Goal: Task Accomplishment & Management: Manage account settings

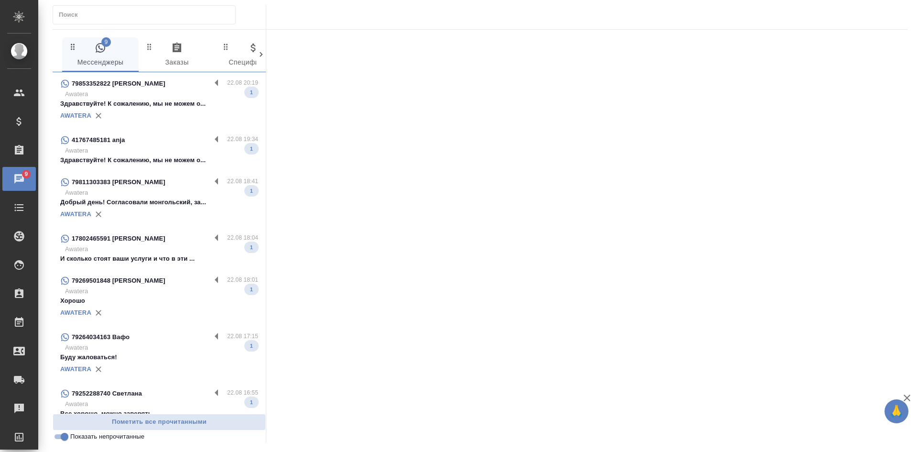
click at [154, 146] on p "Awatera" at bounding box center [161, 151] width 193 height 10
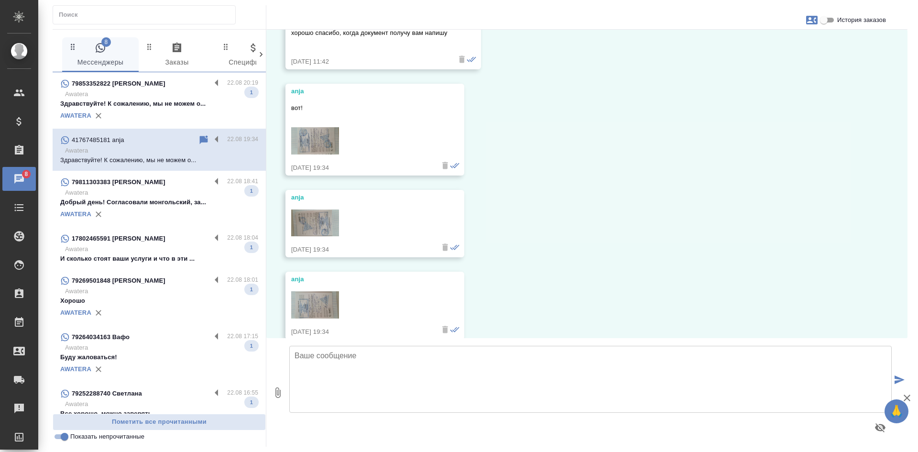
scroll to position [861, 0]
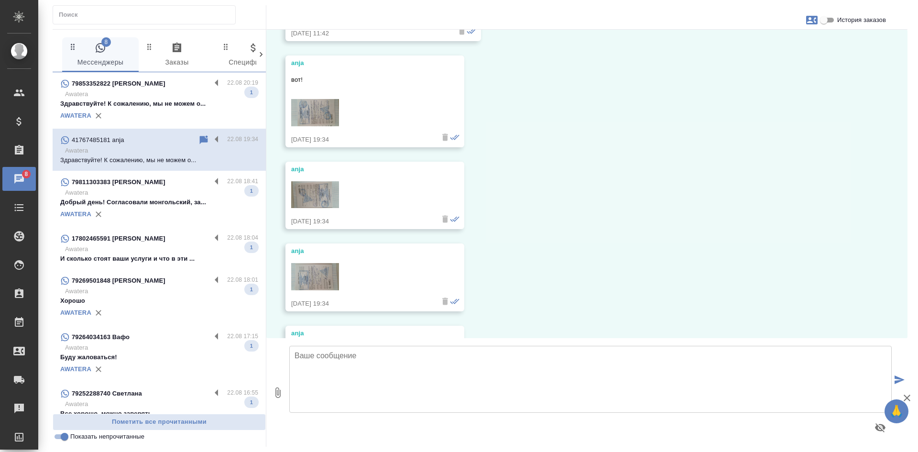
click at [333, 106] on img at bounding box center [315, 112] width 48 height 27
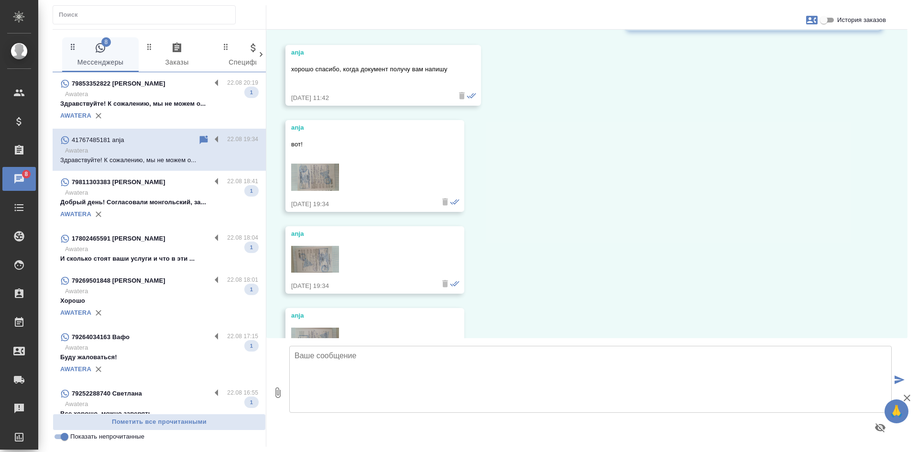
scroll to position [813, 0]
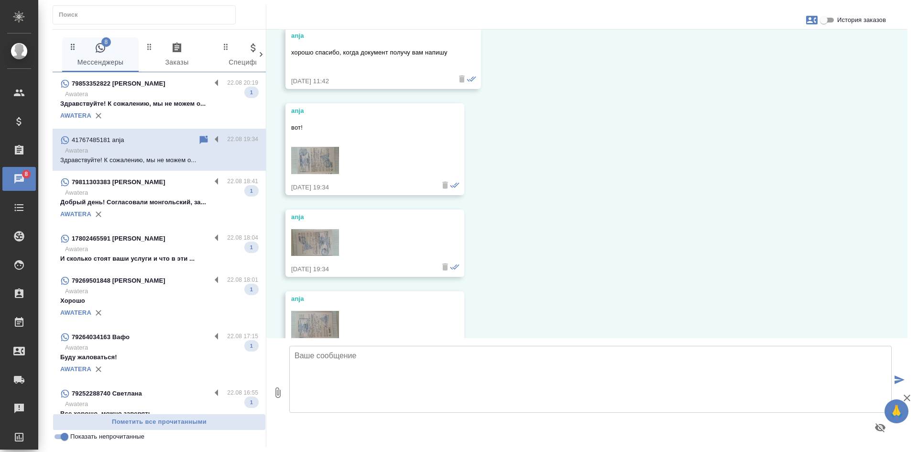
click at [312, 242] on img at bounding box center [315, 242] width 48 height 27
click at [315, 163] on img at bounding box center [315, 160] width 48 height 27
click at [323, 241] on img at bounding box center [315, 242] width 48 height 27
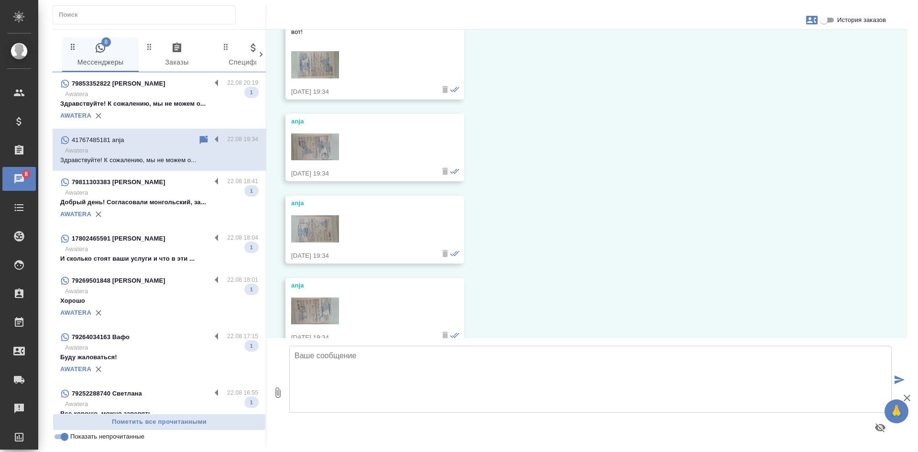
click at [312, 228] on img at bounding box center [315, 228] width 48 height 27
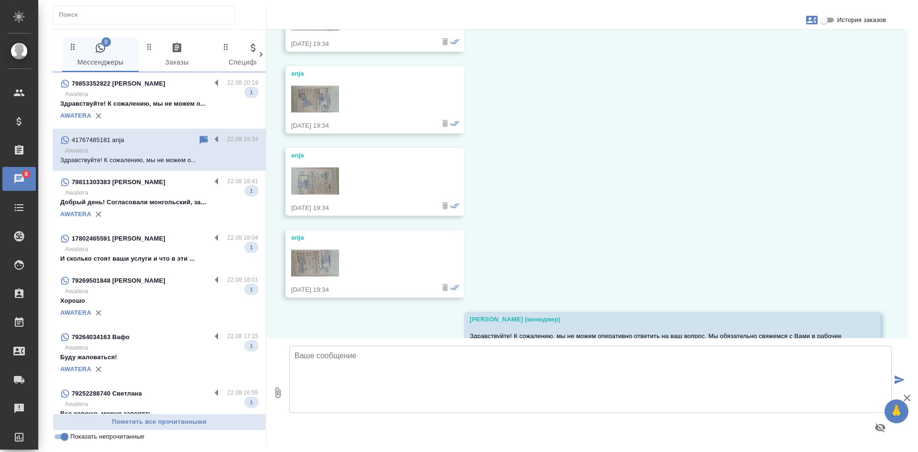
click at [318, 261] on img at bounding box center [315, 263] width 48 height 27
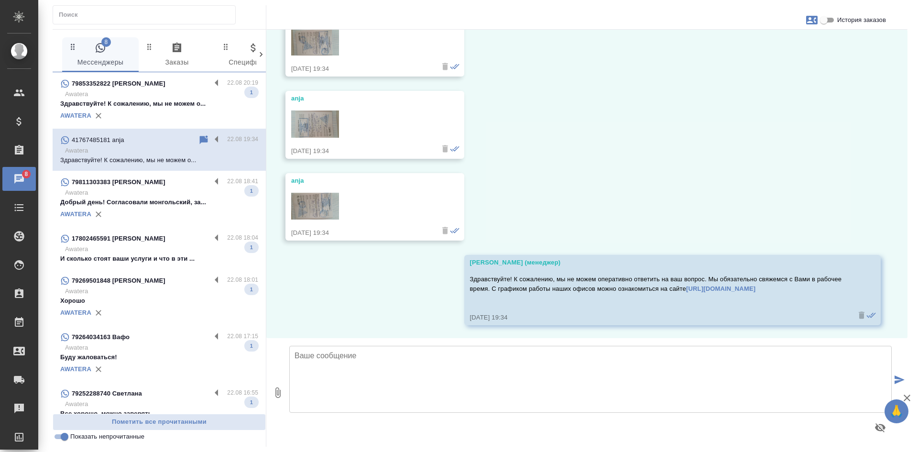
scroll to position [1015, 0]
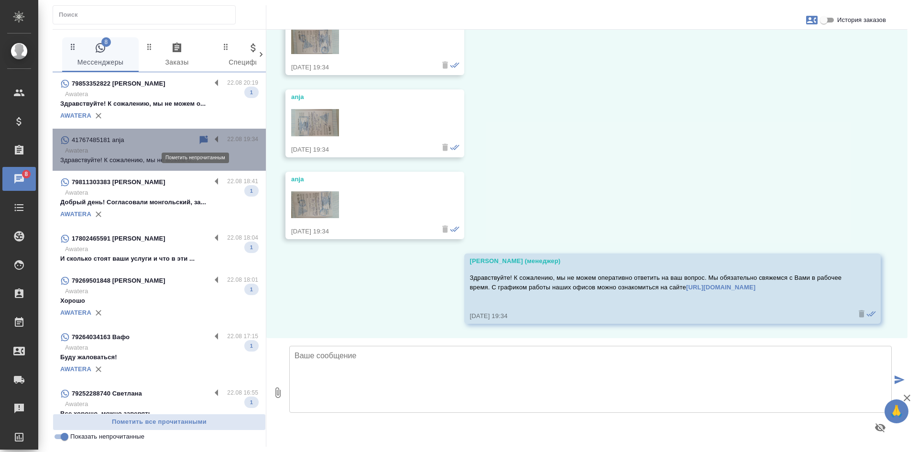
click at [200, 139] on icon at bounding box center [204, 139] width 8 height 9
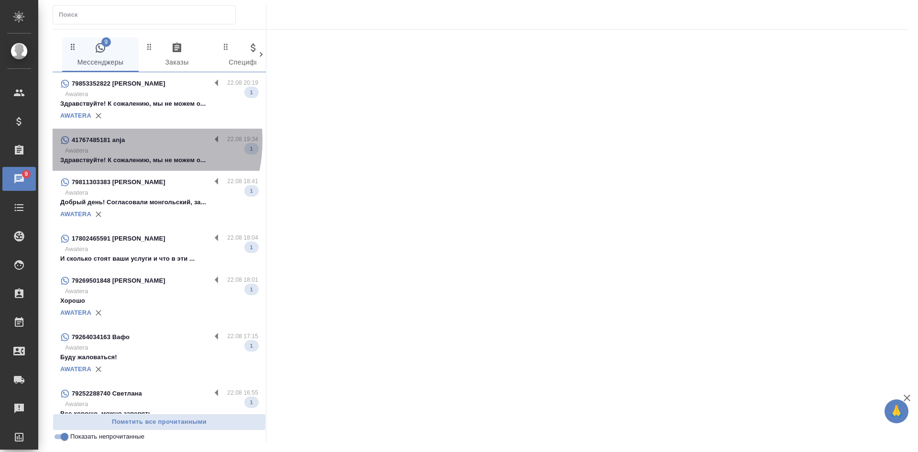
click at [113, 141] on p "41767485181 anja" at bounding box center [98, 140] width 53 height 10
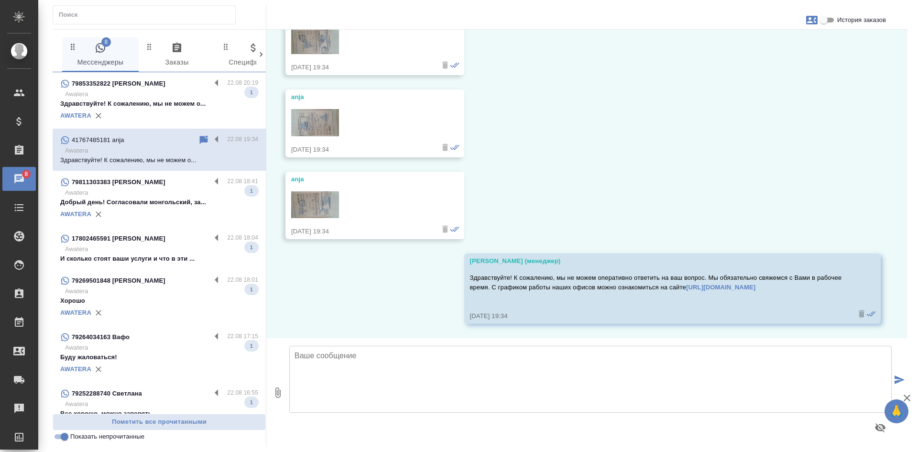
click at [330, 374] on textarea at bounding box center [590, 379] width 603 height 67
click at [361, 377] on textarea "Здравствуйте! Есть возможностьсделать более четкие фото? Первое фото еще" at bounding box center [590, 379] width 603 height 67
click at [555, 379] on textarea "Здравствуйте! Есть возможность сделать более четкие фото? Первое фото еще" at bounding box center [590, 379] width 603 height 67
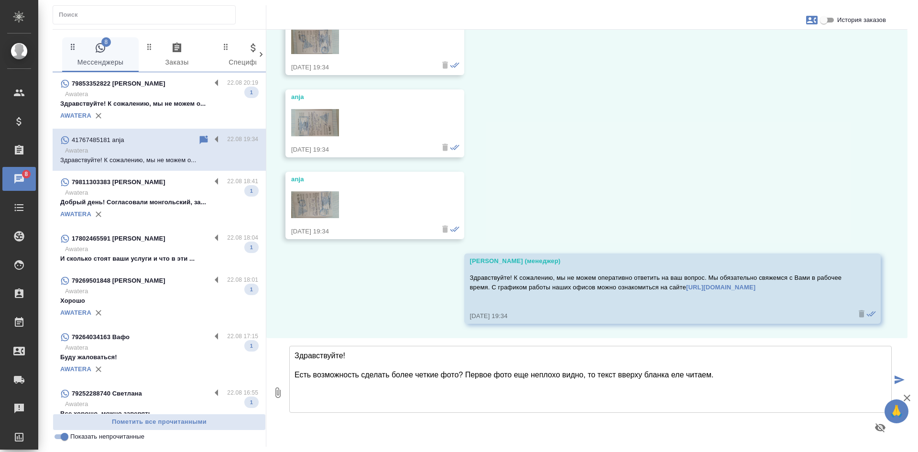
drag, startPoint x: 357, startPoint y: 375, endPoint x: 291, endPoint y: 378, distance: 66.1
click at [291, 378] on textarea "Здравствуйте! Есть возможность сделать более четкие фото? Первое фото еще непло…" at bounding box center [590, 379] width 603 height 67
drag, startPoint x: 567, startPoint y: 375, endPoint x: 434, endPoint y: 374, distance: 133.0
click at [434, 374] on textarea "Здравствуйте! Могли бы сделать более четкие фото? Первое фото еще неплохо видно…" at bounding box center [590, 379] width 603 height 67
click at [437, 368] on textarea "Здравствуйте! Могли бы сделать более четкие фото? текст вверху бланка еле читае…" at bounding box center [590, 379] width 603 height 67
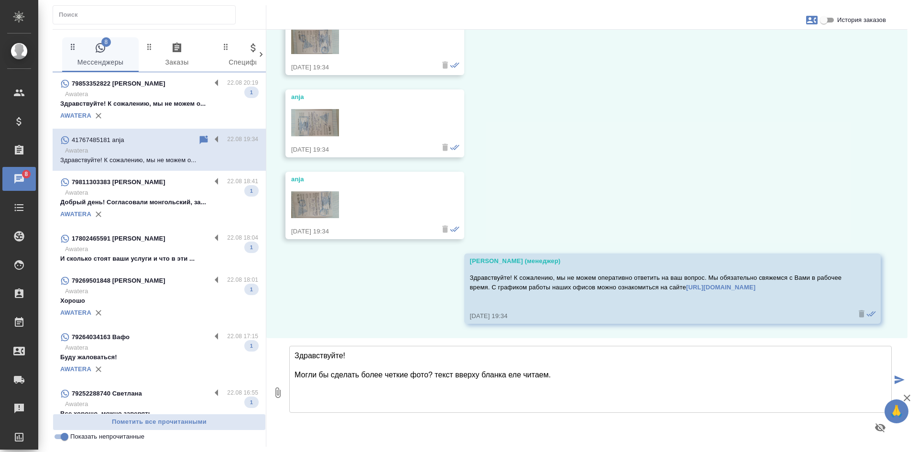
click at [438, 379] on textarea "Здравствуйте! Могли бы сделать более четкие фото? текст вверху бланка еле читае…" at bounding box center [590, 379] width 603 height 67
click at [552, 374] on textarea "Здравствуйте! Могли бы сделать более четкие фото? Текст вверху бланка еле читае…" at bounding box center [590, 379] width 603 height 67
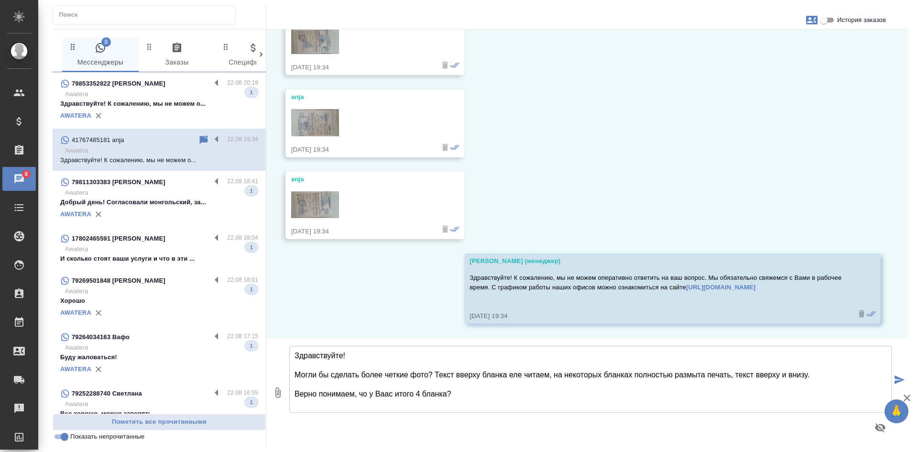
click at [362, 396] on textarea "Здравствуйте! Могли бы сделать более четкие фото? Текст вверху бланка еле читае…" at bounding box center [590, 379] width 603 height 67
click at [389, 394] on textarea "Здравствуйте! Могли бы сделать более четкие фото? Текст вверху бланка еле читае…" at bounding box center [590, 379] width 603 height 67
click at [484, 395] on textarea "Здравствуйте! Могли бы сделать более четкие фото? Текст вверху бланка еле читае…" at bounding box center [590, 379] width 603 height 67
click at [735, 373] on textarea "Здравствуйте! Могли бы сделать более четкие фото? Текст вверху бланка еле читае…" at bounding box center [590, 379] width 603 height 67
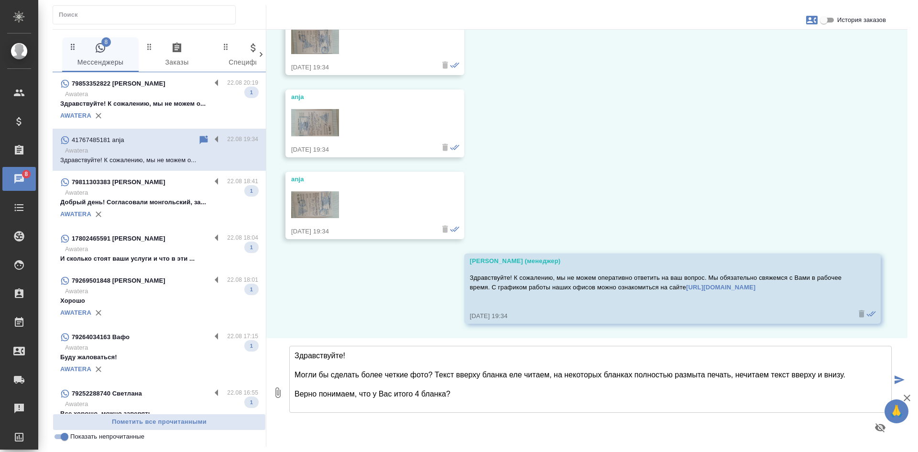
click at [461, 398] on textarea "Здравствуйте! Могли бы сделать более четкие фото? Текст вверху бланка еле читае…" at bounding box center [590, 379] width 603 height 67
type textarea "Здравствуйте! Могли бы сделать более четкие фото? Текст вверху бланка еле читае…"
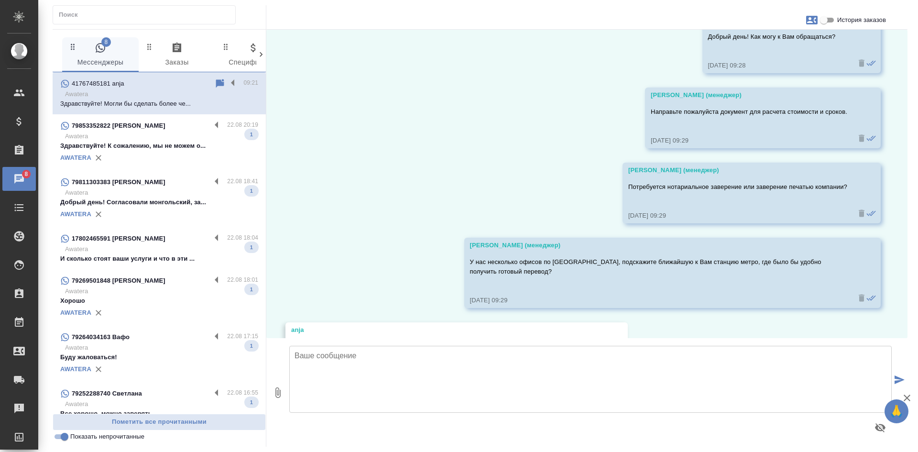
scroll to position [0, 0]
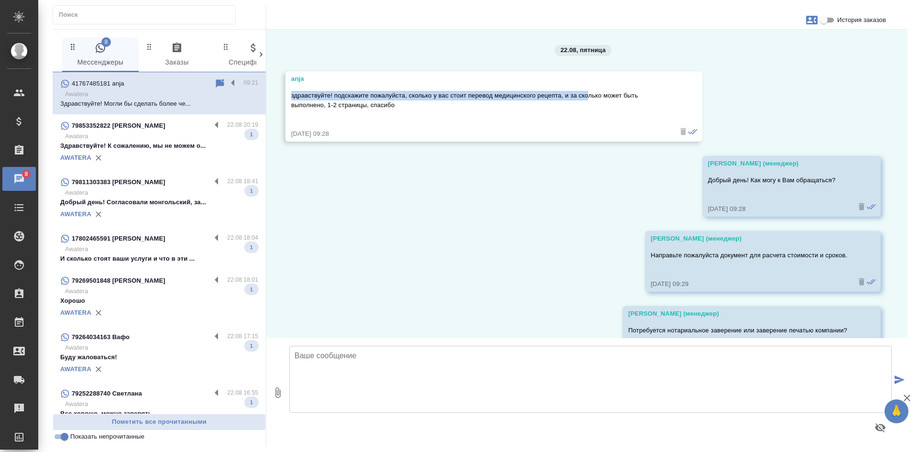
drag, startPoint x: 290, startPoint y: 96, endPoint x: 590, endPoint y: 98, distance: 299.9
click at [590, 98] on div "anja здравствуйте! подскажите пожалуйста, сколько у вас стоит перевод медицинск…" at bounding box center [494, 106] width 417 height 70
click at [528, 204] on div "22.08, пятница anja здравствуйте! подскажите пожалуйста, сколько у вас стоит пе…" at bounding box center [586, 184] width 641 height 308
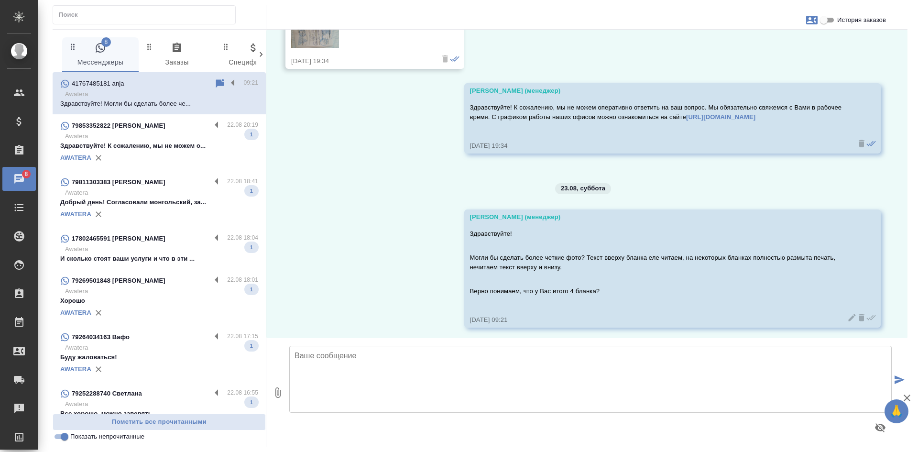
scroll to position [1189, 0]
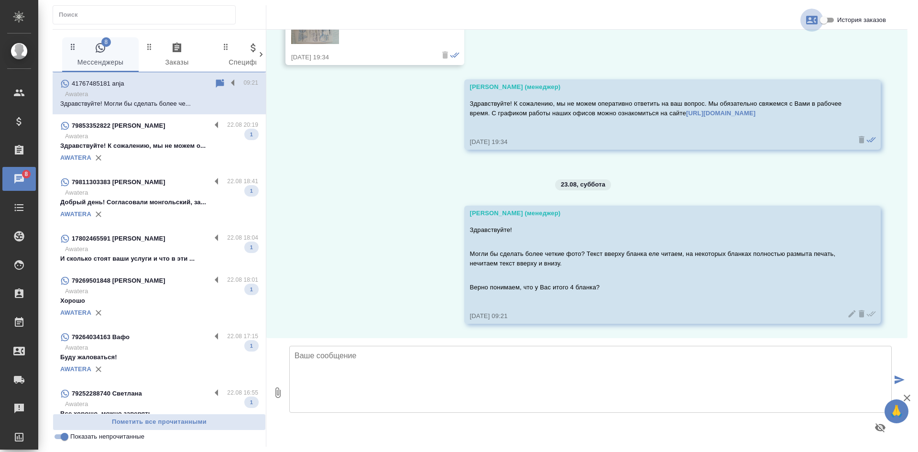
click at [812, 16] on icon "button" at bounding box center [811, 20] width 11 height 9
click at [783, 41] on span "Создать заявку" at bounding box center [769, 46] width 47 height 10
select select "CH"
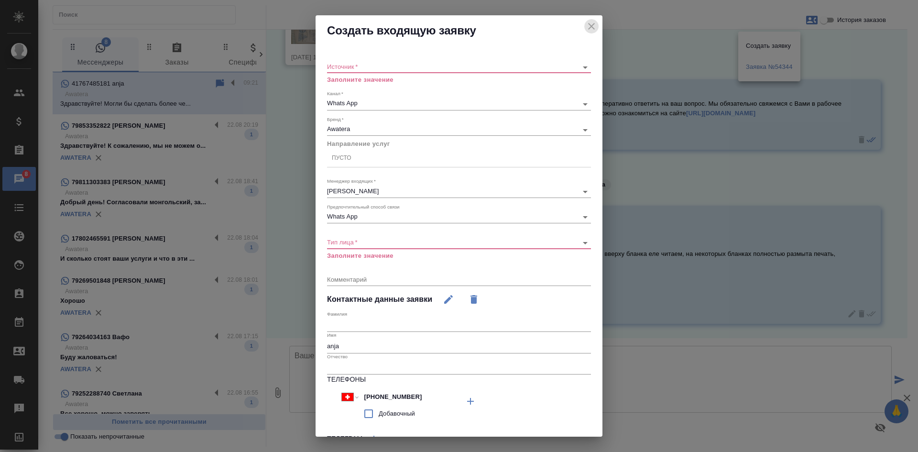
click at [584, 23] on button "close" at bounding box center [591, 26] width 14 height 14
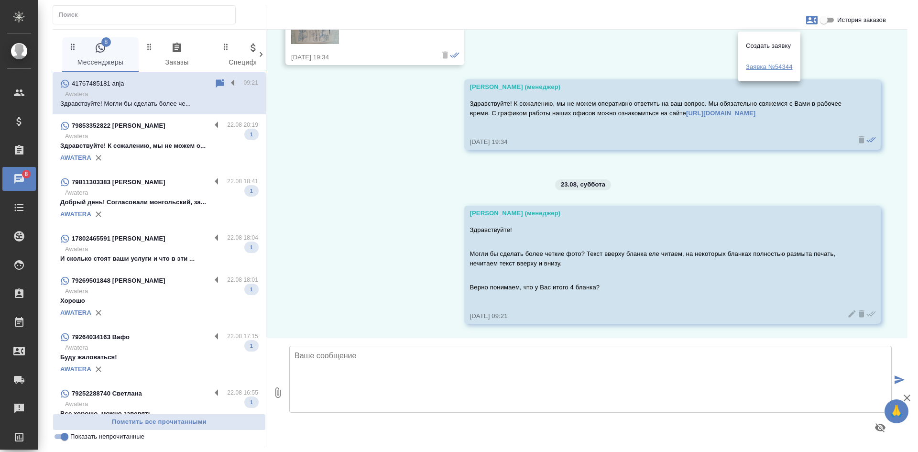
click at [750, 67] on span "Заявка №54344" at bounding box center [769, 67] width 47 height 10
click at [437, 173] on div at bounding box center [459, 226] width 918 height 452
click at [319, 397] on textarea at bounding box center [590, 379] width 603 height 67
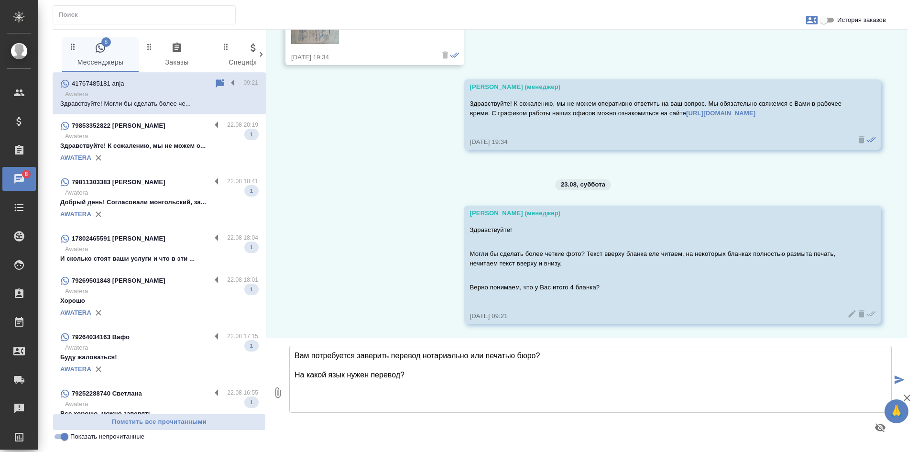
type textarea "Вам потребуется заверить перевод нотариально или печатью бюро? На какой язык ну…"
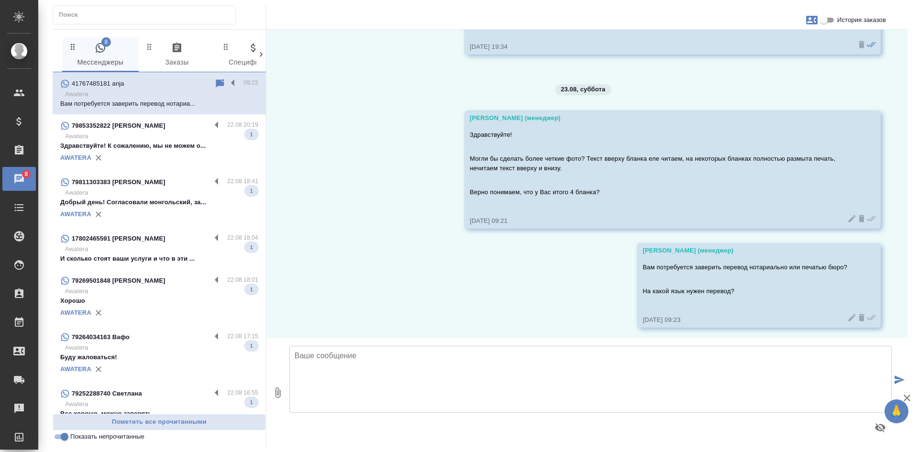
scroll to position [1288, 0]
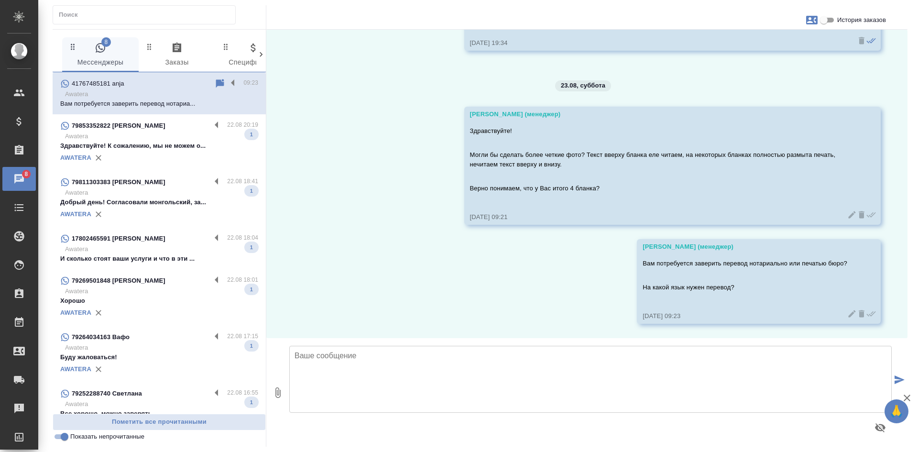
click at [63, 433] on input "Показать непрочитанные" at bounding box center [64, 436] width 34 height 11
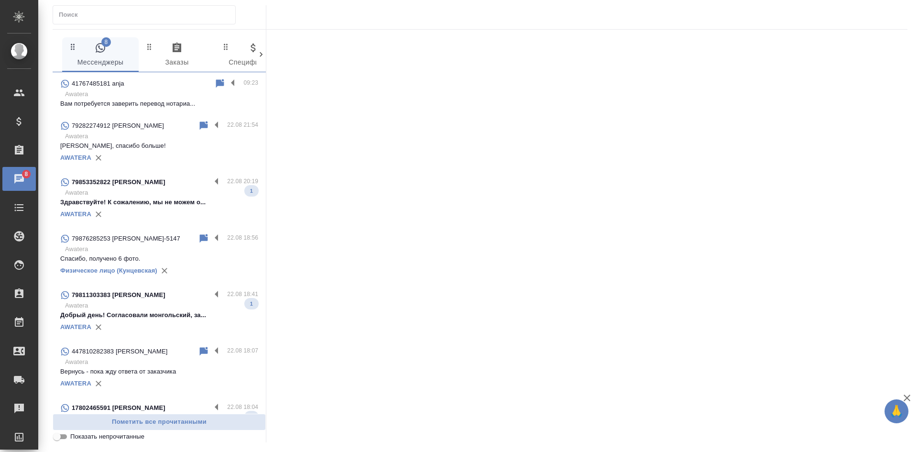
click at [62, 434] on input "Показать непрочитанные" at bounding box center [57, 436] width 34 height 11
checkbox input "true"
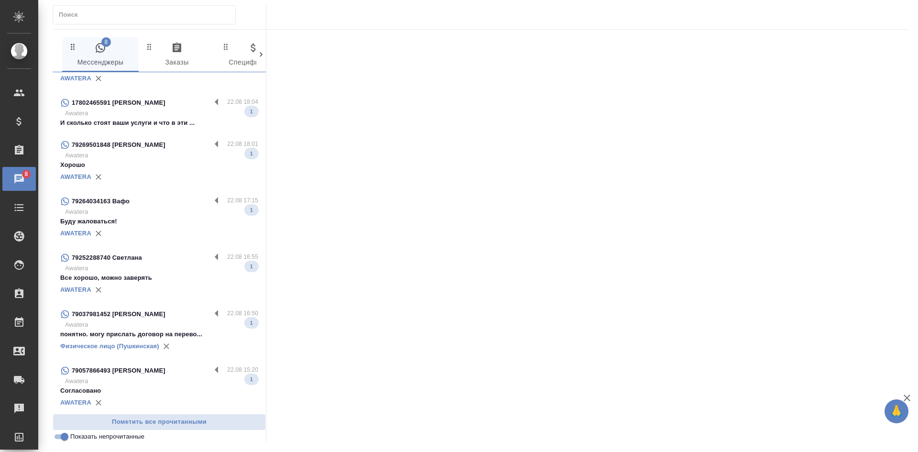
scroll to position [96, 0]
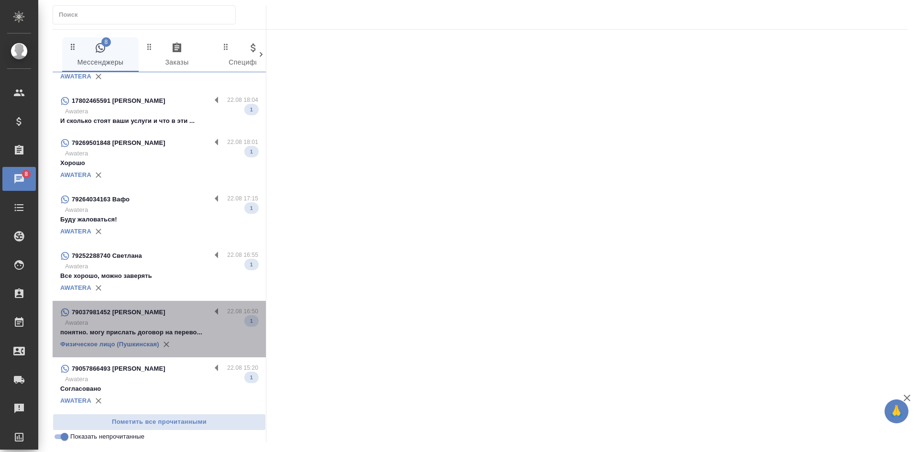
click at [168, 316] on div "79037981452 Наталья" at bounding box center [135, 312] width 151 height 11
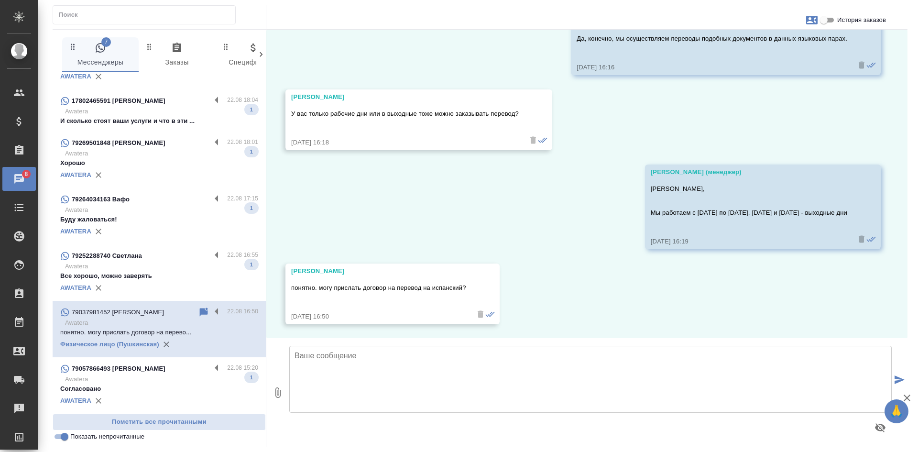
scroll to position [5214, 0]
click at [381, 387] on textarea at bounding box center [590, 379] width 603 height 67
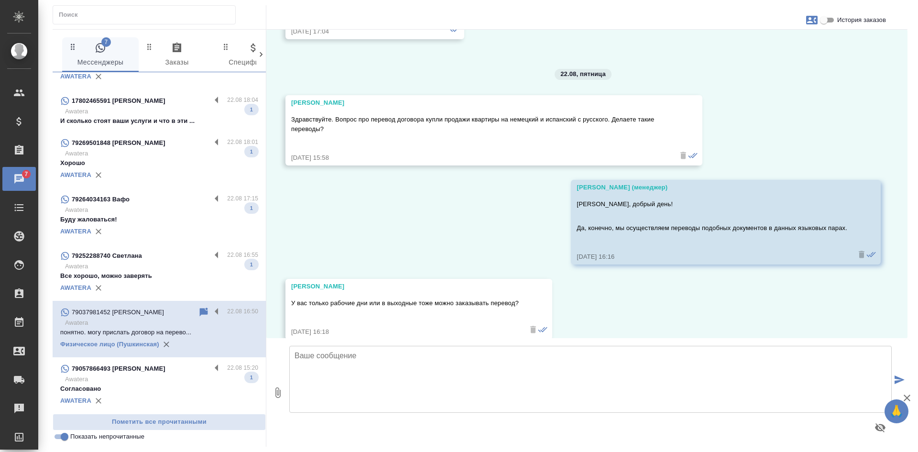
scroll to position [5023, 0]
click at [820, 20] on input "История заказов" at bounding box center [824, 19] width 34 height 11
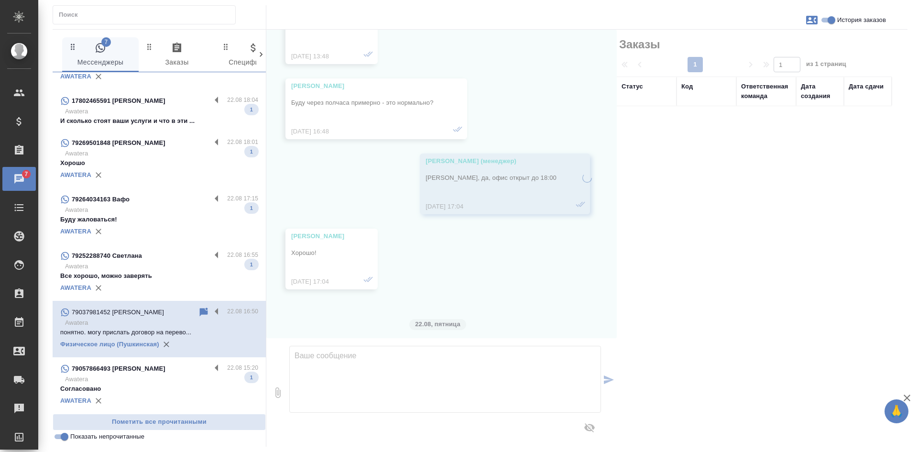
scroll to position [5300, 0]
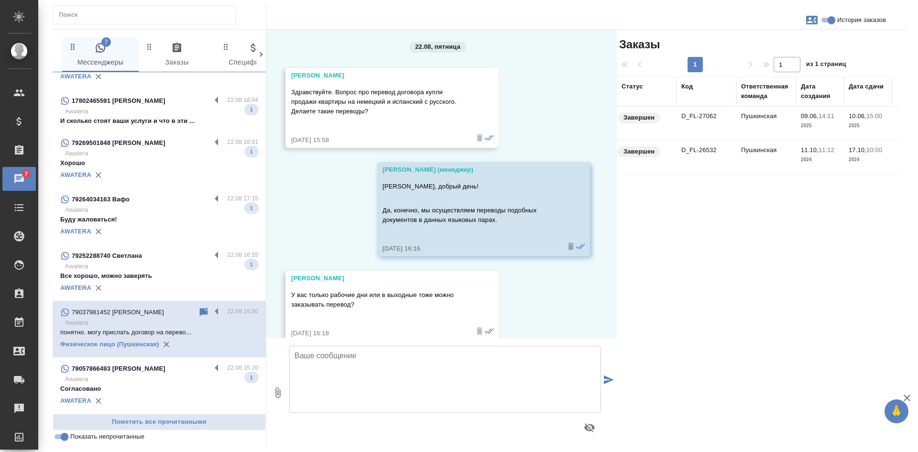
click at [827, 21] on input "История заказов" at bounding box center [831, 19] width 34 height 11
checkbox input "false"
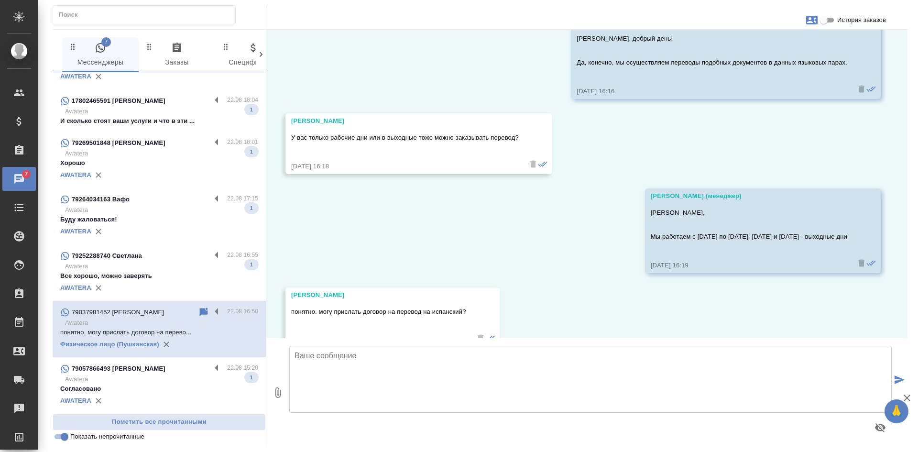
scroll to position [5214, 0]
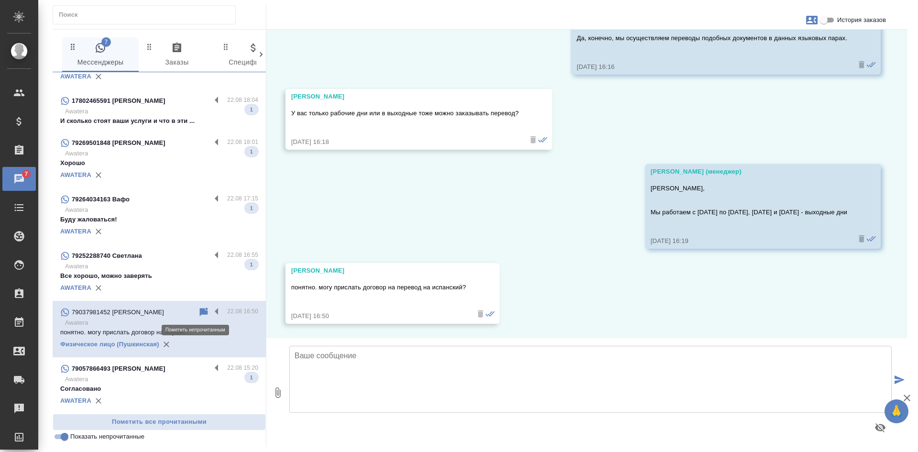
click at [200, 312] on icon at bounding box center [204, 312] width 8 height 9
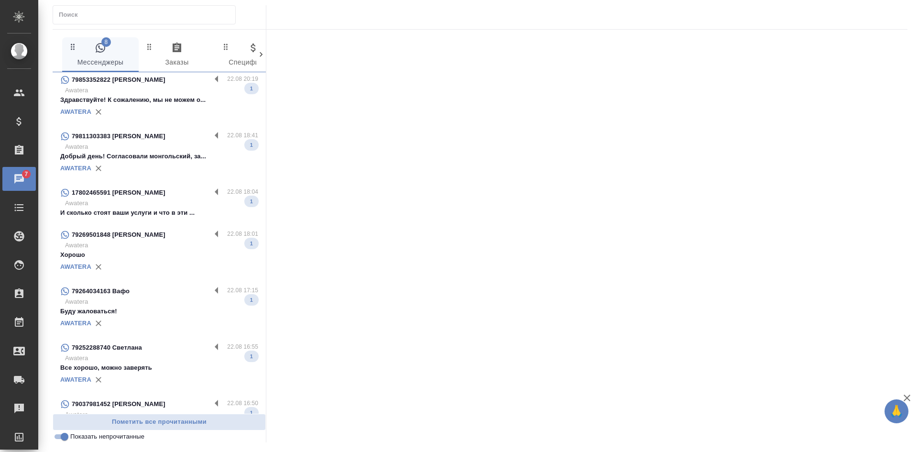
scroll to position [0, 0]
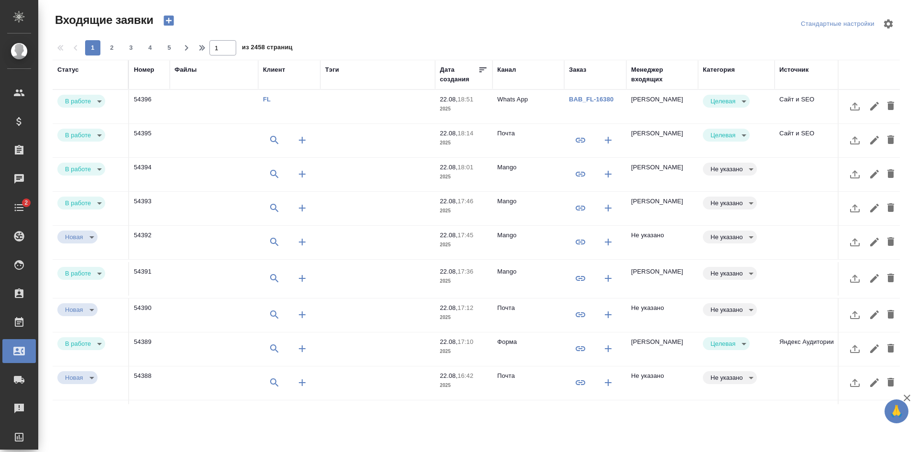
select select "RU"
click at [527, 123] on td "Почта" at bounding box center [529, 106] width 72 height 33
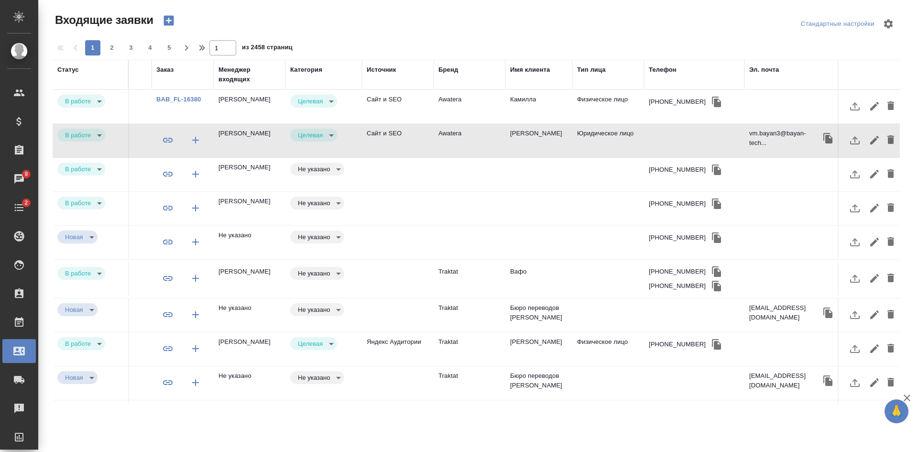
scroll to position [0, 422]
click at [751, 67] on div "Эл. почта" at bounding box center [762, 70] width 30 height 10
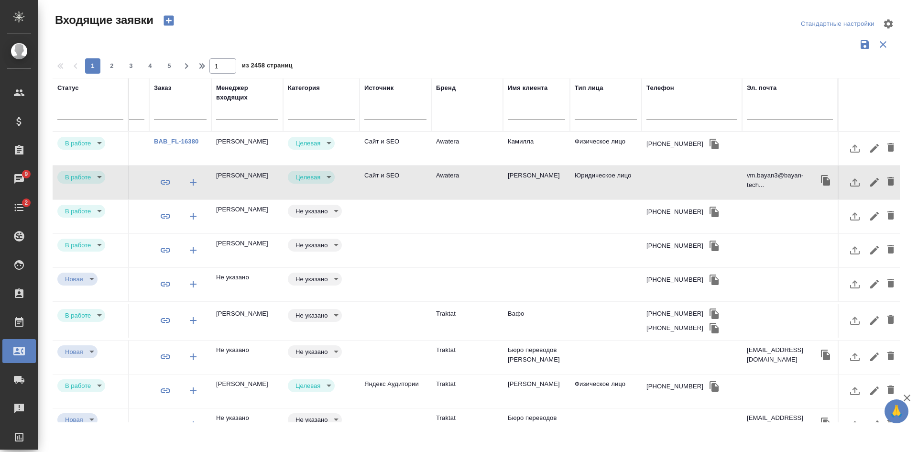
click at [755, 109] on input "text" at bounding box center [790, 113] width 86 height 12
paste input "paveldomrachev41@gmail.com"
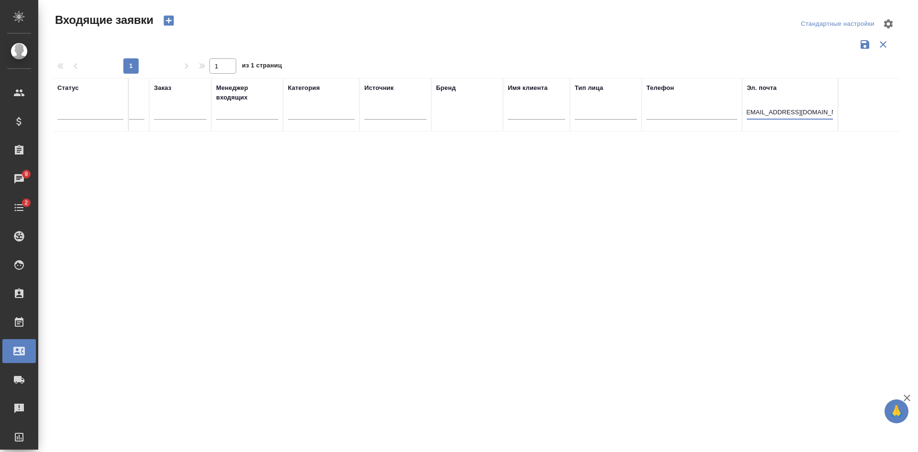
scroll to position [0, 0]
type input "p"
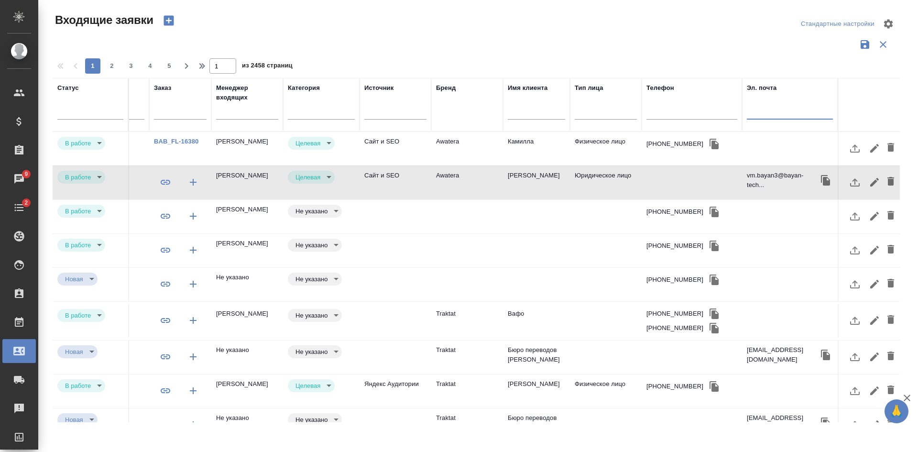
click at [175, 17] on icon "button" at bounding box center [168, 20] width 13 height 13
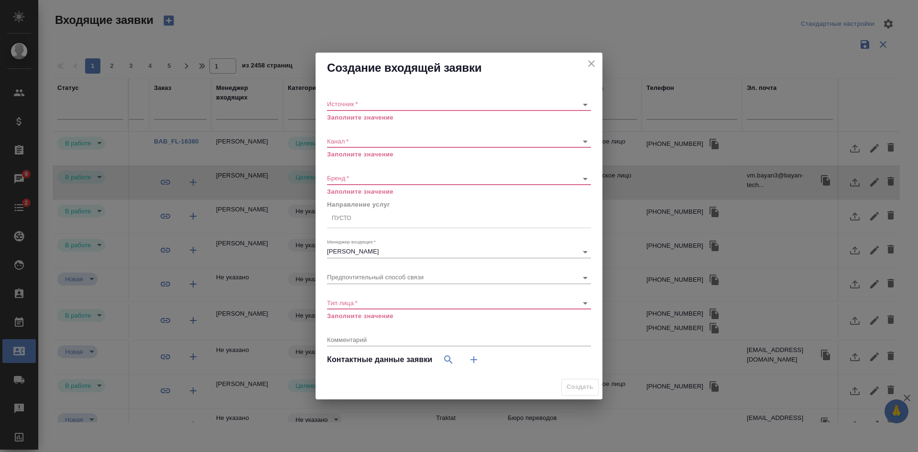
click at [594, 59] on icon "close" at bounding box center [591, 63] width 11 height 11
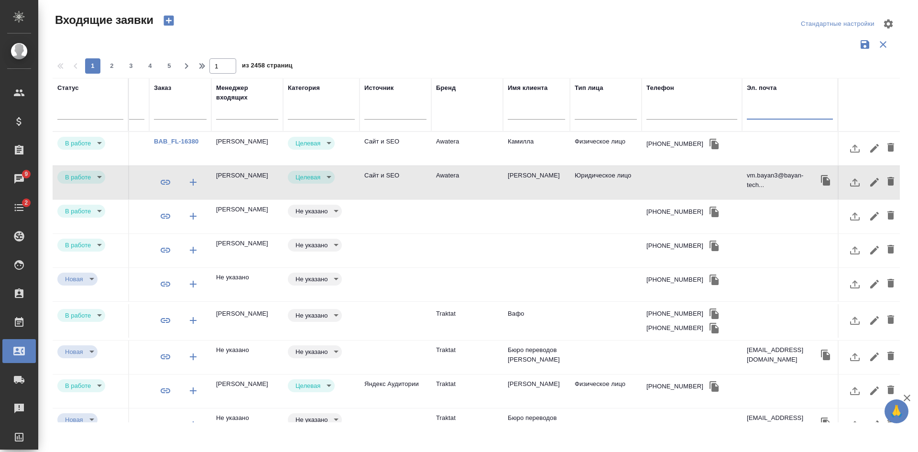
click at [764, 110] on input "text" at bounding box center [790, 113] width 86 height 12
paste input "paveldomrachev41@gmail.com"
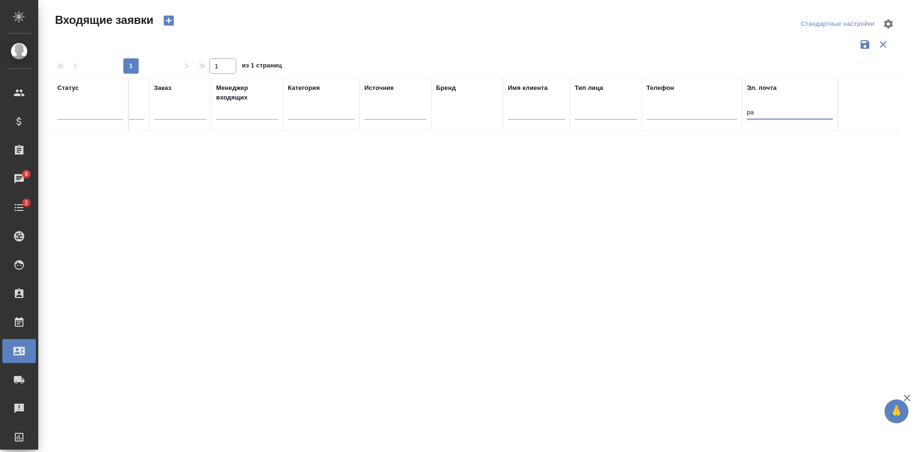
type input "p"
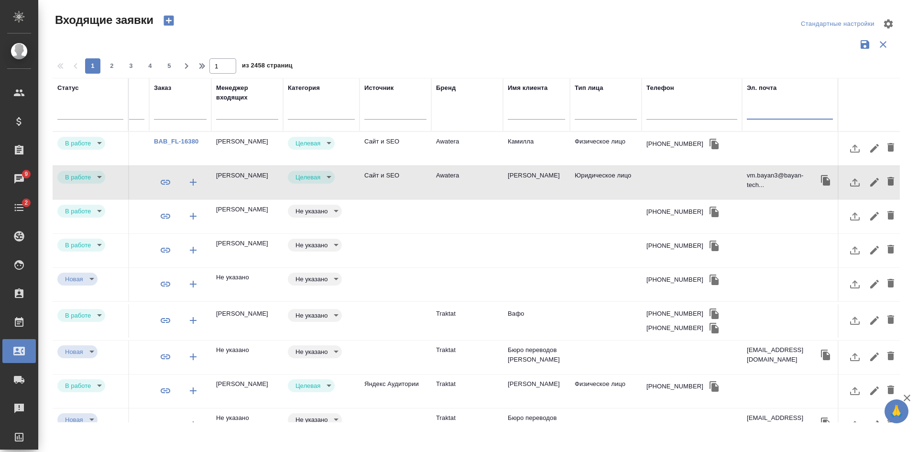
click at [172, 20] on icon "button" at bounding box center [169, 21] width 10 height 10
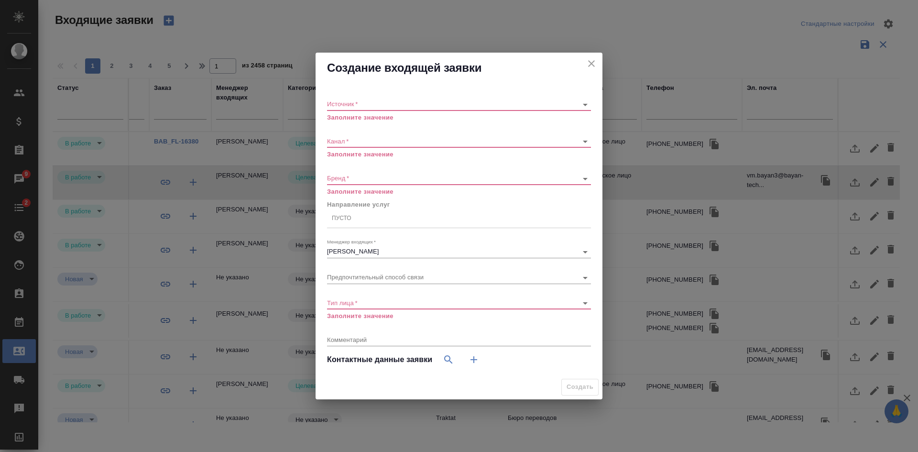
click at [378, 108] on div "​" at bounding box center [459, 105] width 264 height 12
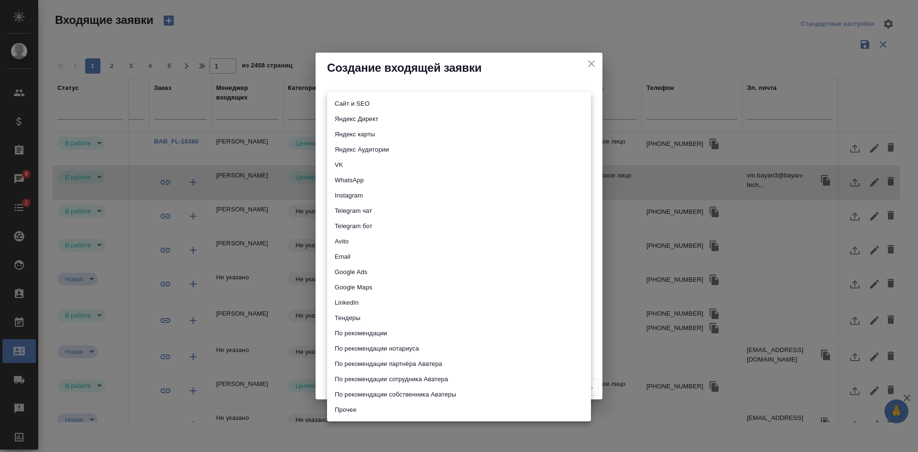
click at [367, 102] on body "🙏 .cls-1 fill:#fff; AWATERA Kasatkina Aleksandra Клиенты Спецификации Заказы 9 …" at bounding box center [459, 226] width 918 height 452
click at [364, 102] on li "Сайт и SEO" at bounding box center [459, 103] width 264 height 15
type input "seo"
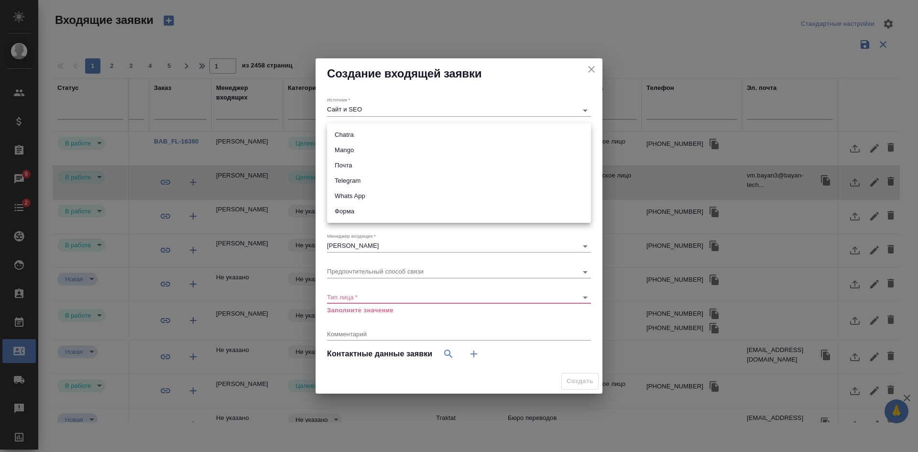
click at [354, 138] on body "🙏 .cls-1 fill:#fff; AWATERA Kasatkina Aleksandra Клиенты Спецификации Заказы 9 …" at bounding box center [459, 226] width 918 height 452
click at [353, 164] on li "Почта" at bounding box center [459, 165] width 264 height 15
type input "640a088c6aae0874b0a8d791"
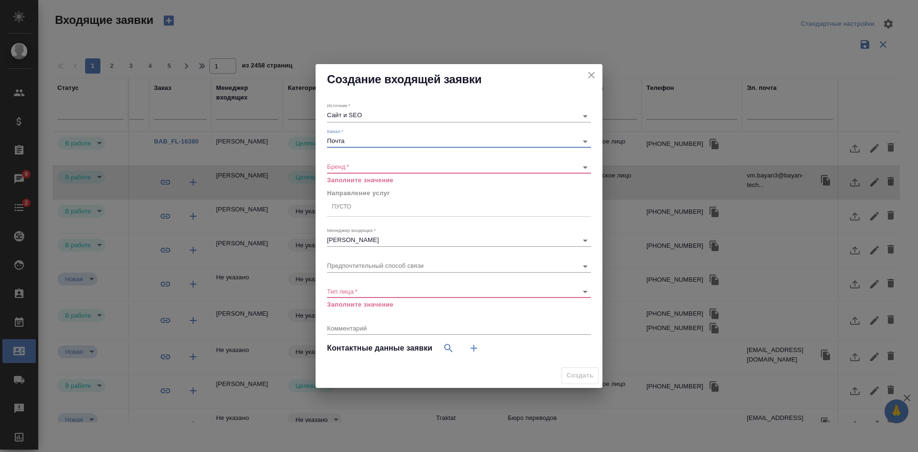
click at [349, 164] on body "🙏 .cls-1 fill:#fff; AWATERA Kasatkina Aleksandra Клиенты Спецификации Заказы 9 …" at bounding box center [459, 226] width 918 height 452
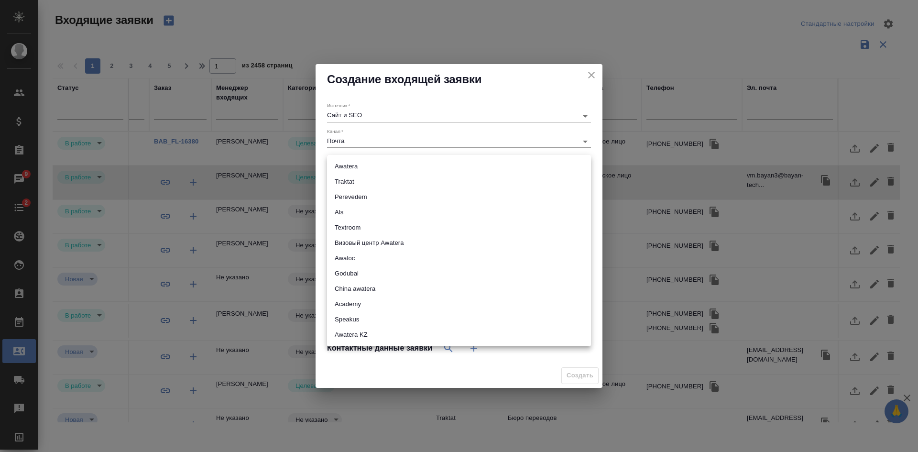
click at [351, 176] on li "Traktat" at bounding box center [459, 181] width 264 height 15
type input "traktat"
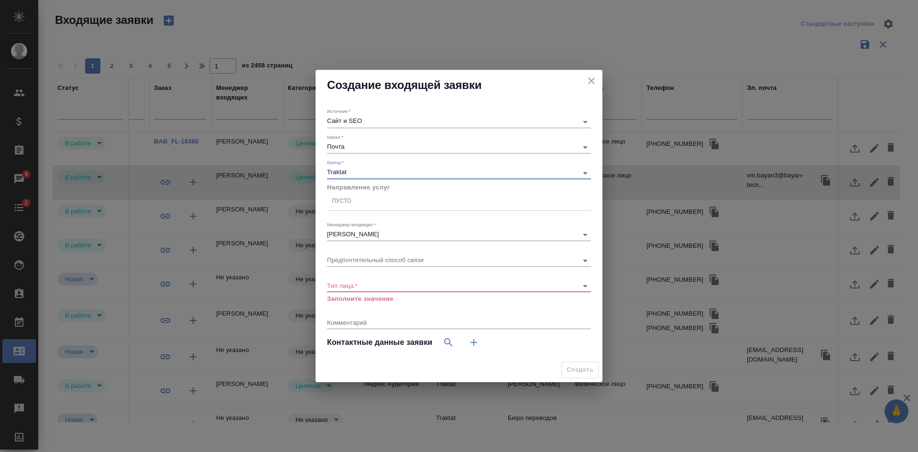
click at [351, 204] on div "Пусто" at bounding box center [342, 202] width 20 height 8
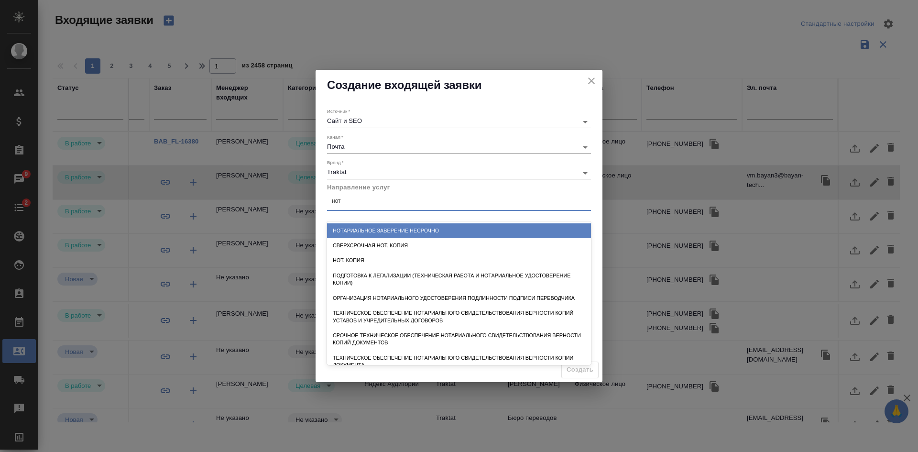
type input "нота"
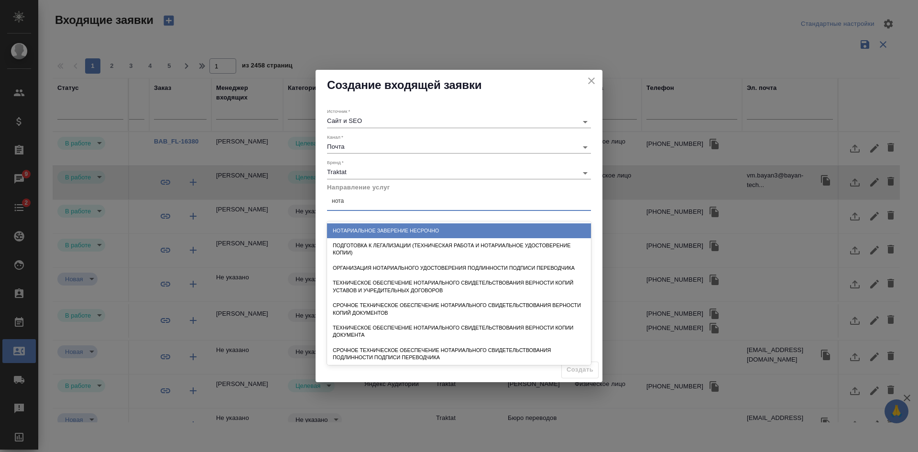
click at [398, 232] on div "Нотариальное заверение несрочно" at bounding box center [459, 230] width 264 height 15
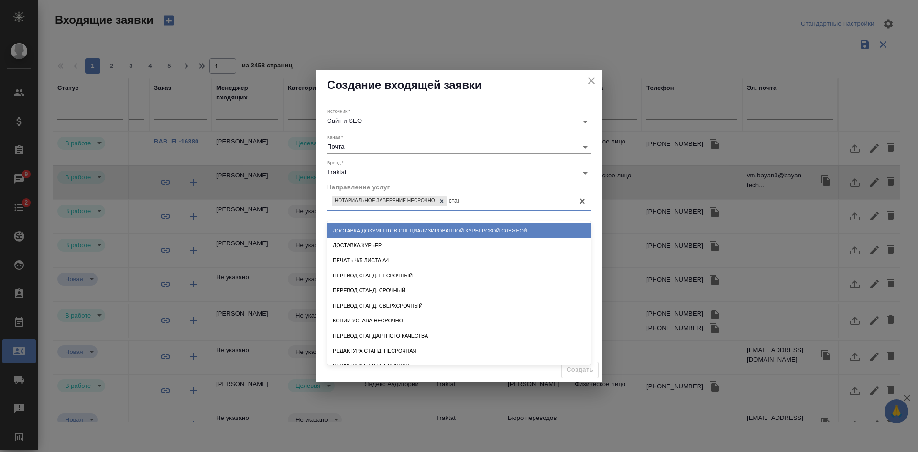
type input "станд"
click at [390, 232] on div "Перевод станд. несрочный" at bounding box center [459, 230] width 264 height 15
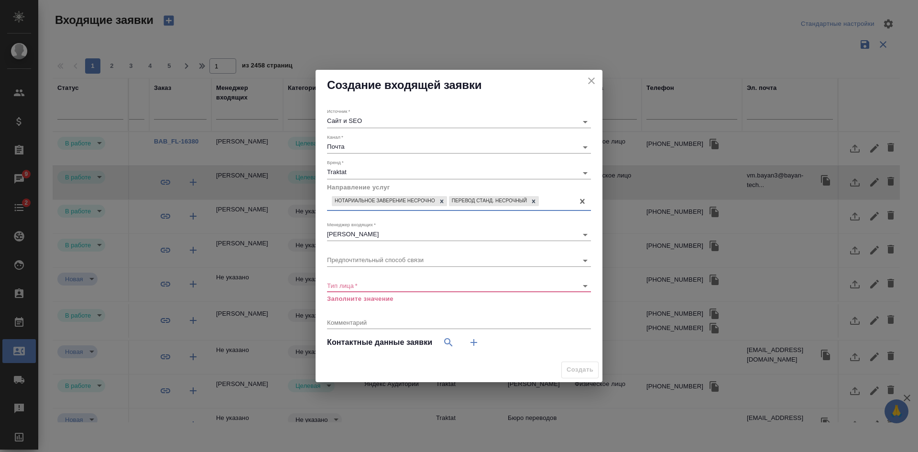
click at [371, 279] on div "Тип лица   * ​ Заполните значение" at bounding box center [459, 288] width 264 height 31
click at [367, 285] on body "🙏 .cls-1 fill:#fff; AWATERA Kasatkina Aleksandra Клиенты Спецификации Заказы 9 …" at bounding box center [459, 226] width 918 height 452
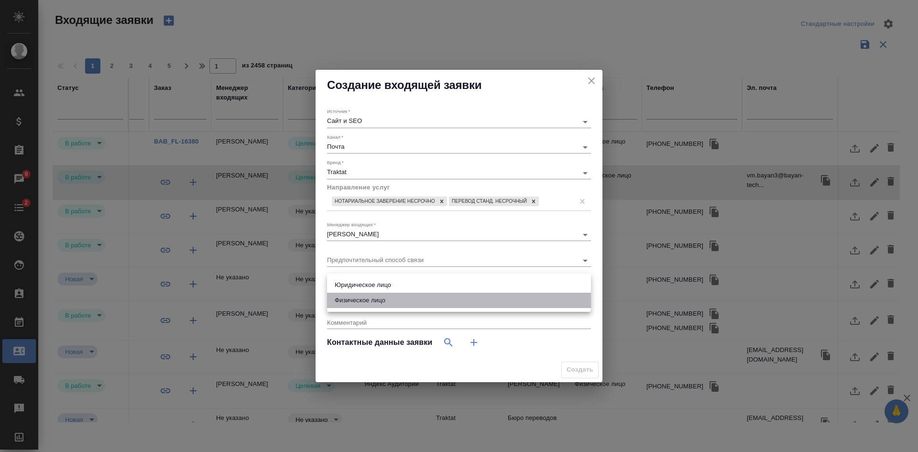
click at [365, 299] on li "Физическое лицо" at bounding box center [459, 300] width 264 height 15
type input "private"
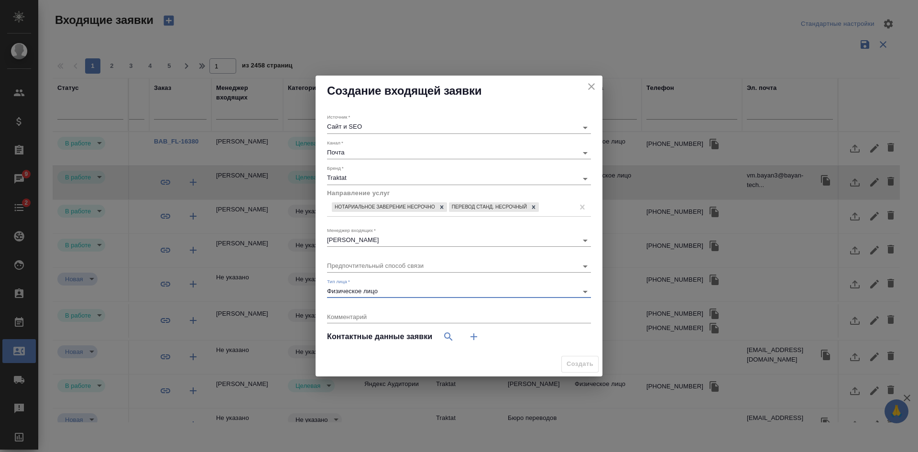
click at [473, 337] on icon "button" at bounding box center [474, 336] width 7 height 7
select select "RU"
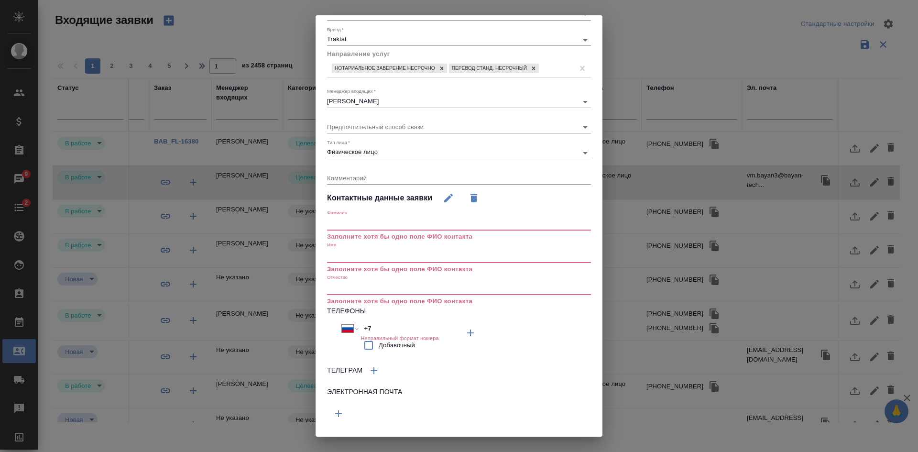
scroll to position [99, 0]
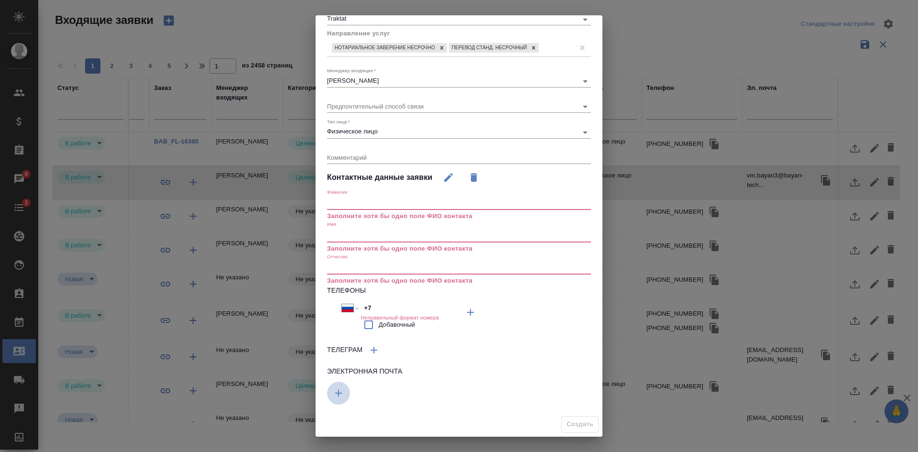
click at [465, 318] on icon "button" at bounding box center [470, 312] width 11 height 11
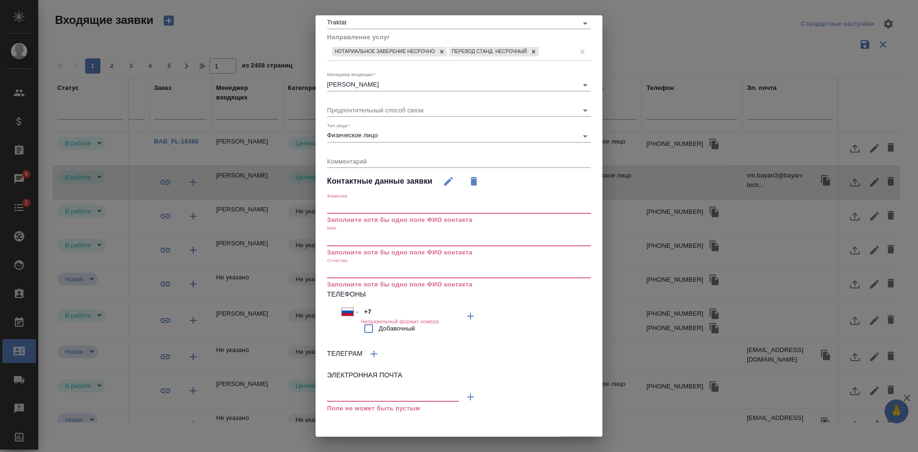
click at [338, 391] on input "text" at bounding box center [393, 395] width 132 height 12
paste input "paveldomrachev41@gmail.com"
type input "paveldomrachev41@gmail.com"
click at [399, 311] on input "+7" at bounding box center [403, 312] width 84 height 14
type input "+"
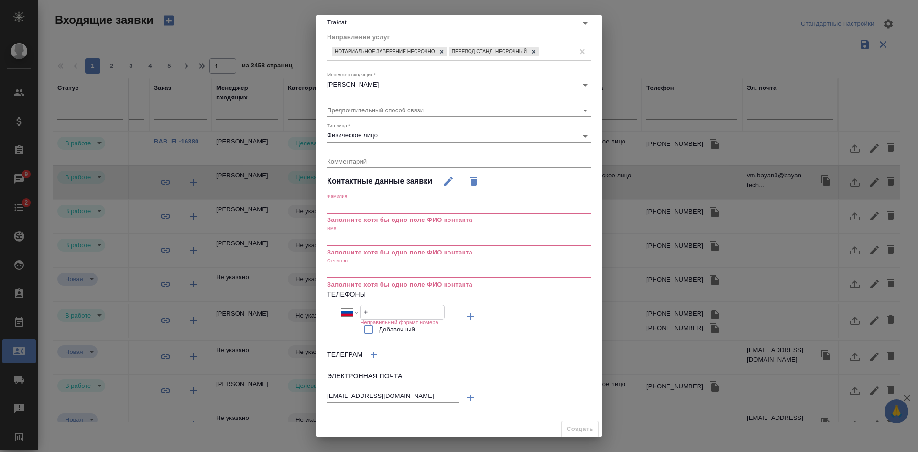
select select "ZZ"
paste input "+1 409 270 4662"
select select "US"
type input "+1 409 270 4662"
click at [361, 237] on input "text" at bounding box center [459, 238] width 264 height 13
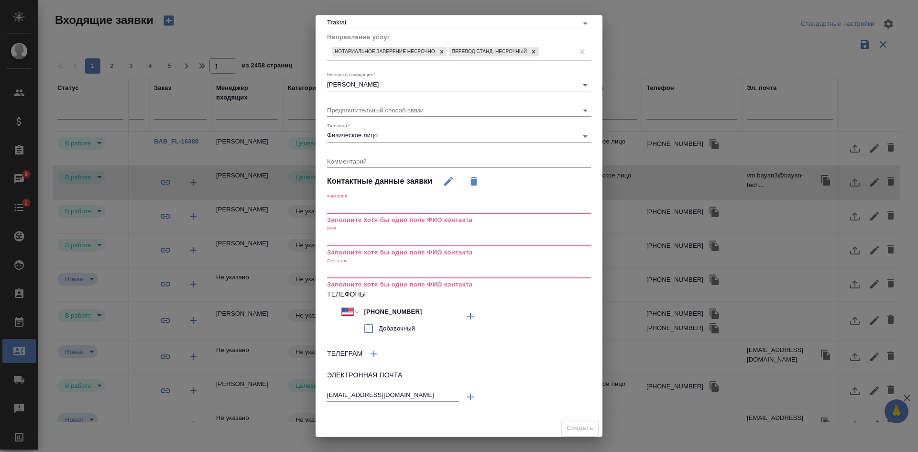
paste input "Дмитрий Павлович Домрачев"
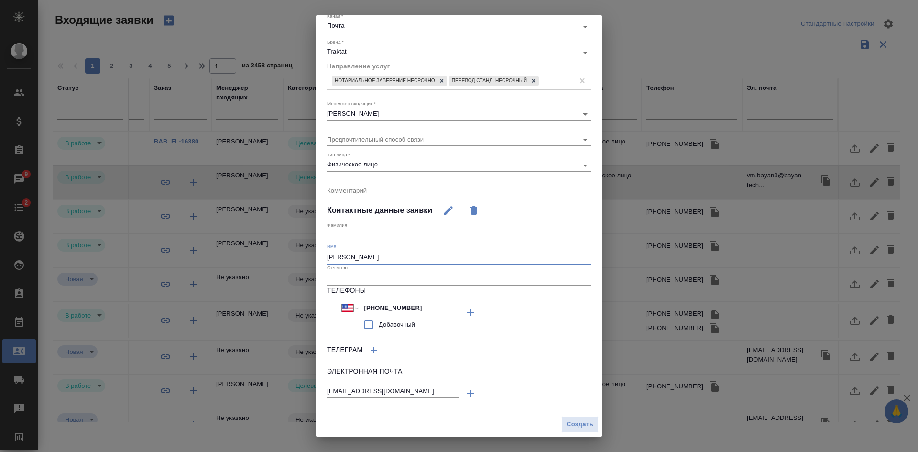
scroll to position [66, 0]
drag, startPoint x: 429, startPoint y: 256, endPoint x: 387, endPoint y: 256, distance: 42.1
click at [387, 256] on input "Дмитрий Павлович Домрачев" at bounding box center [459, 257] width 264 height 13
type input "Дмитрий Павлович"
click at [364, 224] on div "Фамилия" at bounding box center [459, 232] width 264 height 21
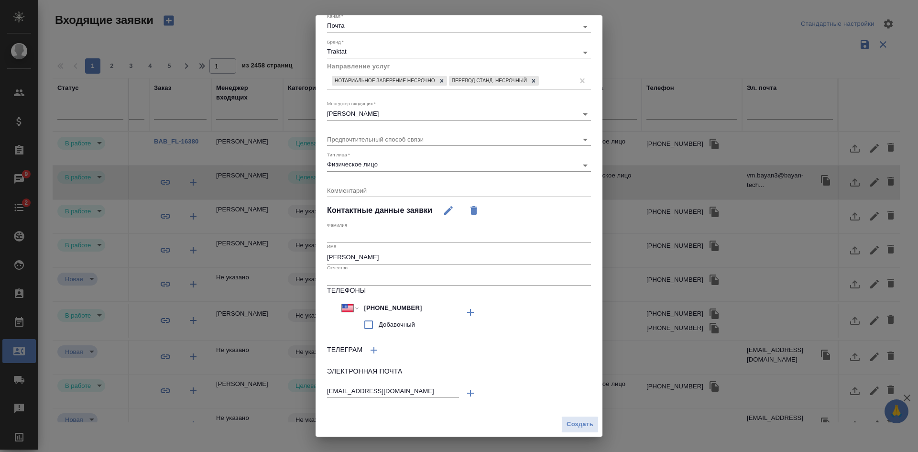
click at [358, 230] on input "text" at bounding box center [459, 236] width 264 height 13
paste input "Домрачев"
type input "Домрачев"
drag, startPoint x: 389, startPoint y: 257, endPoint x: 355, endPoint y: 257, distance: 34.4
click at [355, 257] on input "Дмитрий Павлович" at bounding box center [459, 257] width 264 height 13
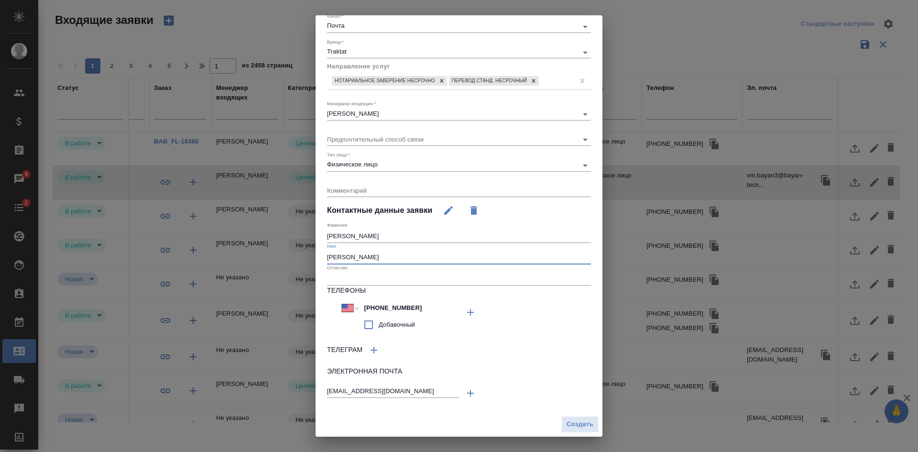
type input "Дмитрий"
click at [344, 275] on input "text" at bounding box center [459, 278] width 264 height 13
paste input "Павлович"
type input "Павлович"
click at [576, 427] on span "Создать" at bounding box center [580, 424] width 27 height 11
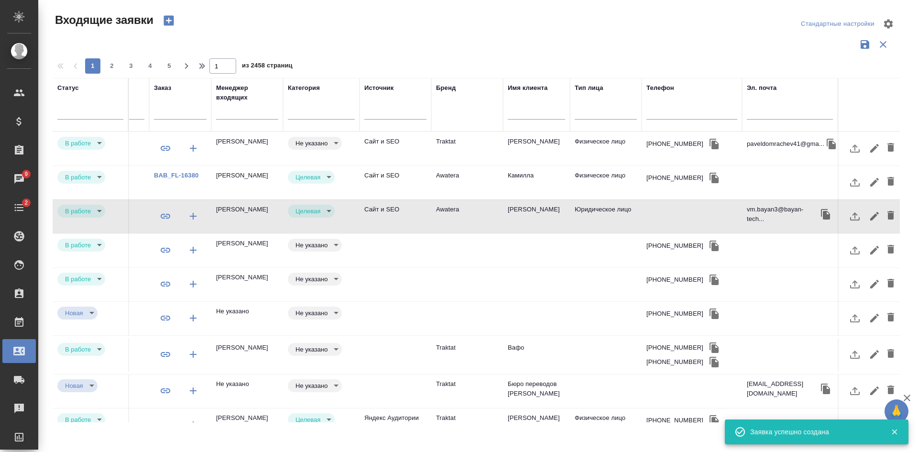
click at [331, 146] on body "🙏 .cls-1 fill:#fff; AWATERA Kasatkina Aleksandra Клиенты Спецификации Заказы 9 …" at bounding box center [459, 226] width 918 height 452
click at [330, 143] on li "Целевая" at bounding box center [315, 143] width 55 height 16
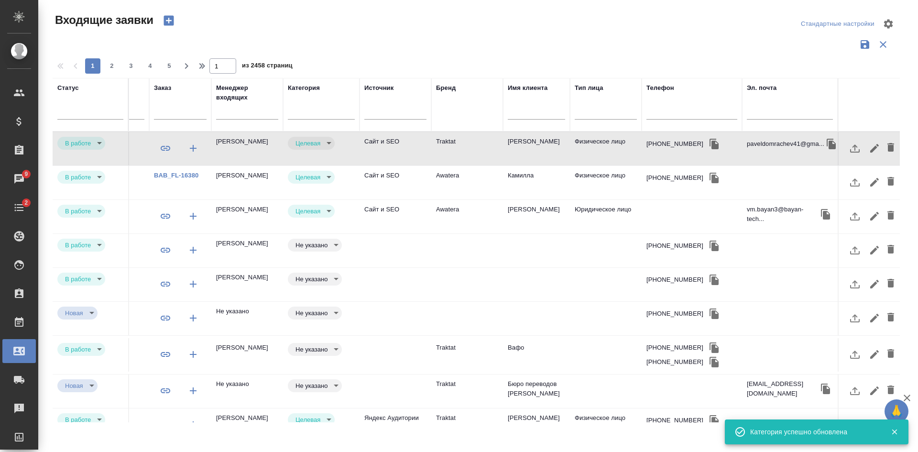
type input "target"
click at [440, 149] on td "Traktat" at bounding box center [467, 148] width 72 height 33
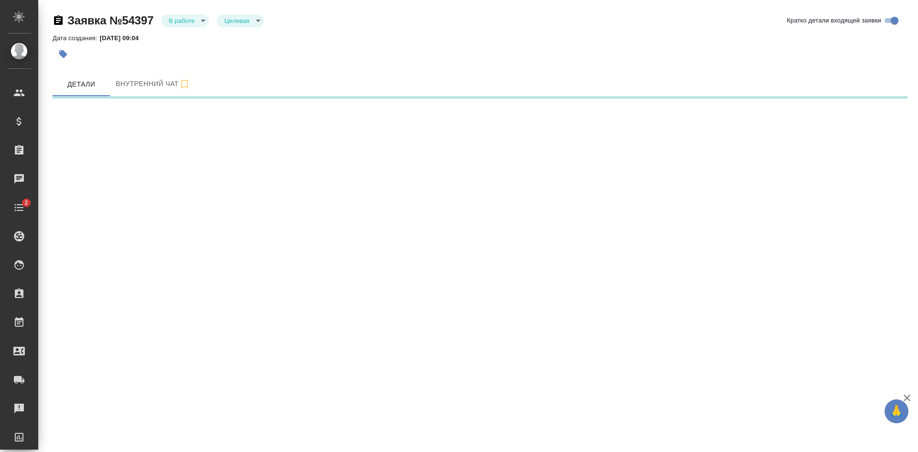
select select "RU"
select select "US"
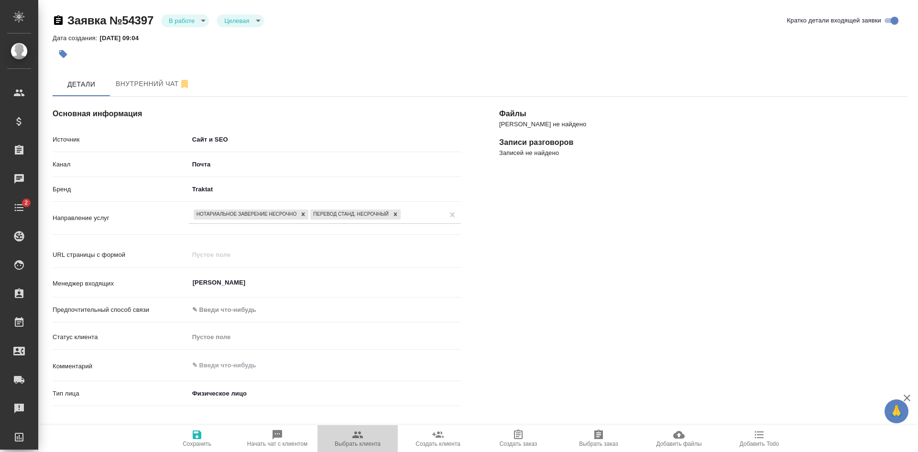
click at [375, 443] on span "Выбрать клиента" at bounding box center [358, 443] width 46 height 7
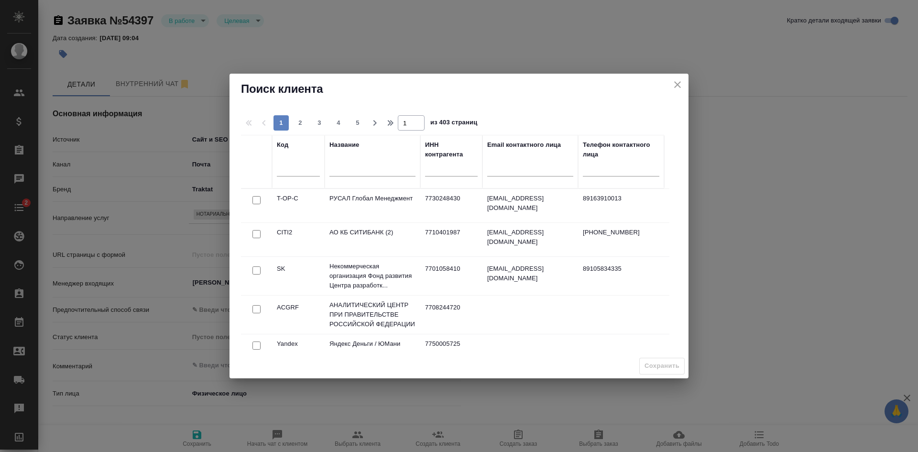
click at [681, 83] on icon "close" at bounding box center [677, 84] width 11 height 11
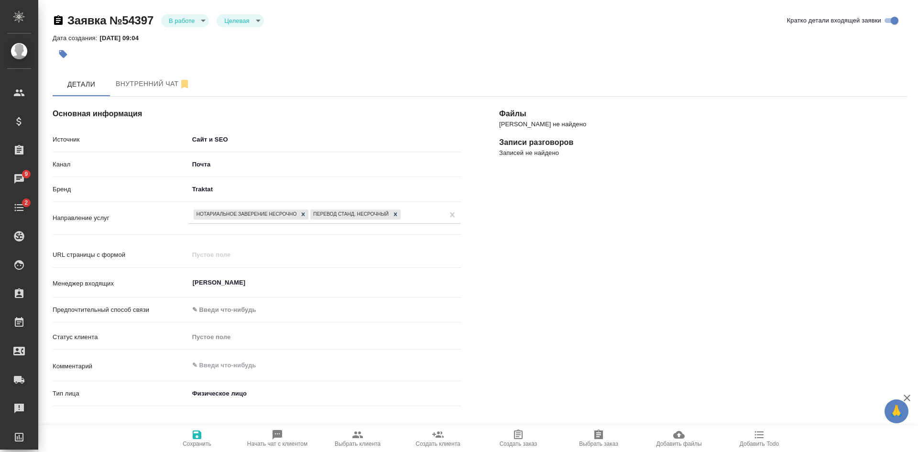
type textarea "x"
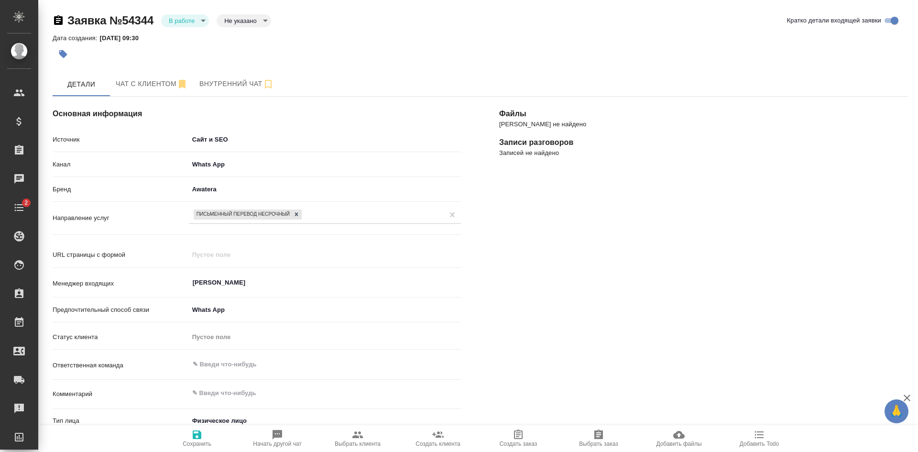
select select "CH"
select select "RU"
click at [243, 21] on body "🙏 .cls-1 fill:#fff; AWATERA [PERSON_NAME] Спецификации Заказы 8 Чаты 2 Todo Про…" at bounding box center [459, 226] width 918 height 452
click at [241, 37] on button "Целевая" at bounding box center [239, 36] width 31 height 11
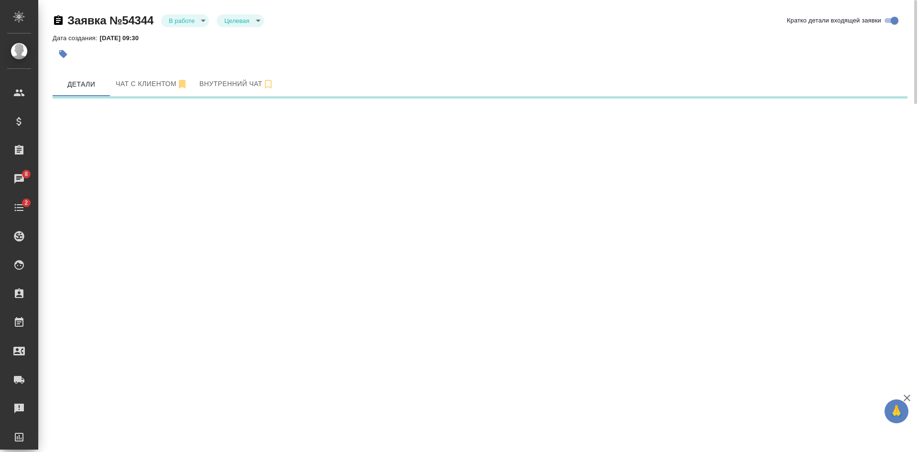
select select "RU"
select select "CH"
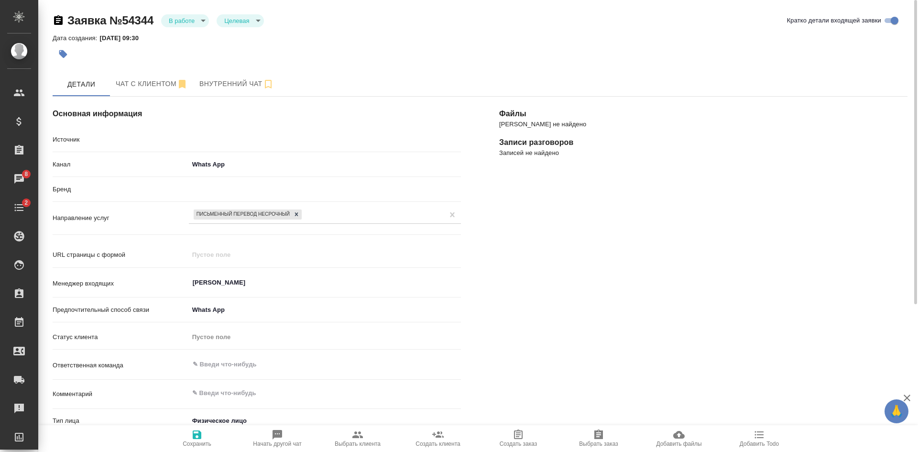
type textarea "x"
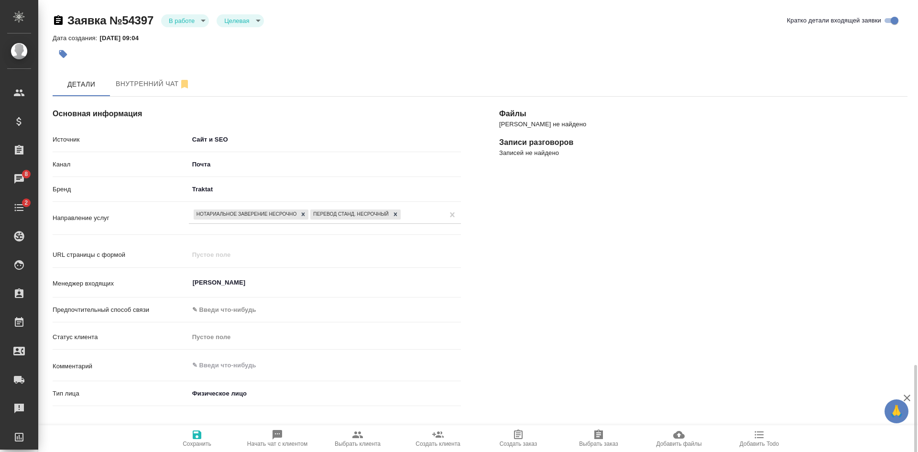
select select "US"
select select "RU"
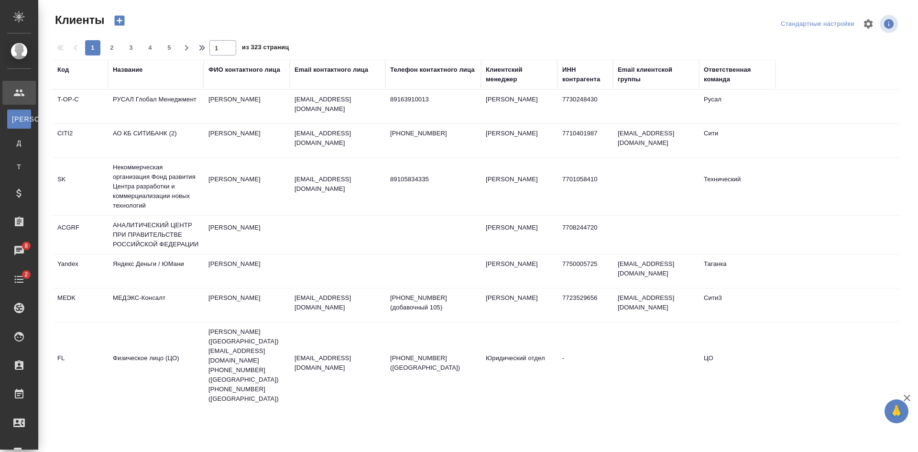
select select "RU"
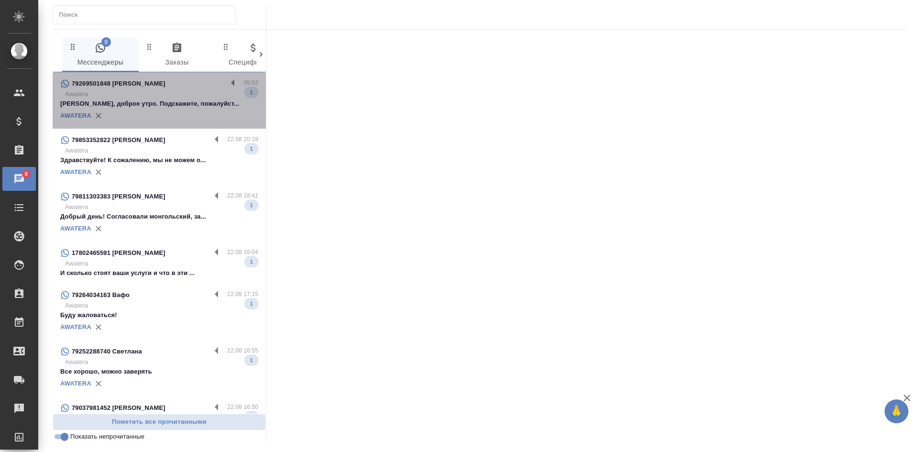
click at [170, 105] on p "[PERSON_NAME], доброе утро. Подскажите, пожалуйст..." at bounding box center [159, 104] width 198 height 10
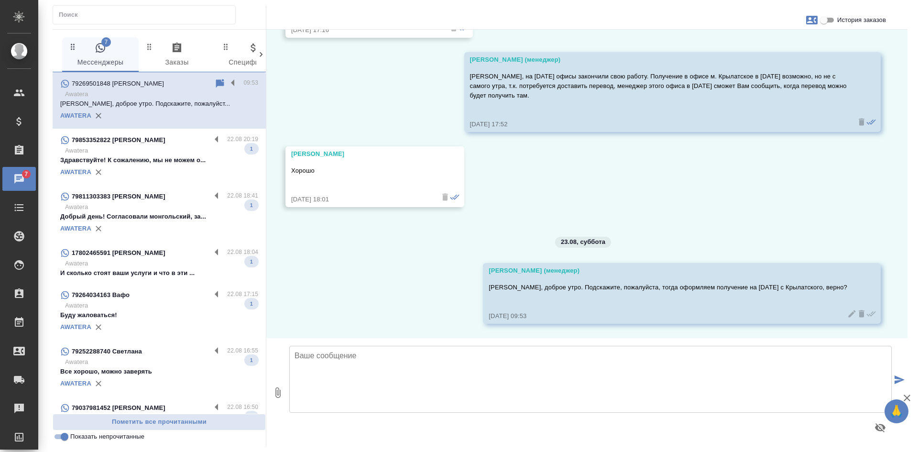
click at [60, 439] on input "Показать непрочитанные" at bounding box center [64, 436] width 34 height 11
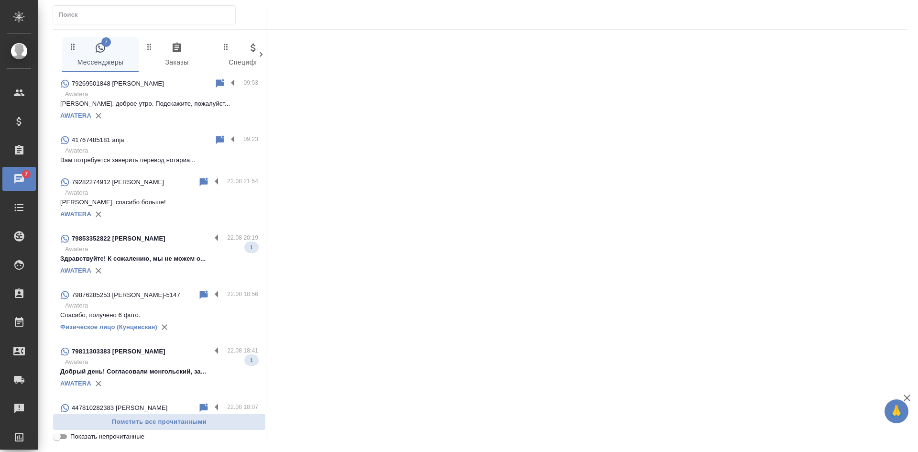
click at [60, 439] on input "Показать непрочитанные" at bounding box center [57, 436] width 34 height 11
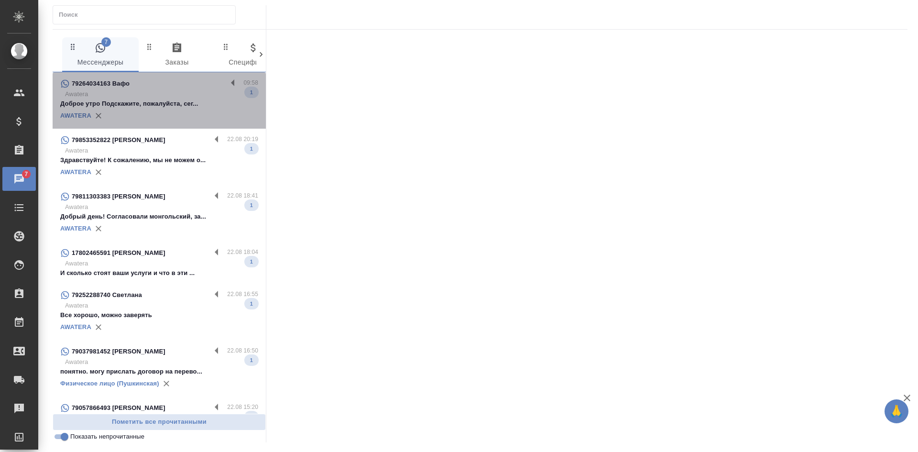
click at [186, 111] on div "AWATERA" at bounding box center [159, 116] width 198 height 14
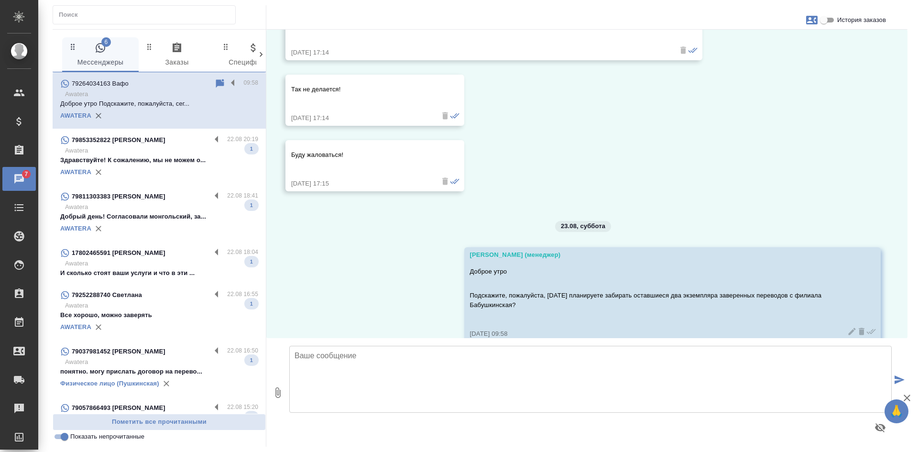
scroll to position [2593, 0]
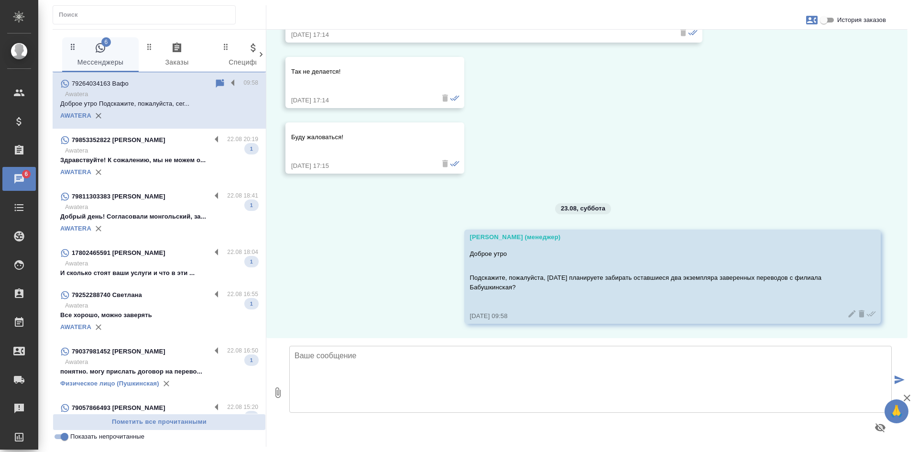
click at [58, 440] on input "Показать непрочитанные" at bounding box center [64, 436] width 34 height 11
checkbox input "false"
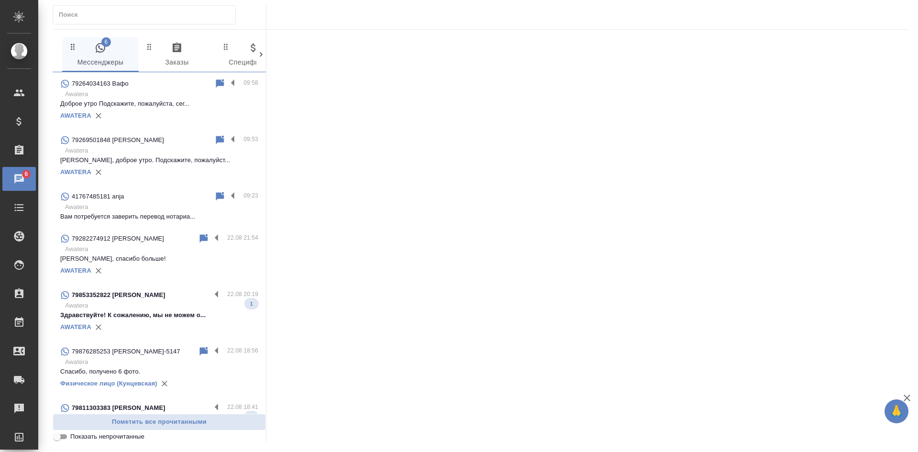
click at [141, 199] on div "41767485181 anja" at bounding box center [137, 196] width 154 height 11
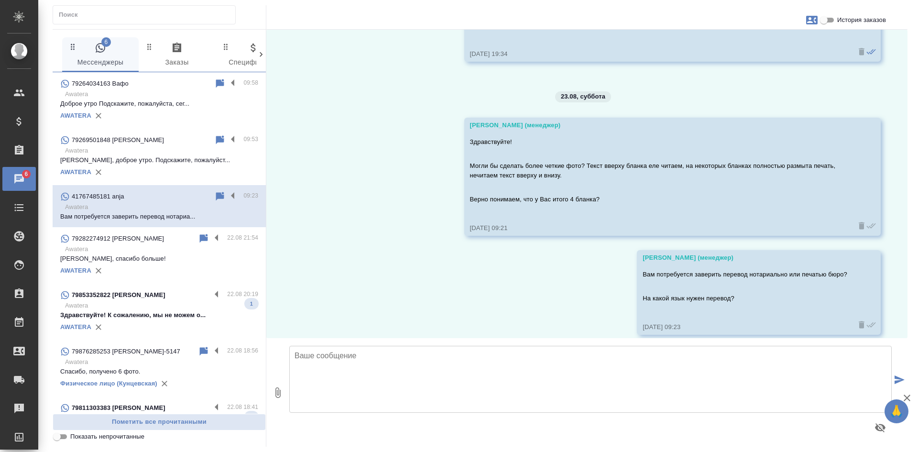
scroll to position [1288, 0]
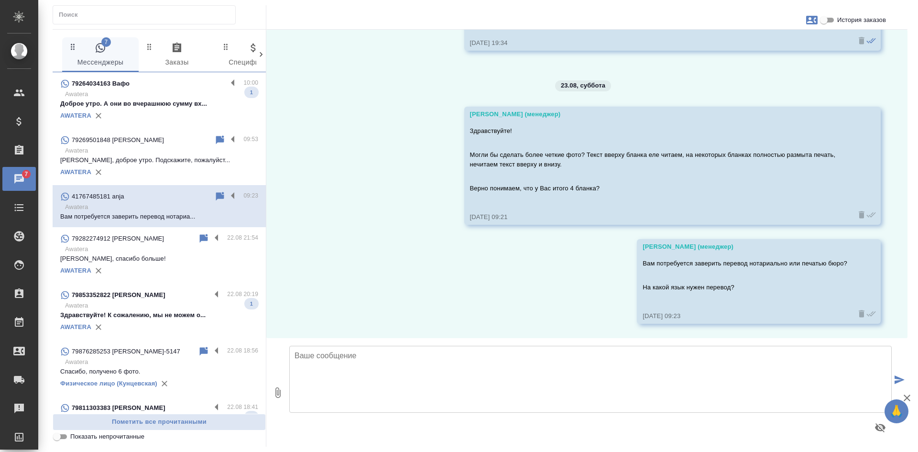
click at [161, 119] on div "AWATERA" at bounding box center [159, 116] width 198 height 14
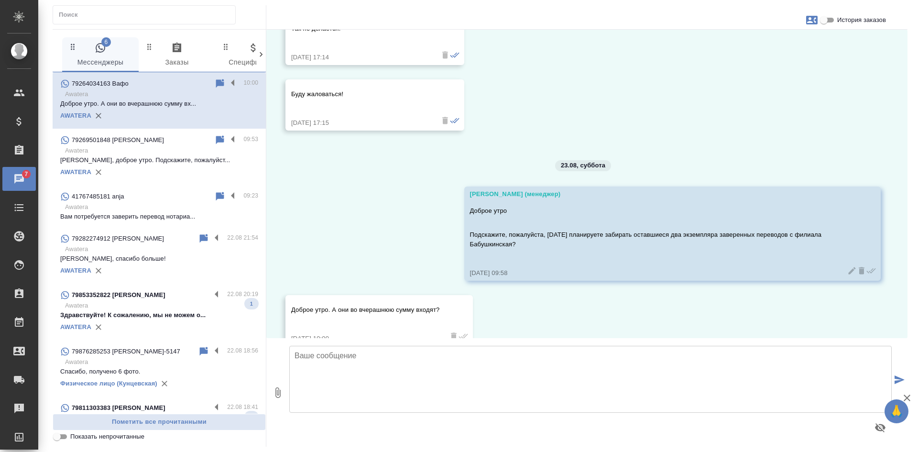
scroll to position [2658, 0]
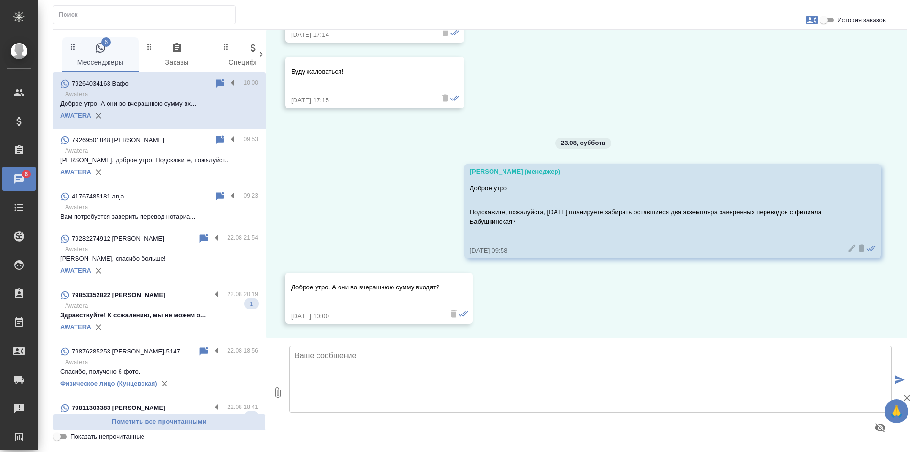
click at [214, 86] on icon at bounding box center [219, 83] width 11 height 11
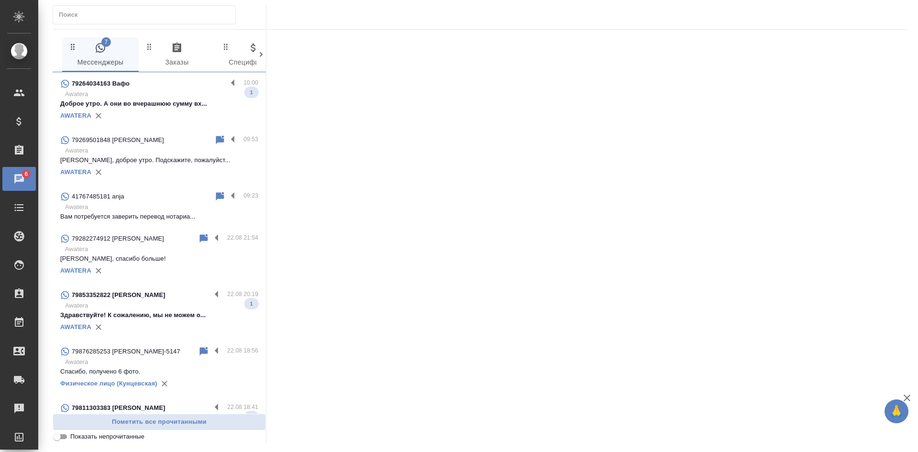
click at [134, 202] on p "Awatera" at bounding box center [161, 207] width 193 height 10
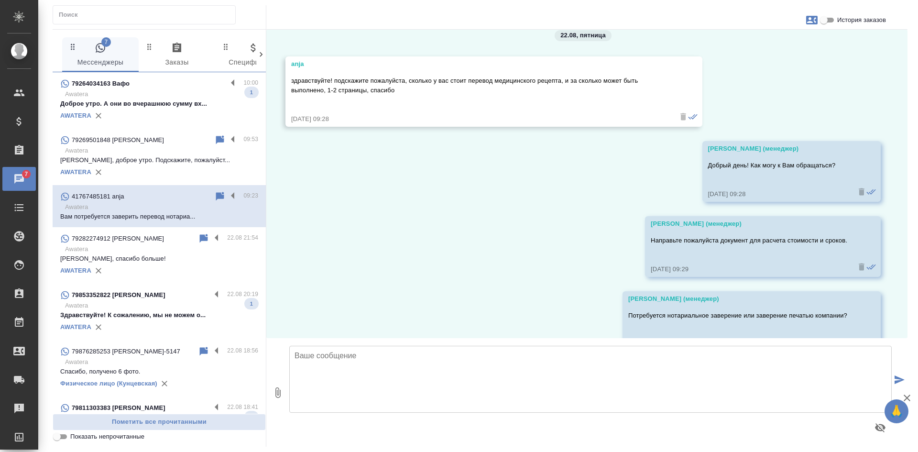
scroll to position [0, 0]
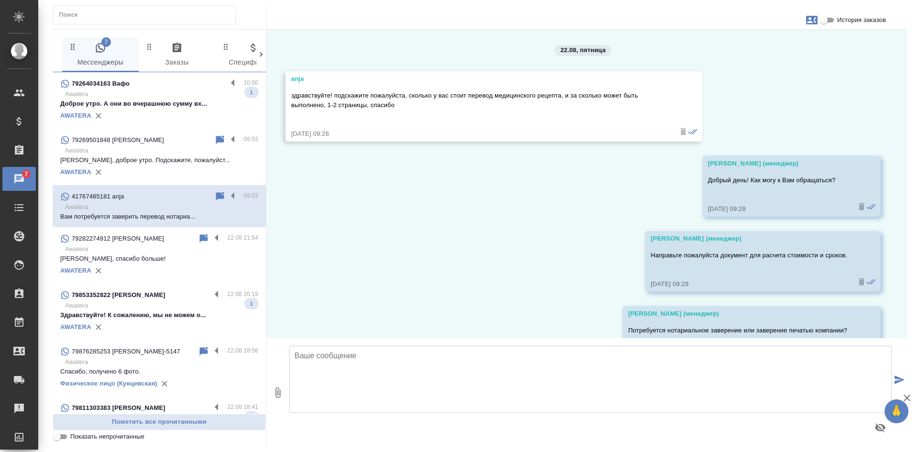
click at [811, 19] on icon "button" at bounding box center [811, 19] width 11 height 11
click at [759, 66] on span "Заявка №54344" at bounding box center [769, 67] width 47 height 10
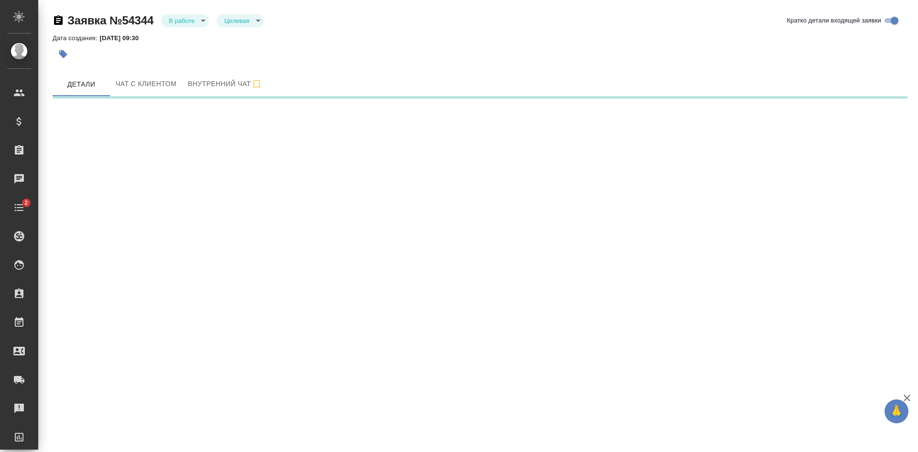
select select "RU"
select select "CH"
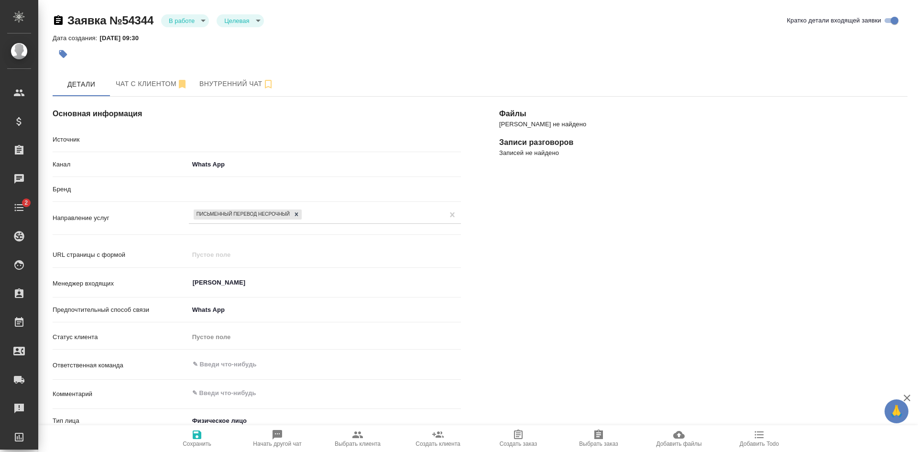
type textarea "x"
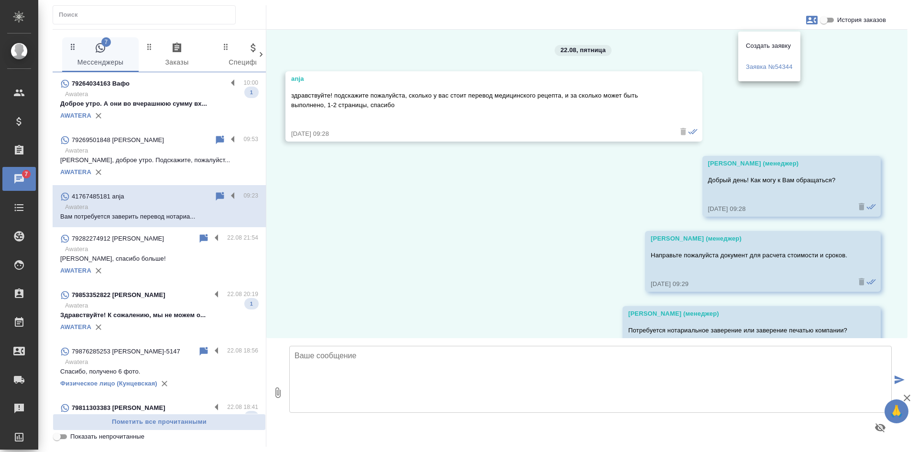
click at [342, 170] on div at bounding box center [459, 226] width 918 height 452
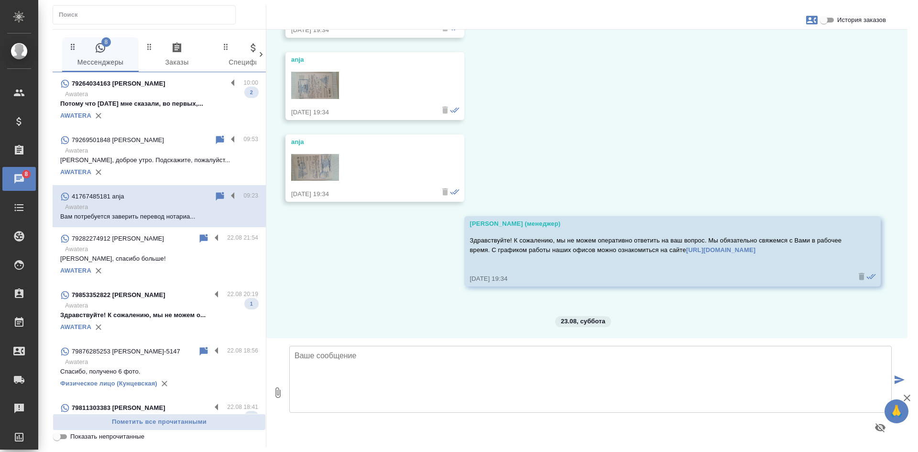
scroll to position [1288, 0]
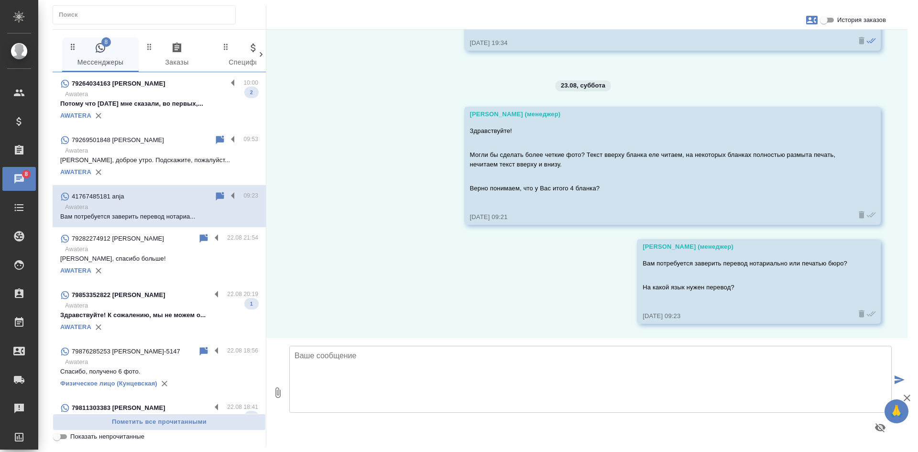
click at [168, 88] on div "79264034163 [PERSON_NAME]" at bounding box center [143, 83] width 167 height 11
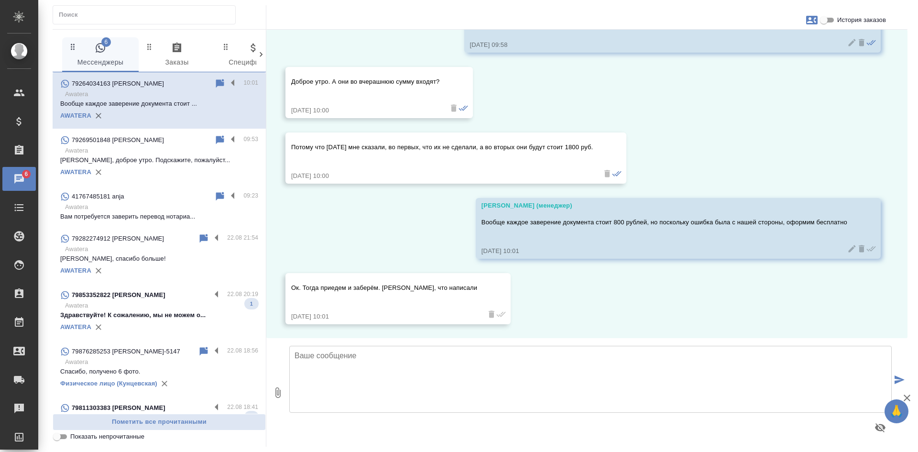
scroll to position [2864, 0]
click at [99, 207] on p "Awatera" at bounding box center [161, 207] width 193 height 10
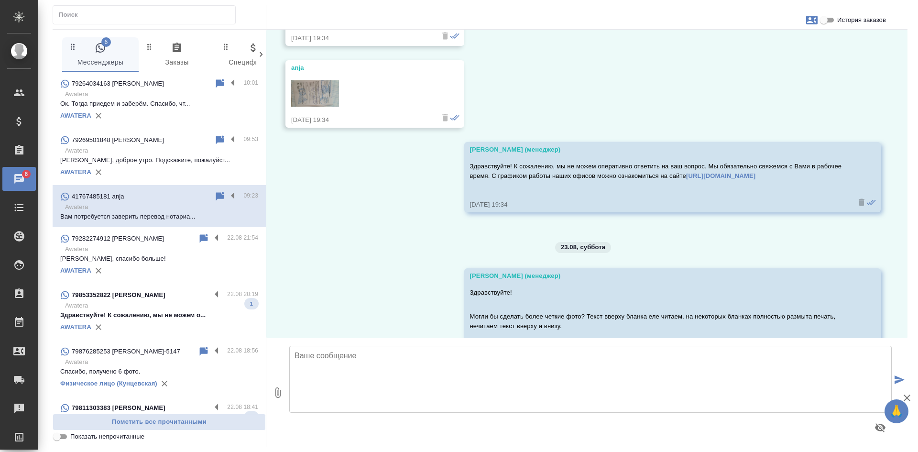
scroll to position [1097, 0]
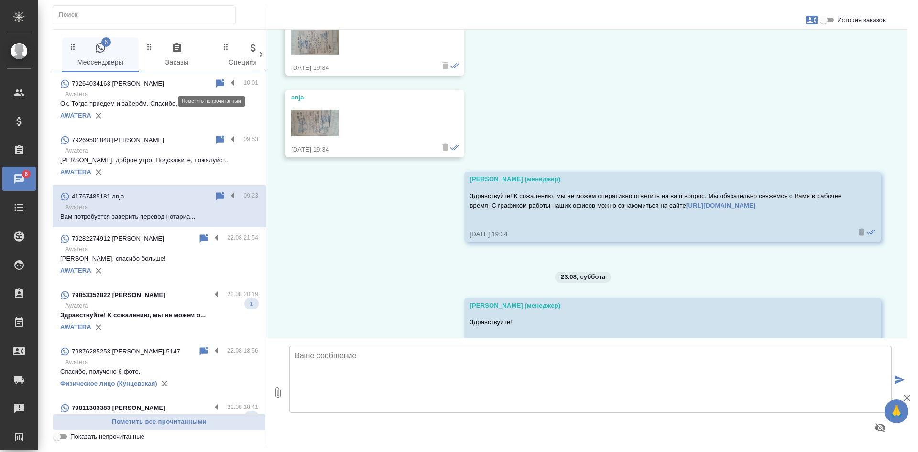
click at [216, 84] on icon at bounding box center [220, 83] width 8 height 9
click at [216, 83] on icon at bounding box center [220, 83] width 8 height 9
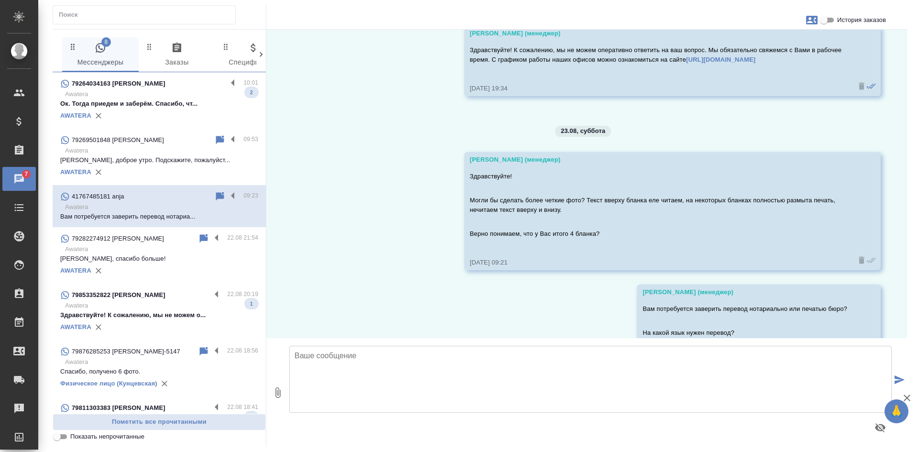
scroll to position [1288, 0]
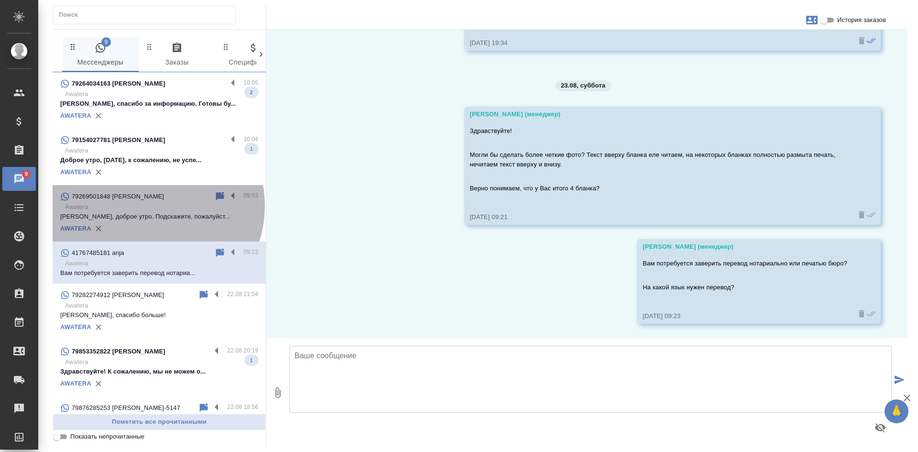
click at [150, 206] on p "Awatera" at bounding box center [161, 207] width 193 height 10
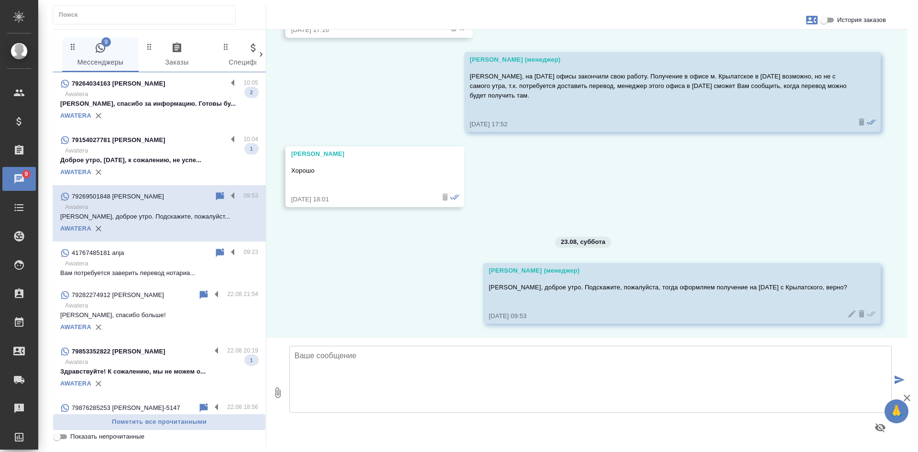
scroll to position [3340, 0]
click at [178, 163] on p "Доброе утро, вчера, к сожалению, не успе..." at bounding box center [159, 160] width 198 height 10
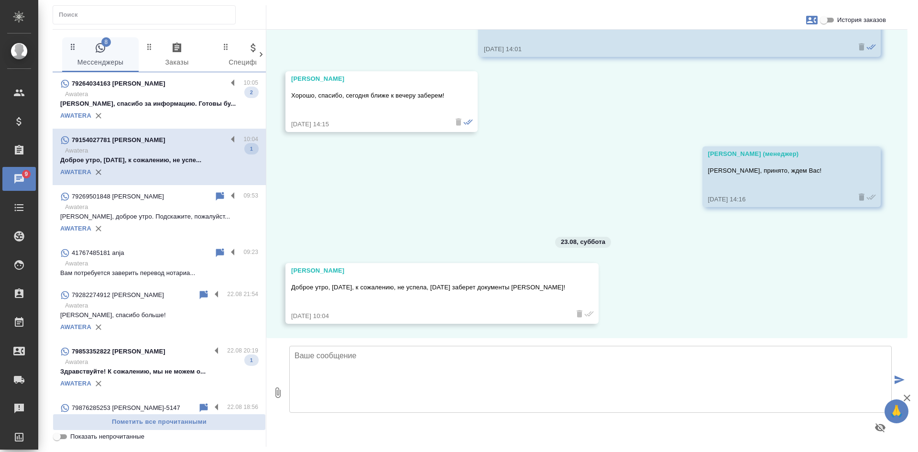
scroll to position [451, 0]
click at [828, 18] on input "История заказов" at bounding box center [824, 19] width 34 height 11
checkbox input "true"
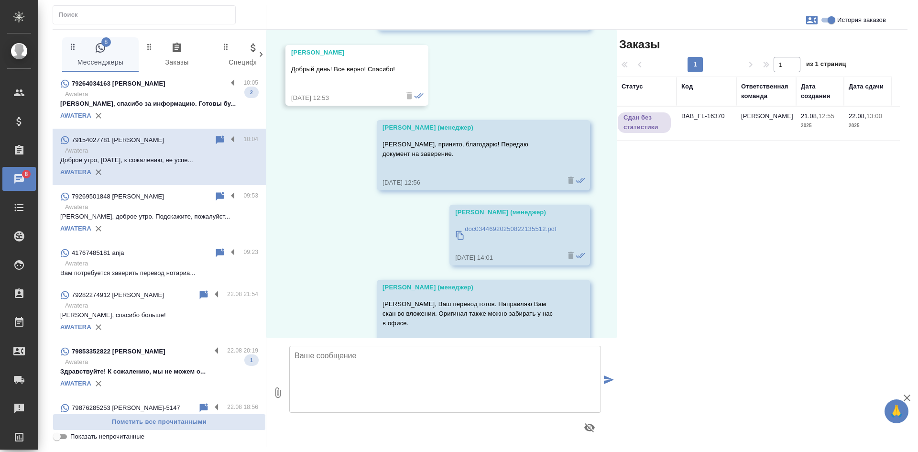
scroll to position [164, 0]
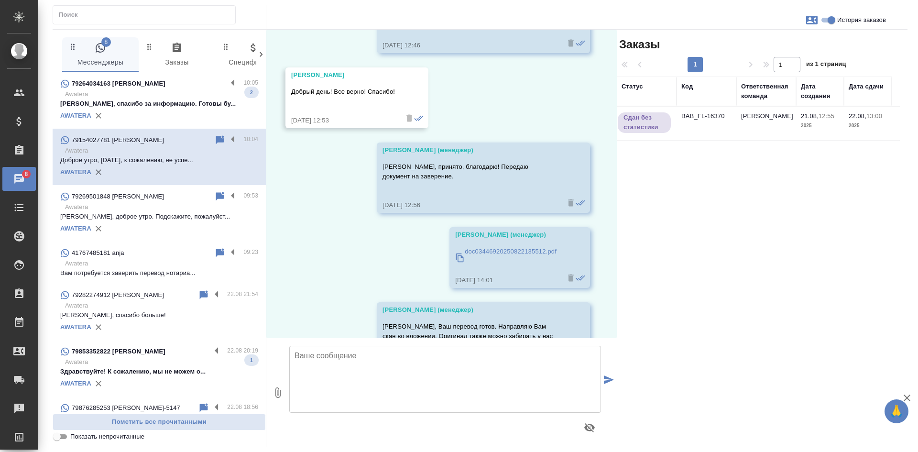
click at [711, 120] on td "BAB_FL-16370" at bounding box center [707, 123] width 60 height 33
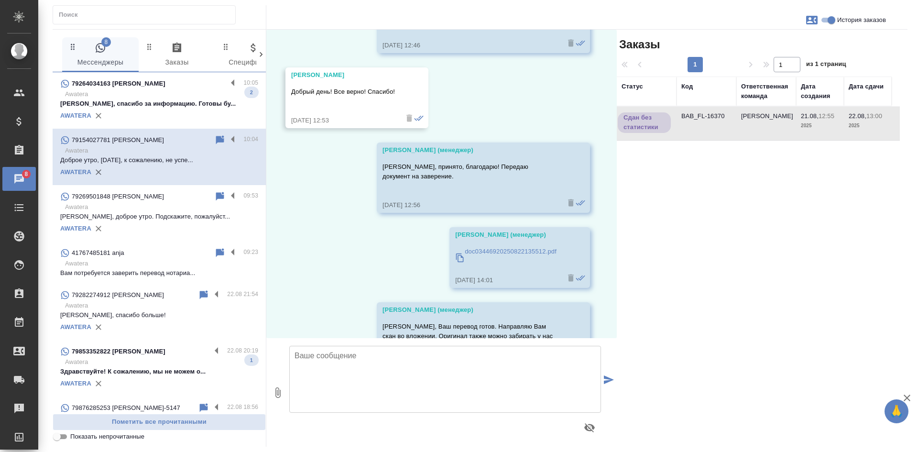
click at [711, 121] on td "BAB_FL-16370" at bounding box center [707, 123] width 60 height 33
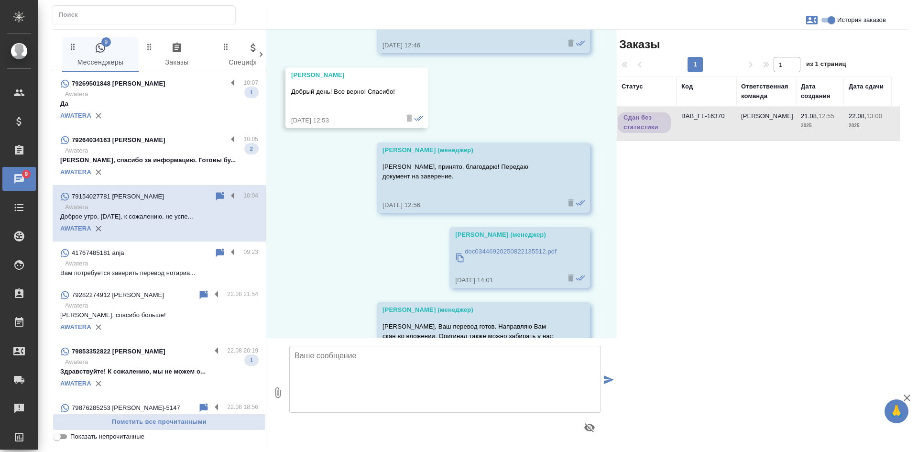
click at [151, 105] on p "Да" at bounding box center [159, 104] width 198 height 10
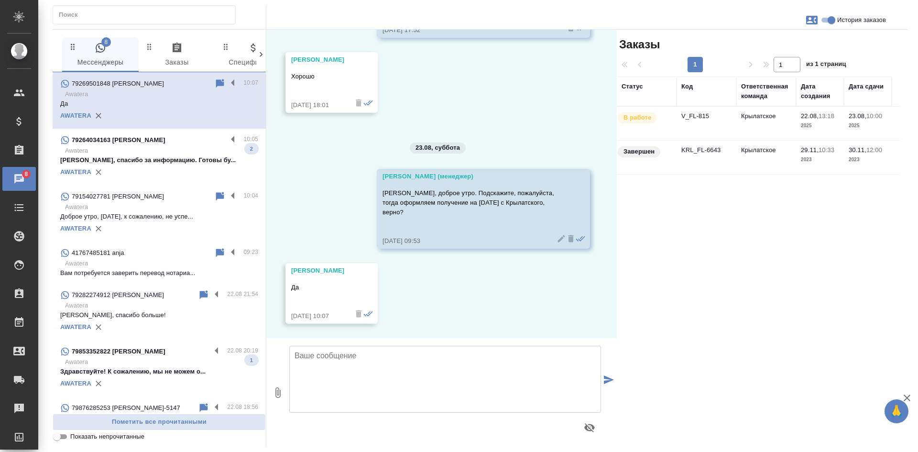
scroll to position [3654, 0]
click at [216, 84] on icon at bounding box center [220, 83] width 8 height 9
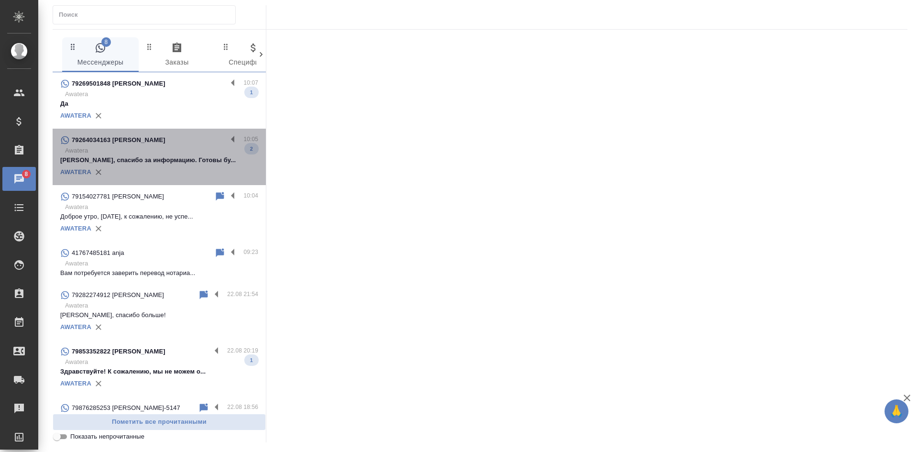
click at [161, 154] on p "Awatera" at bounding box center [161, 151] width 193 height 10
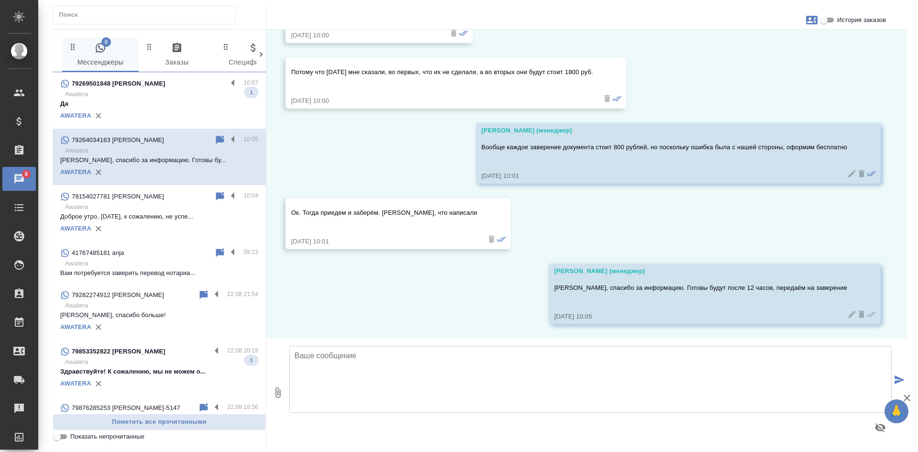
scroll to position [2939, 0]
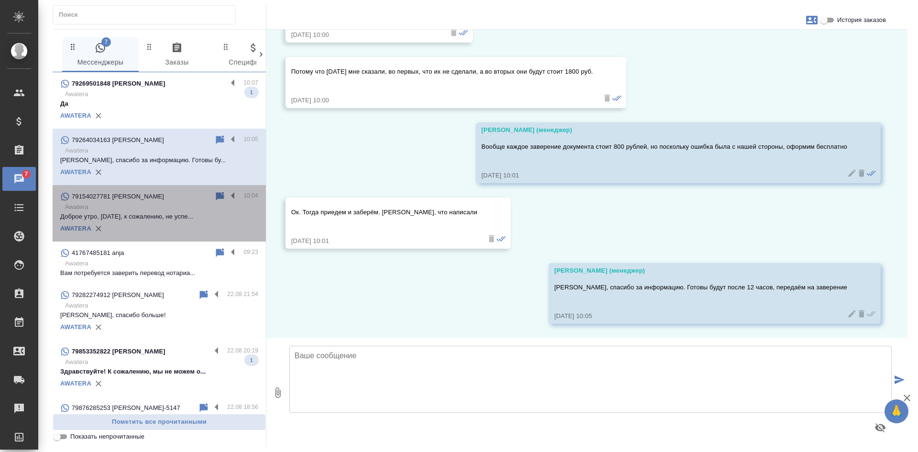
click at [163, 219] on p "Доброе утро, вчера, к сожалению, не успе..." at bounding box center [159, 217] width 198 height 10
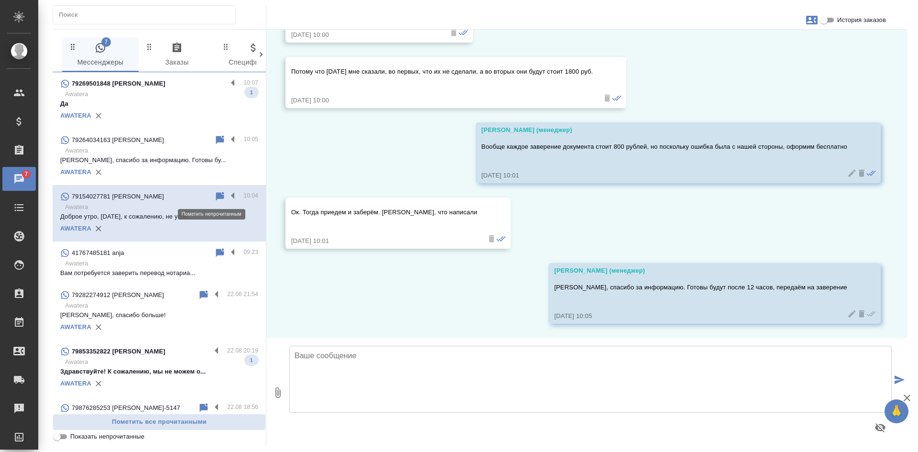
scroll to position [451, 0]
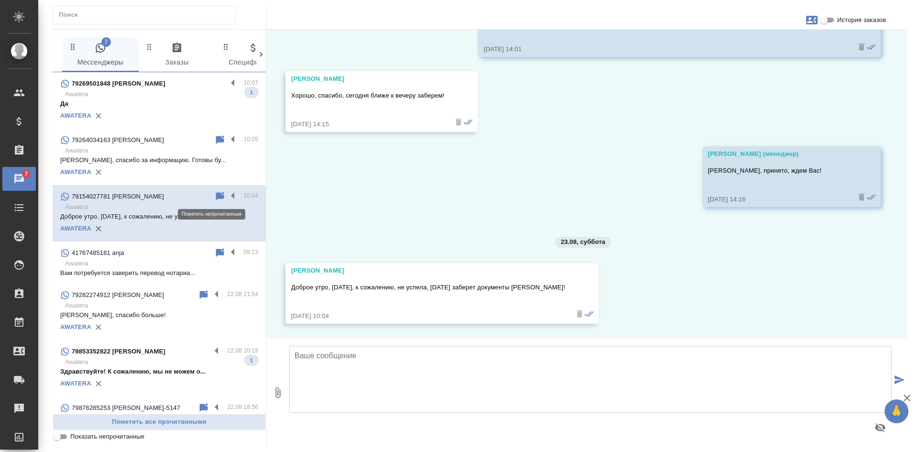
click at [214, 192] on icon at bounding box center [219, 196] width 11 height 11
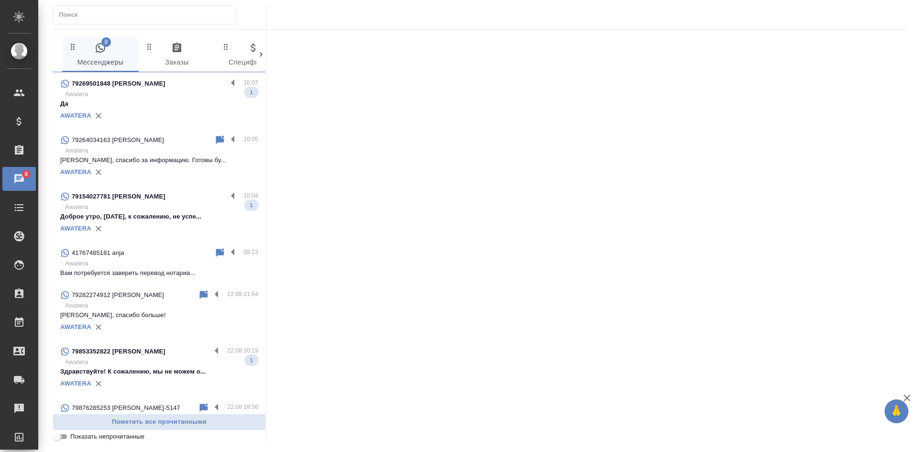
click at [63, 436] on input "Показать непрочитанные" at bounding box center [57, 436] width 34 height 11
checkbox input "true"
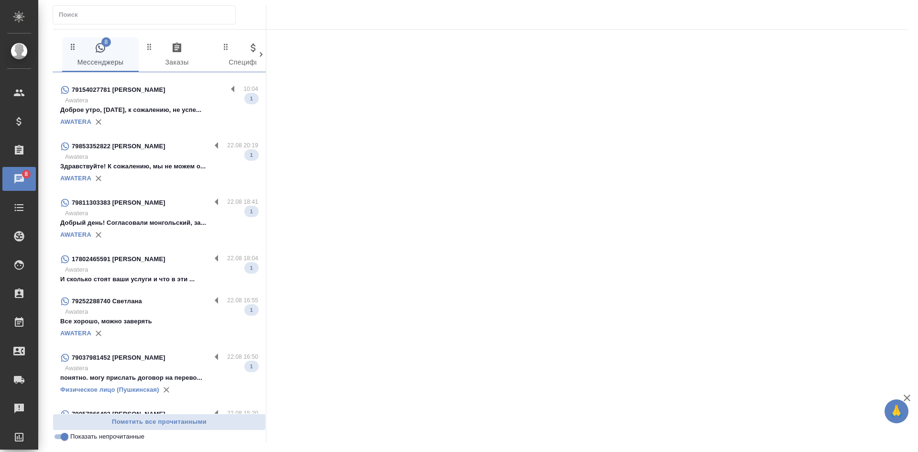
scroll to position [0, 0]
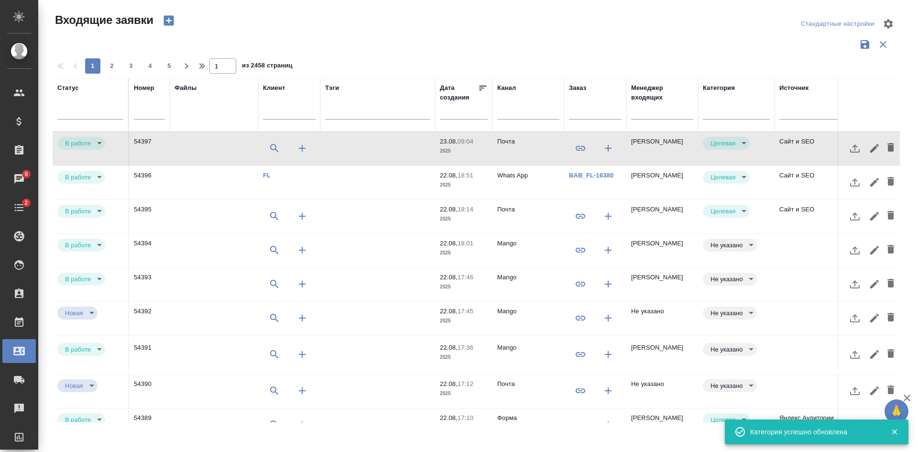
select select "RU"
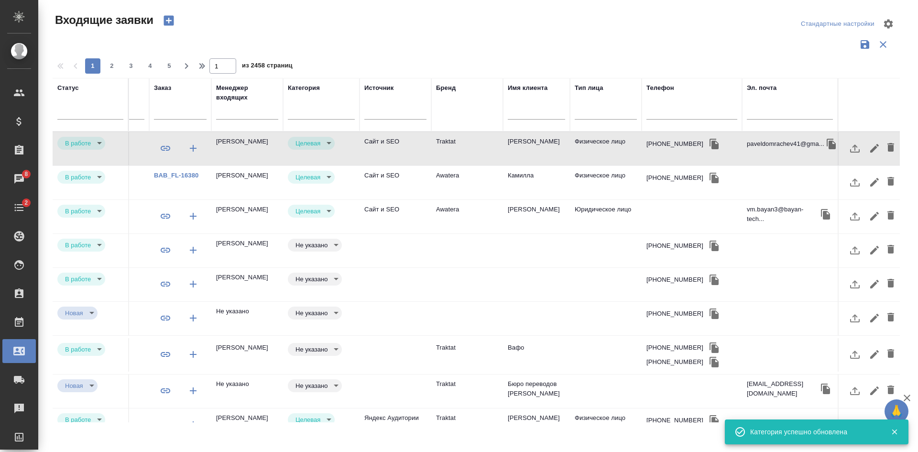
click at [702, 110] on input "text" at bounding box center [692, 113] width 91 height 12
paste input "79269295323"
type input "79269295323"
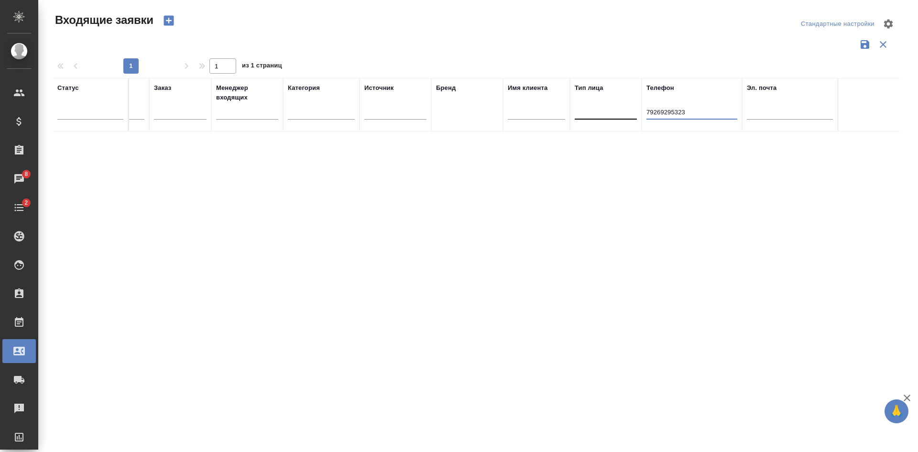
drag, startPoint x: 693, startPoint y: 110, endPoint x: 615, endPoint y: 102, distance: 78.4
click at [633, 107] on tr "Статус Номер Файлы Клиент Тэги Дата создания Канал Заказ Менеджер входящих Кате…" at bounding box center [268, 105] width 1263 height 54
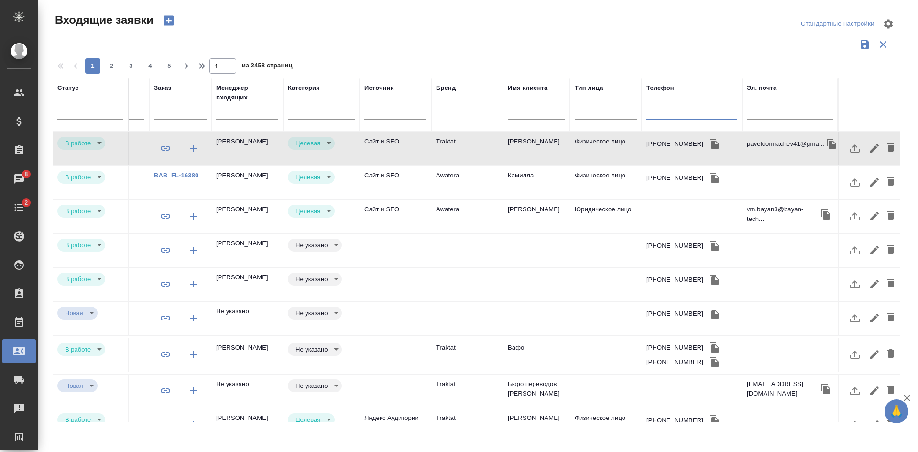
click at [807, 110] on input "text" at bounding box center [790, 113] width 86 height 12
paste input "[EMAIL_ADDRESS][DOMAIN_NAME]"
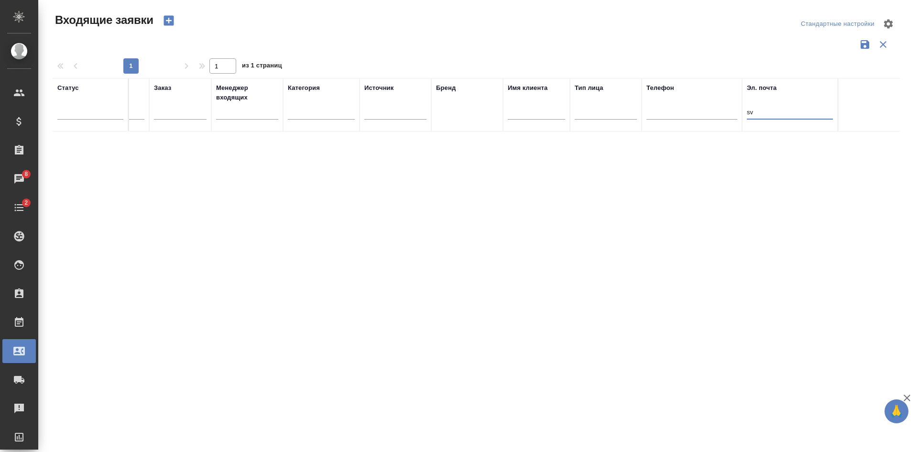
type input "s"
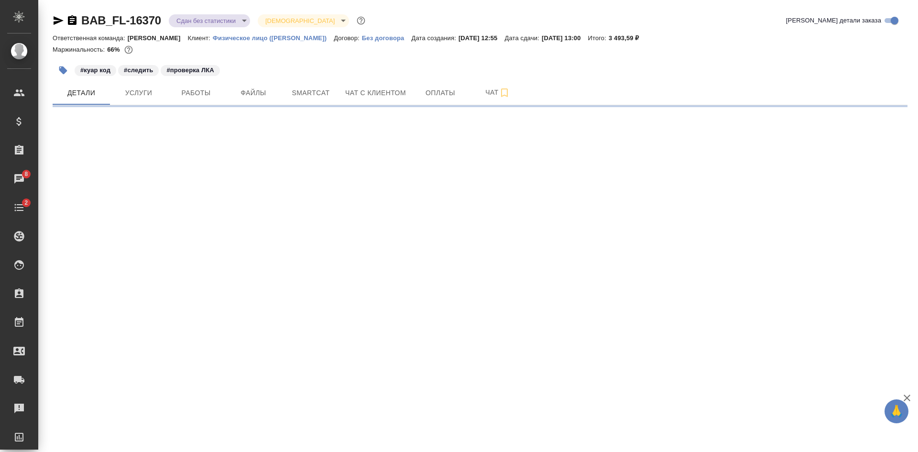
select select "RU"
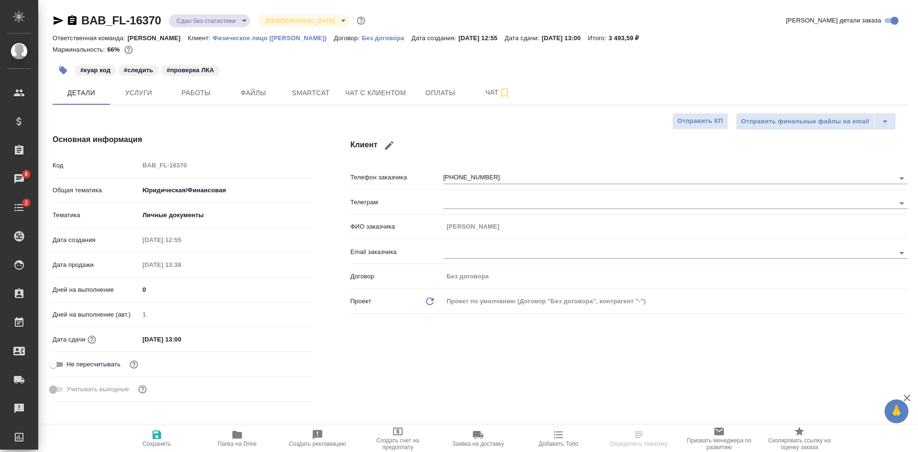
type textarea "x"
type input "[PERSON_NAME]"
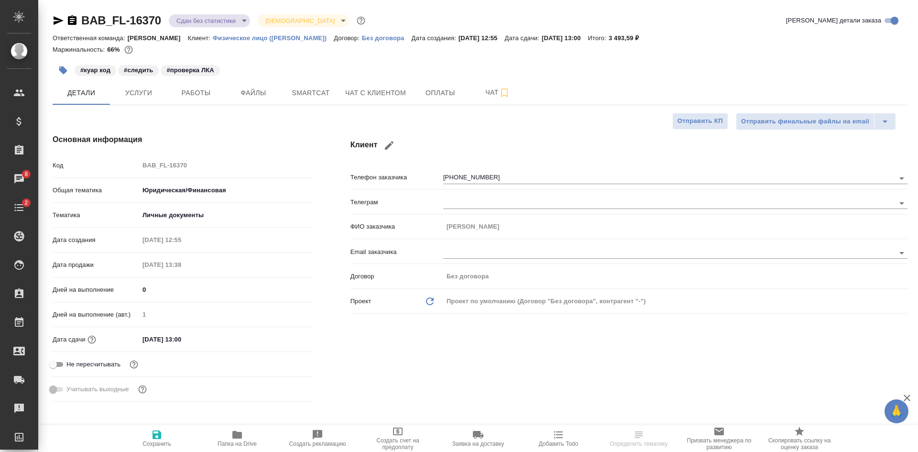
type textarea "x"
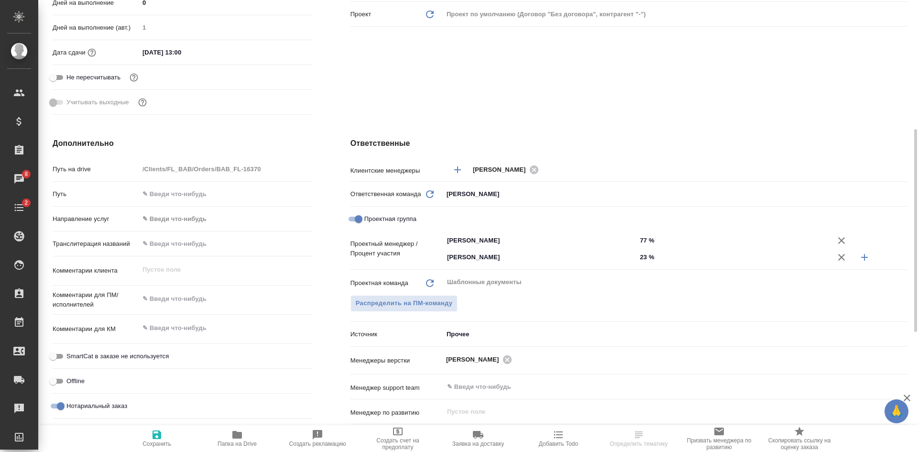
scroll to position [430, 0]
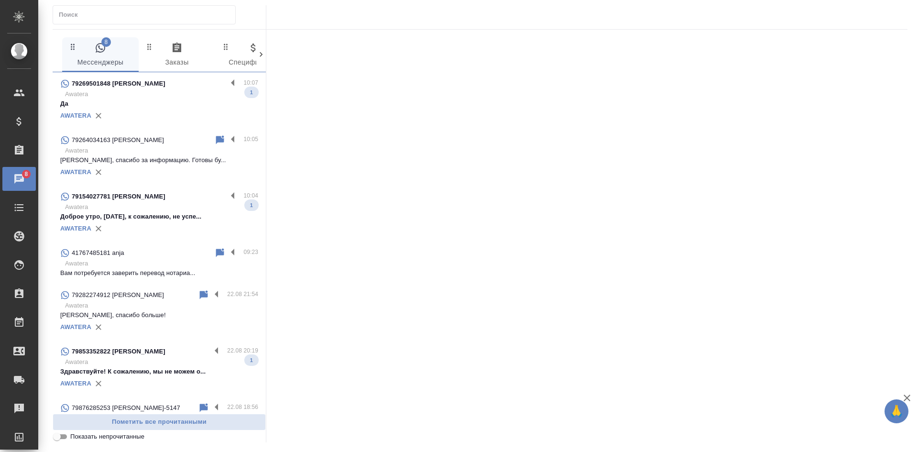
click at [56, 437] on input "Показать непрочитанные" at bounding box center [57, 436] width 34 height 11
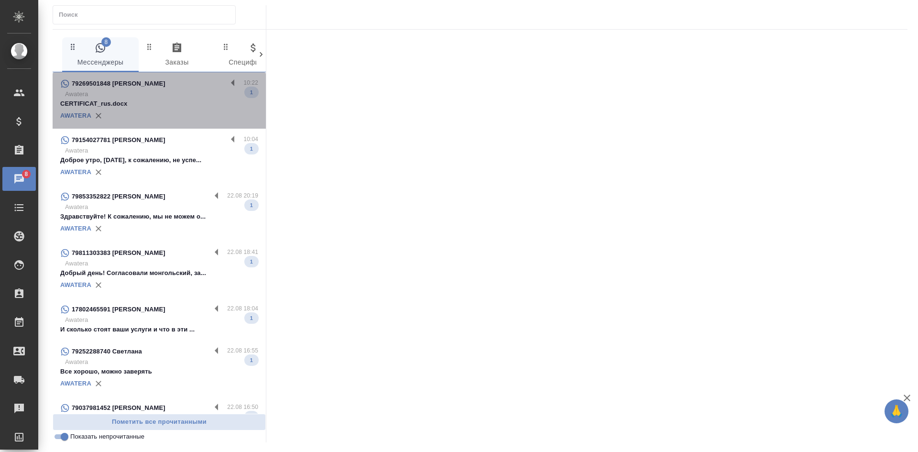
click at [160, 121] on div "AWATERA" at bounding box center [159, 116] width 198 height 14
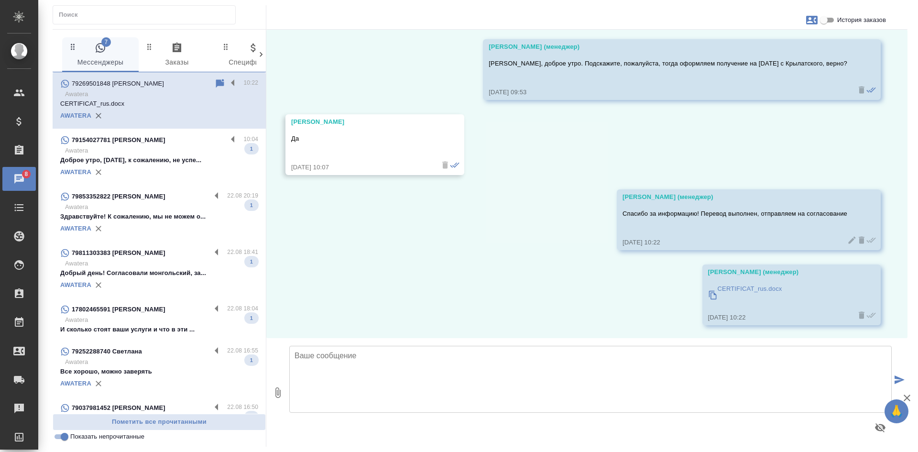
scroll to position [3565, 0]
click at [65, 439] on input "Показать непрочитанные" at bounding box center [64, 436] width 34 height 11
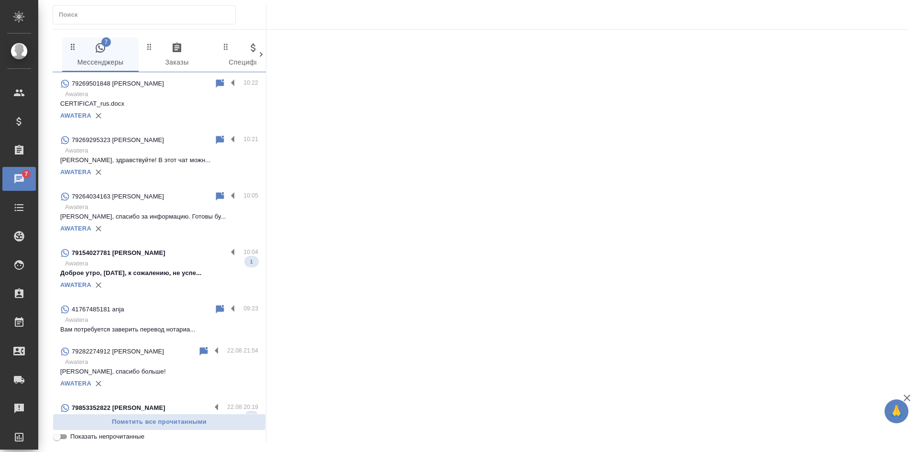
click at [63, 438] on input "Показать непрочитанные" at bounding box center [57, 436] width 34 height 11
checkbox input "true"
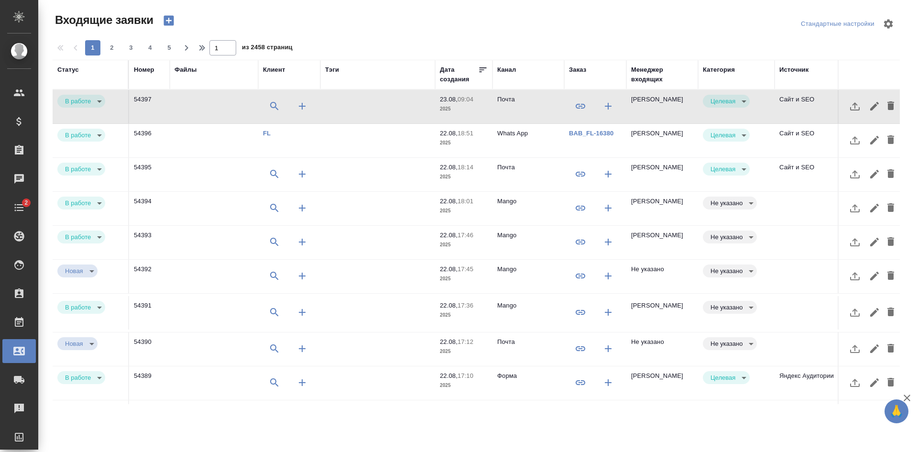
select select "RU"
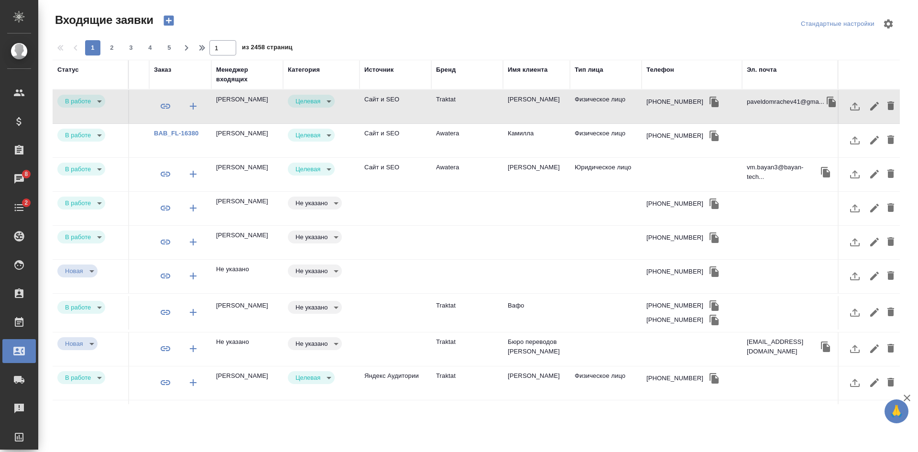
scroll to position [0, 421]
click at [78, 313] on body "🙏 .cls-1 fill:#fff; AWATERA [PERSON_NAME] Спецификации Заказы 8 Чаты 2 Todo Про…" at bounding box center [459, 226] width 918 height 452
click at [82, 313] on li "Отказ" at bounding box center [81, 307] width 48 height 16
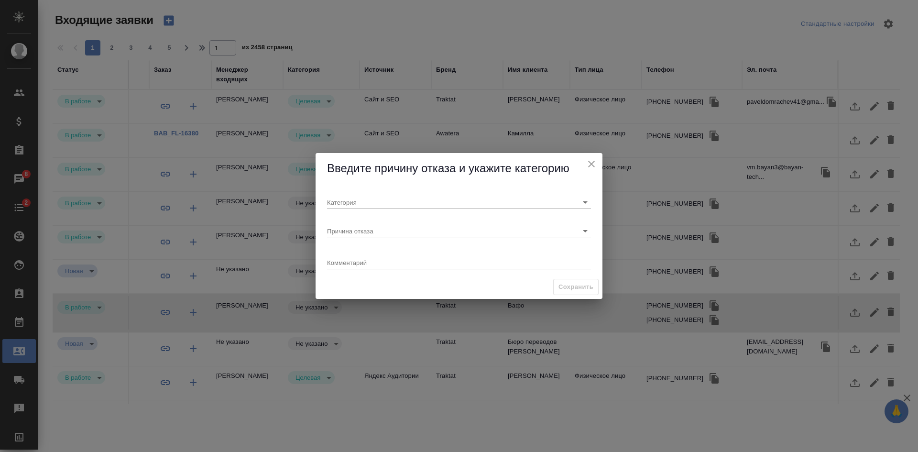
click at [594, 162] on icon "close" at bounding box center [591, 163] width 11 height 11
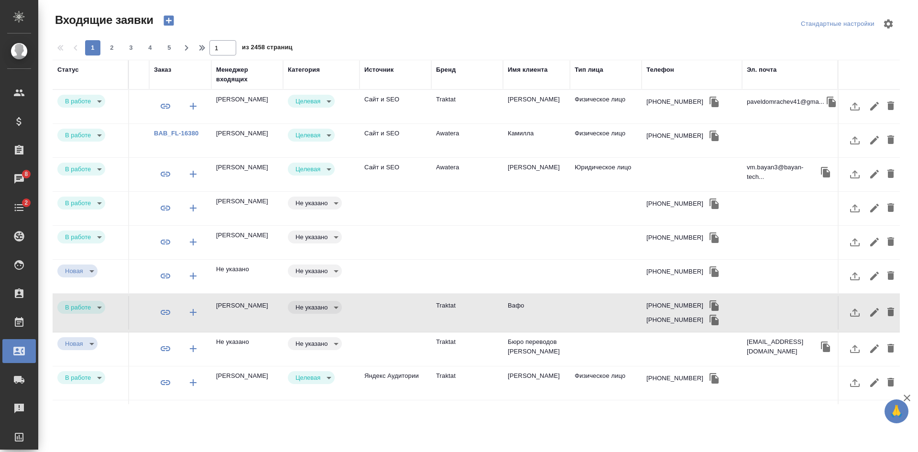
click at [415, 123] on td at bounding box center [396, 106] width 72 height 33
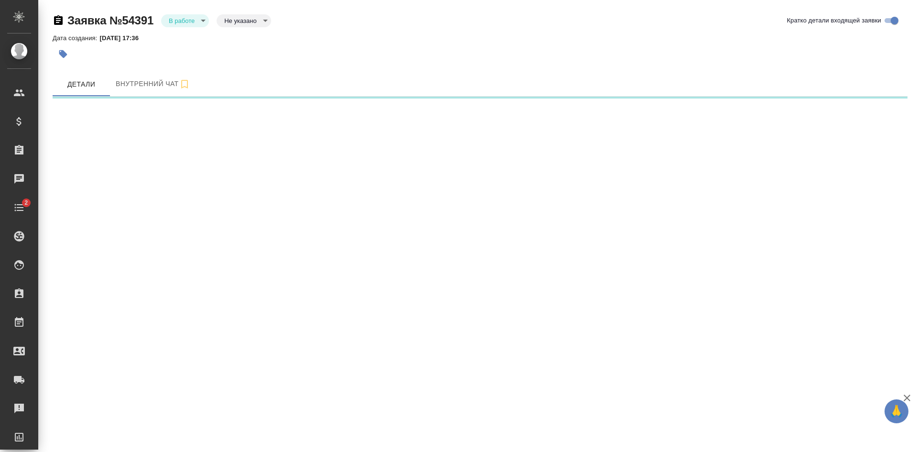
select select "RU"
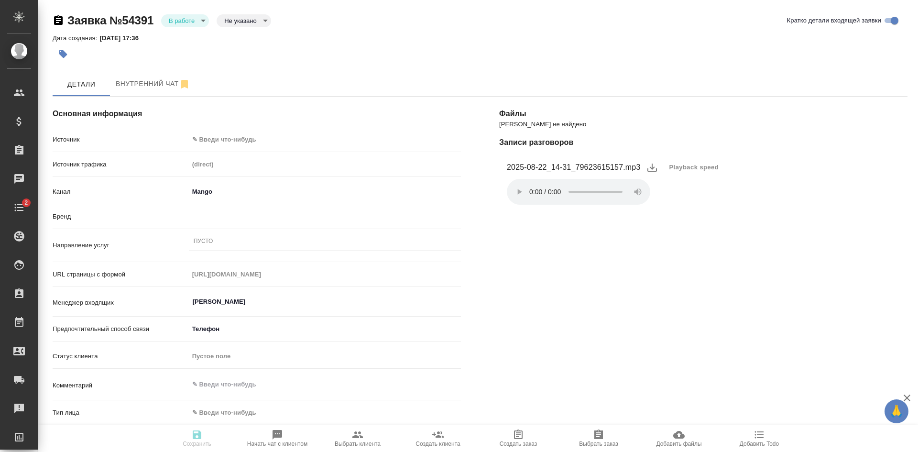
type textarea "x"
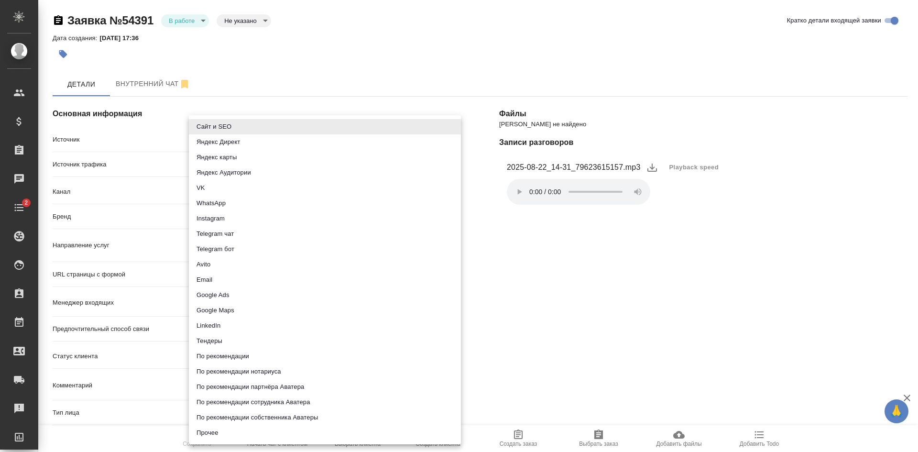
click at [217, 134] on body "🙏 .cls-1 fill:#fff; AWATERA [PERSON_NAME] Спецификации Заказы Чаты 2 Todo Проек…" at bounding box center [459, 226] width 918 height 452
click at [212, 125] on li "Сайт и SEO" at bounding box center [325, 126] width 272 height 15
type input "seo"
type textarea "x"
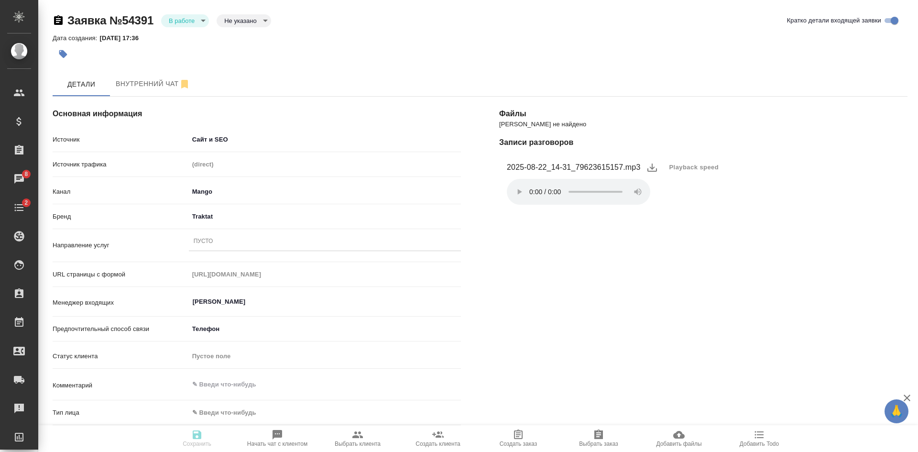
click at [200, 241] on div "Пусто" at bounding box center [204, 242] width 20 height 8
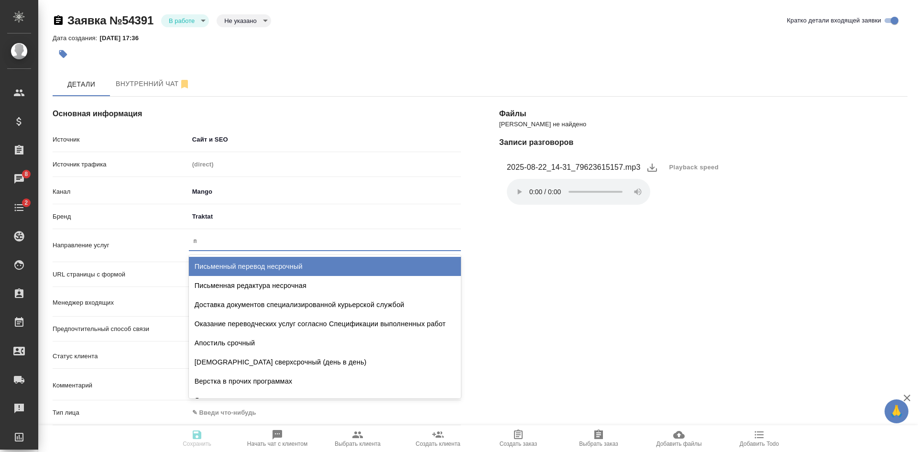
type input "пу"
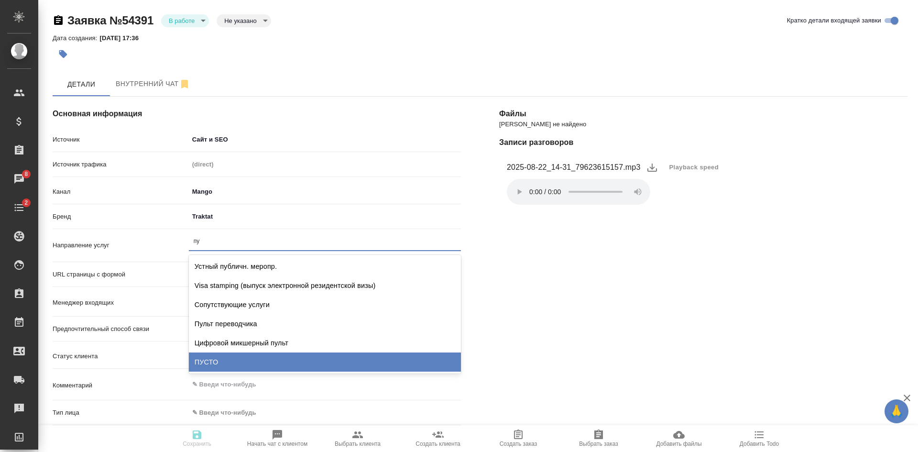
click at [205, 358] on div "ПУСТО" at bounding box center [325, 361] width 272 height 19
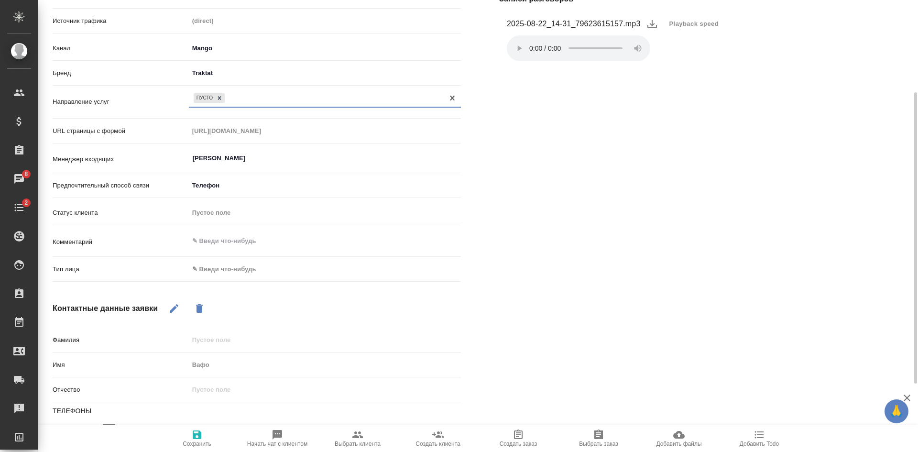
scroll to position [191, 0]
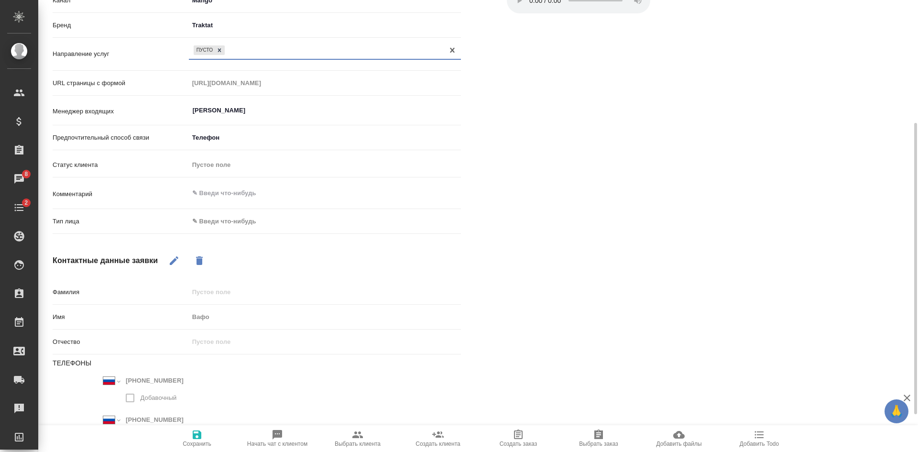
click at [228, 223] on body "🙏 .cls-1 fill:#fff; AWATERA [PERSON_NAME] Спецификации Заказы 8 Чаты 2 Todo Про…" at bounding box center [459, 226] width 918 height 452
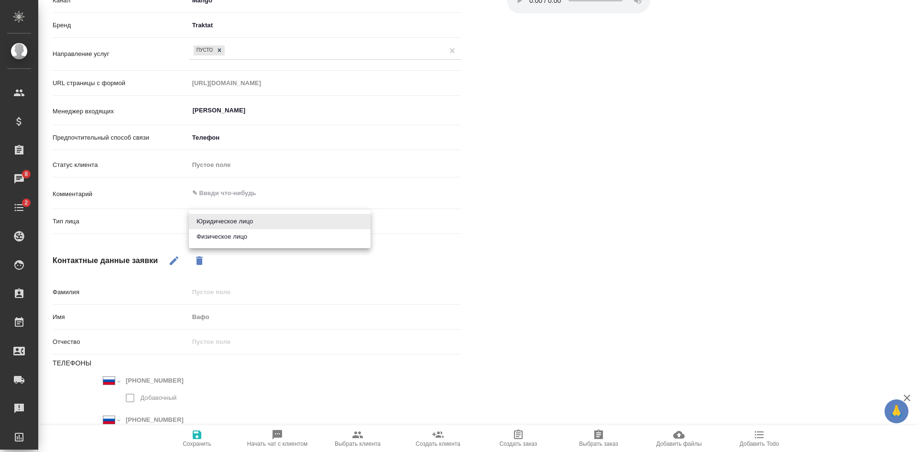
click at [215, 240] on li "Физическое лицо" at bounding box center [280, 236] width 182 height 15
type textarea "x"
type input "private"
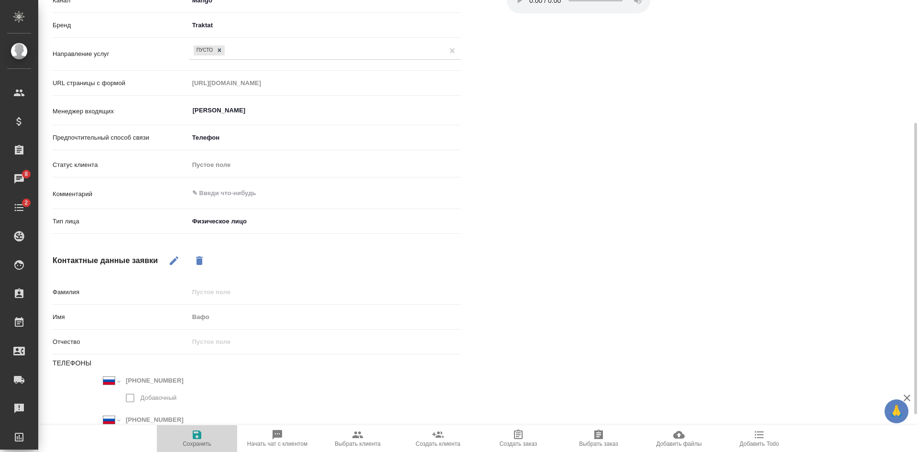
click at [209, 444] on span "Сохранить" at bounding box center [197, 443] width 29 height 7
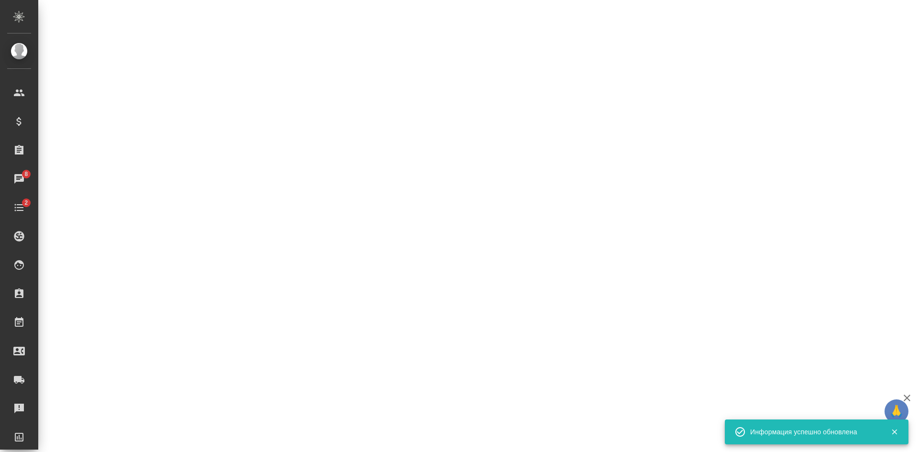
select select "RU"
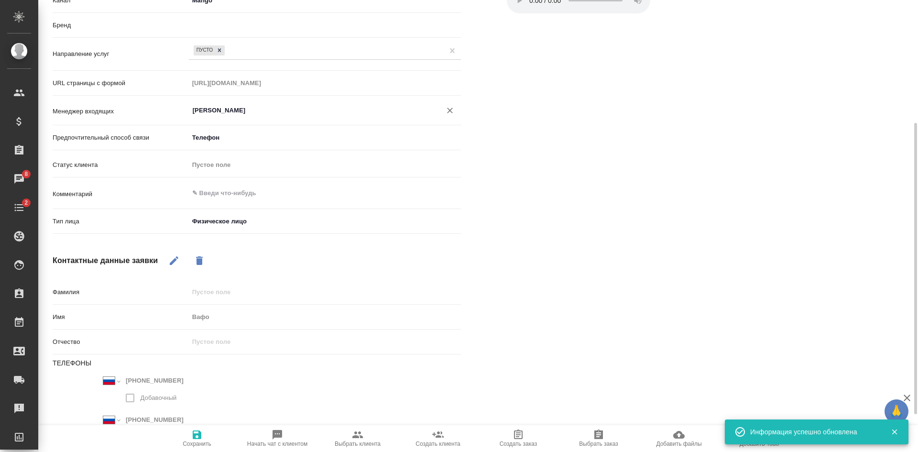
type textarea "x"
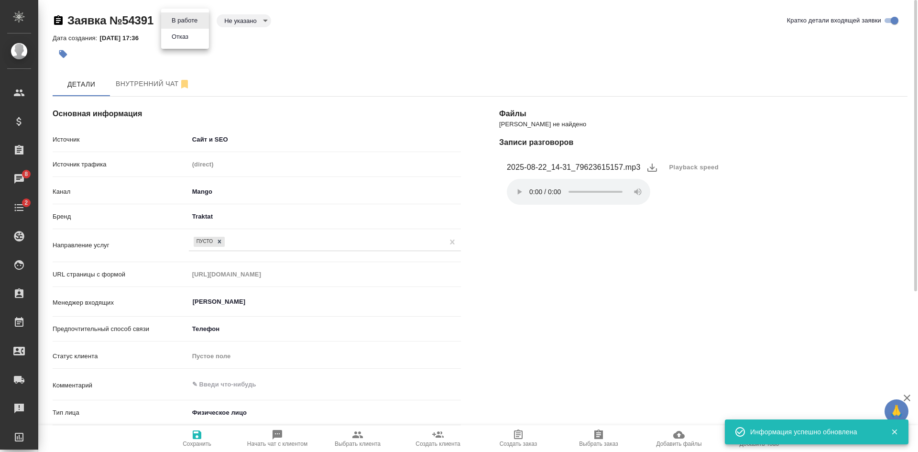
click at [195, 21] on body "🙏 .cls-1 fill:#fff; AWATERA Kasatkina Aleksandra Клиенты Спецификации Заказы 8 …" at bounding box center [459, 226] width 918 height 452
click at [195, 34] on li "Отказ" at bounding box center [185, 37] width 48 height 16
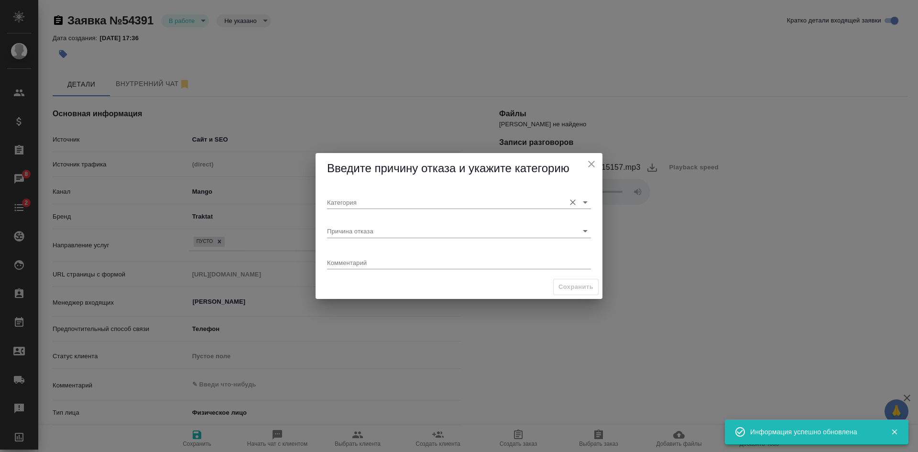
click at [336, 201] on input "Категория" at bounding box center [443, 202] width 233 height 13
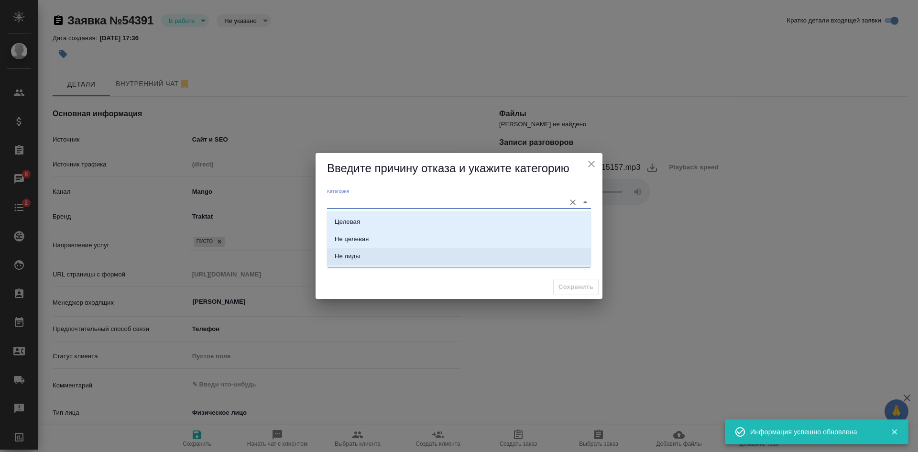
click at [369, 255] on li "Не лиды" at bounding box center [459, 256] width 264 height 17
type input "Не лиды"
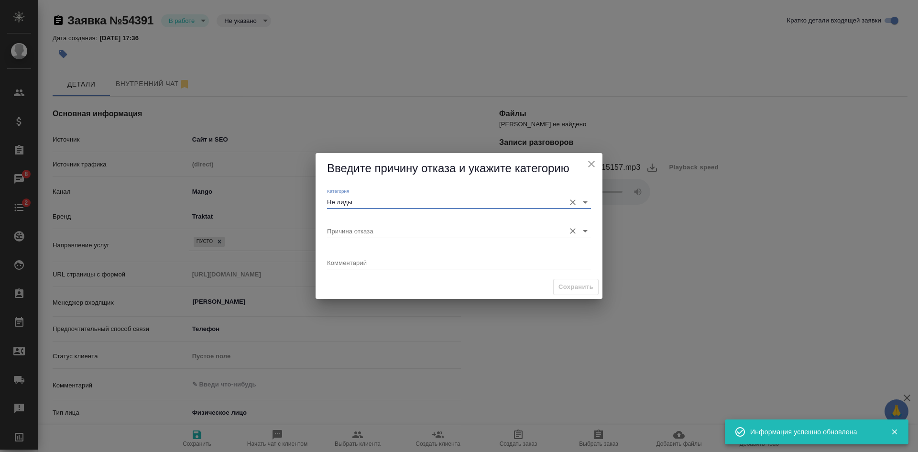
click at [363, 233] on input "Причина отказа" at bounding box center [443, 230] width 233 height 13
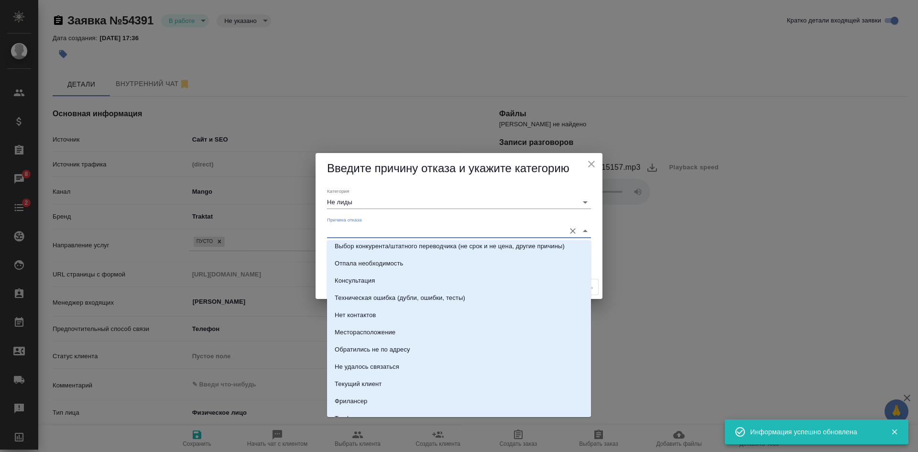
scroll to position [136, 0]
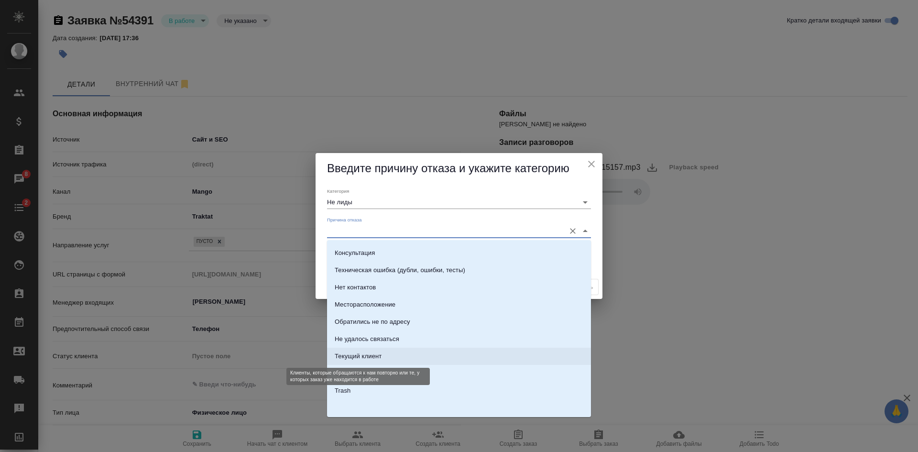
click at [357, 354] on div "Текущий клиент" at bounding box center [358, 357] width 47 height 10
type input "Текущий клиент"
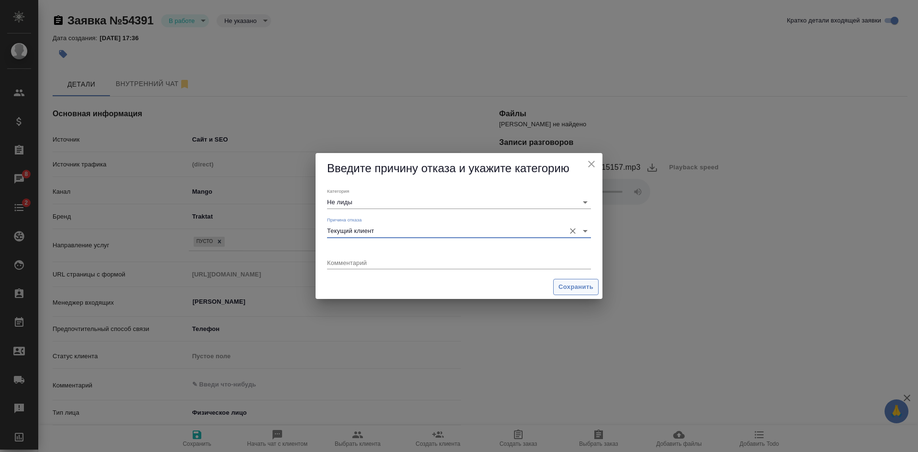
drag, startPoint x: 579, startPoint y: 287, endPoint x: 521, endPoint y: 267, distance: 61.3
click at [579, 287] on span "Сохранить" at bounding box center [576, 287] width 35 height 11
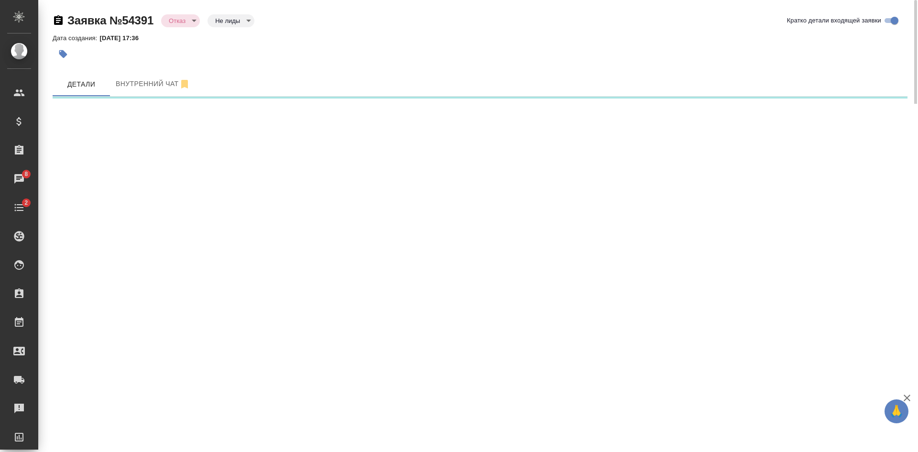
select select "RU"
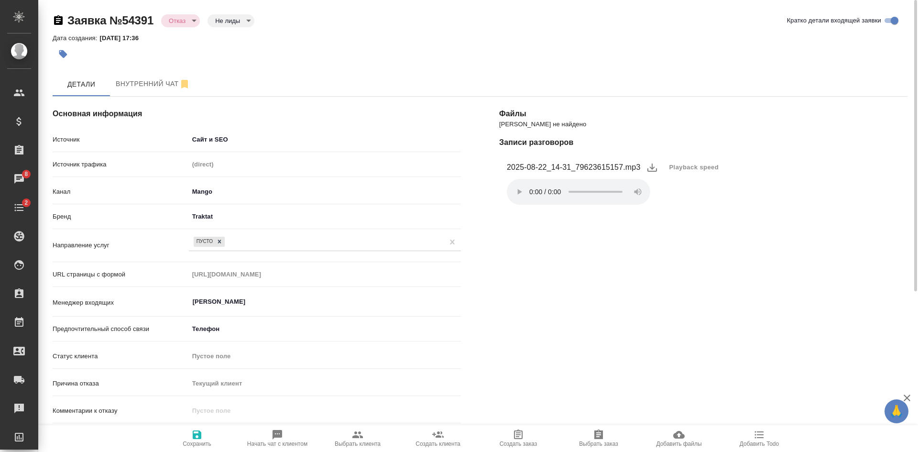
type textarea "x"
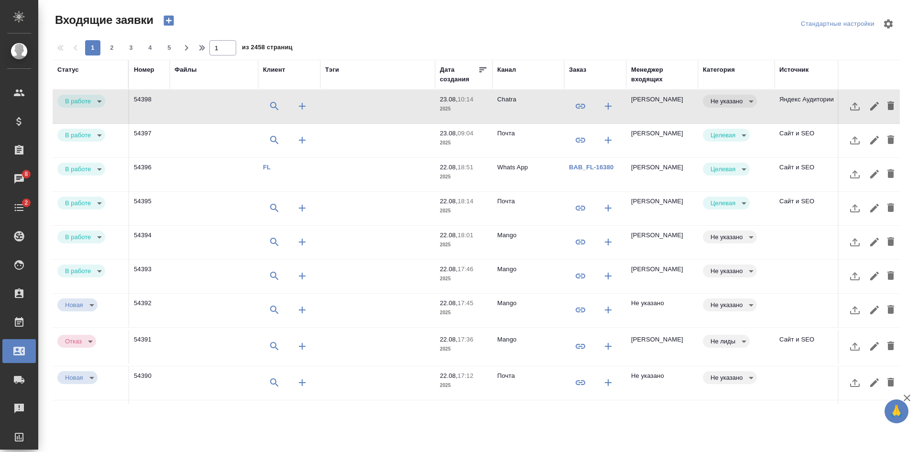
select select "RU"
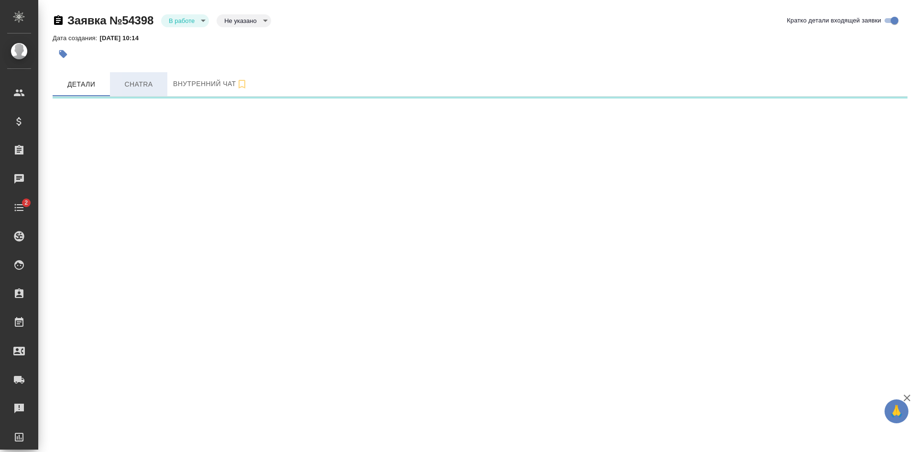
select select "RU"
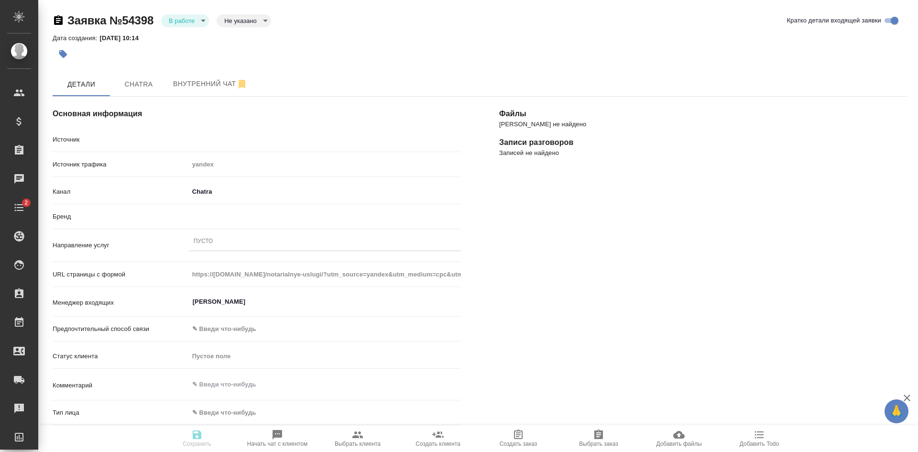
type textarea "x"
click at [243, 19] on body "🙏 .cls-1 fill:#fff; AWATERA Kasatkina Aleksandra Клиенты Спецификации Заказы Ча…" at bounding box center [459, 226] width 918 height 452
click at [239, 35] on button "Целевая" at bounding box center [239, 36] width 31 height 11
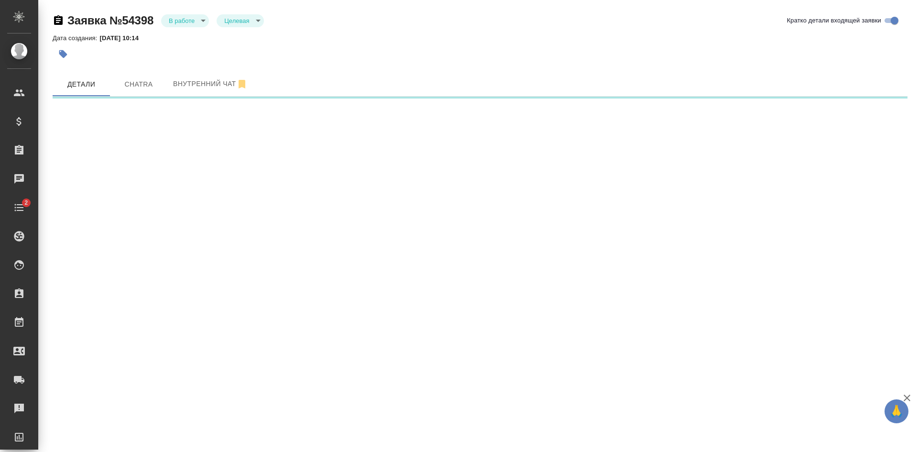
select select "RU"
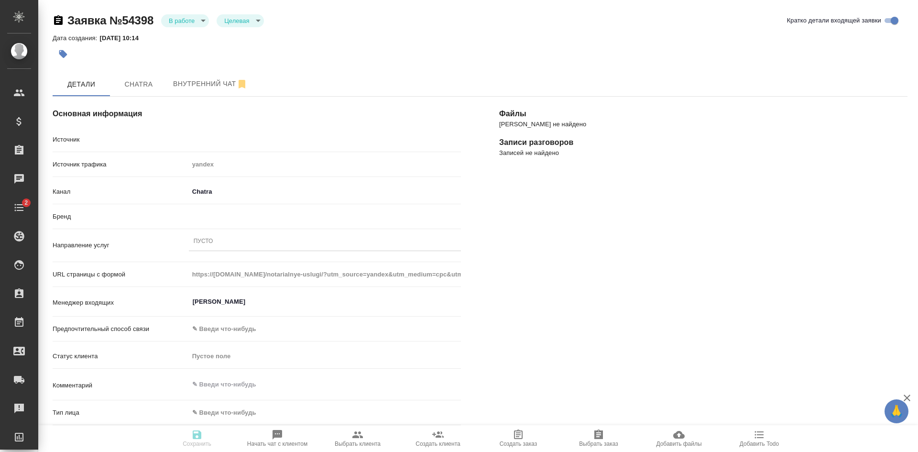
type textarea "x"
click at [203, 243] on div "Пусто" at bounding box center [204, 242] width 20 height 8
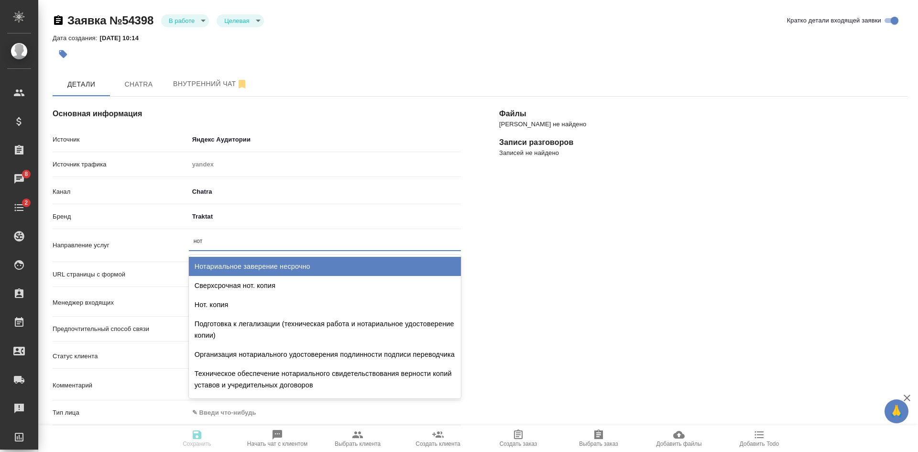
type input "нота"
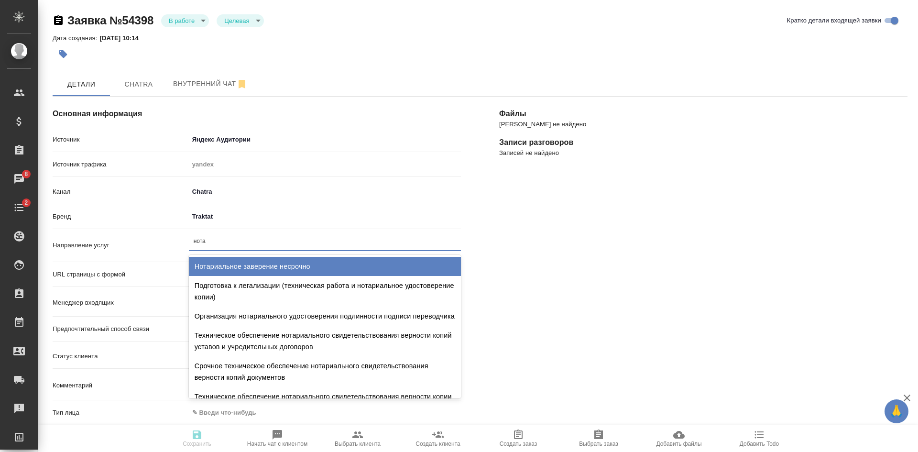
click at [327, 262] on div "Нотариальное заверение несрочно" at bounding box center [325, 266] width 272 height 19
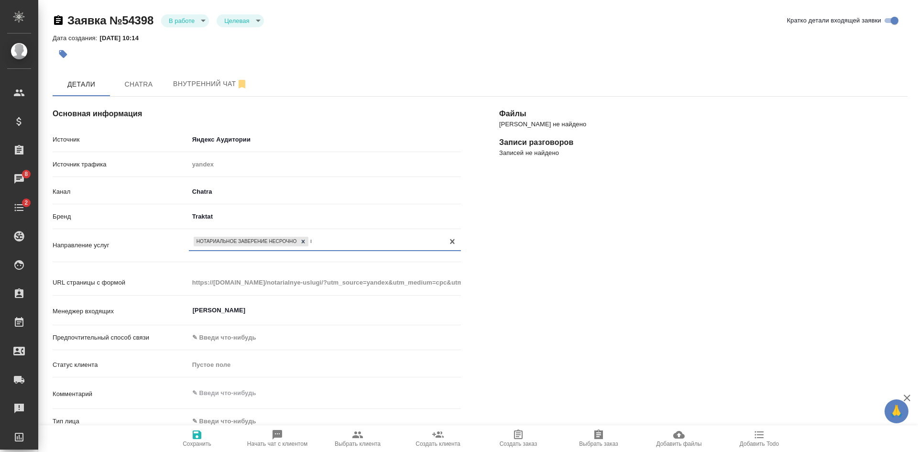
type textarea "x"
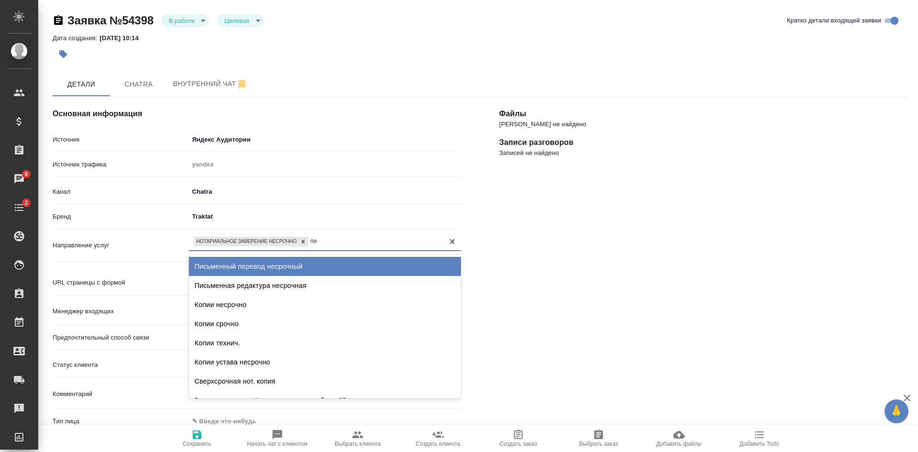
type input "пис"
click at [325, 262] on div "Письменный перевод несрочный" at bounding box center [325, 266] width 272 height 19
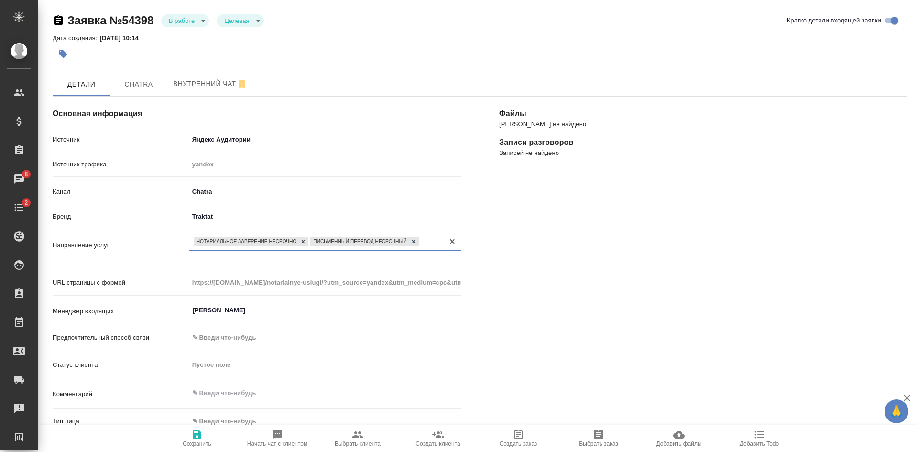
scroll to position [143, 0]
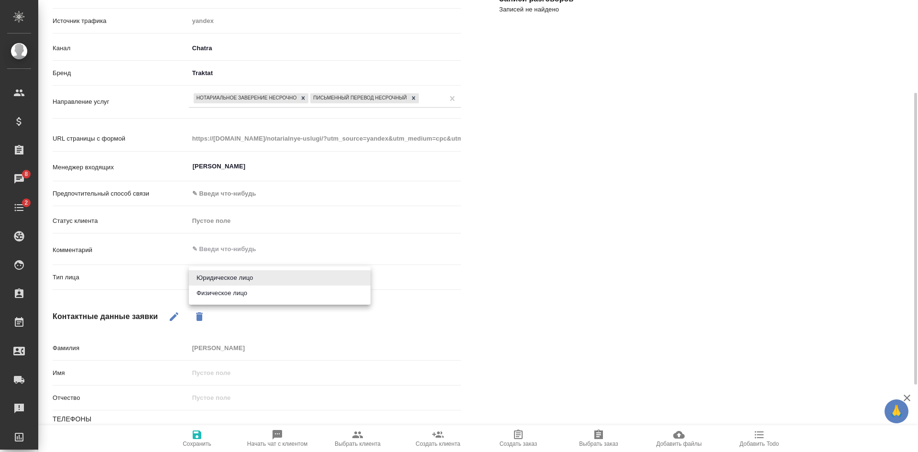
click at [269, 278] on body "🙏 .cls-1 fill:#fff; AWATERA Kasatkina Aleksandra Клиенты Спецификации Заказы 8 …" at bounding box center [459, 226] width 918 height 452
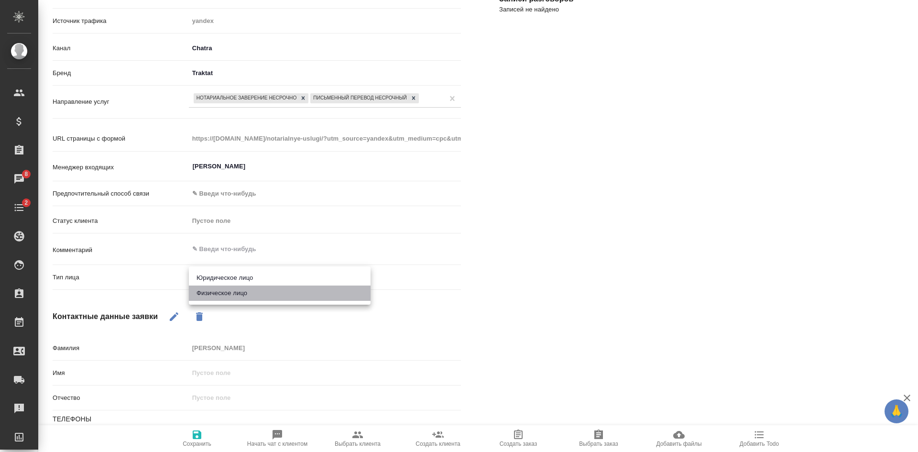
click at [248, 294] on li "Физическое лицо" at bounding box center [280, 293] width 182 height 15
type textarea "x"
type input "private"
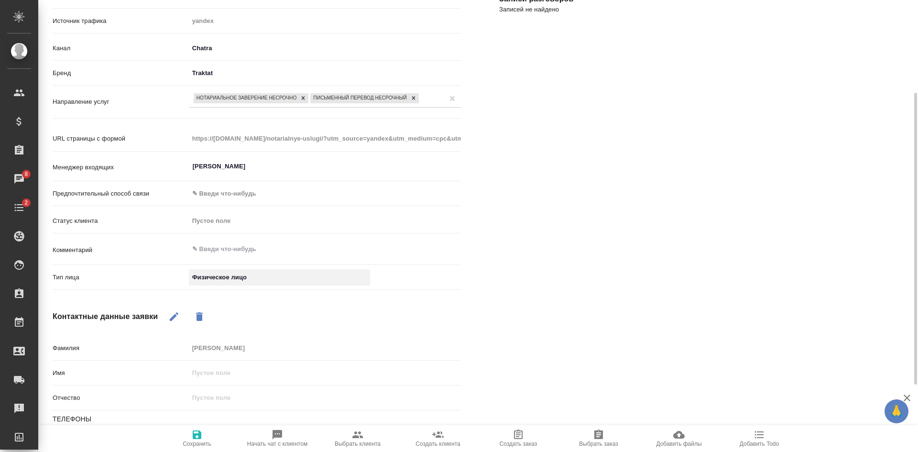
scroll to position [247, 0]
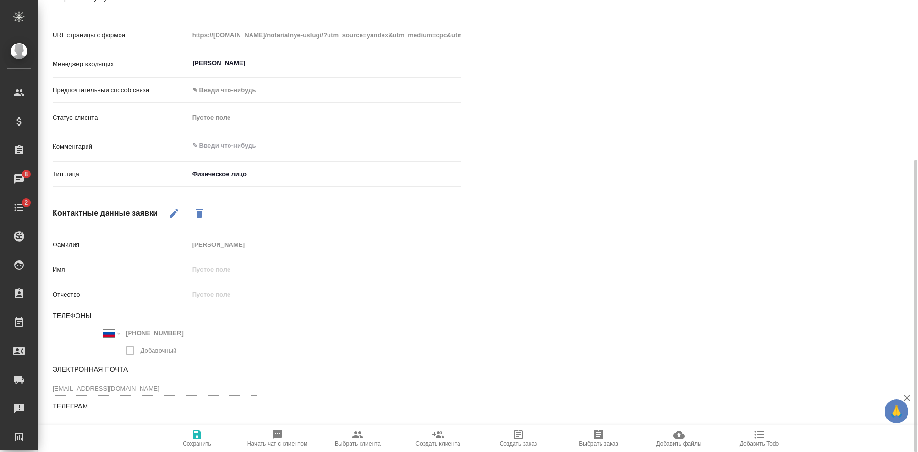
click at [191, 451] on button "Сохранить" at bounding box center [197, 438] width 80 height 27
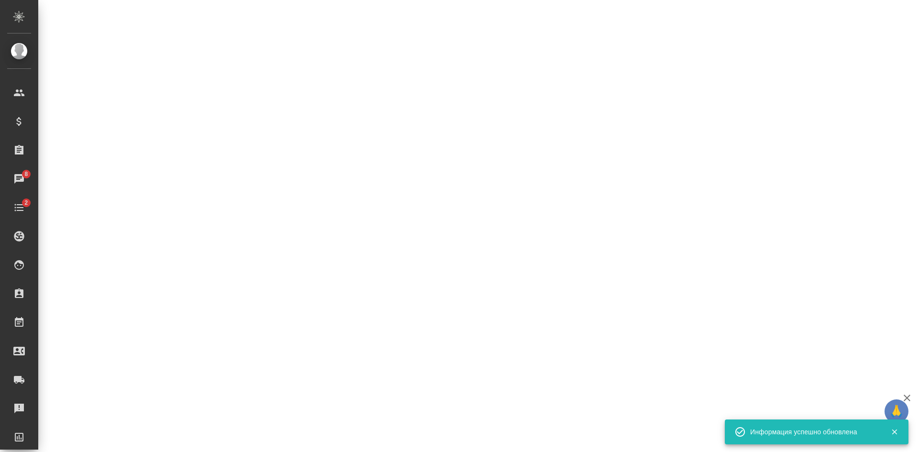
select select "RU"
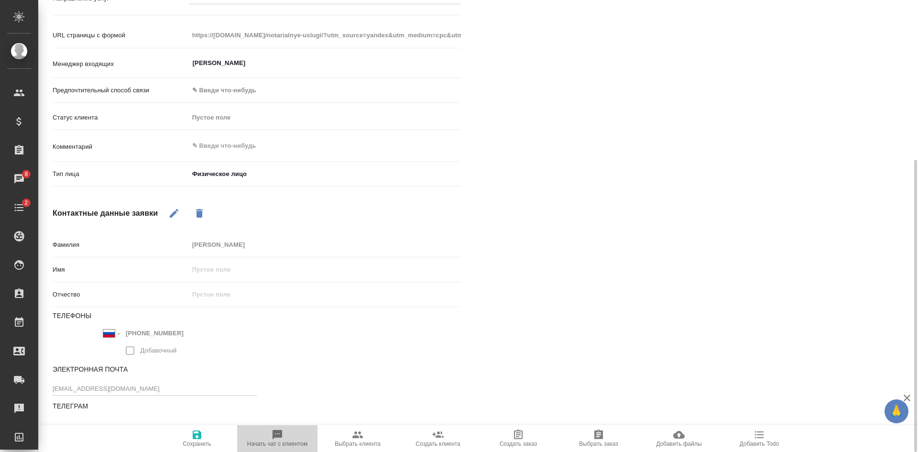
click at [287, 436] on span "Начать чат с клиентом" at bounding box center [277, 438] width 69 height 18
type textarea "x"
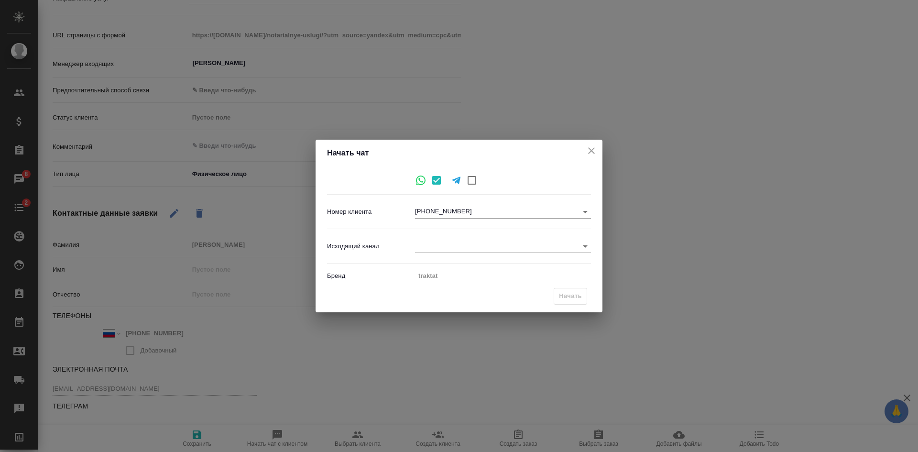
click at [434, 242] on body "🙏 .cls-1 fill:#fff; AWATERA Kasatkina Aleksandra Клиенты Спецификации Заказы 8 …" at bounding box center [459, 226] width 918 height 452
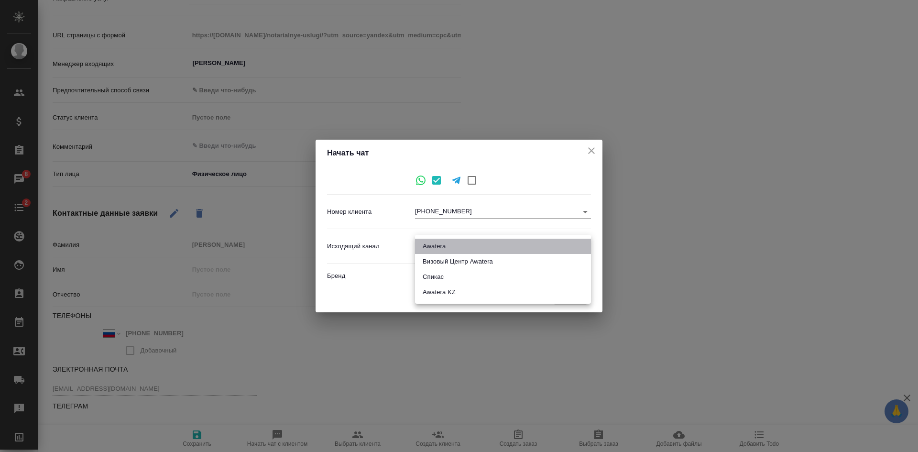
click at [436, 245] on li "Awatera" at bounding box center [503, 246] width 176 height 15
type input "2"
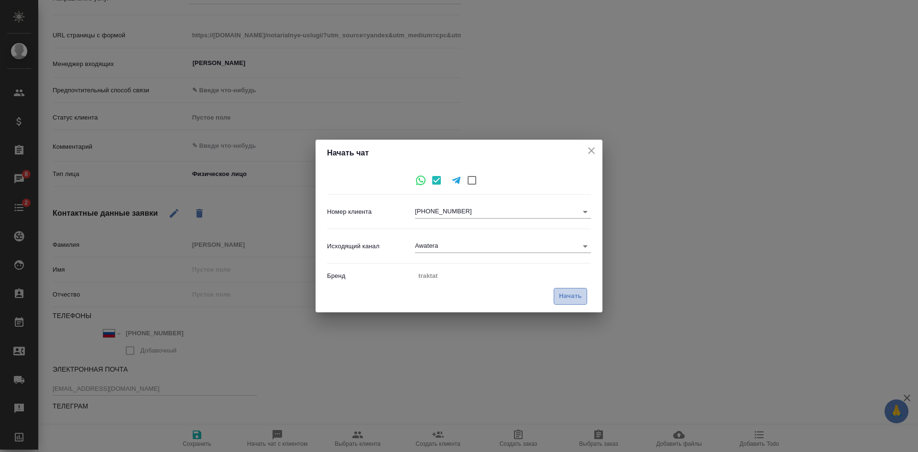
click at [575, 296] on span "Начать" at bounding box center [570, 296] width 23 height 11
type textarea "x"
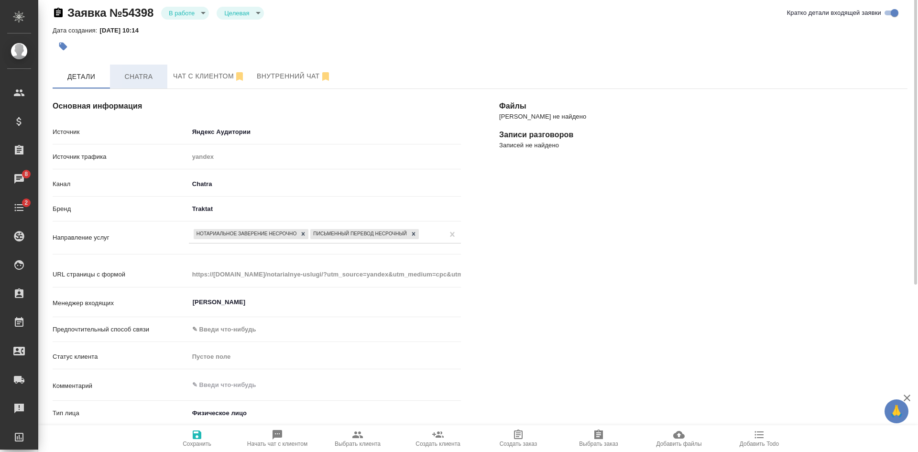
scroll to position [0, 0]
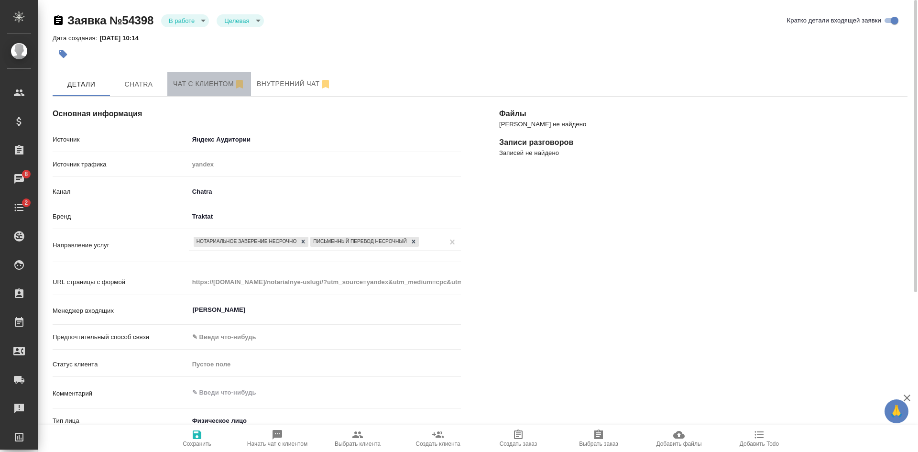
click at [199, 85] on span "Чат с клиентом" at bounding box center [209, 84] width 72 height 12
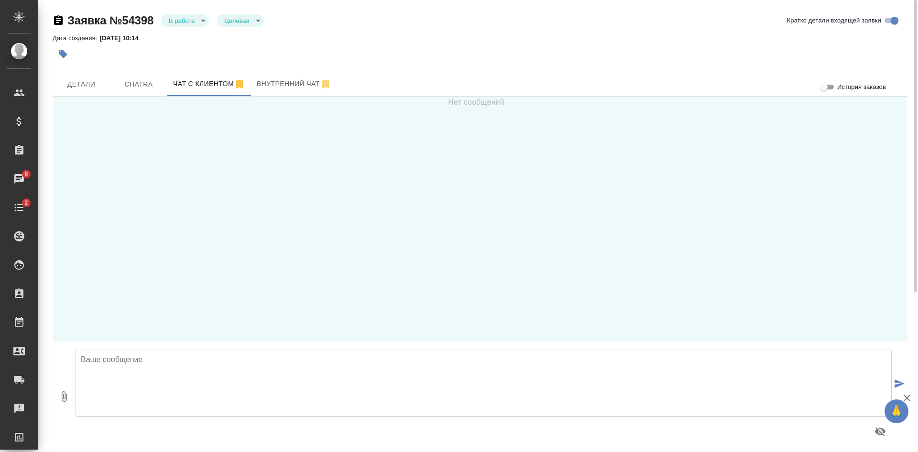
drag, startPoint x: 209, startPoint y: 384, endPoint x: 204, endPoint y: 354, distance: 29.6
click at [210, 383] on textarea at bounding box center [484, 383] width 816 height 67
type textarea "С"
click at [320, 374] on textarea "Светлана, здравствуйте! В этот чат можно будет направить скан документа для оце…" at bounding box center [484, 383] width 816 height 67
click at [315, 375] on textarea "Светлана, здравствуйте! В этот чат можно будет направить скан документа для оце…" at bounding box center [484, 383] width 816 height 67
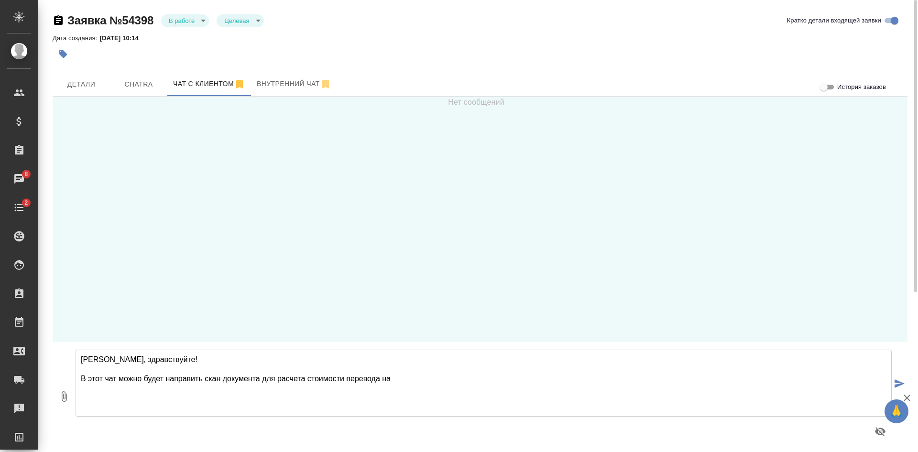
paste textarea "английский язык"
click at [346, 377] on textarea "Светлана, здравствуйте! В этот чат можно будет направить скан документа для рас…" at bounding box center [484, 383] width 816 height 67
click at [508, 375] on textarea "Светлана, здравствуйте! В этот чат можно будет направить скан документа для рас…" at bounding box center [484, 383] width 816 height 67
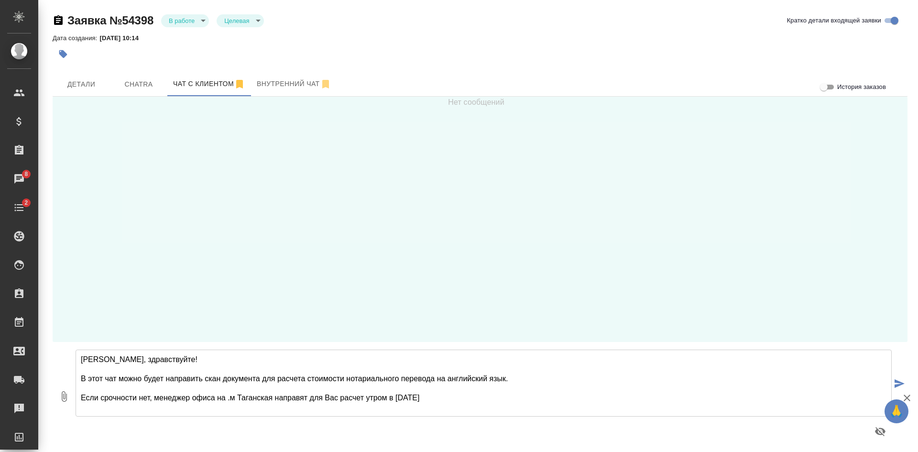
click at [455, 391] on textarea "Светлана, здравствуйте! В этот чат можно будет направить скан документа для рас…" at bounding box center [484, 383] width 816 height 67
click at [449, 397] on textarea "Светлана, здравствуйте! В этот чат можно будет направить скан документа для рас…" at bounding box center [484, 383] width 816 height 67
click at [230, 398] on textarea "Светлана, здравствуйте! В этот чат можно будет направить скан документа для рас…" at bounding box center [484, 383] width 816 height 67
click at [291, 401] on textarea "Светлана, здравствуйте! В этот чат можно будет направить скан документа для рас…" at bounding box center [484, 383] width 816 height 67
type textarea "Светлана, здравствуйте! В этот чат можно будет направить скан документа для рас…"
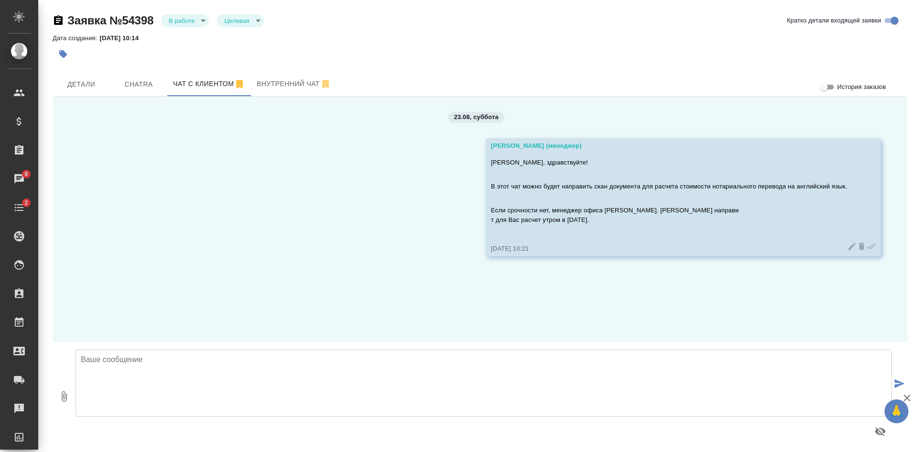
click at [847, 244] on icon at bounding box center [852, 247] width 10 height 10
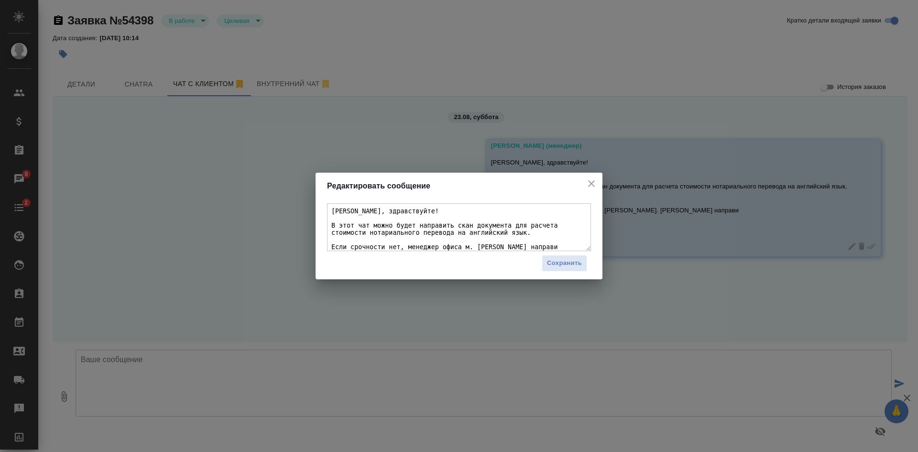
click at [353, 241] on textarea "Светлана, здравствуйте! В этот чат можно будет направить скан документа для рас…" at bounding box center [459, 227] width 264 height 48
click at [332, 246] on textarea "Светлана, здравствуйте! В этот чат можно будет направить скан документа для рас…" at bounding box center [459, 227] width 264 height 48
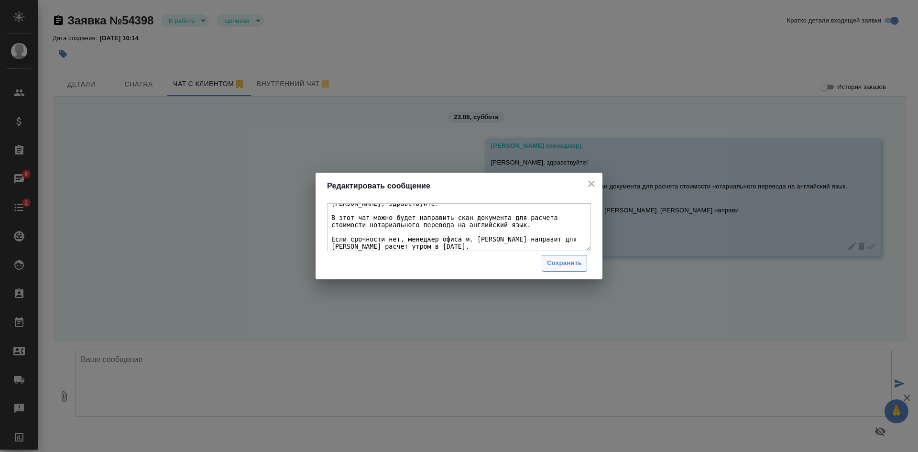
type textarea "Светлана, здравствуйте! В этот чат можно будет направить скан документа для рас…"
click at [546, 259] on button "Сохранить" at bounding box center [564, 263] width 45 height 17
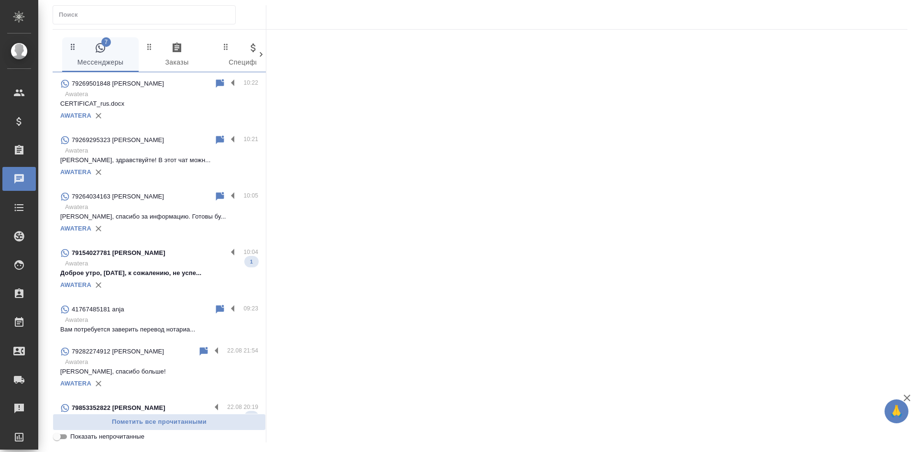
click at [61, 441] on input "Показать непрочитанные" at bounding box center [57, 436] width 34 height 11
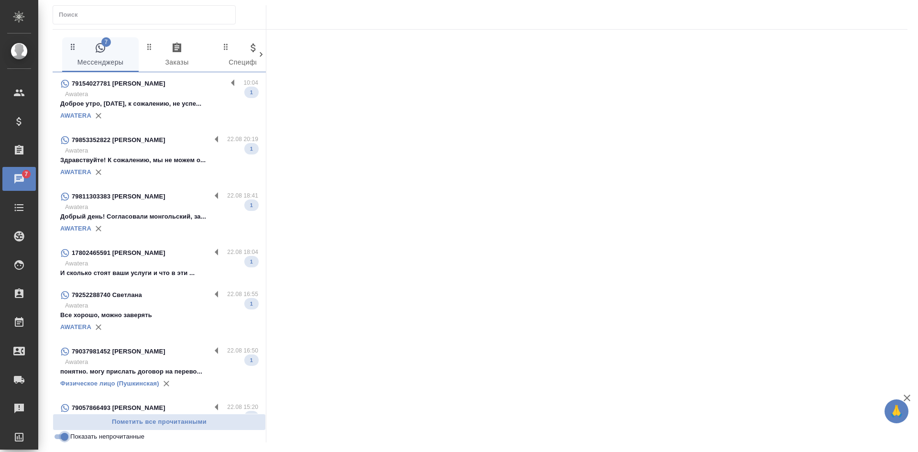
click at [61, 442] on input "Показать непрочитанные" at bounding box center [64, 436] width 34 height 11
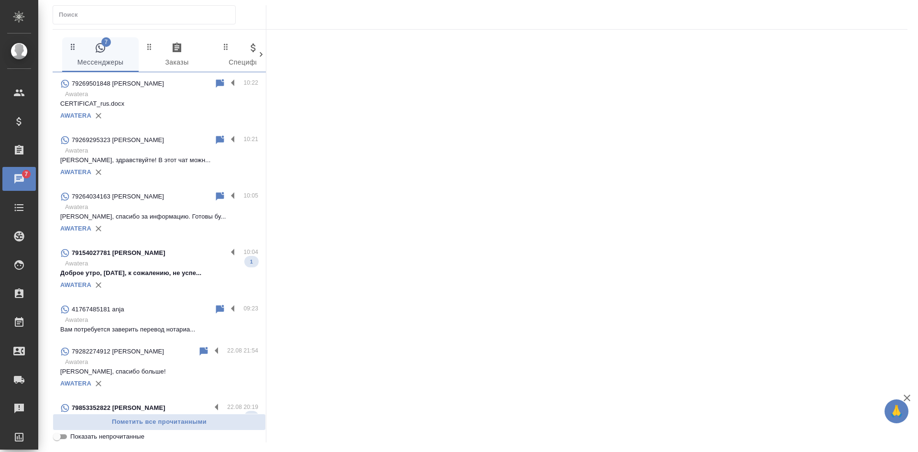
scroll to position [48, 0]
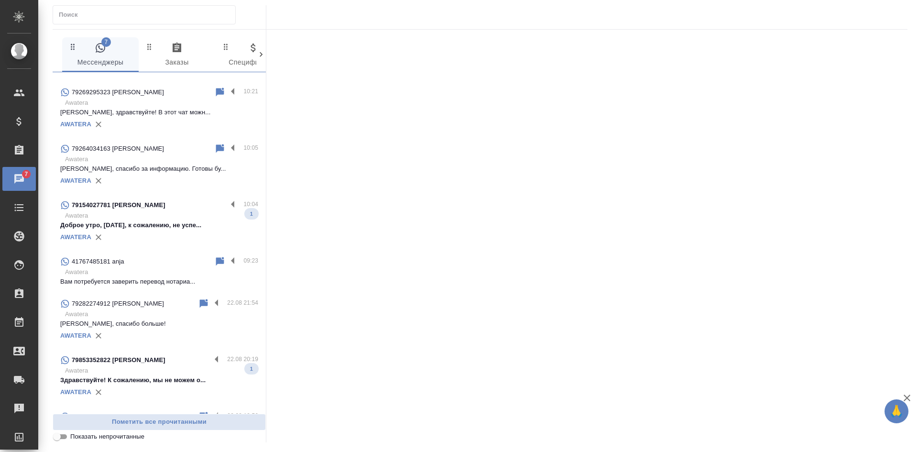
click at [153, 270] on p "Awatera" at bounding box center [161, 272] width 193 height 10
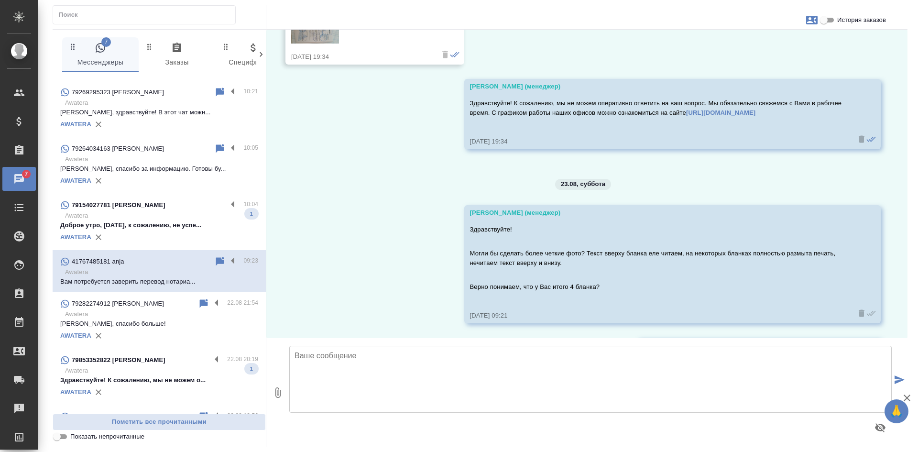
scroll to position [1203, 0]
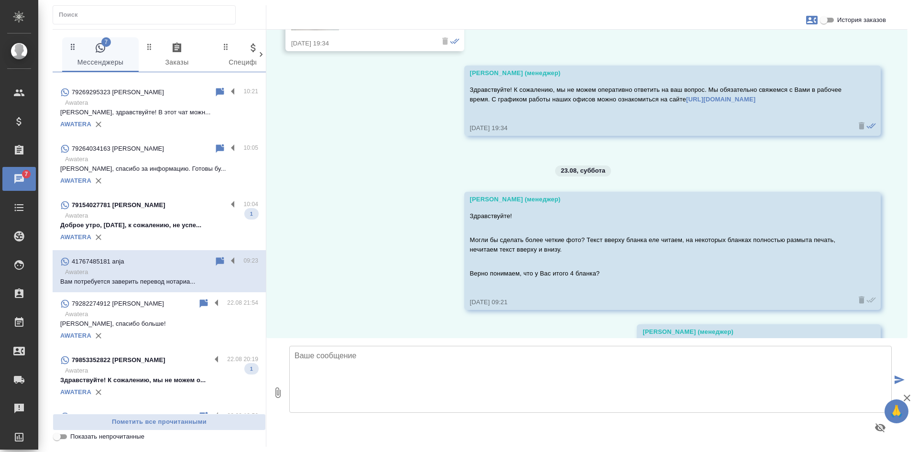
click at [815, 20] on icon "button" at bounding box center [811, 20] width 11 height 9
click at [764, 69] on span "Заявка №54344" at bounding box center [769, 67] width 47 height 10
drag, startPoint x: 905, startPoint y: 266, endPoint x: 907, endPoint y: 298, distance: 32.6
click at [907, 298] on div at bounding box center [459, 226] width 918 height 452
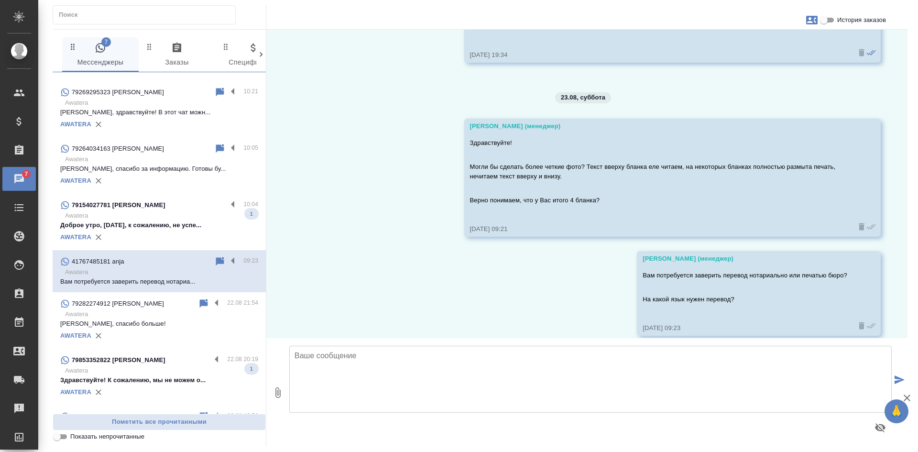
scroll to position [1288, 0]
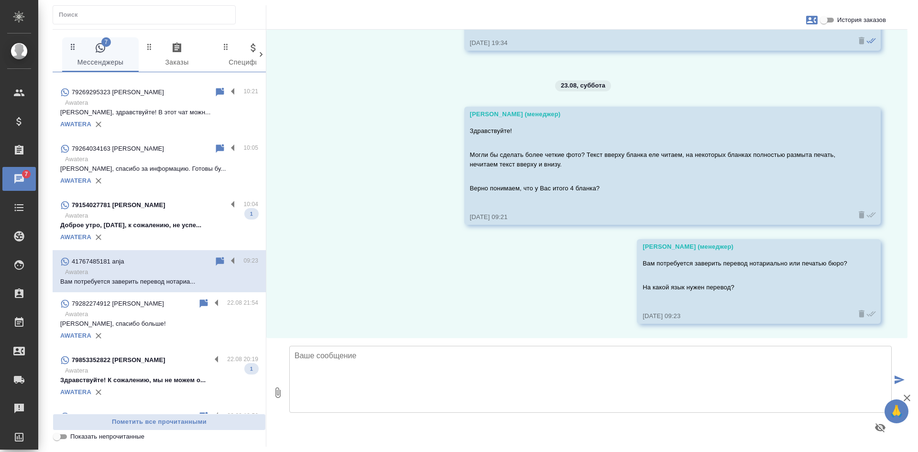
click at [810, 75] on div "22.08, пятница anja здравствуйте! подскажите пожалуйста, сколько у вас стоит пе…" at bounding box center [586, 184] width 641 height 308
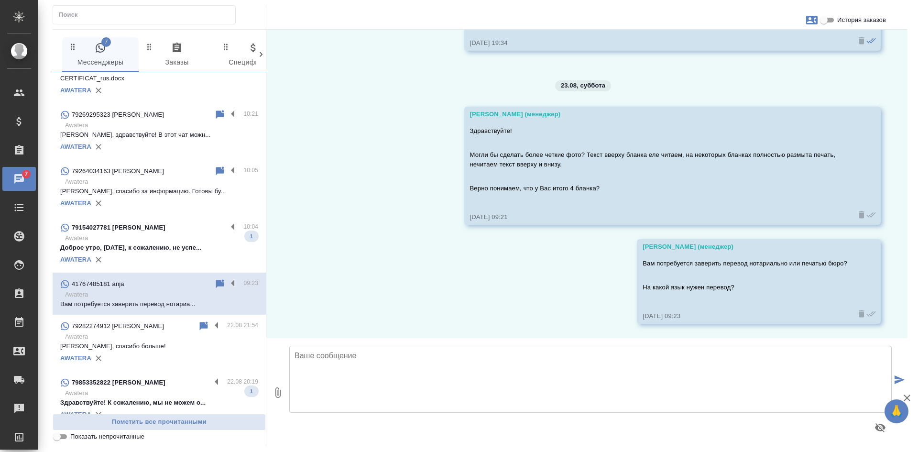
scroll to position [0, 0]
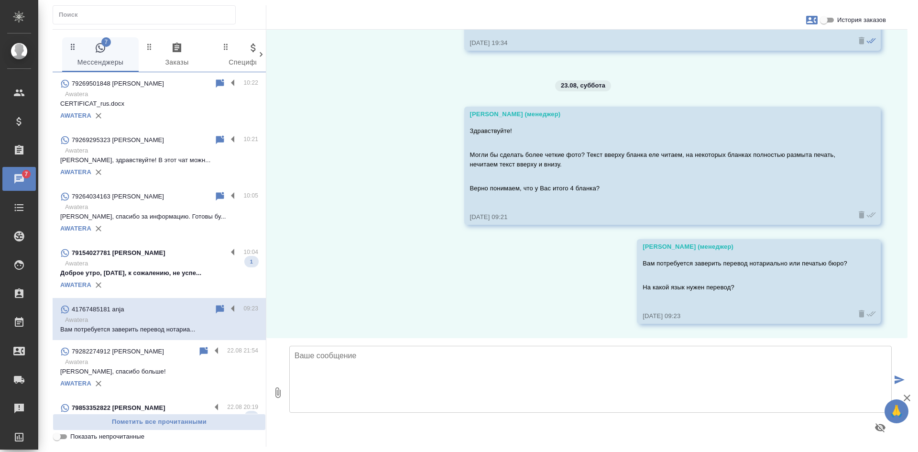
click at [60, 440] on input "Показать непрочитанные" at bounding box center [57, 436] width 34 height 11
checkbox input "true"
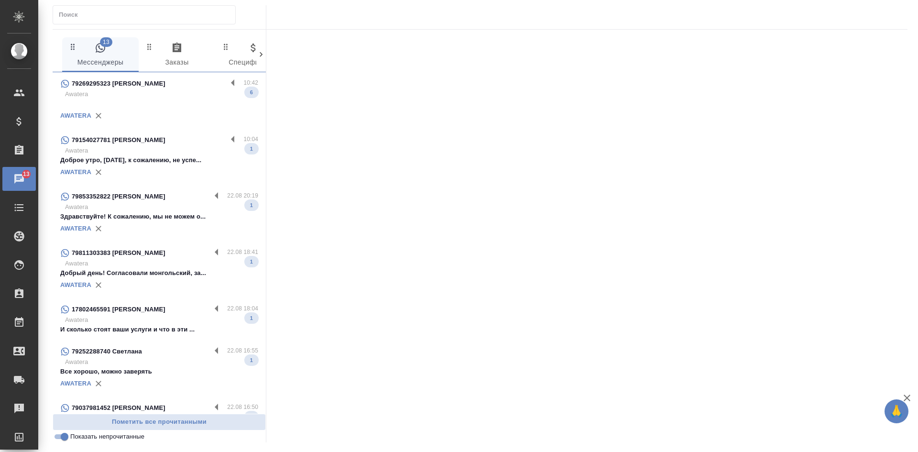
click at [121, 100] on p at bounding box center [159, 104] width 198 height 10
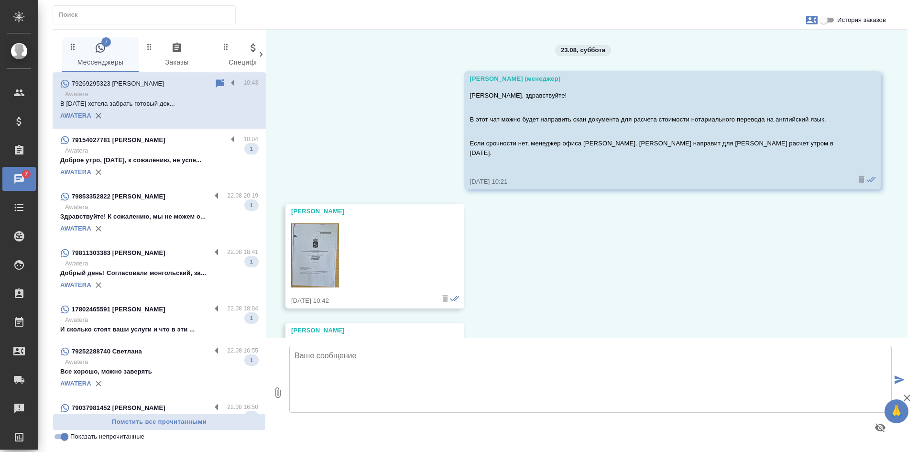
click at [706, 258] on div "23.08, суббота Касаткина Александра (менеджер) Светлана, здравствуйте! В этот ч…" at bounding box center [586, 184] width 641 height 308
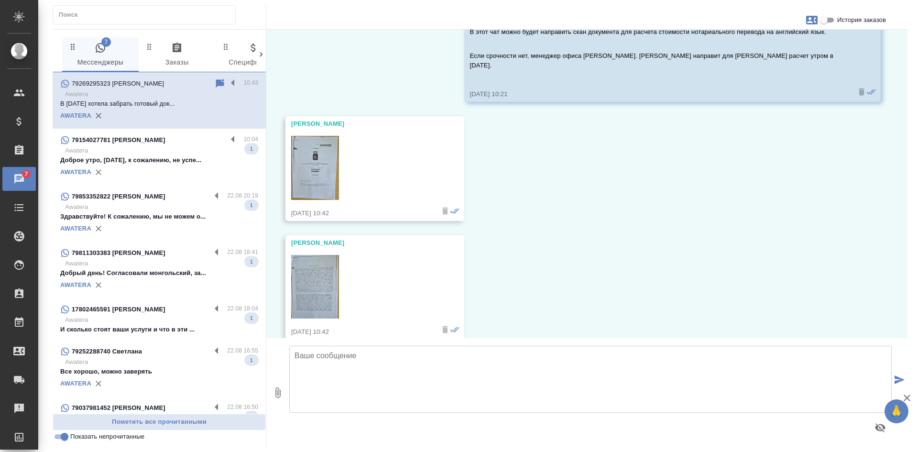
scroll to position [96, 0]
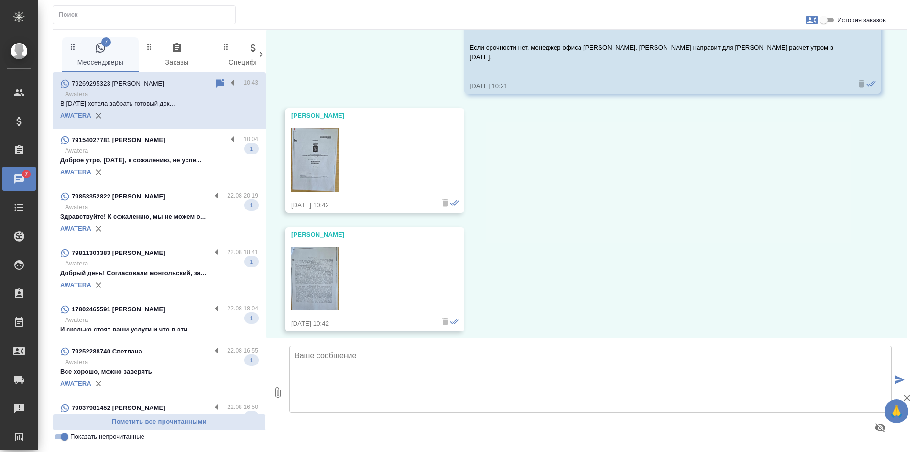
click at [328, 162] on img at bounding box center [315, 160] width 48 height 64
click at [309, 261] on img at bounding box center [315, 279] width 48 height 64
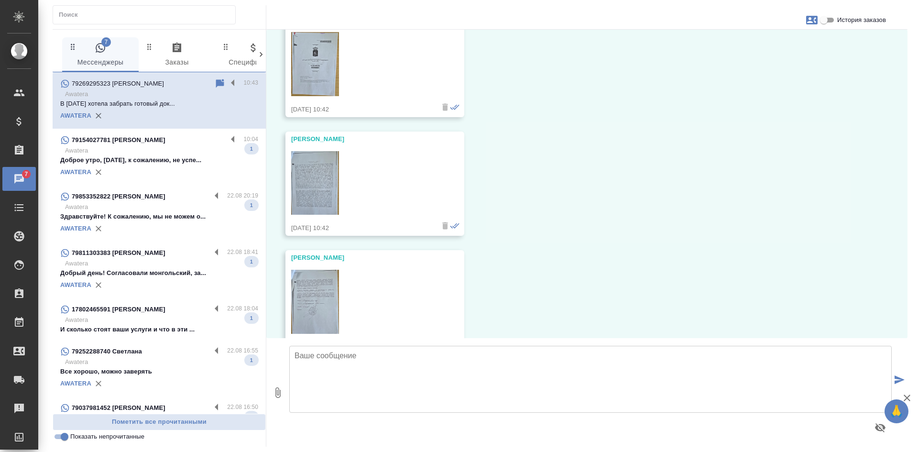
click at [318, 274] on img at bounding box center [315, 302] width 48 height 64
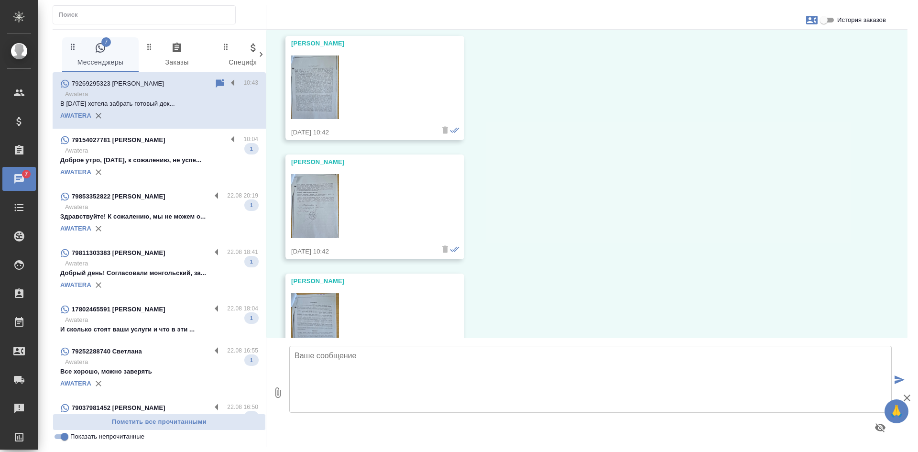
click at [318, 297] on img at bounding box center [315, 325] width 48 height 64
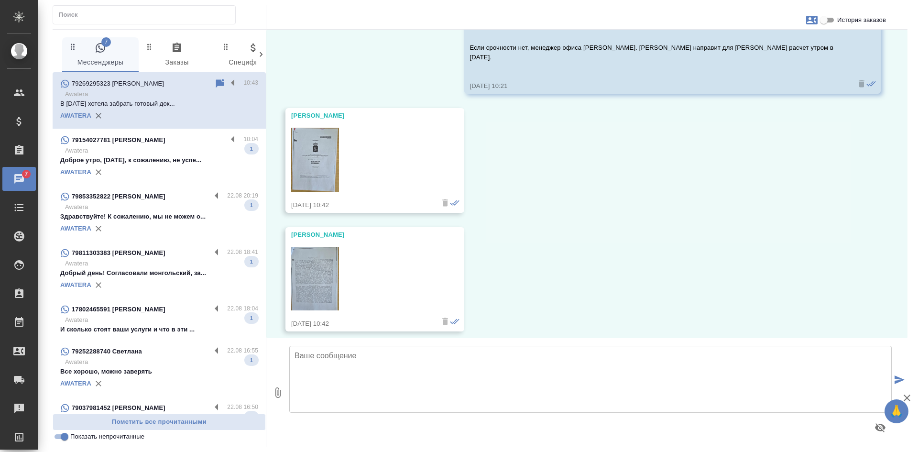
click at [316, 143] on img at bounding box center [315, 160] width 48 height 64
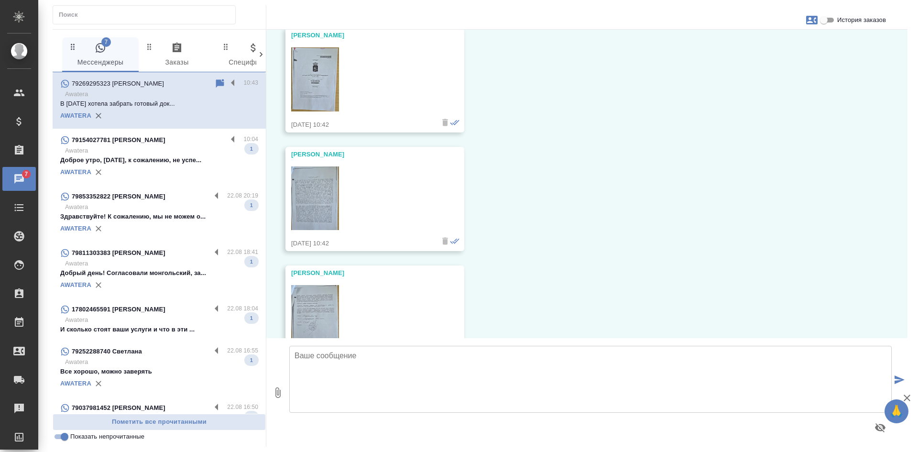
scroll to position [191, 0]
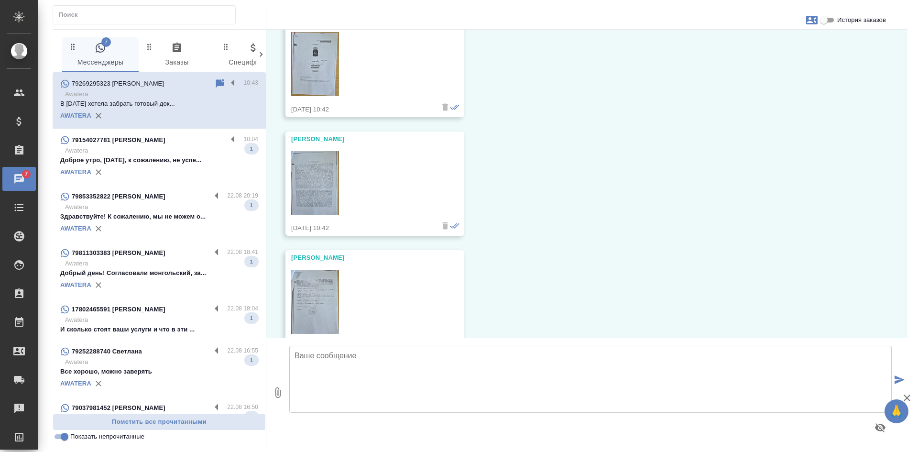
click at [309, 172] on img at bounding box center [315, 183] width 48 height 64
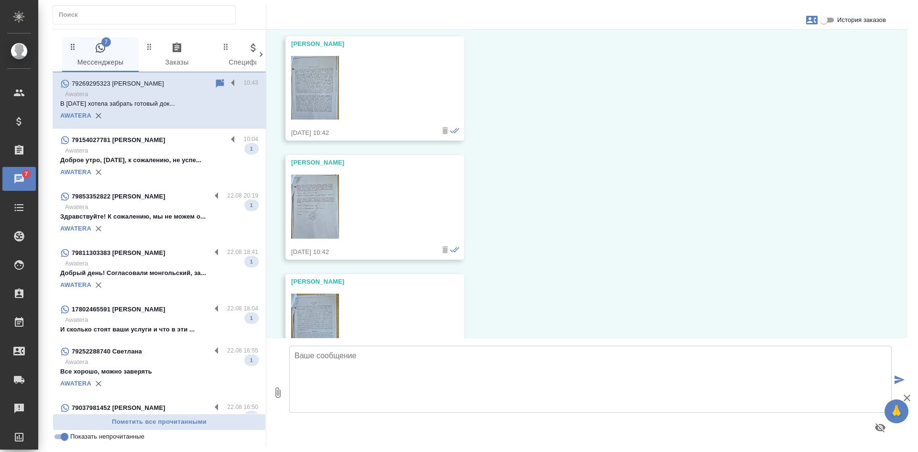
scroll to position [287, 0]
click at [319, 186] on img at bounding box center [315, 206] width 48 height 64
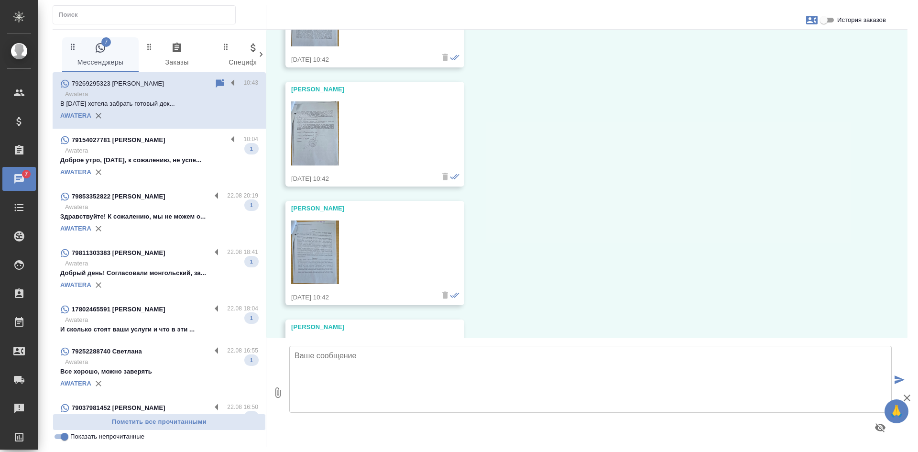
scroll to position [383, 0]
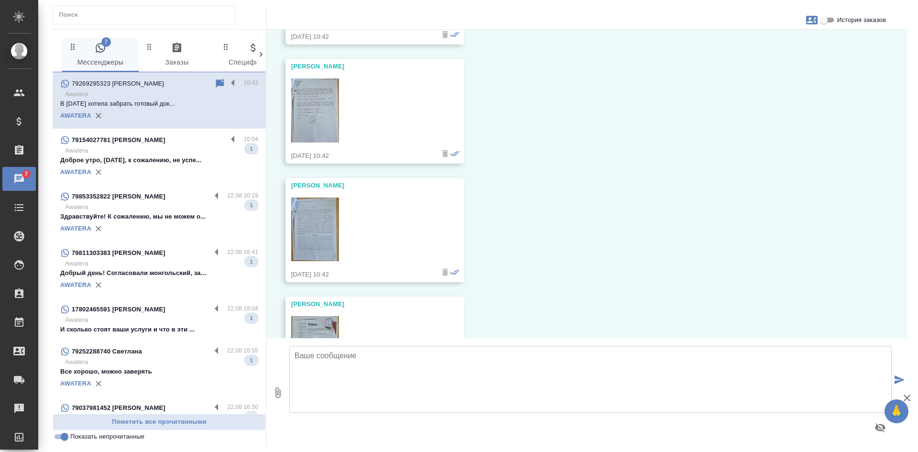
click at [318, 205] on img at bounding box center [315, 230] width 48 height 64
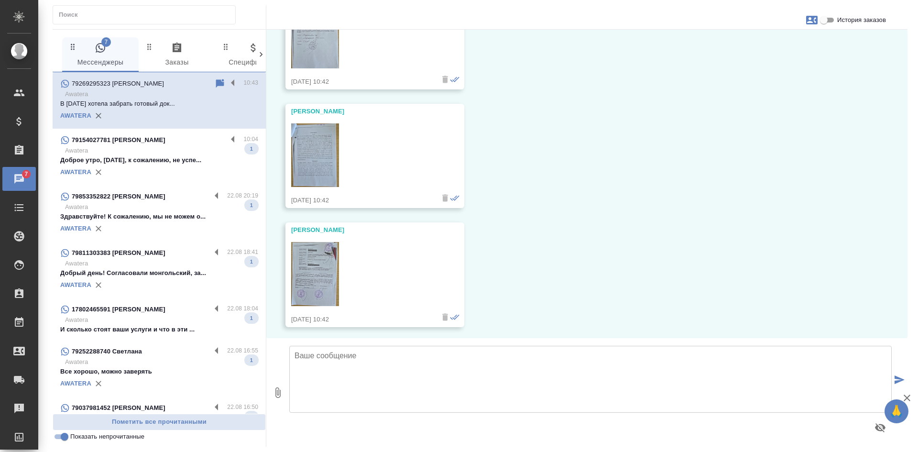
scroll to position [478, 0]
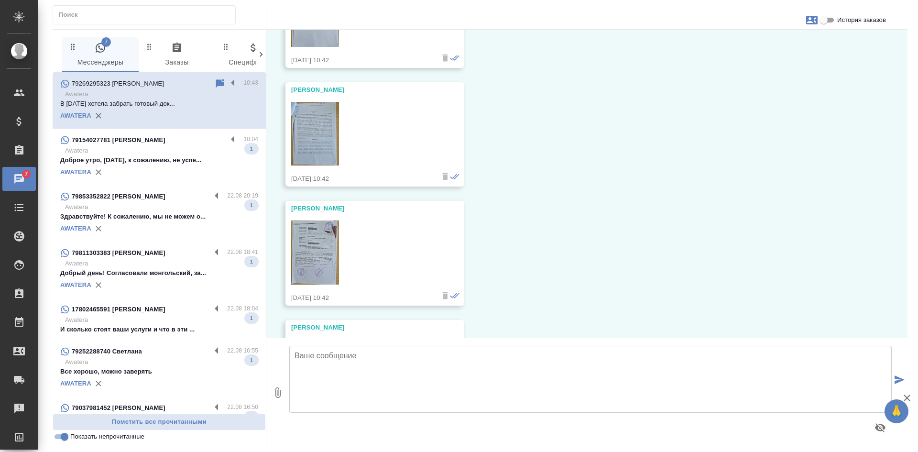
click at [319, 220] on img at bounding box center [315, 252] width 48 height 64
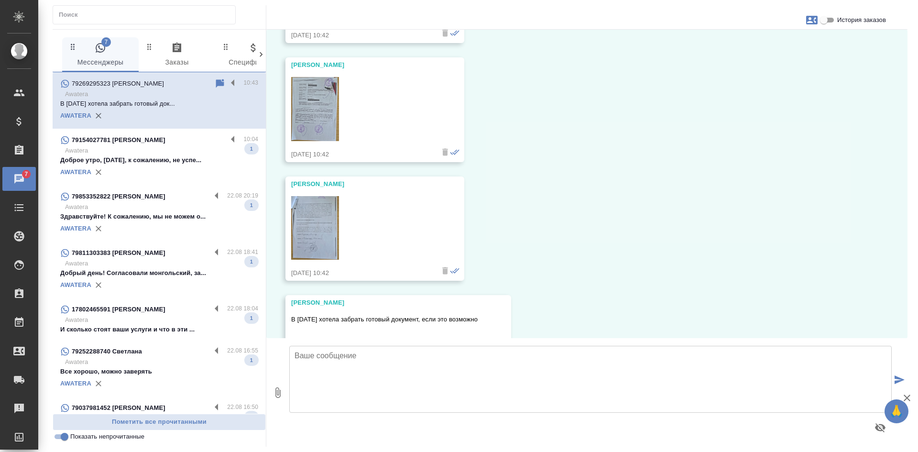
click at [319, 215] on img at bounding box center [315, 228] width 48 height 64
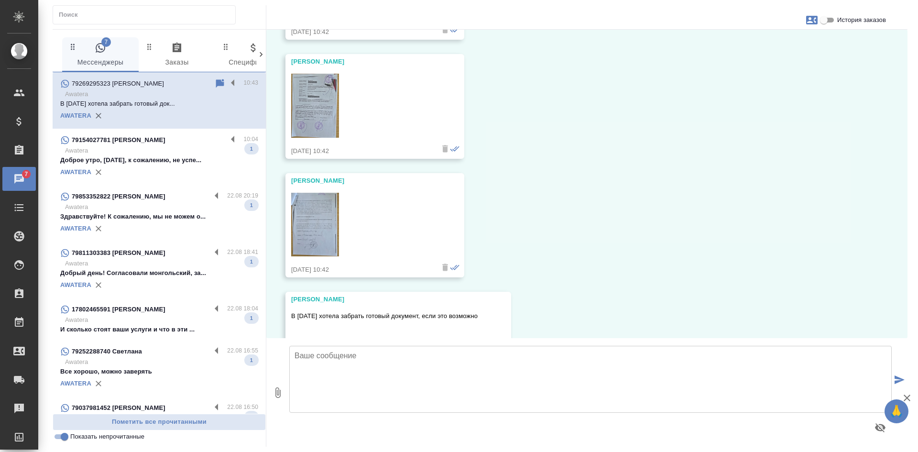
scroll to position [644, 0]
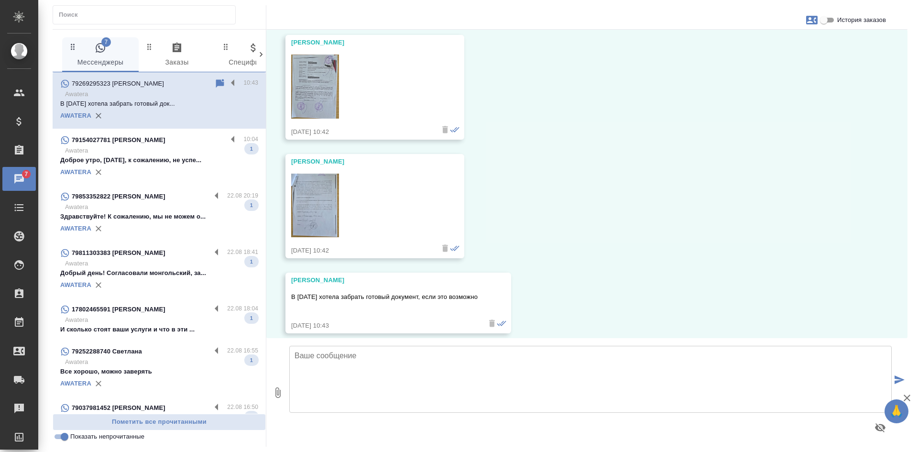
click at [408, 377] on textarea at bounding box center [590, 379] width 603 height 67
type textarea "Спасибо, получено 6 фото."
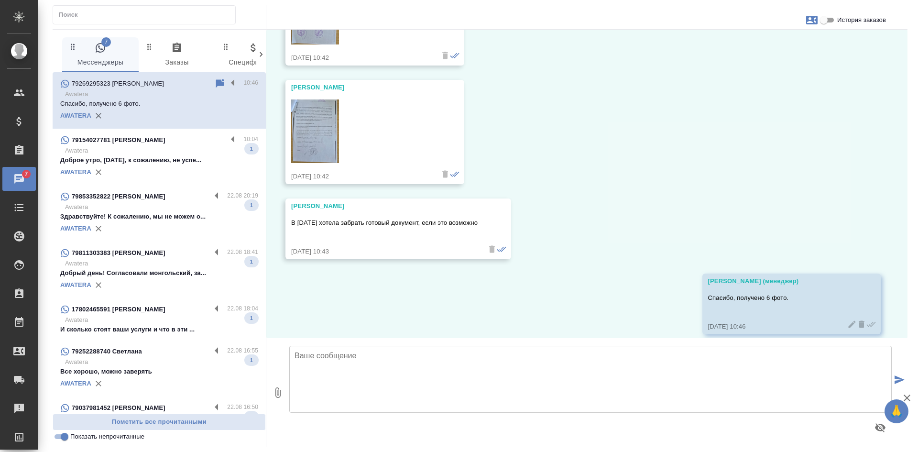
scroll to position [719, 0]
click at [811, 12] on button "button" at bounding box center [812, 20] width 23 height 23
click at [776, 68] on span "Заявка №54398" at bounding box center [769, 67] width 47 height 10
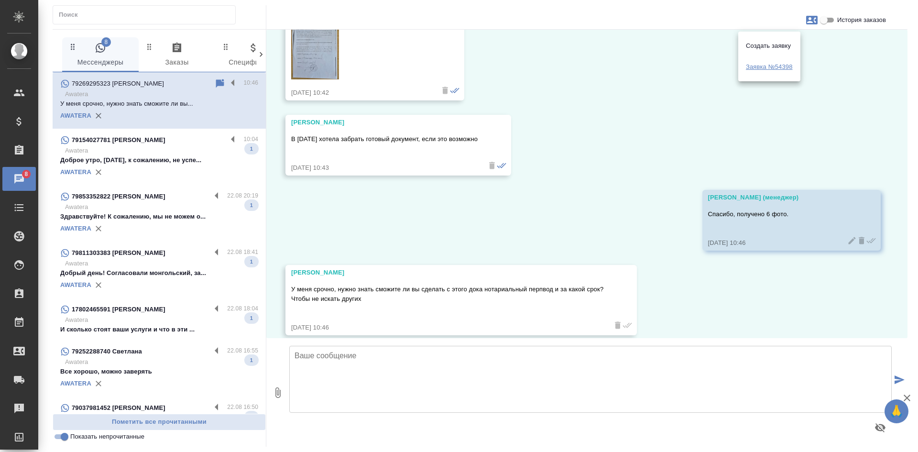
scroll to position [804, 0]
click at [336, 349] on div at bounding box center [459, 226] width 918 height 452
click at [327, 370] on textarea at bounding box center [590, 379] width 603 height 67
type textarea "Поняла Вас, направляю на расчет."
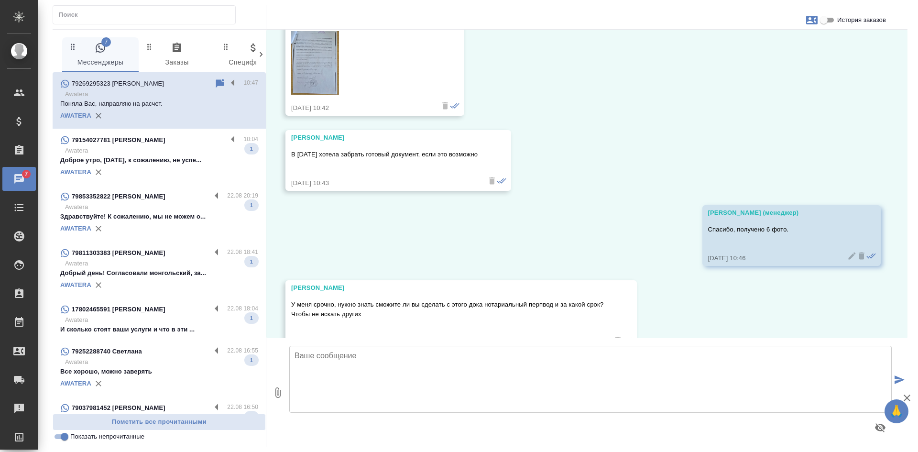
scroll to position [783, 0]
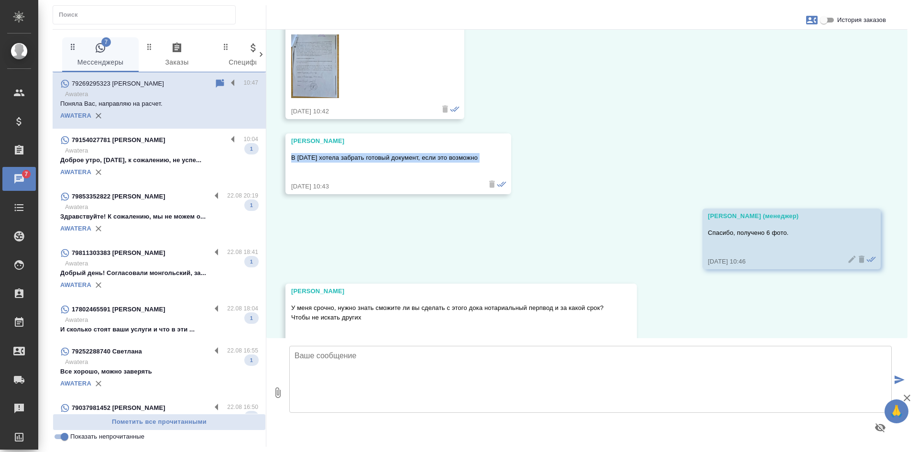
drag, startPoint x: 292, startPoint y: 147, endPoint x: 479, endPoint y: 145, distance: 186.5
click at [478, 153] on div "В [DATE] хотела забрать готовый документ, если это возможно" at bounding box center [384, 164] width 187 height 26
copy p "В [DATE] хотела забрать готовый документ, если это возможно"
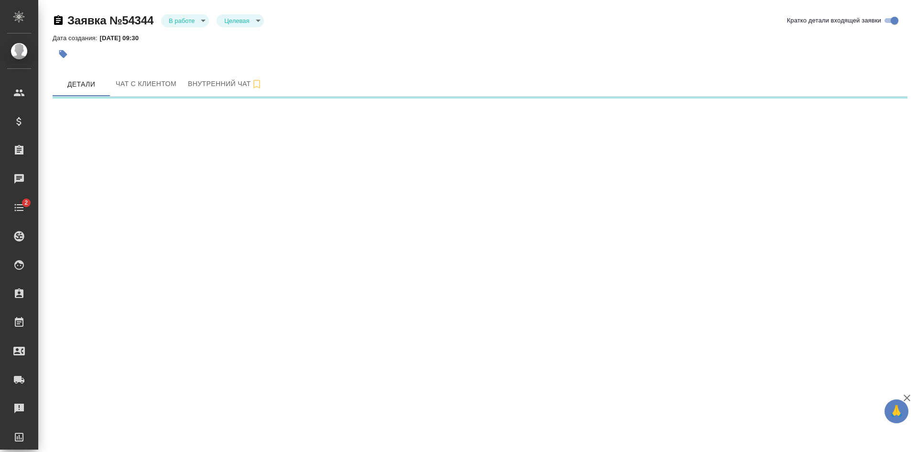
click at [58, 20] on icon "button" at bounding box center [58, 20] width 9 height 10
select select "RU"
select select "CH"
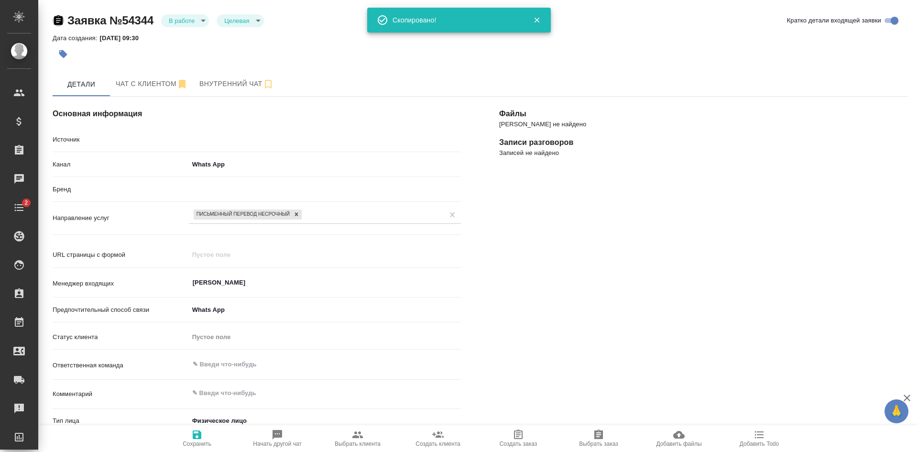
click at [58, 20] on icon "button" at bounding box center [58, 20] width 9 height 10
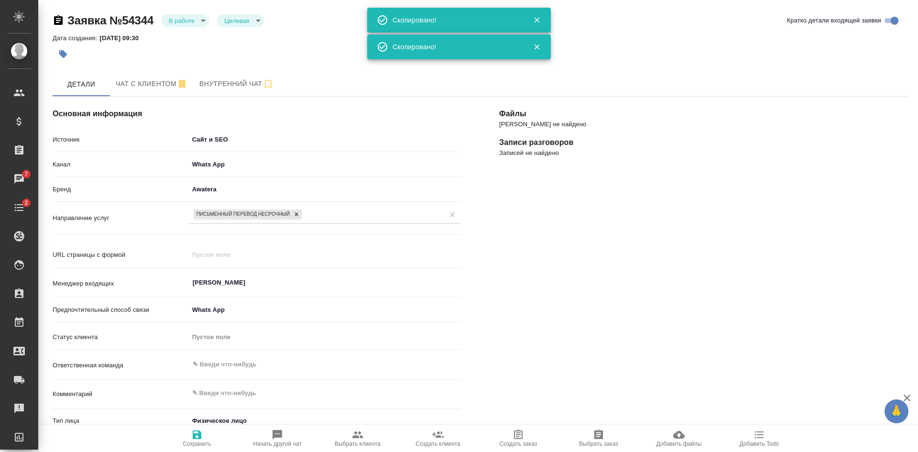
type textarea "x"
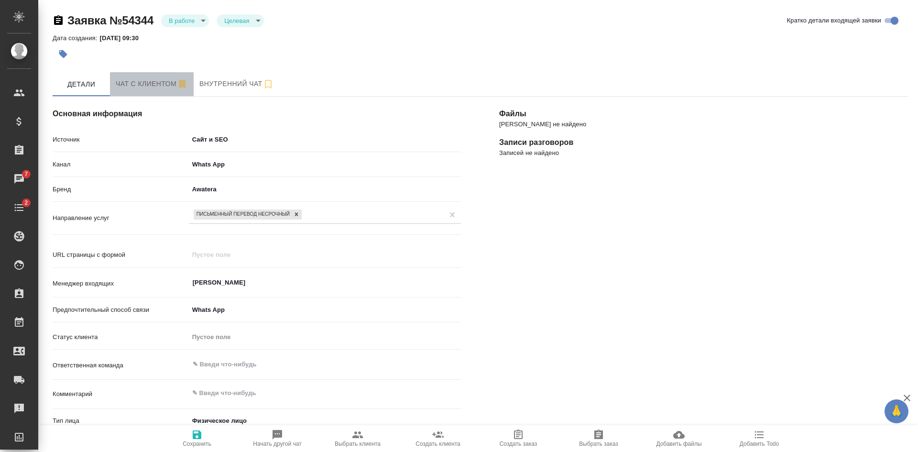
click at [159, 87] on span "Чат с клиентом" at bounding box center [152, 84] width 72 height 12
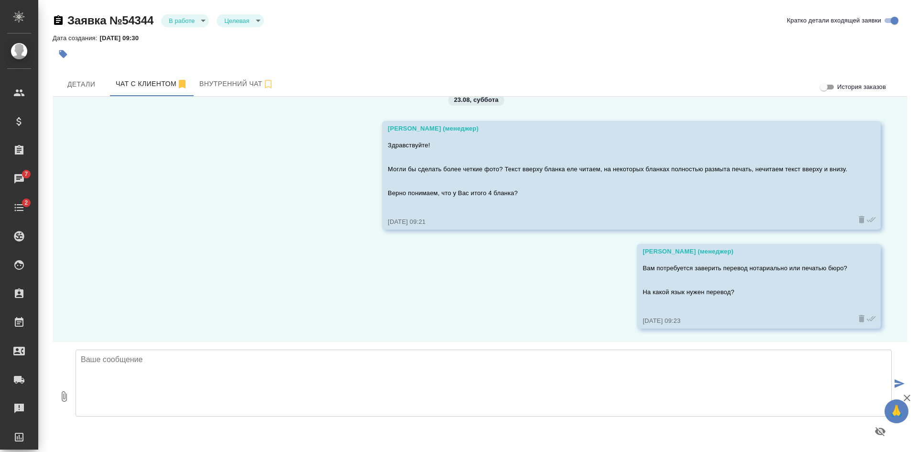
scroll to position [1322, 0]
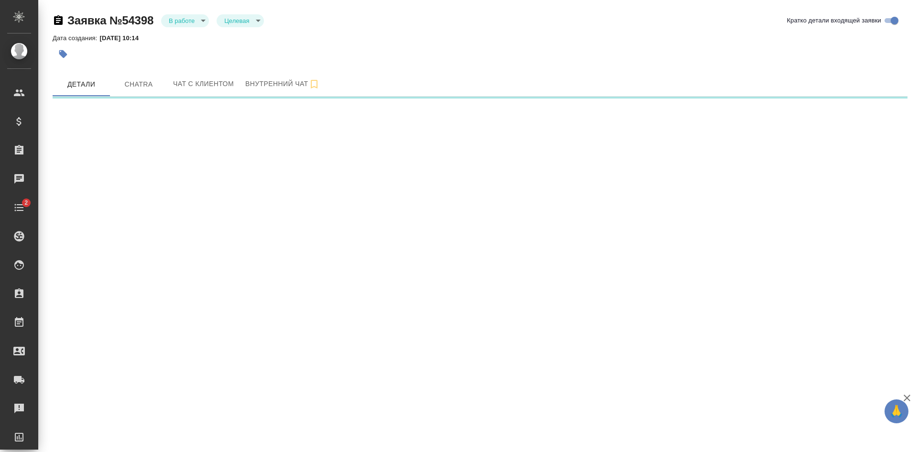
select select "RU"
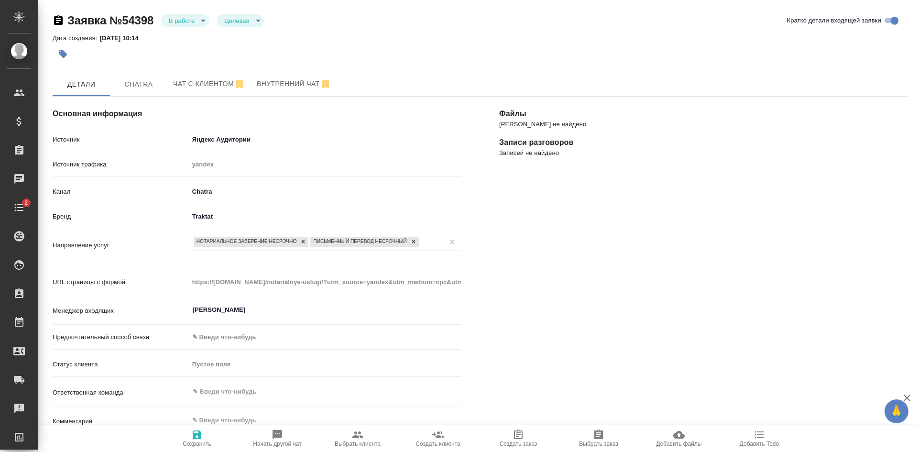
scroll to position [96, 0]
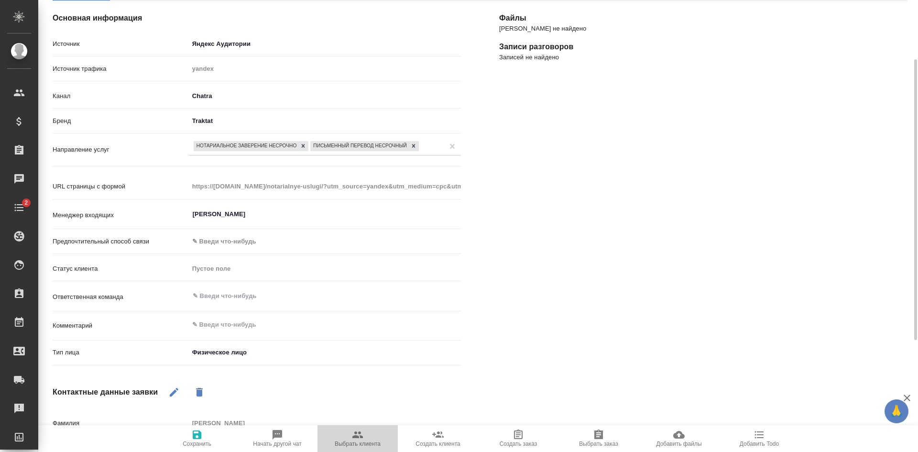
click at [367, 442] on span "Выбрать клиента" at bounding box center [358, 443] width 46 height 7
type textarea "x"
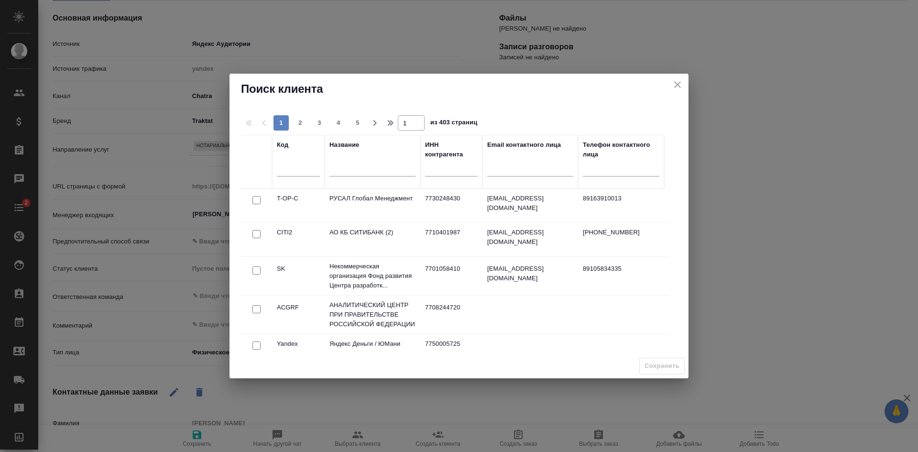
click at [361, 177] on div at bounding box center [373, 170] width 86 height 23
click at [361, 172] on input "text" at bounding box center [373, 170] width 86 height 12
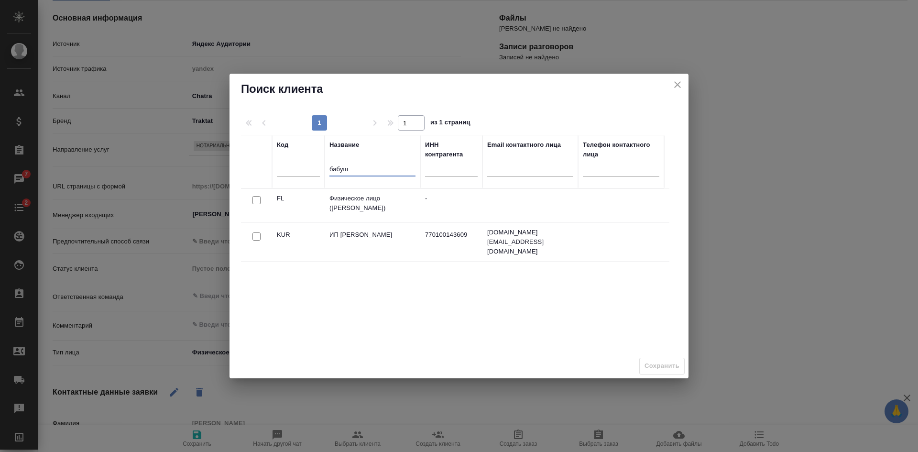
type input "бабуш"
click at [256, 201] on input "checkbox" at bounding box center [257, 200] width 8 height 8
checkbox input "true"
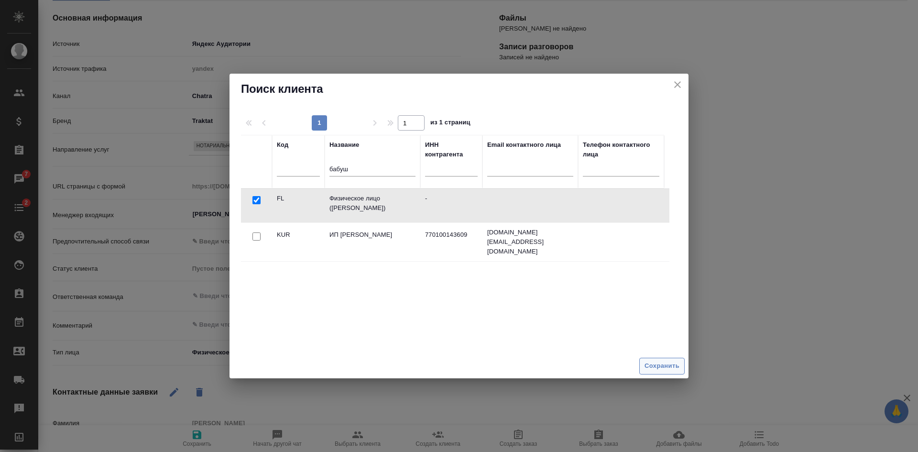
click at [676, 364] on span "Сохранить" at bounding box center [662, 366] width 35 height 11
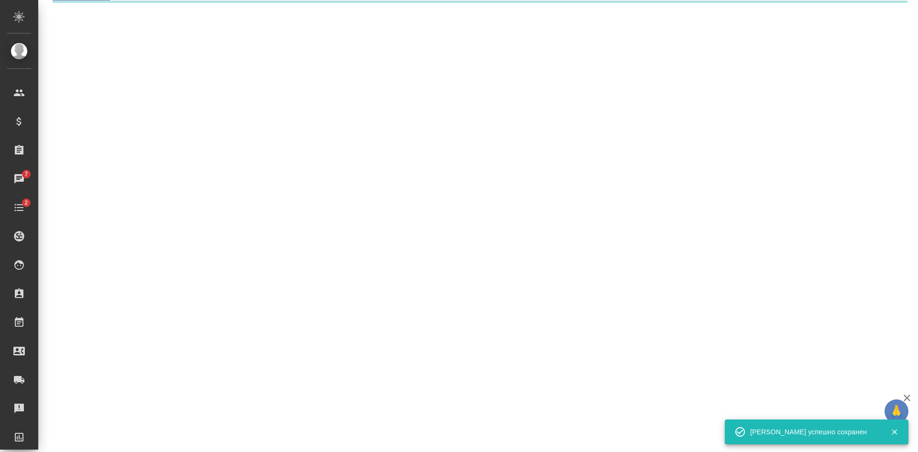
select select "RU"
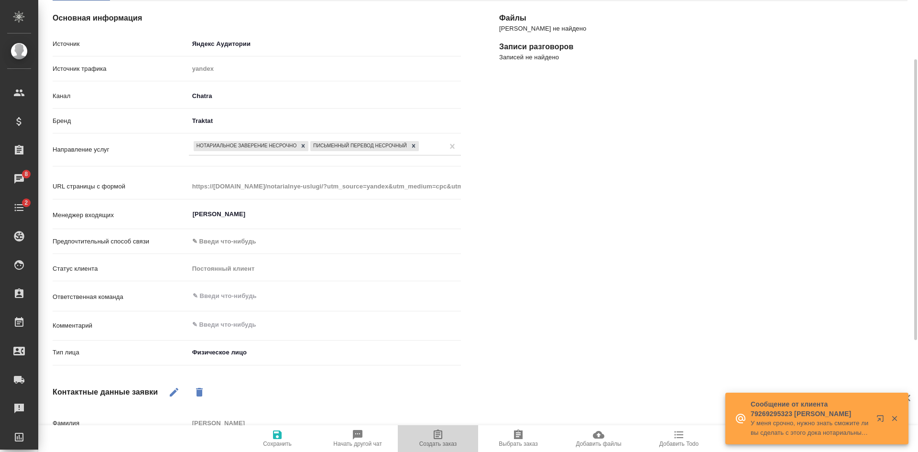
click at [452, 441] on span "Создать заказ" at bounding box center [438, 443] width 38 height 7
type textarea "x"
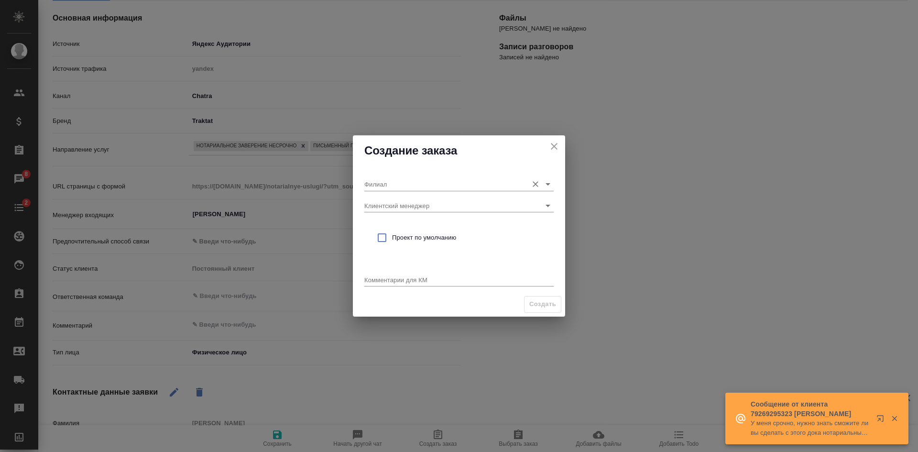
click at [400, 187] on input "Филиал" at bounding box center [443, 183] width 159 height 13
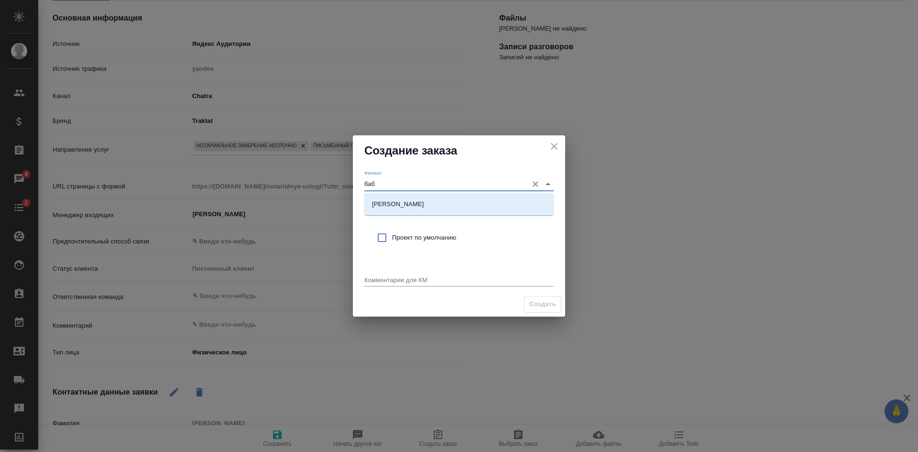
click at [406, 196] on li "[PERSON_NAME]" at bounding box center [458, 204] width 189 height 17
type input "[PERSON_NAME]"
click at [387, 240] on input "checkbox" at bounding box center [382, 238] width 20 height 20
checkbox input "true"
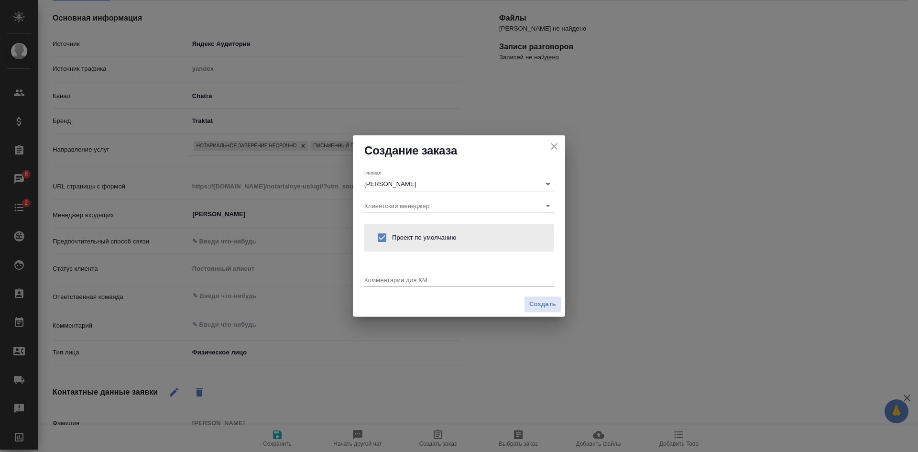
click at [385, 276] on textarea at bounding box center [458, 279] width 189 height 7
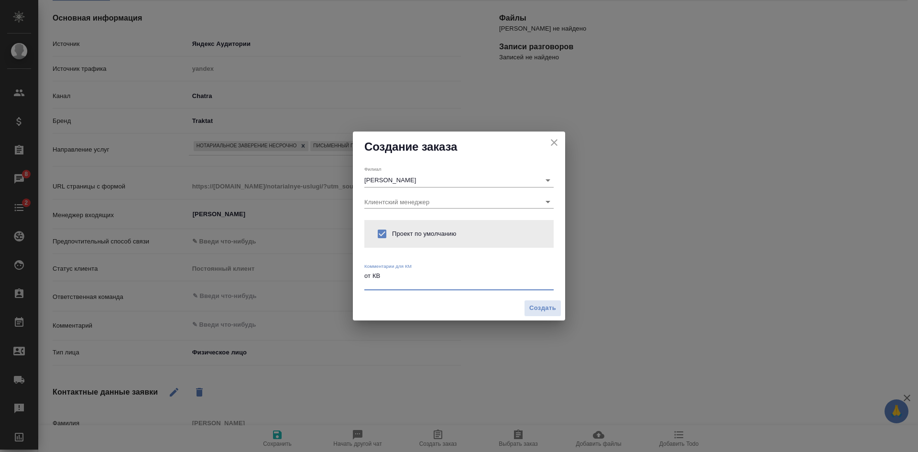
type textarea "от КВ"
type textarea "x"
paste textarea "Есть копия доверенности на грузинском языке с нотариально заверенным переводом …"
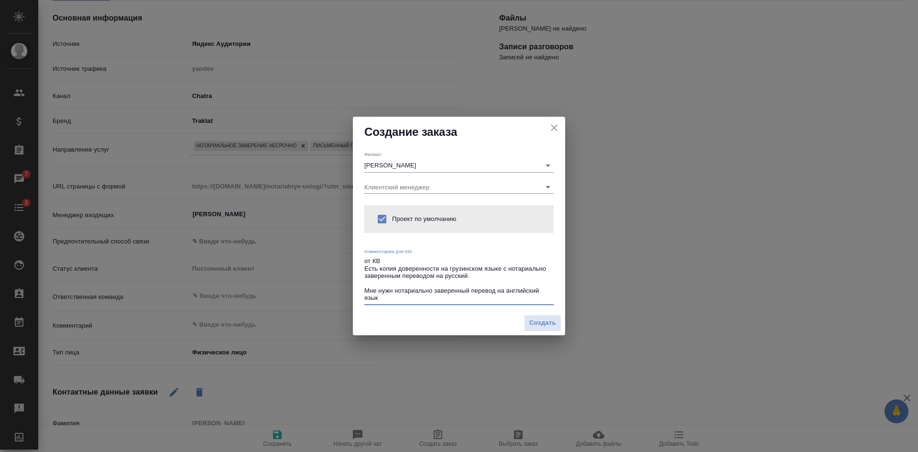
drag, startPoint x: 394, startPoint y: 291, endPoint x: 349, endPoint y: 291, distance: 44.5
click at [349, 291] on div "Создание заказа Филиал Бабушкинская Клиентский менеджер Проект по умолчанию Ком…" at bounding box center [459, 226] width 918 height 452
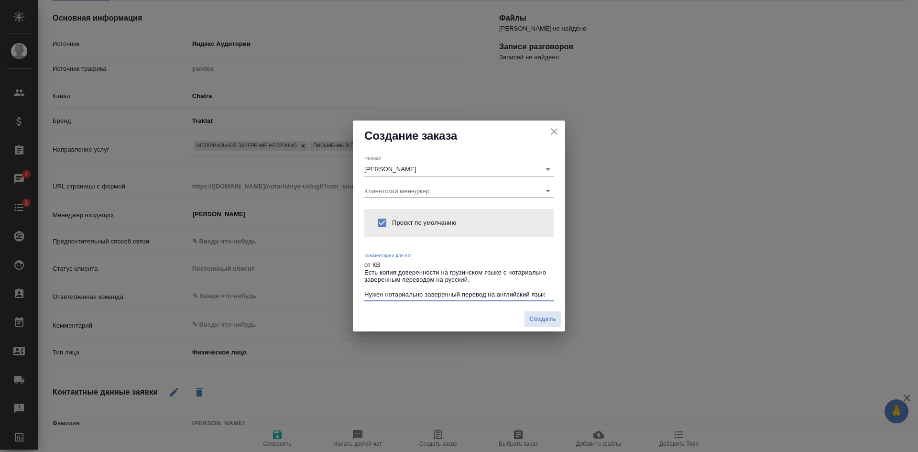
click at [364, 296] on textarea "от КВ Есть копия доверенности на грузинском языке с нотариально заверенным пере…" at bounding box center [458, 279] width 189 height 37
click at [548, 294] on textarea "от КВ Есть копия доверенности на грузинском языке с нотариально заверенным пере…" at bounding box center [458, 279] width 189 height 37
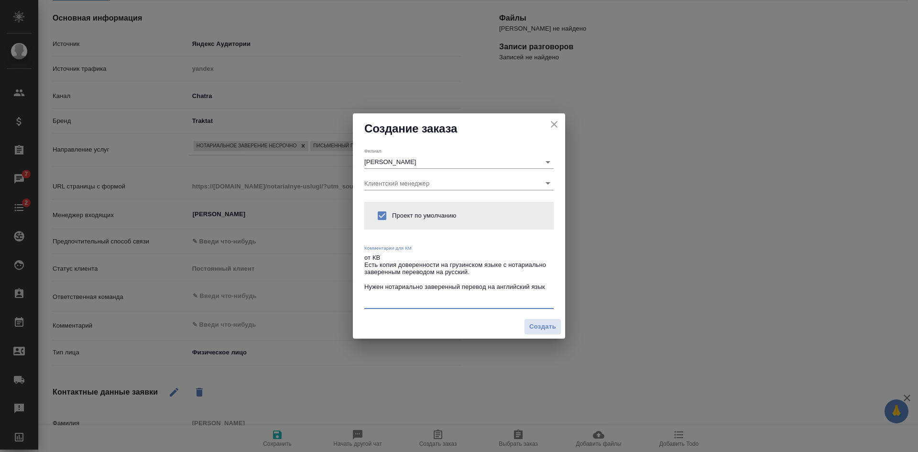
type textarea "от КВ Есть копия доверенности на грузинском языке с нотариально заверенным пере…"
type textarea "x"
paste textarea "В [DATE] хотела забрать готовый документ, если это возможно"
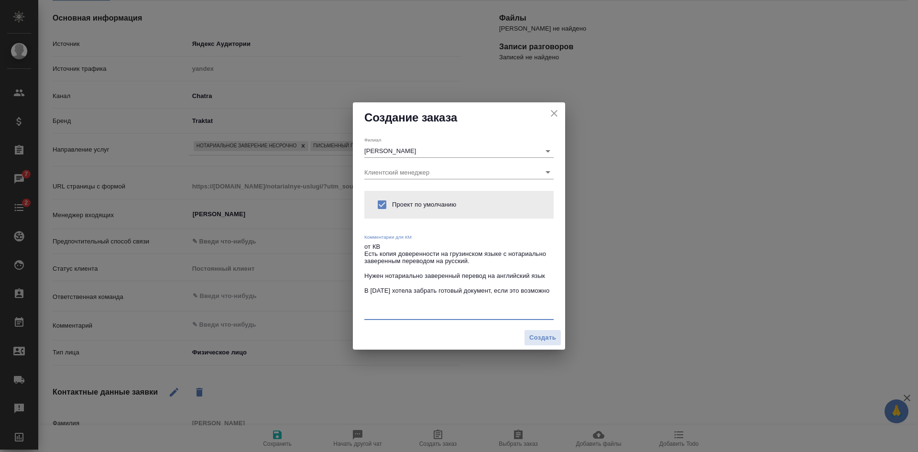
click at [402, 302] on textarea "от КВ Есть копия доверенности на грузинском языке с нотариально заверенным пере…" at bounding box center [458, 280] width 189 height 74
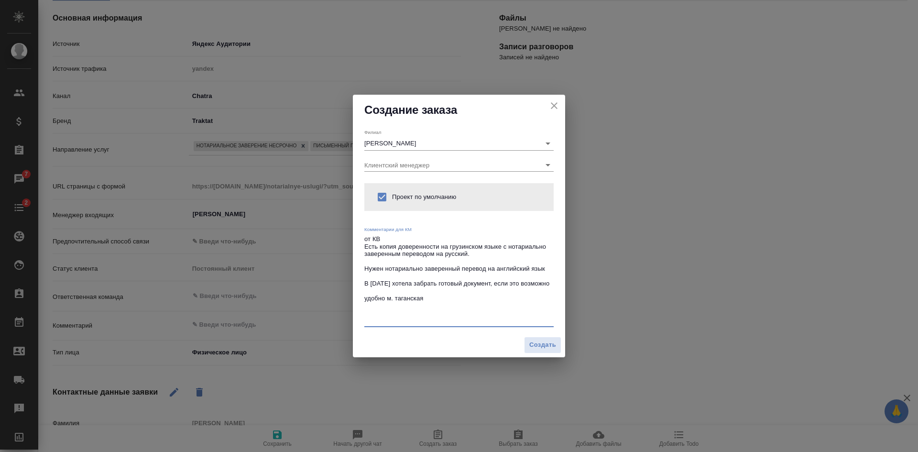
drag, startPoint x: 398, startPoint y: 305, endPoint x: 387, endPoint y: 308, distance: 10.9
click at [387, 308] on textarea "от КВ Есть копия доверенности на грузинском языке с нотариально заверенным пере…" at bounding box center [458, 279] width 189 height 88
type textarea "от КВ Есть копия доверенности на грузинском языке с нотариально заверенным пере…"
click at [540, 343] on span "Создать" at bounding box center [542, 345] width 27 height 11
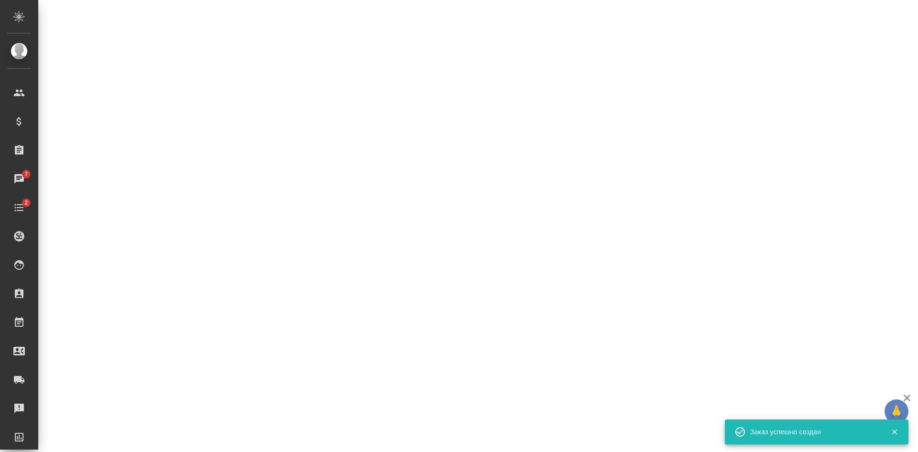
select select "RU"
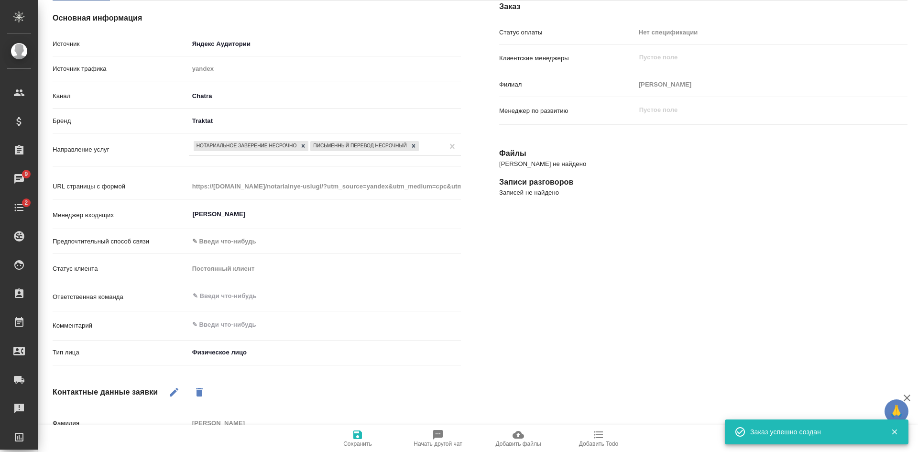
type textarea "x"
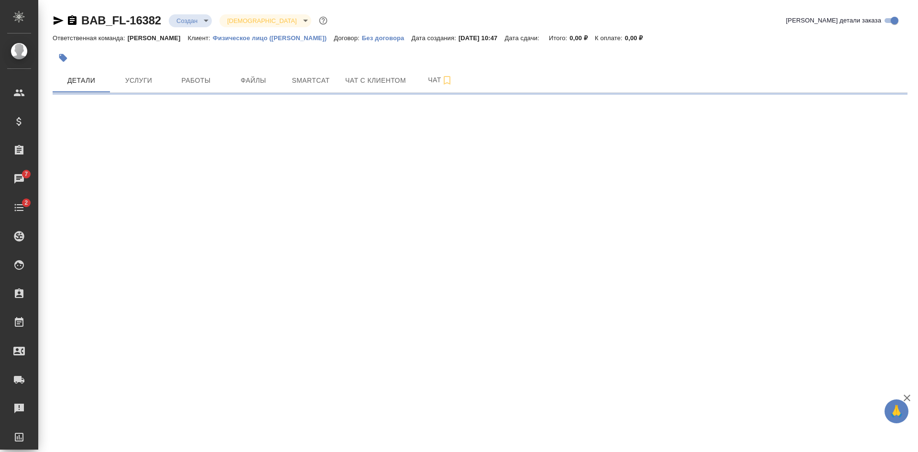
select select "RU"
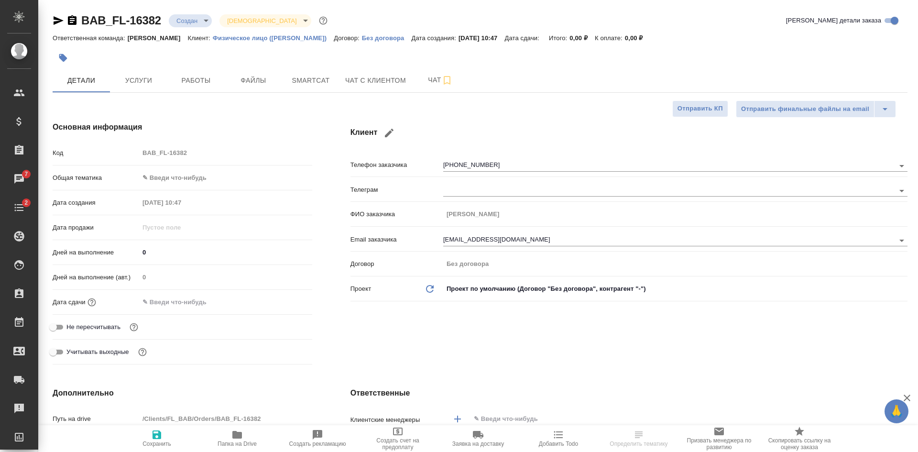
type textarea "x"
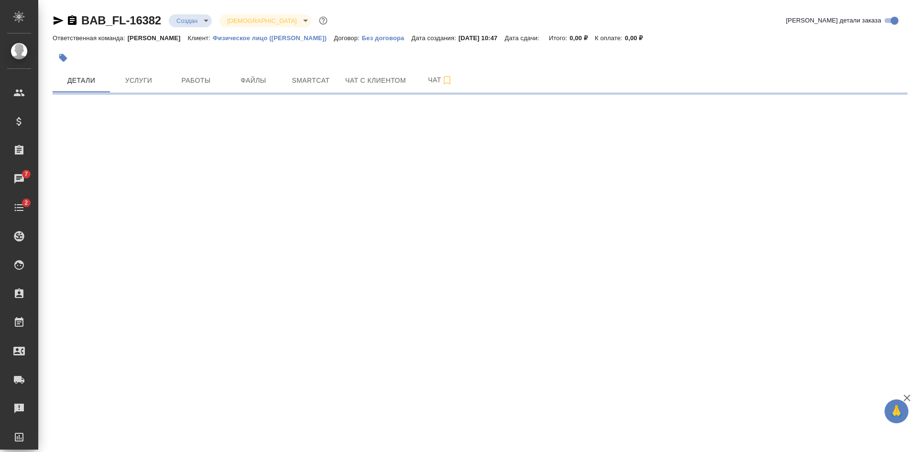
select select "RU"
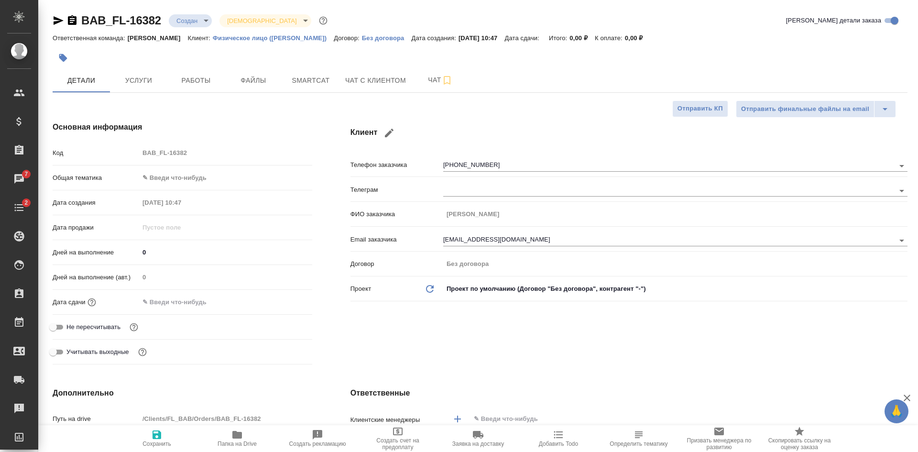
type textarea "x"
click at [243, 77] on span "Файлы" at bounding box center [254, 81] width 46 height 12
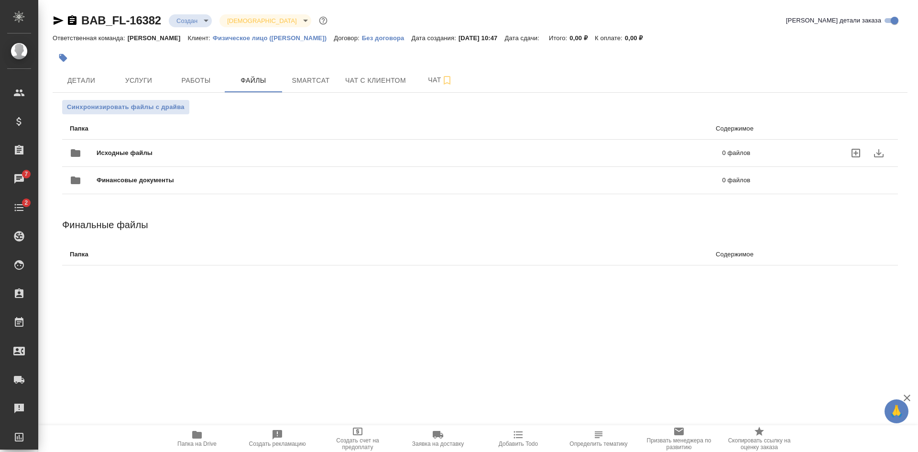
click at [859, 153] on icon "uploadFiles" at bounding box center [855, 152] width 11 height 11
click at [0, 0] on input "uploadFiles" at bounding box center [0, 0] width 0 height 0
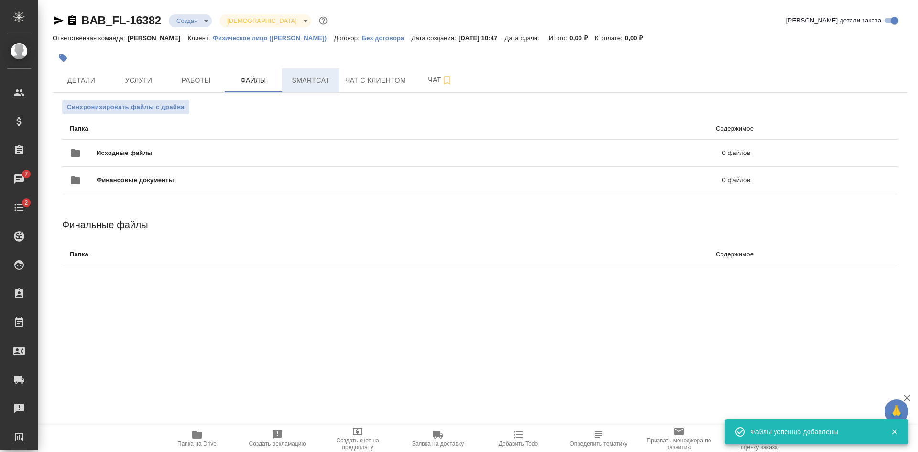
click at [302, 77] on span "Smartcat" at bounding box center [311, 81] width 46 height 12
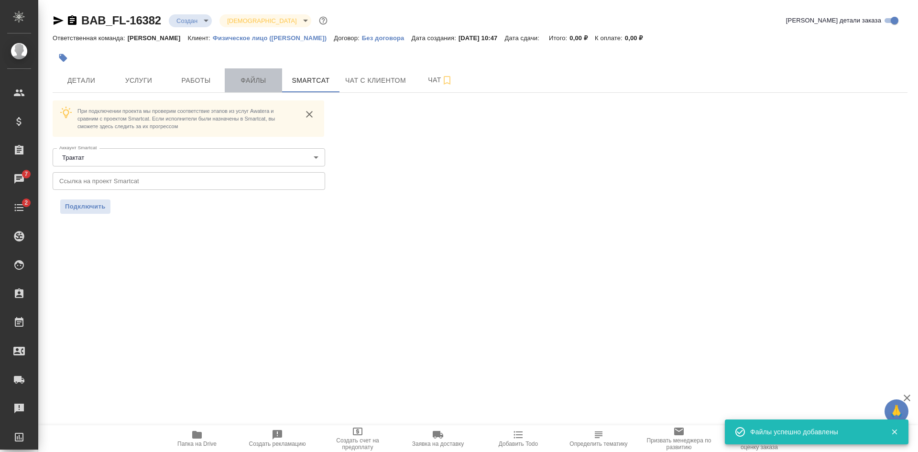
click at [254, 77] on span "Файлы" at bounding box center [254, 81] width 46 height 12
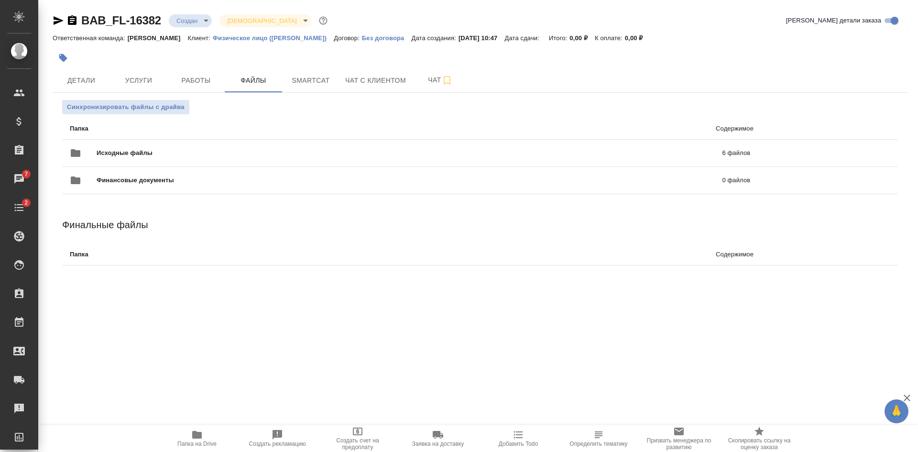
click at [72, 20] on icon "button" at bounding box center [72, 20] width 9 height 10
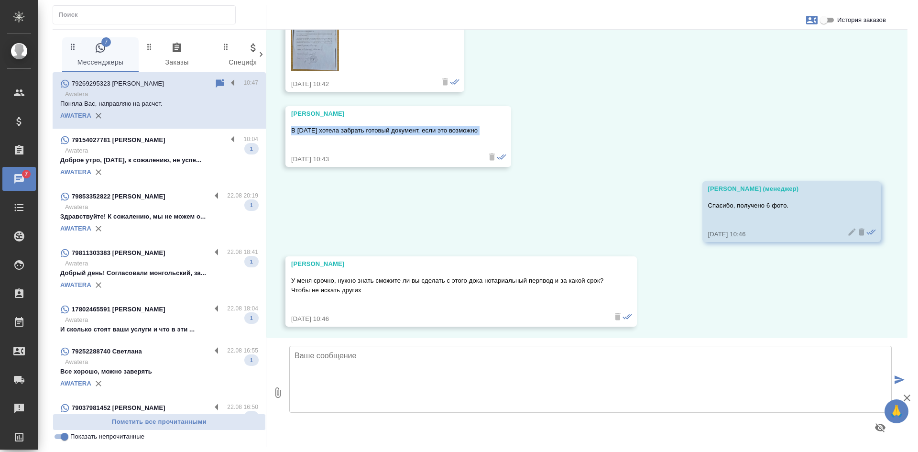
scroll to position [879, 0]
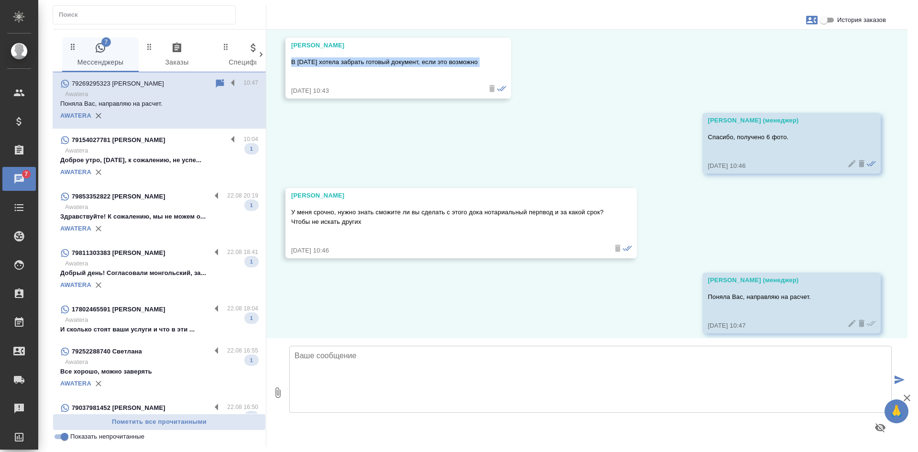
click at [216, 83] on icon at bounding box center [220, 83] width 8 height 9
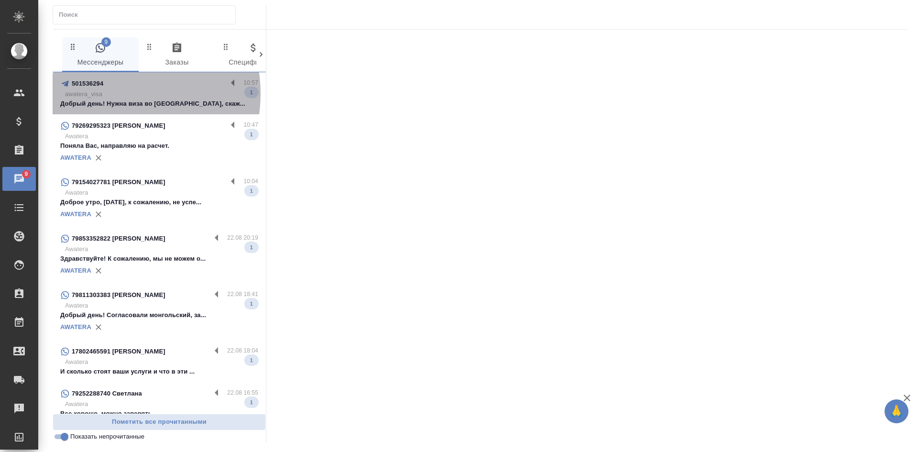
click at [111, 94] on p "awatera_visa" at bounding box center [161, 94] width 193 height 10
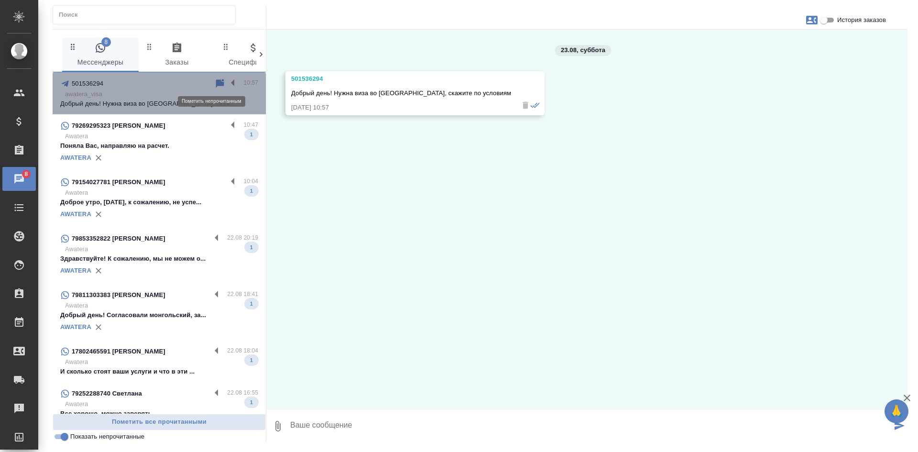
click at [216, 80] on icon at bounding box center [220, 83] width 8 height 9
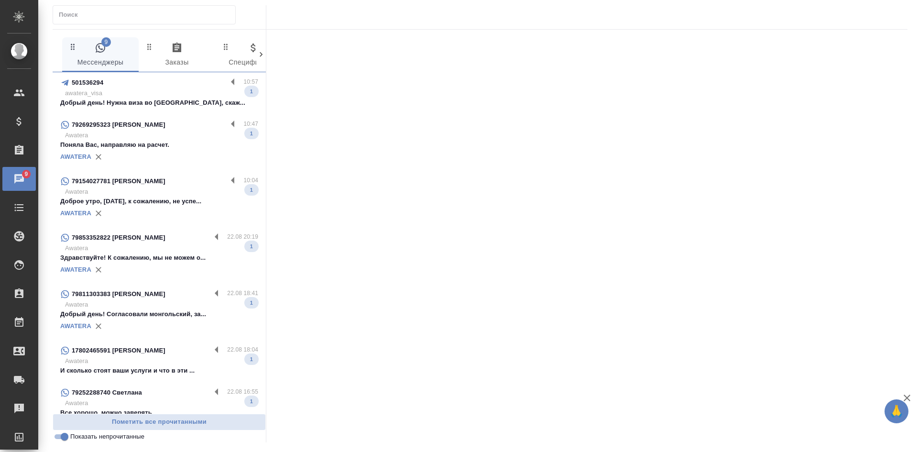
scroll to position [0, 0]
click at [196, 136] on p "Awatera" at bounding box center [161, 137] width 193 height 10
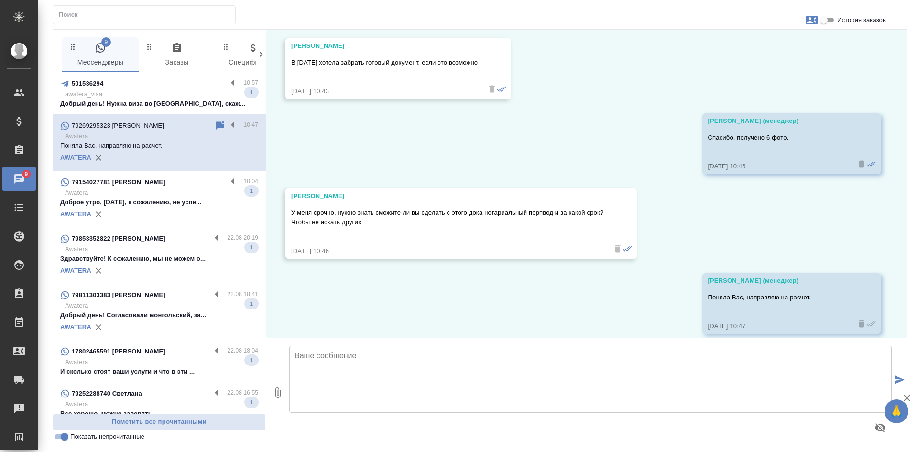
scroll to position [879, 0]
click at [817, 16] on icon "button" at bounding box center [811, 20] width 11 height 9
click at [837, 20] on div at bounding box center [459, 226] width 918 height 452
click at [825, 17] on input "История заказов" at bounding box center [824, 19] width 34 height 11
checkbox input "true"
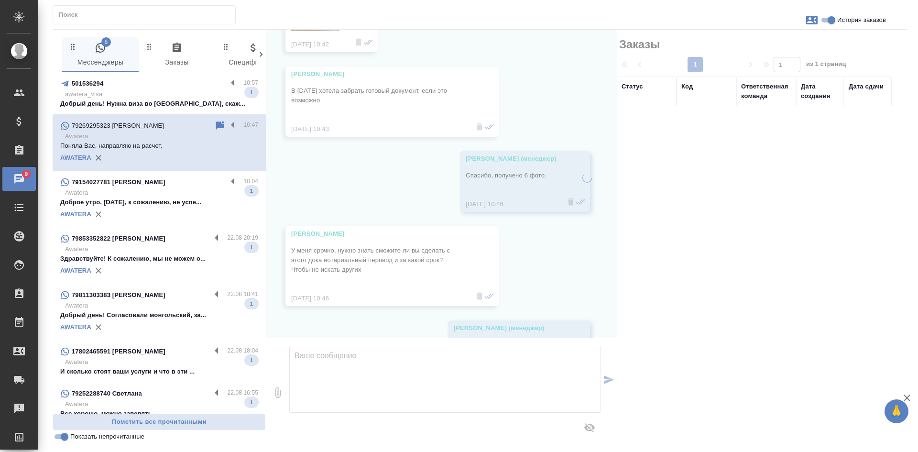
scroll to position [908, 0]
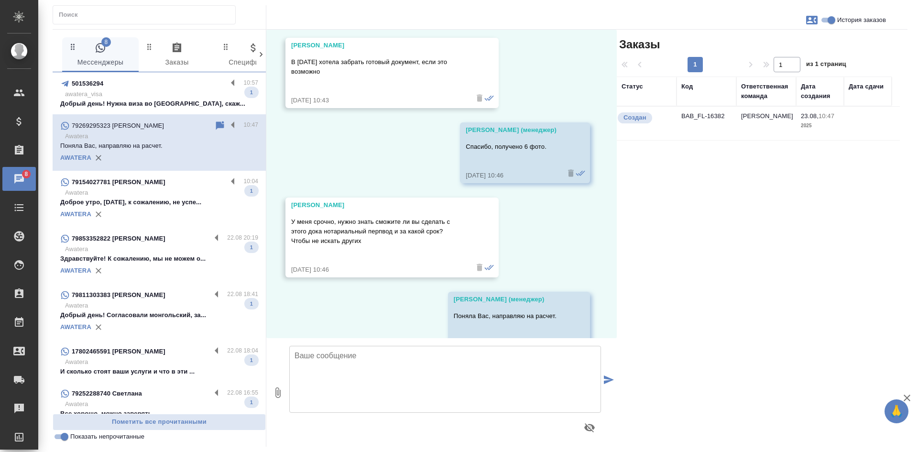
click at [770, 127] on td "Бабушкинская" at bounding box center [766, 123] width 60 height 33
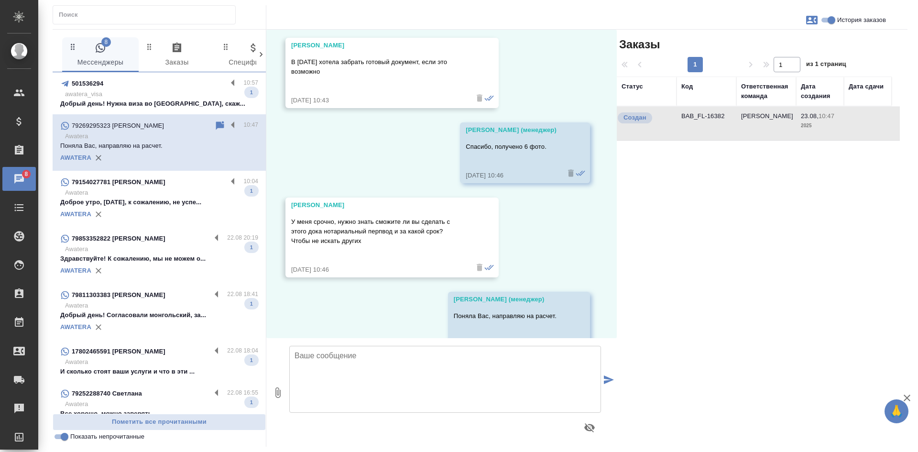
click at [770, 127] on td "Бабушкинская" at bounding box center [766, 123] width 60 height 33
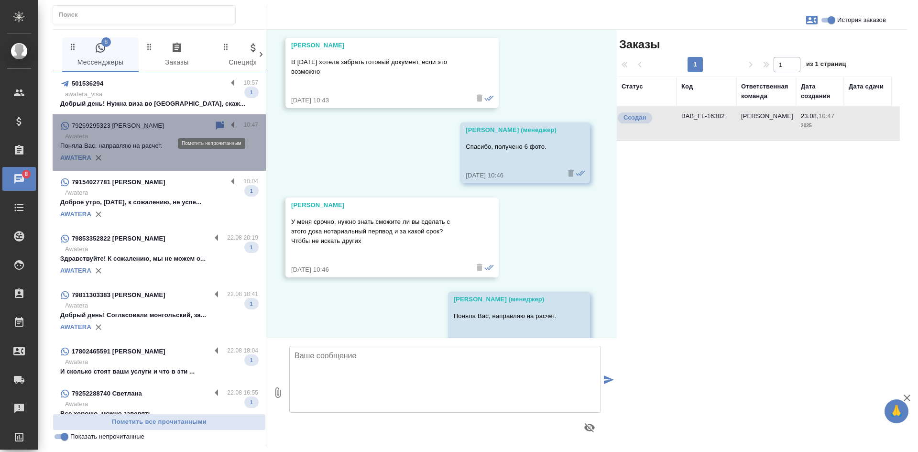
click at [216, 124] on icon at bounding box center [219, 125] width 11 height 11
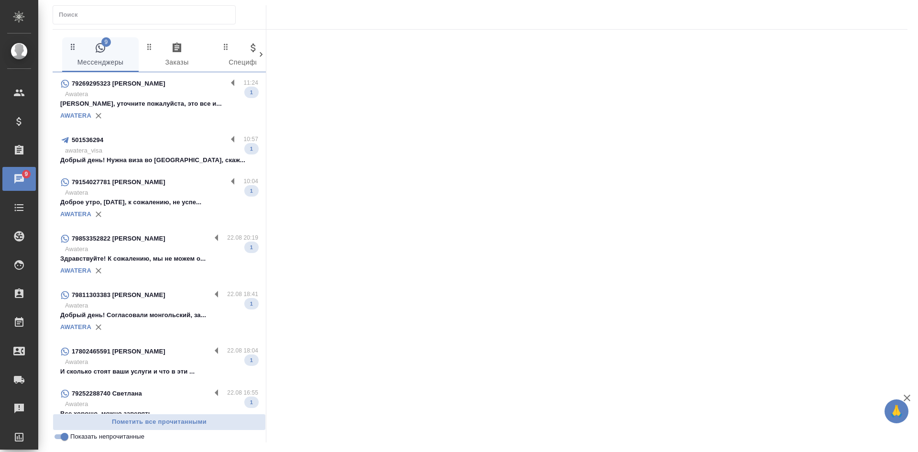
click at [182, 93] on p "Awatera" at bounding box center [161, 94] width 193 height 10
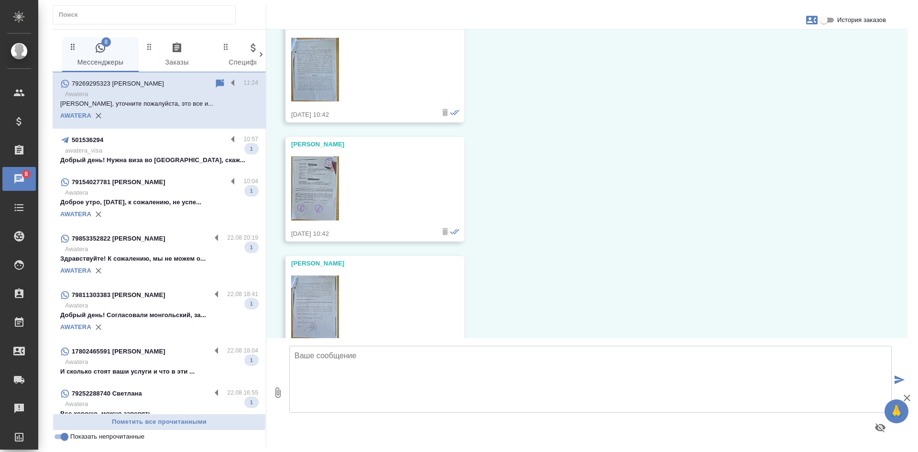
scroll to position [533, 0]
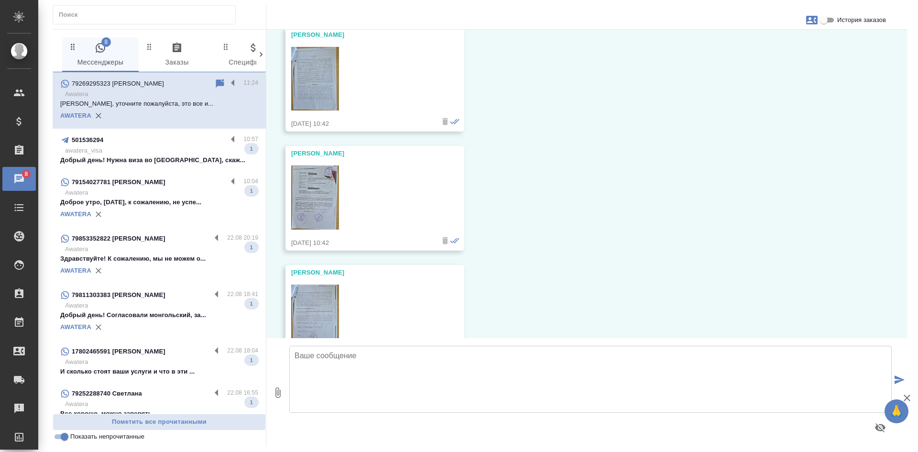
click at [308, 216] on img at bounding box center [315, 197] width 48 height 64
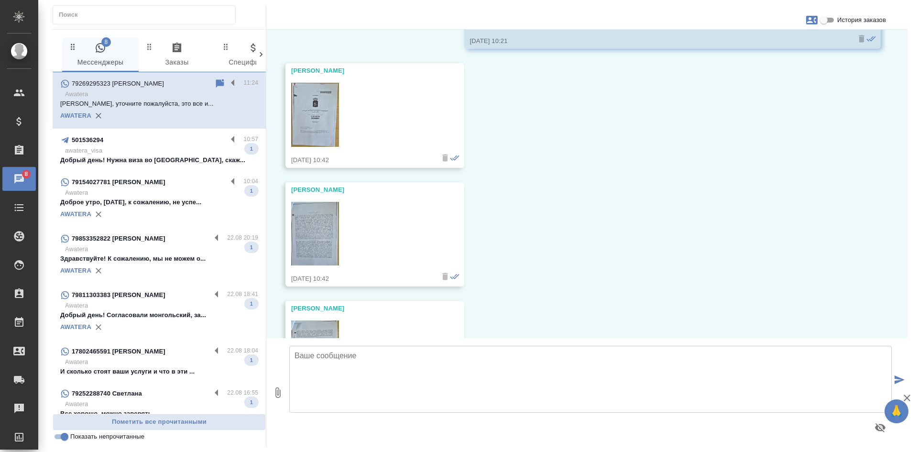
scroll to position [143, 0]
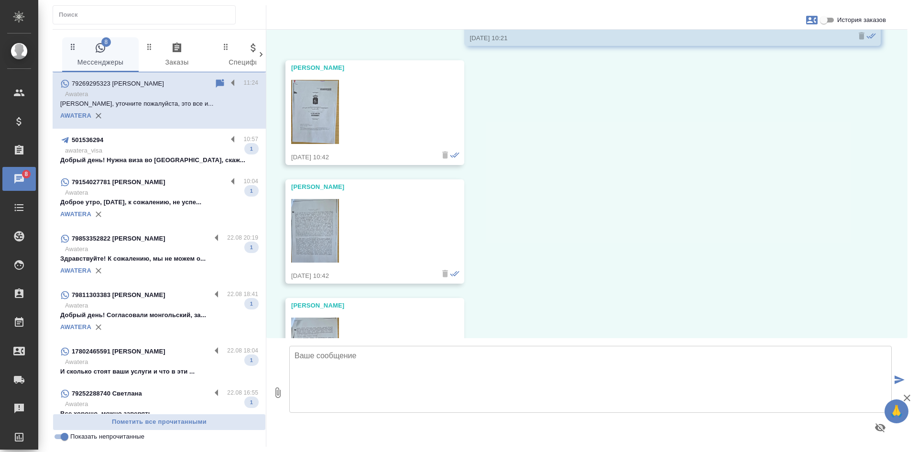
click at [306, 102] on img at bounding box center [315, 112] width 48 height 64
click at [322, 222] on img at bounding box center [315, 231] width 48 height 64
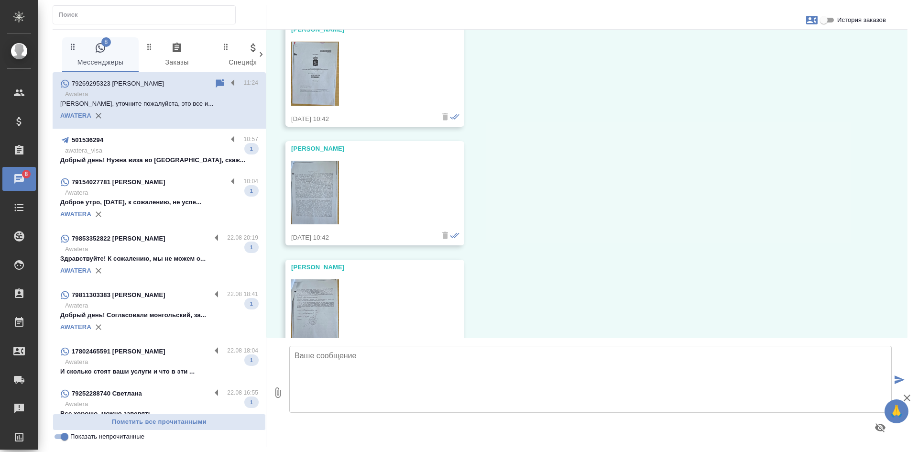
scroll to position [335, 0]
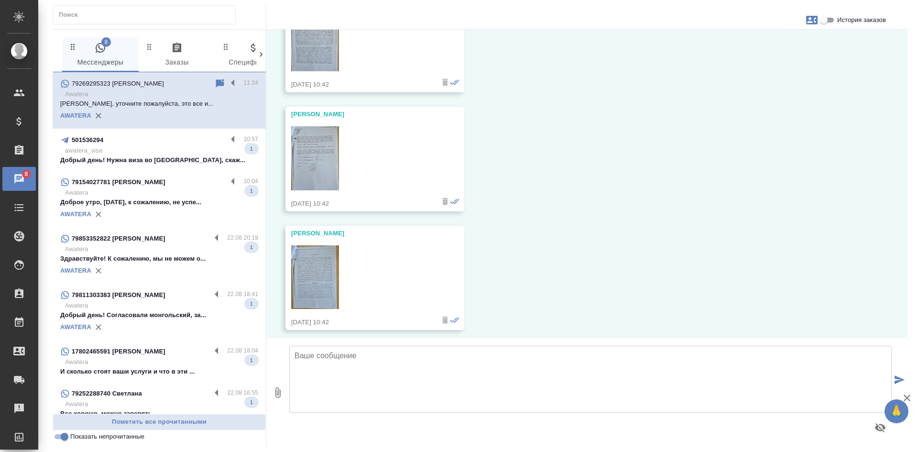
click at [313, 165] on img at bounding box center [315, 158] width 48 height 64
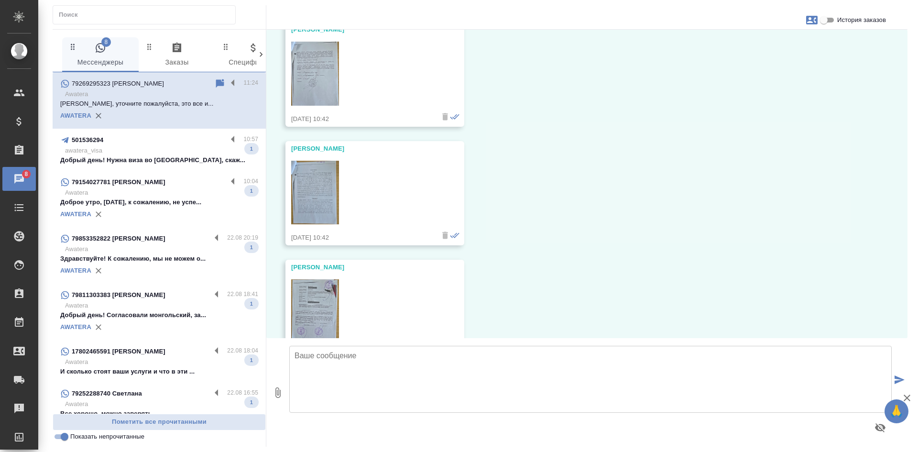
scroll to position [430, 0]
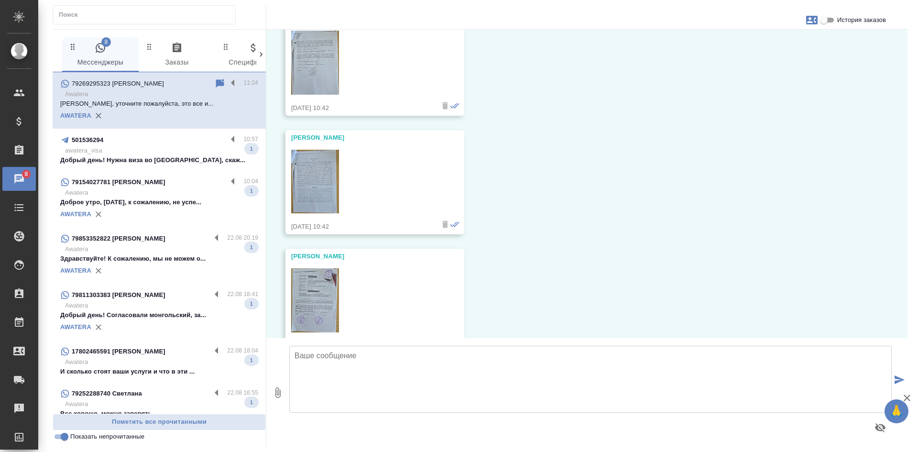
click at [315, 181] on img at bounding box center [315, 182] width 48 height 64
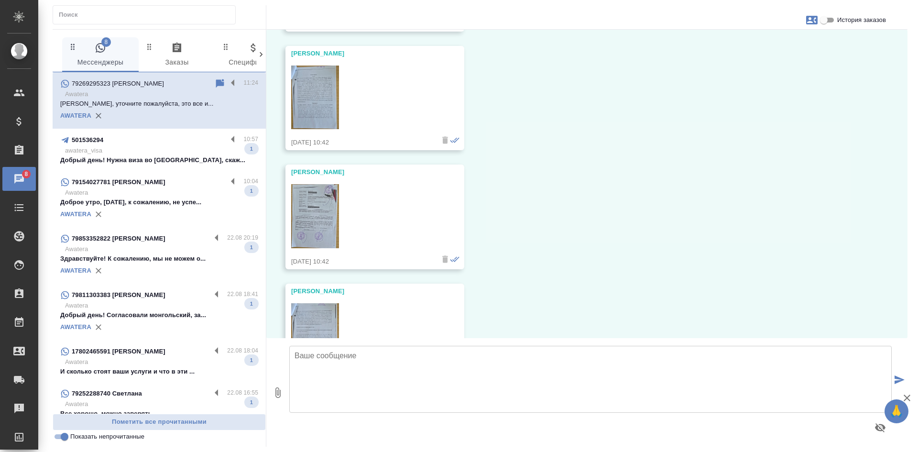
scroll to position [526, 0]
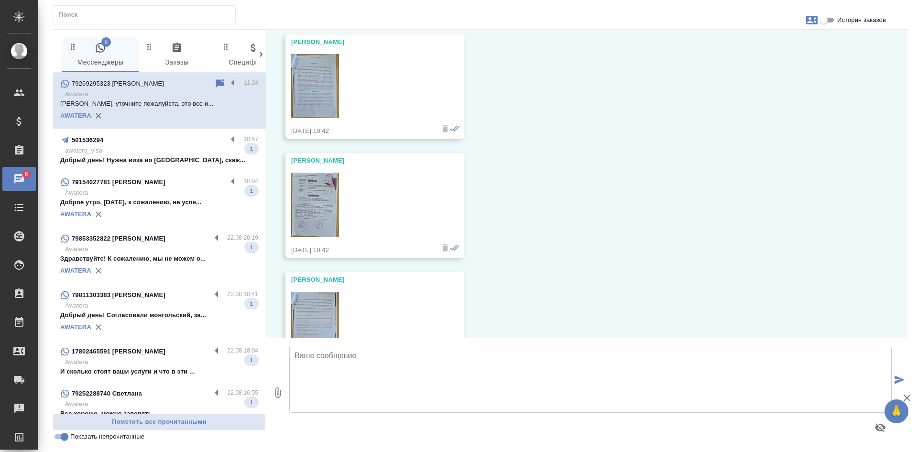
click at [315, 299] on img at bounding box center [315, 324] width 48 height 64
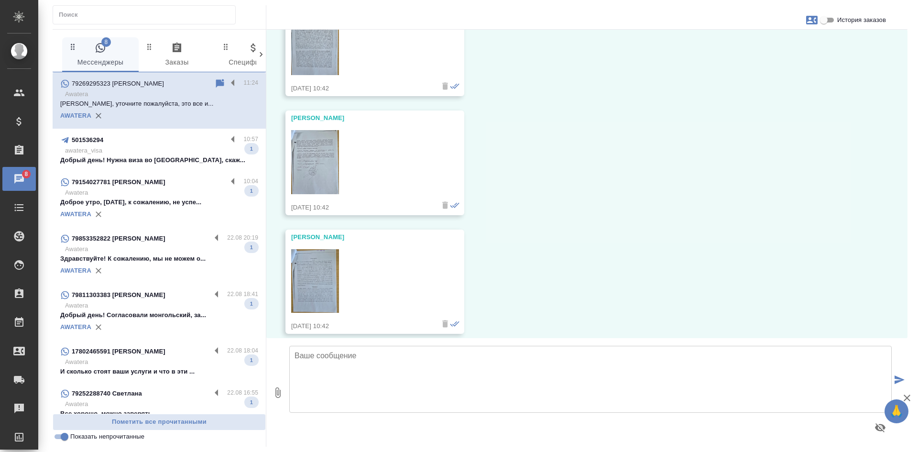
scroll to position [335, 0]
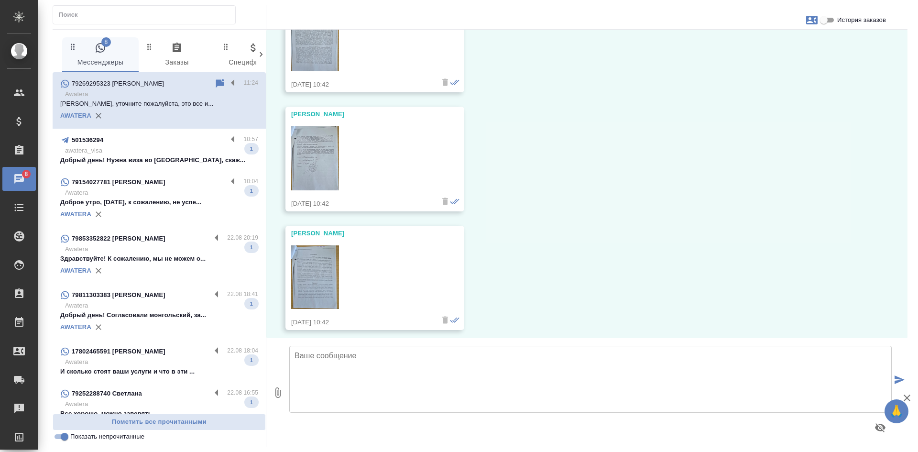
click at [330, 264] on img at bounding box center [315, 277] width 48 height 64
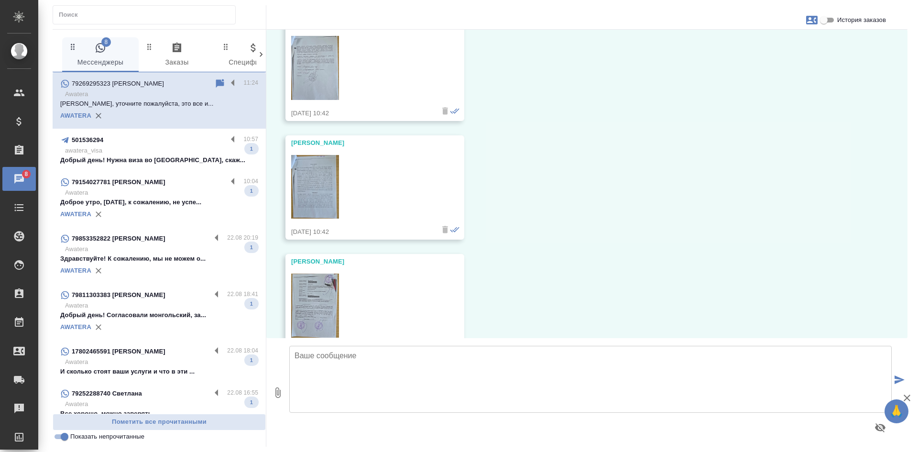
scroll to position [430, 0]
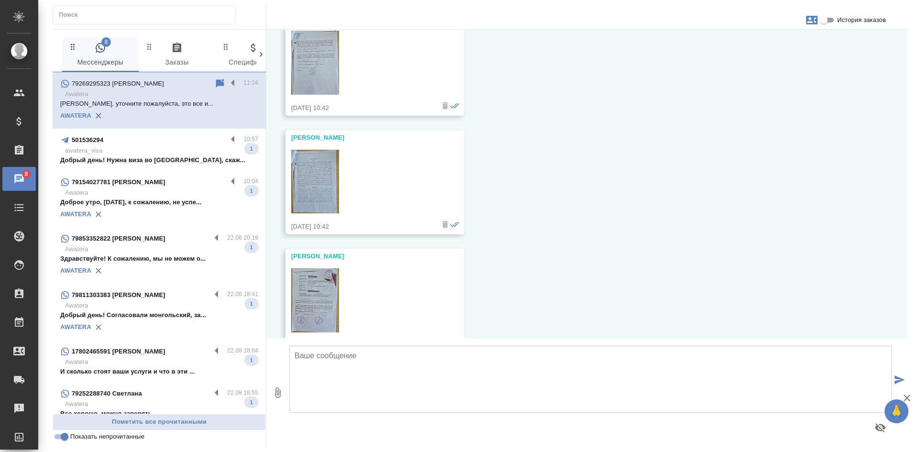
click at [321, 281] on img at bounding box center [315, 300] width 48 height 64
click at [66, 439] on input "Показать непрочитанные" at bounding box center [64, 436] width 34 height 11
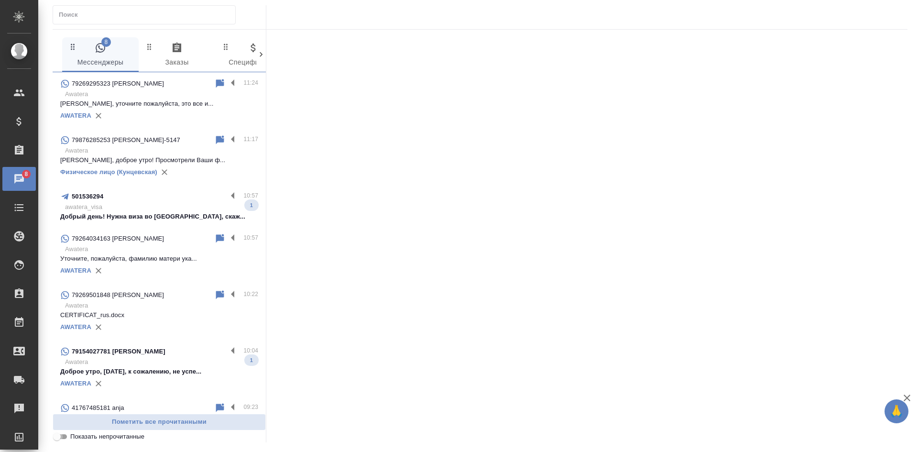
click at [66, 439] on input "Показать непрочитанные" at bounding box center [57, 436] width 34 height 11
checkbox input "true"
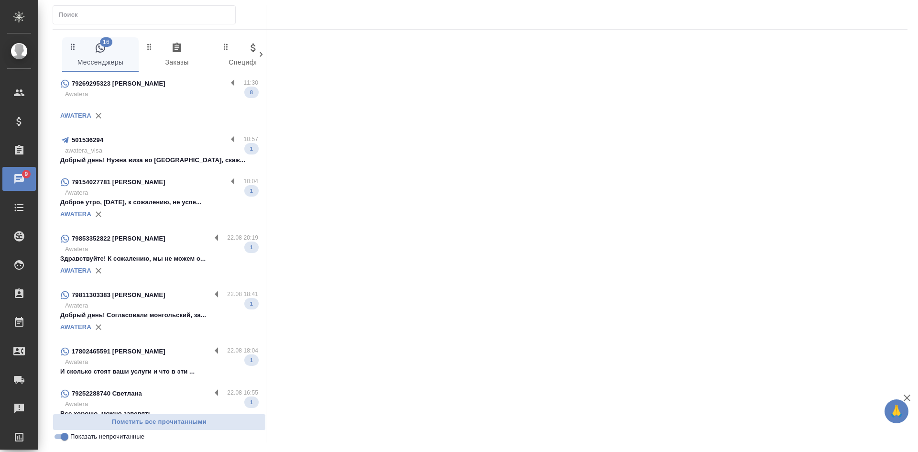
click at [164, 100] on p at bounding box center [159, 104] width 198 height 10
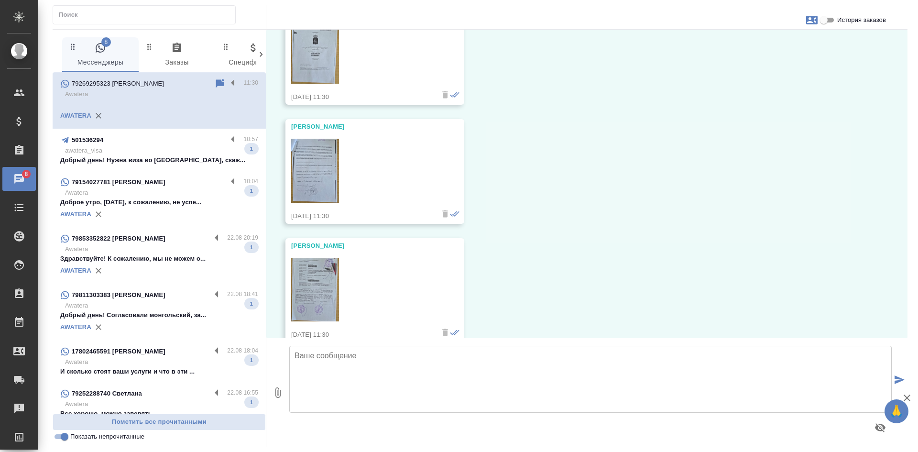
scroll to position [1902, 0]
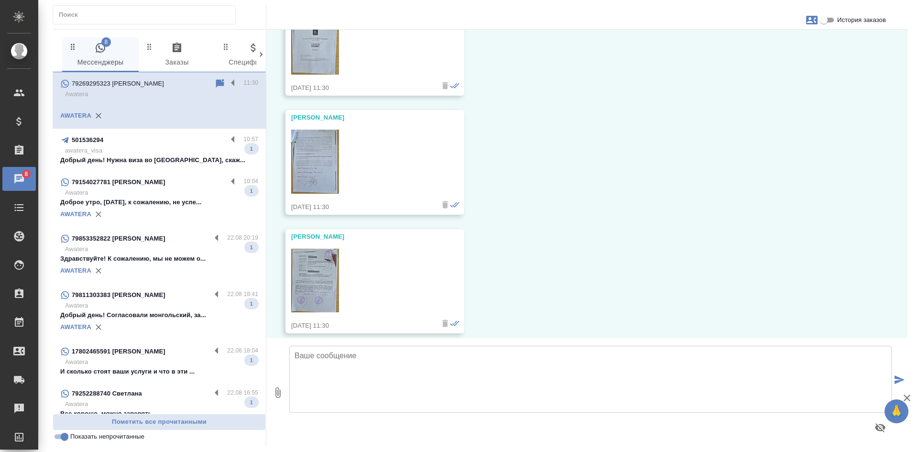
click at [216, 80] on icon at bounding box center [220, 83] width 8 height 9
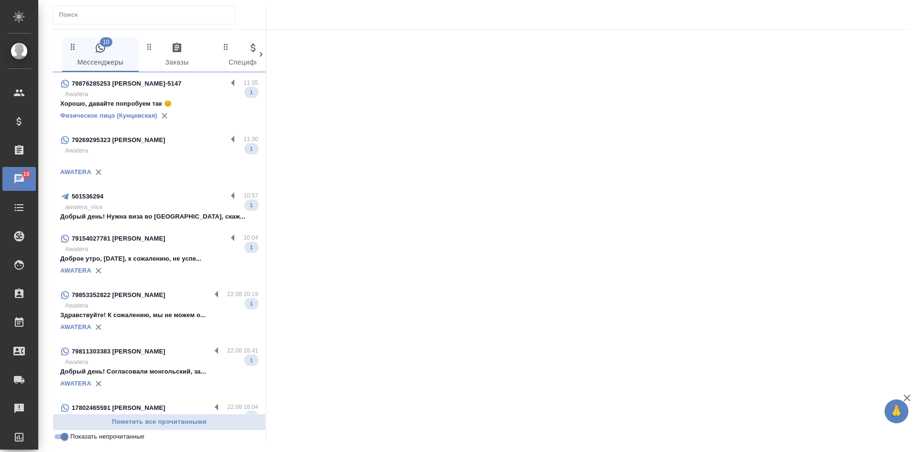
click at [201, 108] on p "Хорошо, давайте попробуем так 😊" at bounding box center [159, 104] width 198 height 10
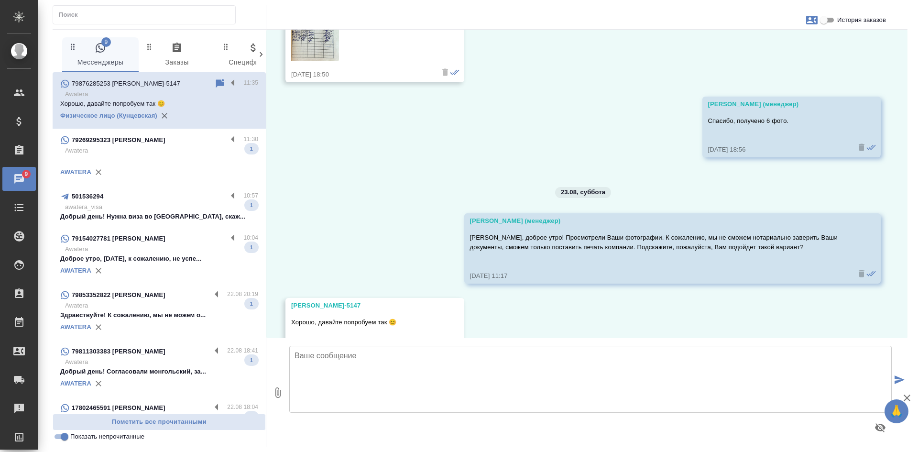
scroll to position [5031, 0]
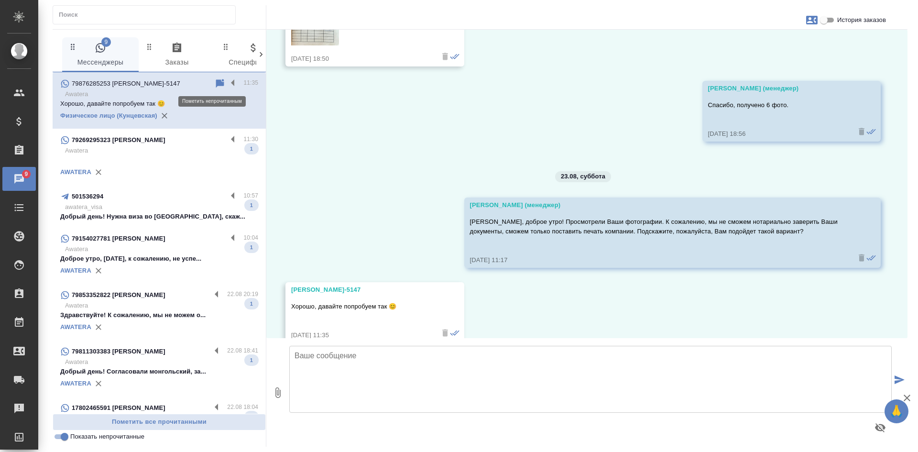
click at [214, 79] on icon at bounding box center [219, 83] width 11 height 11
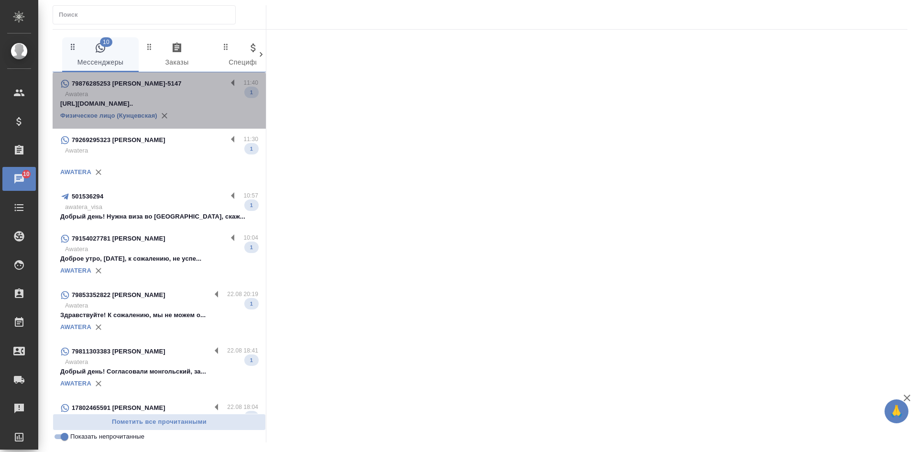
click at [204, 93] on p "Awatera" at bounding box center [161, 94] width 193 height 10
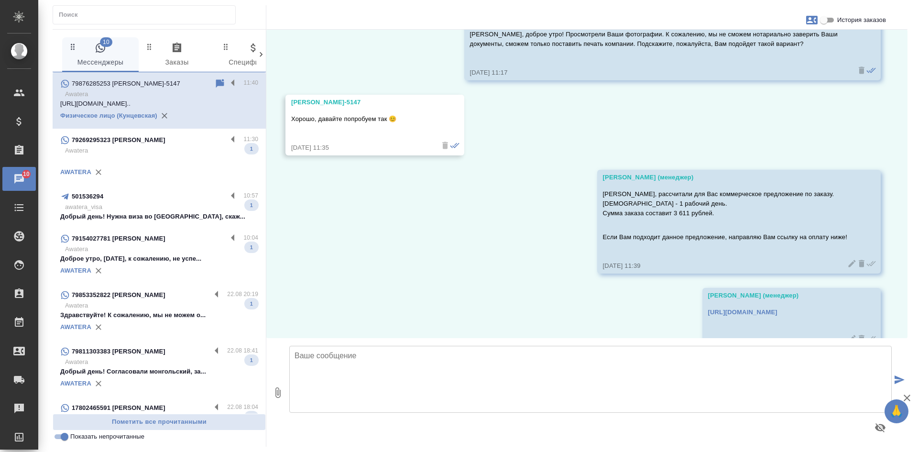
scroll to position [5224, 0]
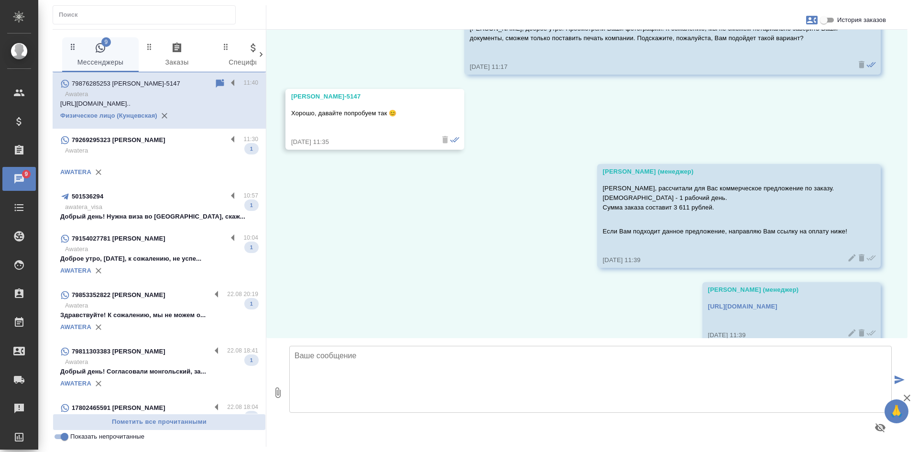
click at [65, 443] on div "9 Мессенджеры 0 Заказы 0 Спецификации 0 Клиенты 0 Входящие 0 Тендеры 0 Исполнит…" at bounding box center [160, 238] width 214 height 417
click at [61, 438] on input "Показать непрочитанные" at bounding box center [64, 436] width 34 height 11
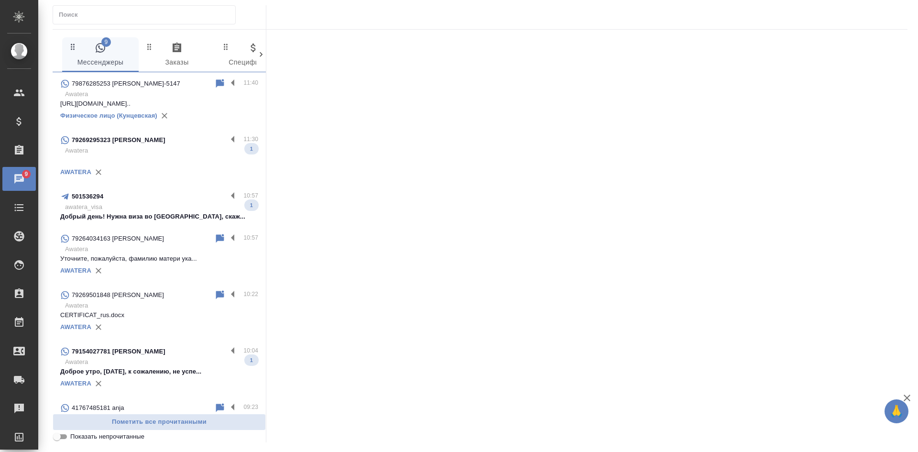
click at [61, 438] on input "Показать непрочитанные" at bounding box center [57, 436] width 34 height 11
checkbox input "true"
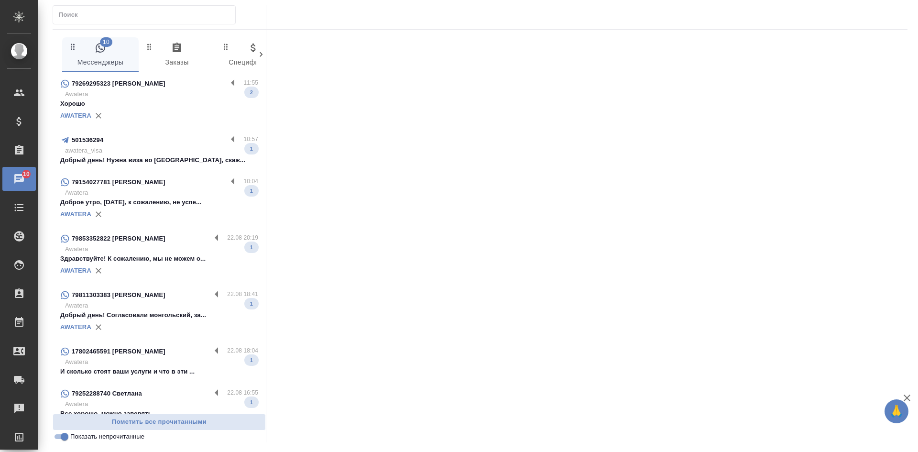
click at [165, 90] on p "Awatera" at bounding box center [161, 94] width 193 height 10
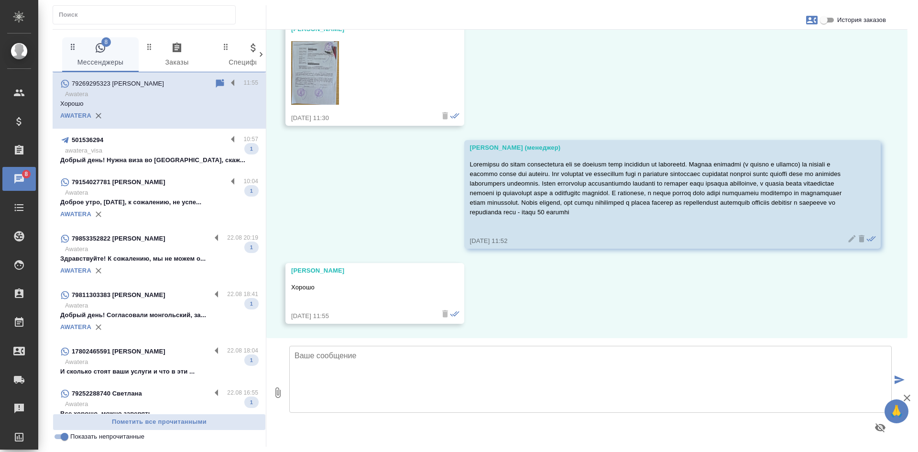
scroll to position [2100, 0]
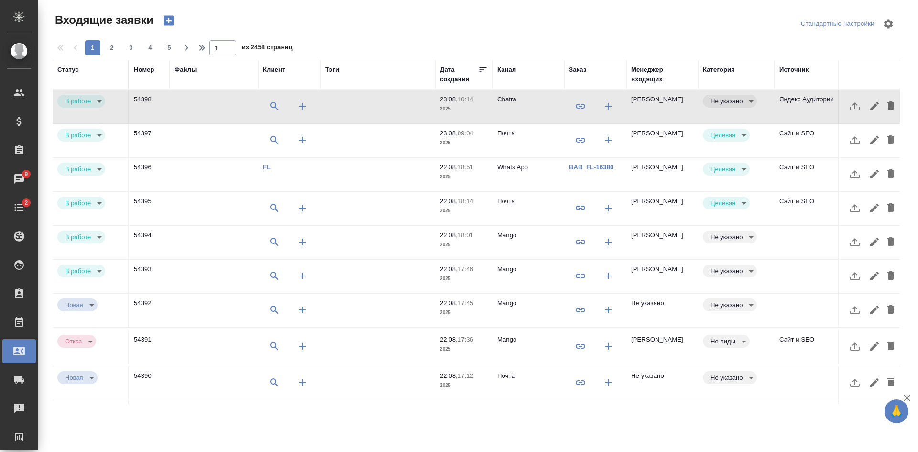
select select "RU"
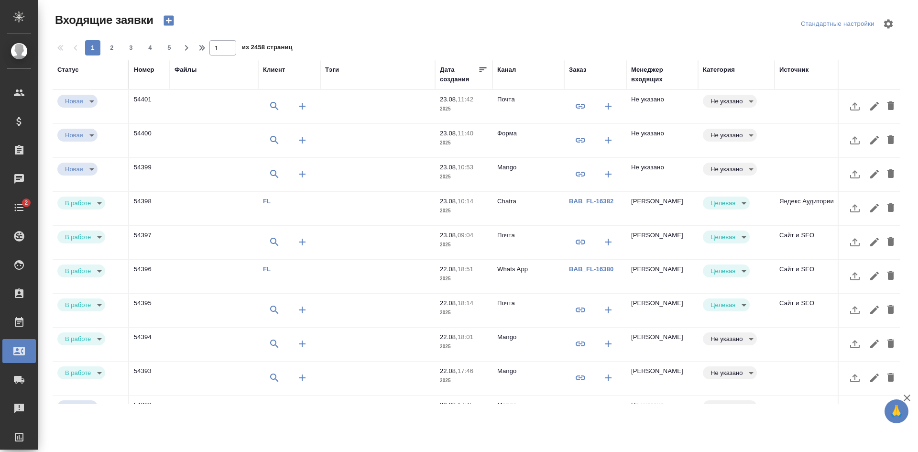
select select "RU"
click at [536, 108] on td "Почта" at bounding box center [529, 106] width 72 height 33
click at [534, 109] on td "Почта" at bounding box center [529, 106] width 72 height 33
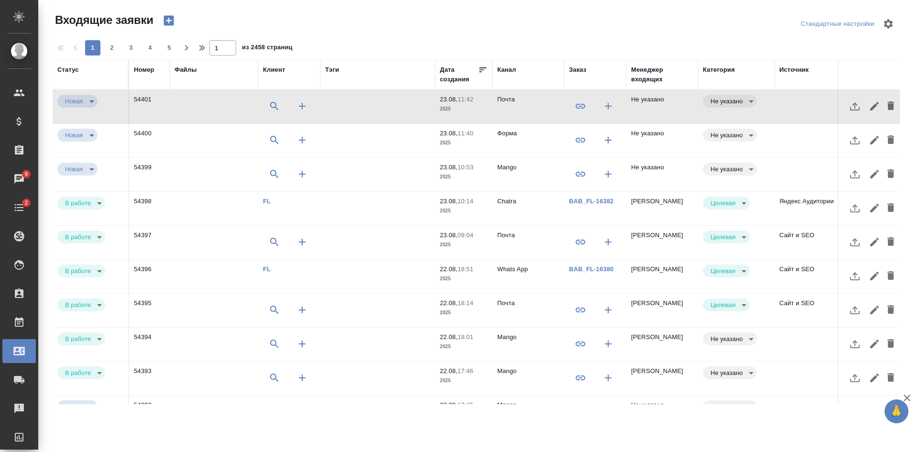
click at [533, 108] on td "Почта" at bounding box center [529, 106] width 72 height 33
click at [535, 123] on td "Форма" at bounding box center [529, 106] width 72 height 33
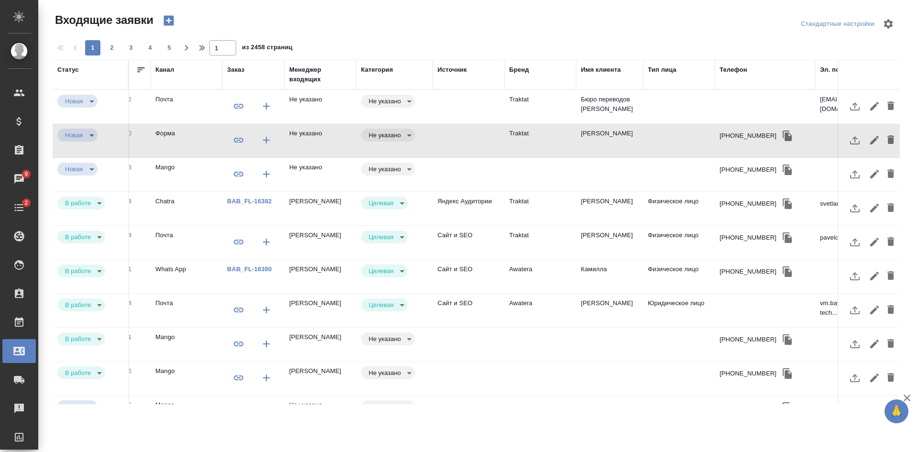
scroll to position [0, 344]
click at [780, 133] on icon "button" at bounding box center [784, 136] width 9 height 11
click at [464, 123] on td at bounding box center [466, 106] width 72 height 33
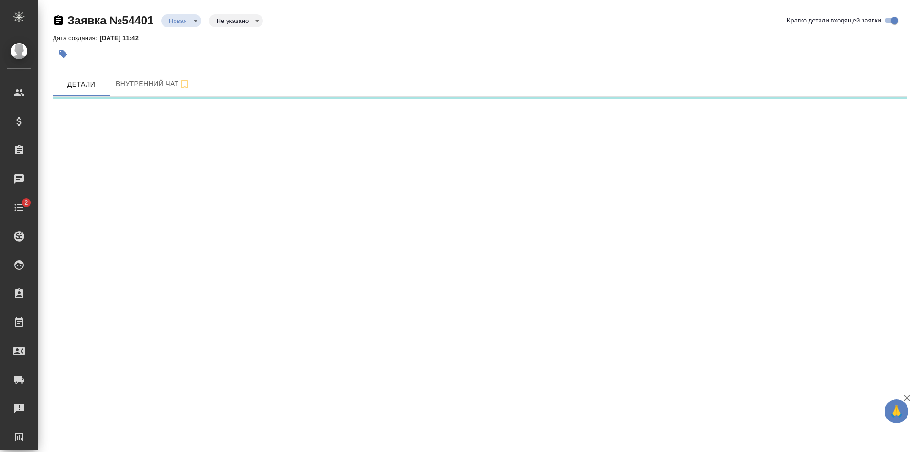
select select "RU"
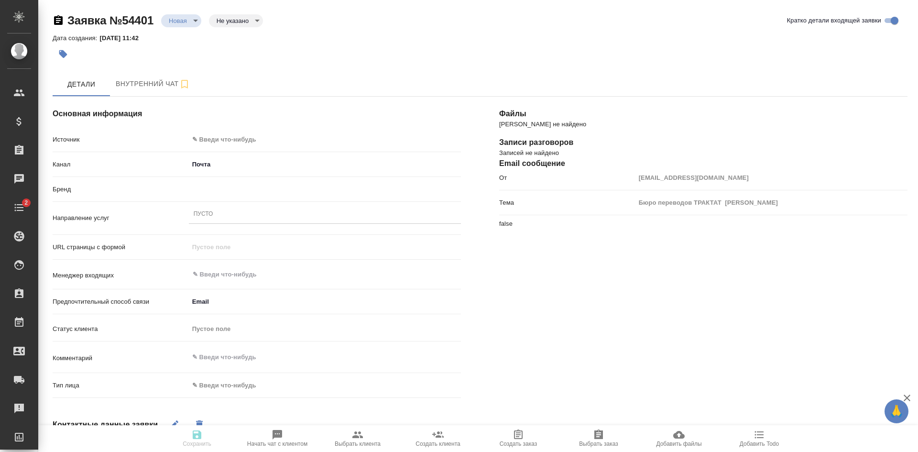
type textarea "x"
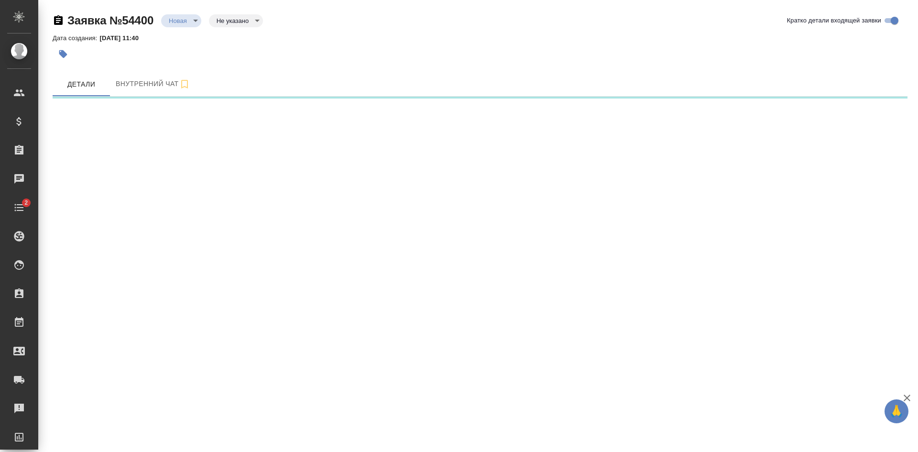
select select "RU"
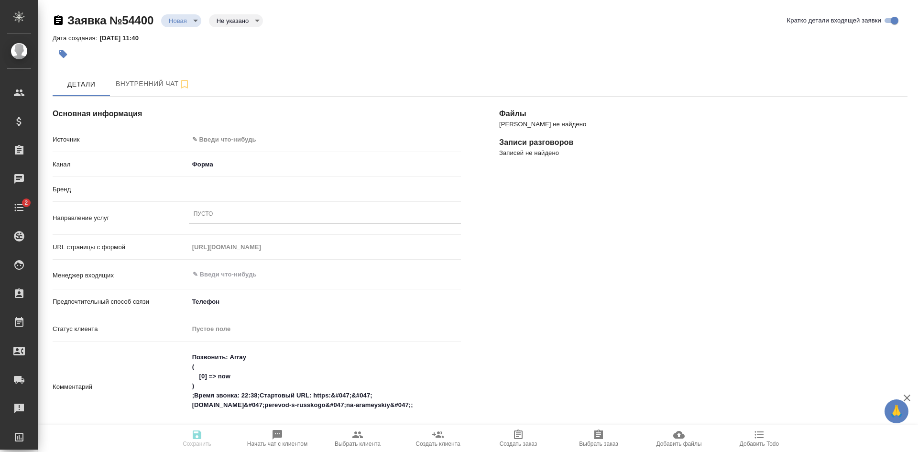
type textarea "x"
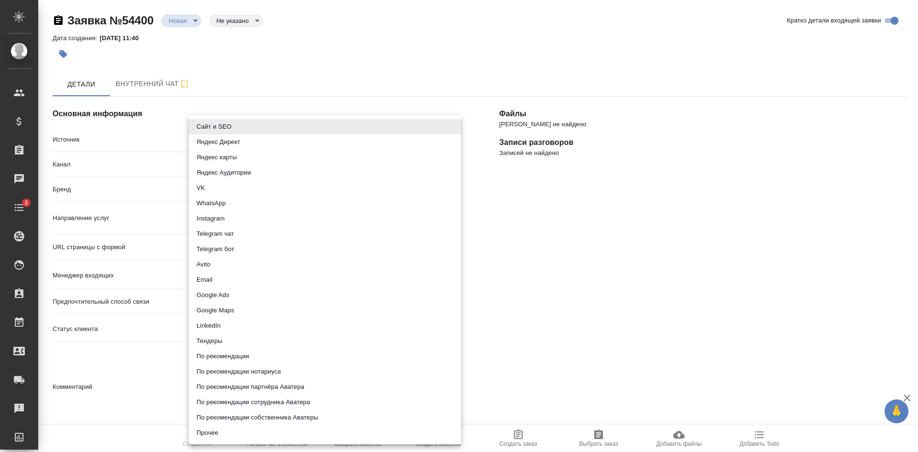
click at [231, 139] on body "🙏 .cls-1 fill:#fff; AWATERA [PERSON_NAME] Спецификации Заказы Чаты 2 Todo Проек…" at bounding box center [459, 226] width 918 height 452
click at [228, 123] on li "Сайт и SEO" at bounding box center [325, 126] width 272 height 15
type input "seo"
type textarea "x"
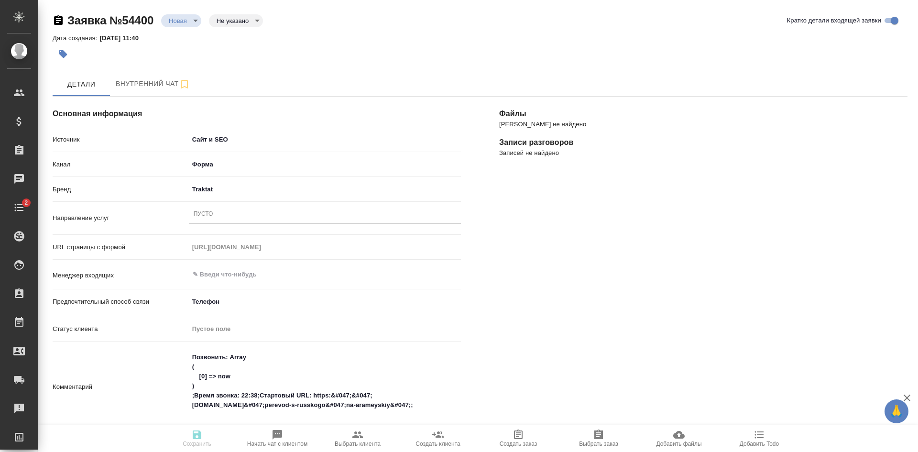
click at [213, 215] on div "Пусто" at bounding box center [204, 214] width 20 height 8
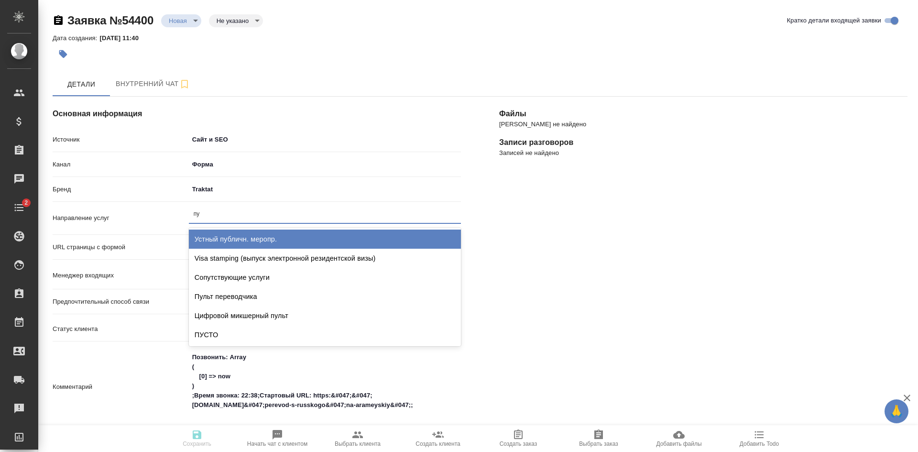
type input "пус"
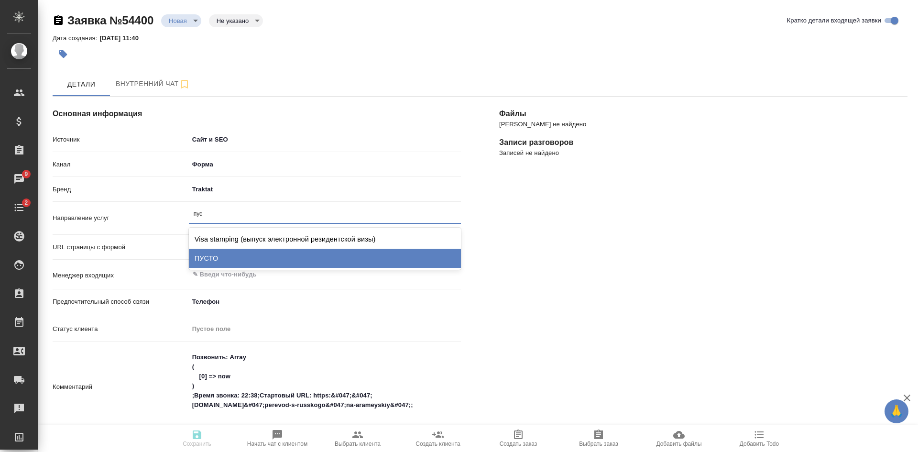
click at [222, 255] on div "ПУСТО" at bounding box center [325, 258] width 272 height 19
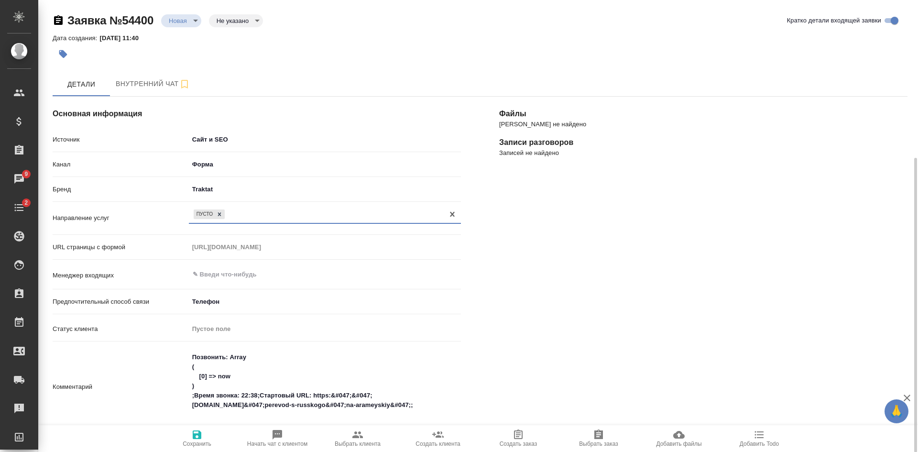
scroll to position [191, 0]
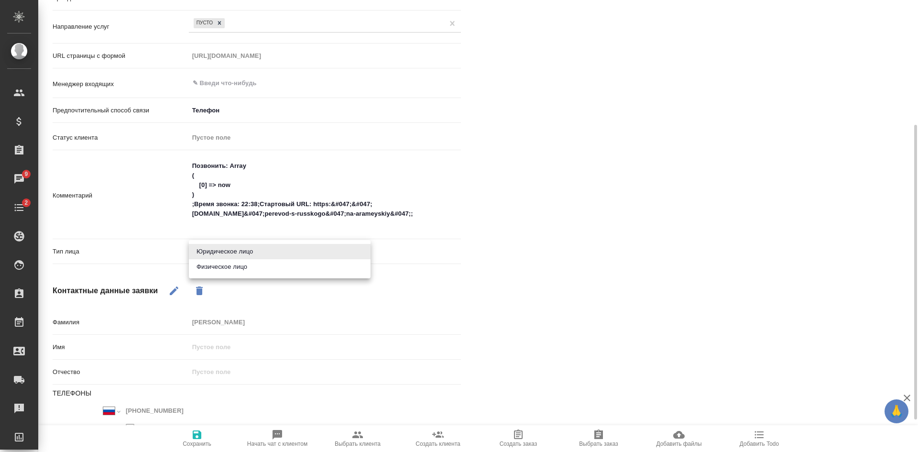
click at [218, 253] on body "🙏 .cls-1 fill:#fff; AWATERA Kasatkina Aleksandra Клиенты Спецификации Заказы 9 …" at bounding box center [459, 226] width 918 height 452
click at [214, 271] on li "Физическое лицо" at bounding box center [280, 266] width 182 height 15
type textarea "x"
type input "private"
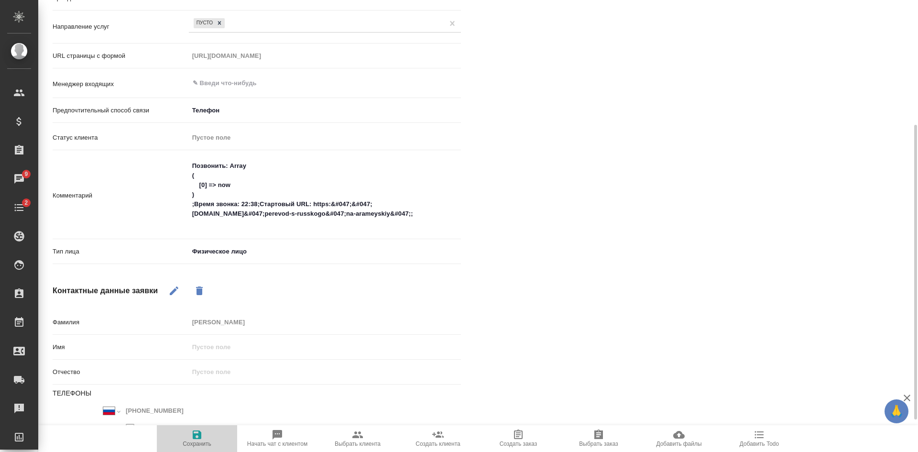
click at [201, 437] on icon "button" at bounding box center [197, 434] width 9 height 9
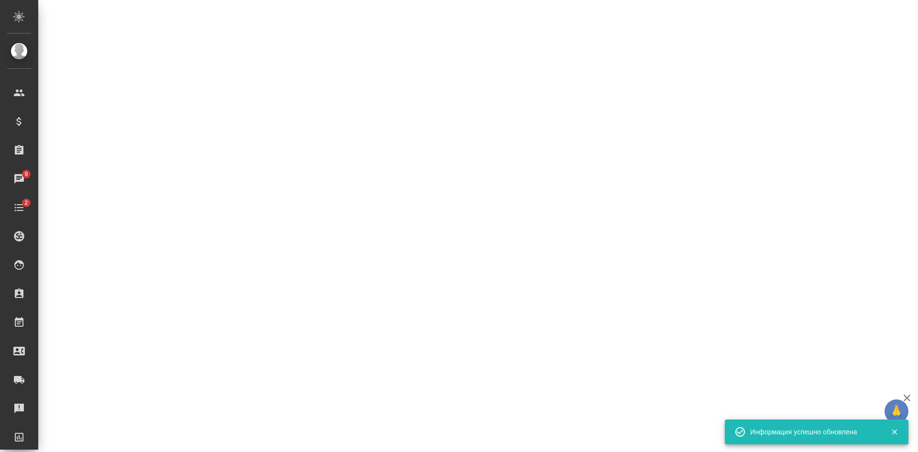
select select "RU"
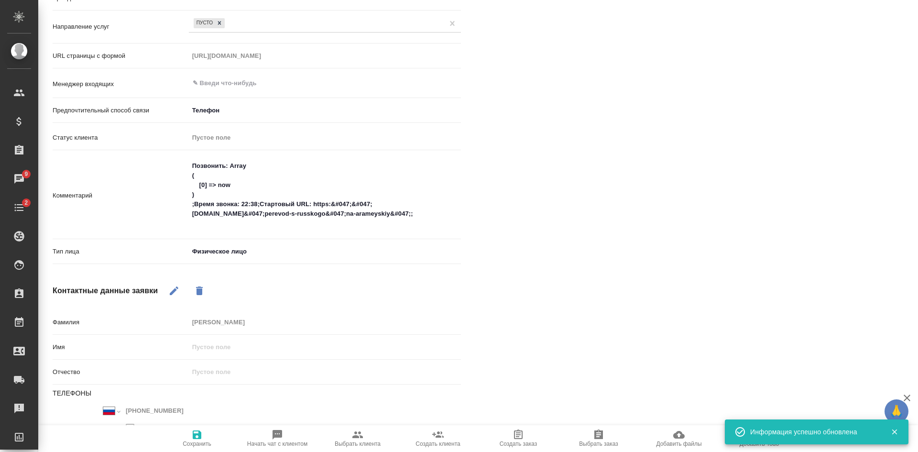
click at [757, 192] on div "Файлы Файлов не найдено Записи разговоров Записей не найдено" at bounding box center [703, 193] width 447 height 615
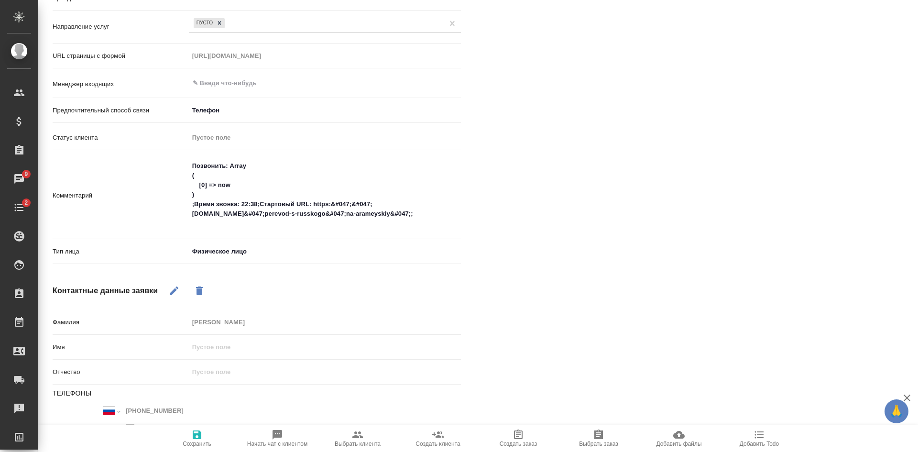
click at [651, 348] on div "Файлы Файлов не найдено Записи разговоров Записей не найдено" at bounding box center [703, 193] width 447 height 615
type textarea "x"
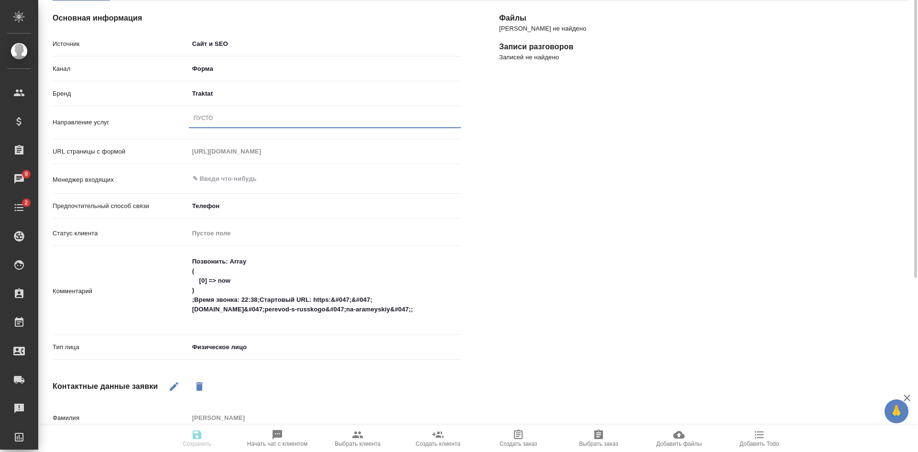
scroll to position [48, 0]
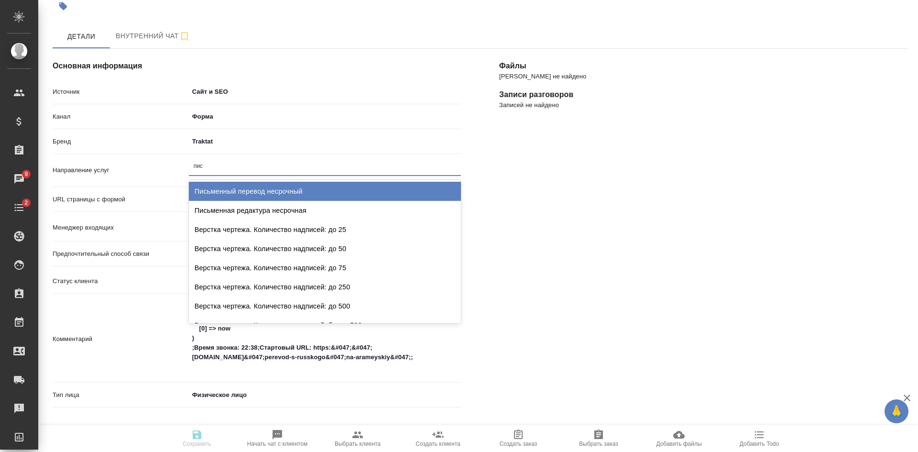
type input "пись"
click at [289, 196] on div "Письменный перевод несрочный" at bounding box center [325, 191] width 272 height 19
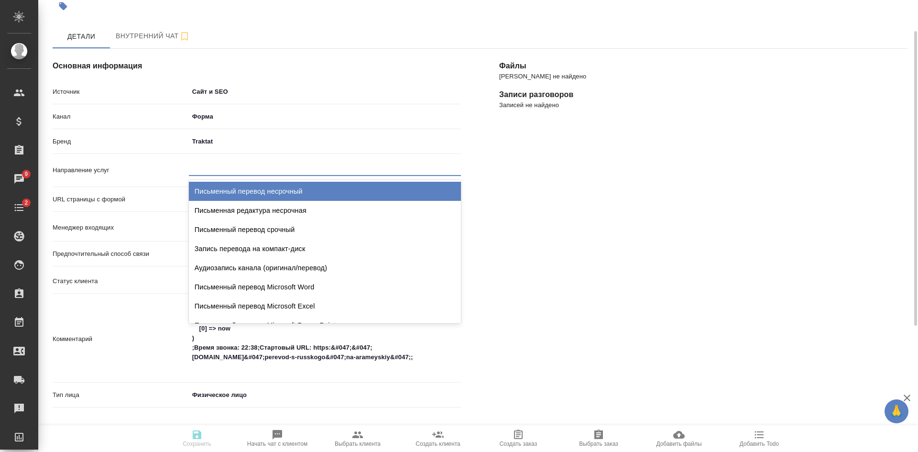
type textarea "x"
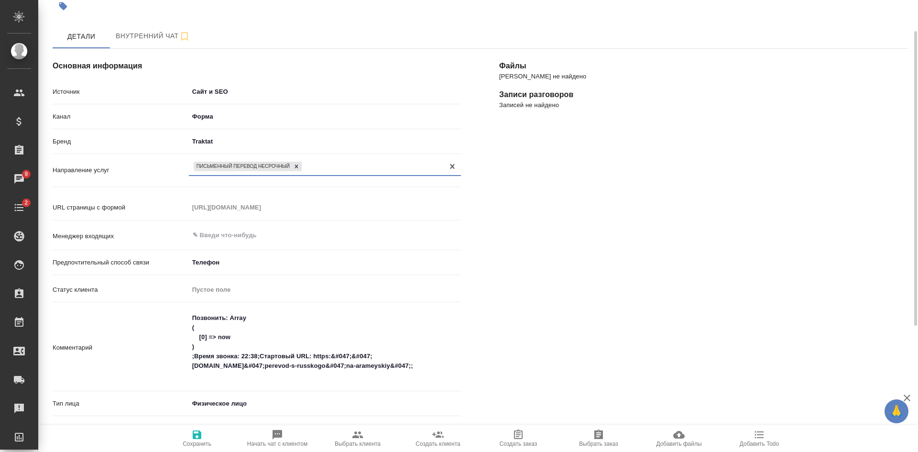
scroll to position [239, 0]
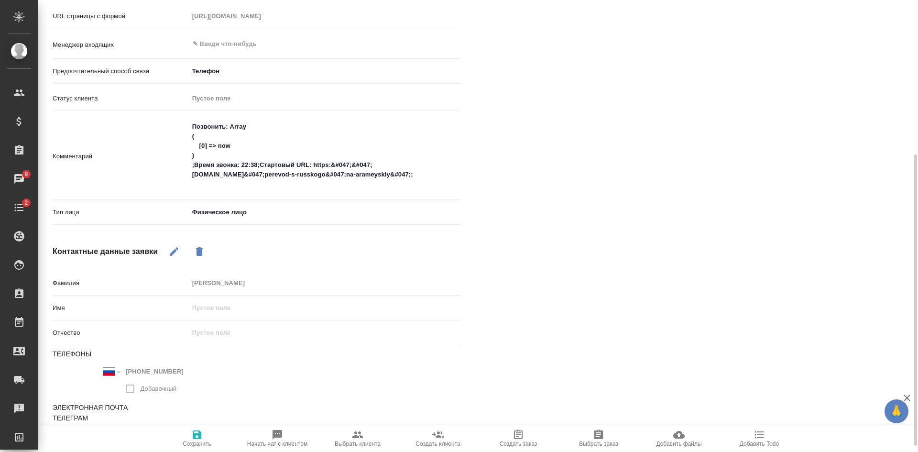
click at [200, 435] on icon "button" at bounding box center [197, 434] width 9 height 9
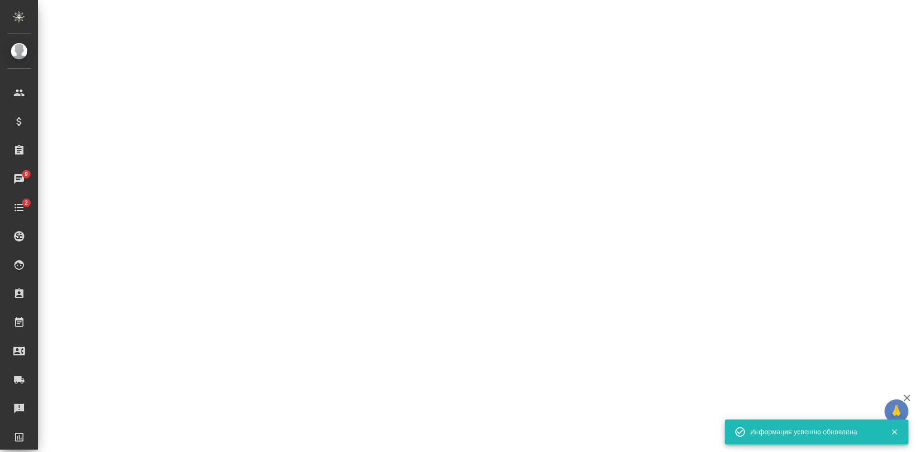
select select "RU"
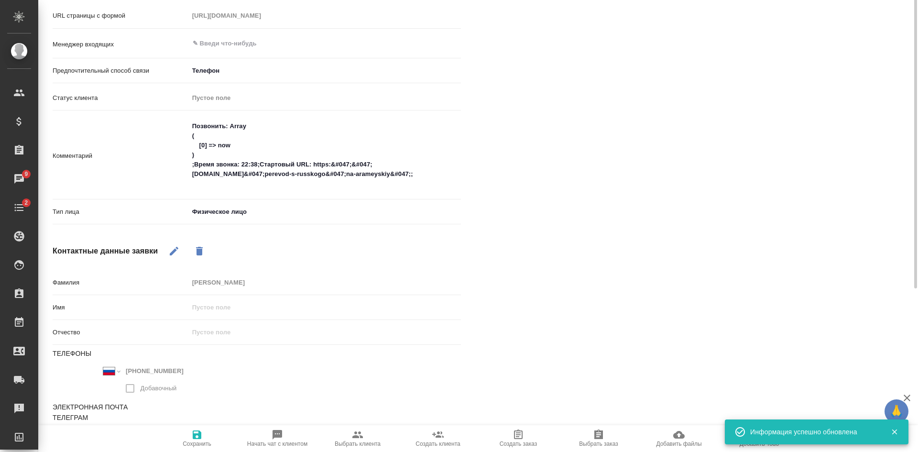
type textarea "x"
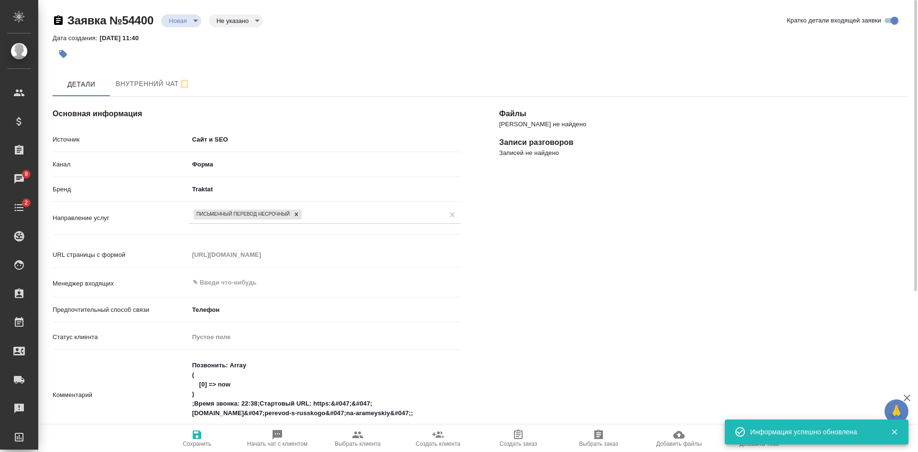
click at [238, 24] on body "🙏 .cls-1 fill:#fff; AWATERA Kasatkina Aleksandra Клиенты Спецификации Заказы 9 …" at bounding box center [459, 226] width 918 height 452
click at [234, 25] on button "Целевая" at bounding box center [236, 19] width 38 height 11
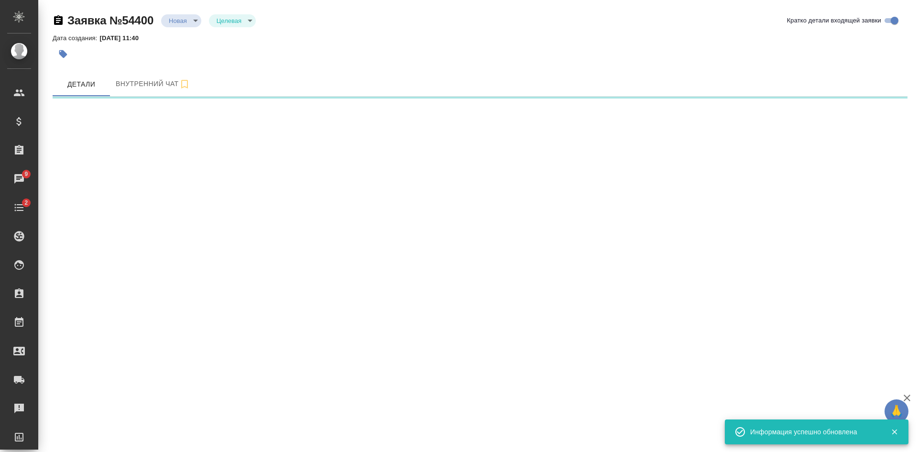
select select "RU"
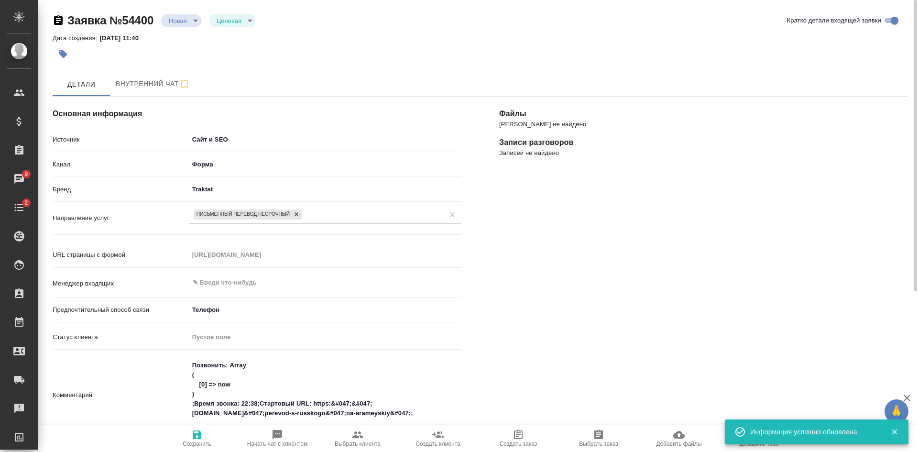
type textarea "x"
click at [195, 444] on span "Сохранить" at bounding box center [197, 443] width 29 height 7
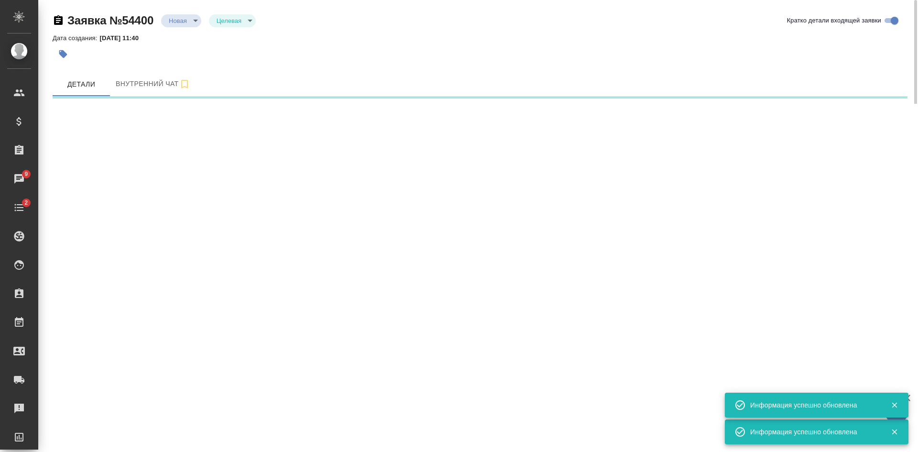
select select "RU"
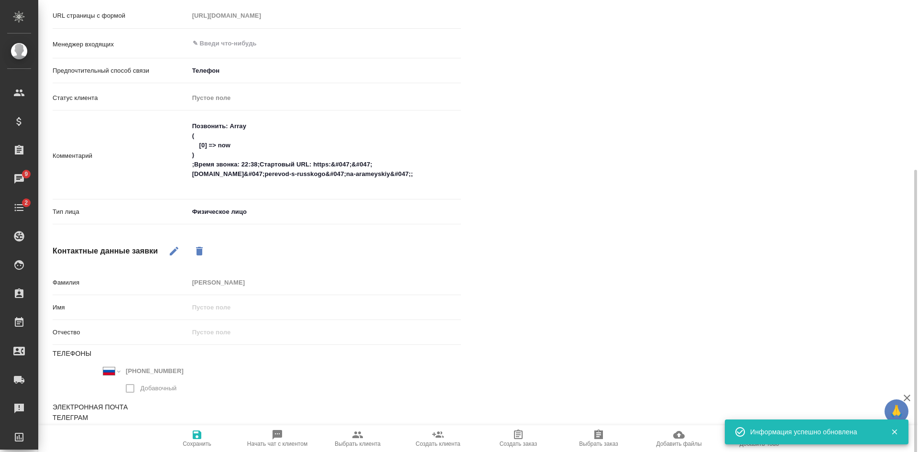
scroll to position [248, 0]
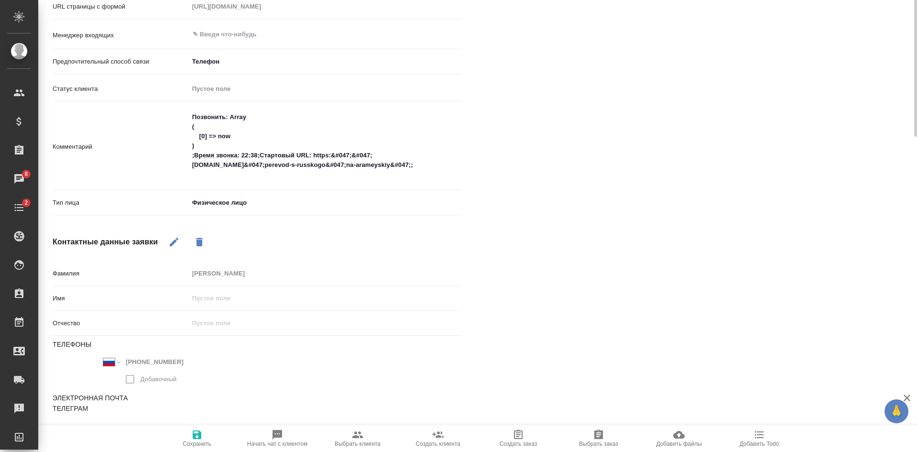
type textarea "x"
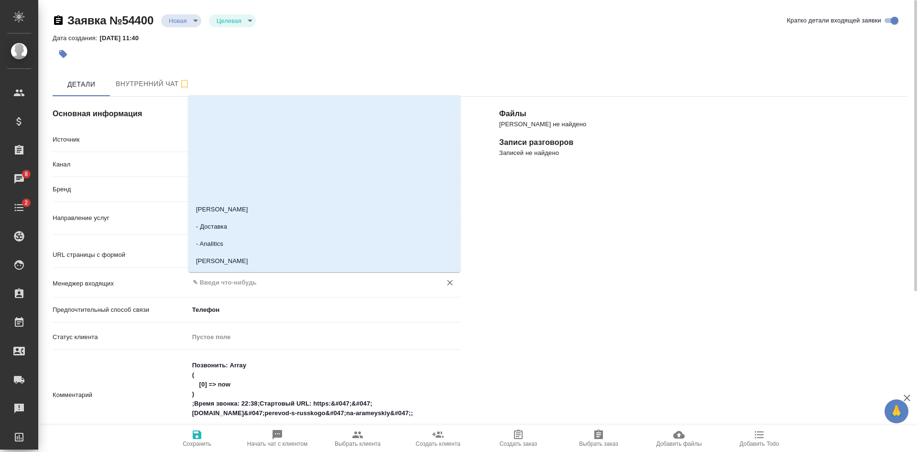
click at [237, 286] on input "text" at bounding box center [309, 282] width 234 height 11
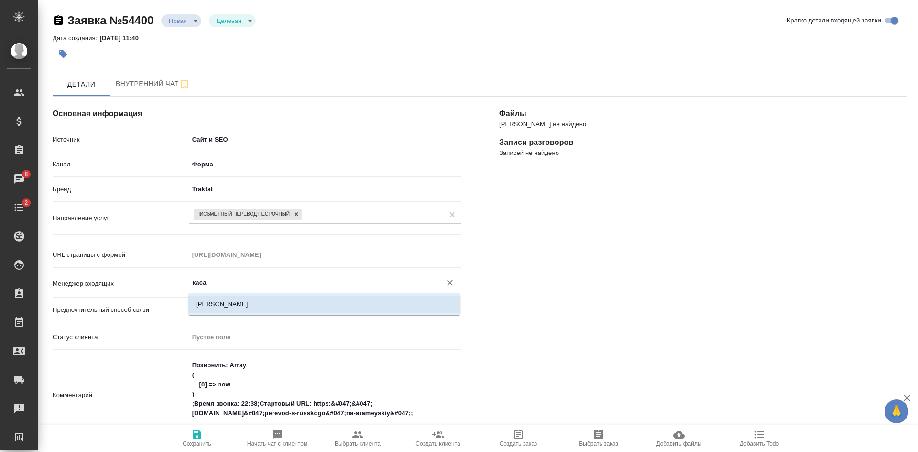
click at [253, 310] on li "[PERSON_NAME]" at bounding box center [324, 304] width 272 height 17
type input "[PERSON_NAME]"
type textarea "x"
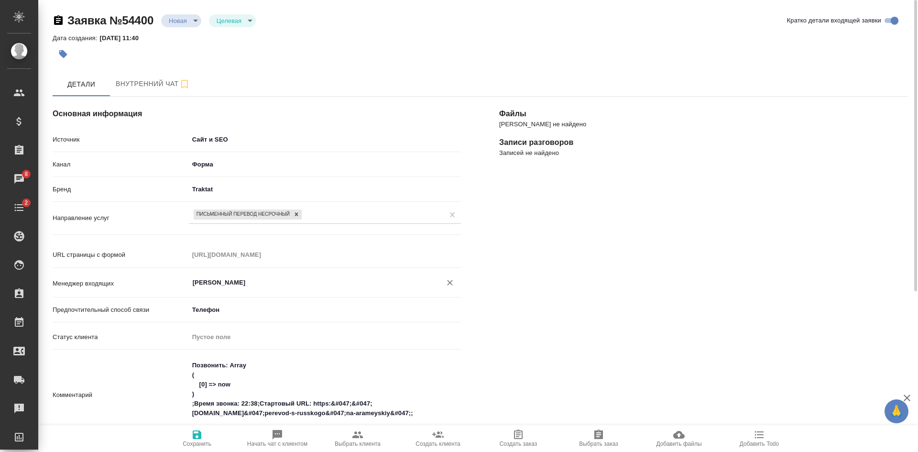
type input "[PERSON_NAME]"
click at [195, 443] on span "Сохранить" at bounding box center [197, 443] width 29 height 7
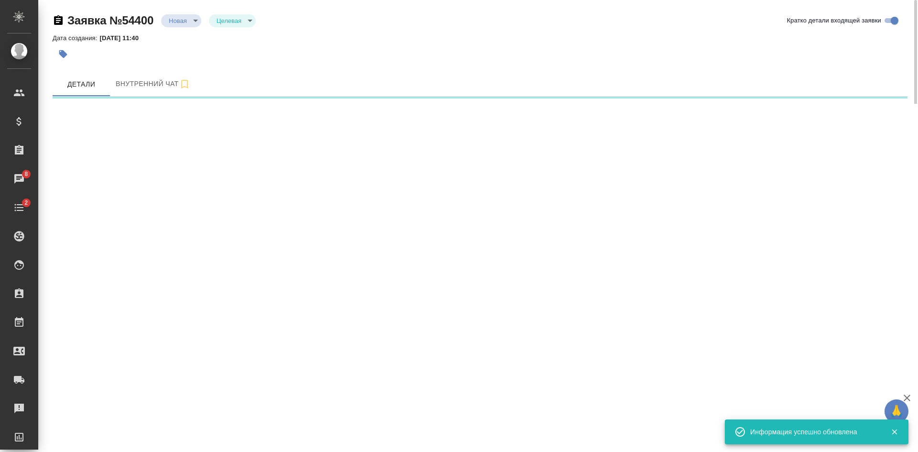
select select "RU"
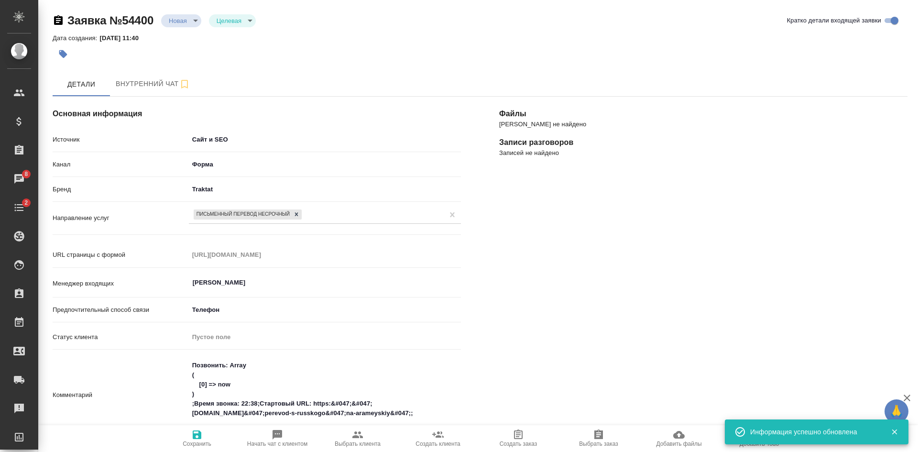
click at [299, 437] on span "Начать чат с клиентом" at bounding box center [277, 438] width 69 height 18
type textarea "x"
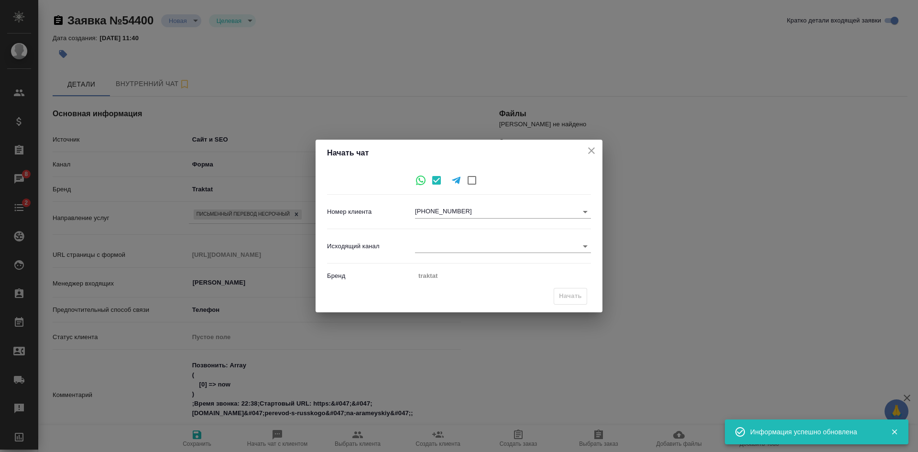
click at [435, 242] on body "🙏 .cls-1 fill:#fff; AWATERA Kasatkina Aleksandra Клиенты Спецификации Заказы 8 …" at bounding box center [459, 226] width 918 height 452
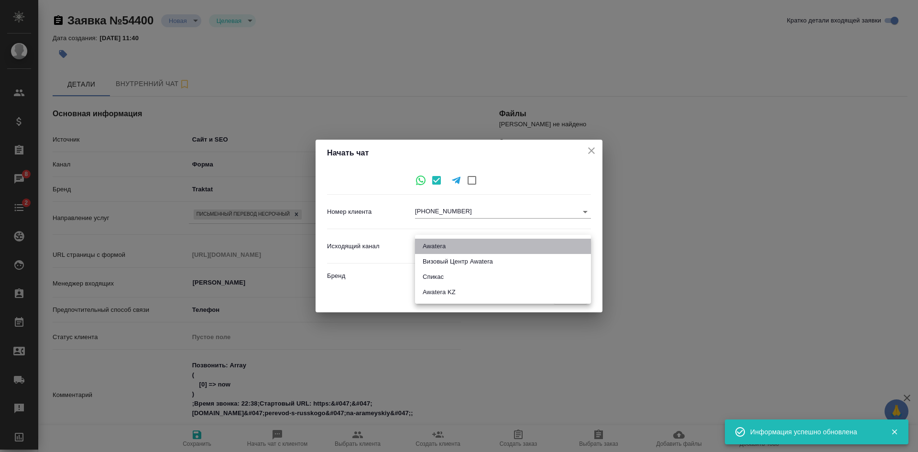
drag, startPoint x: 435, startPoint y: 243, endPoint x: 491, endPoint y: 257, distance: 57.8
click at [437, 244] on li "Awatera" at bounding box center [503, 246] width 176 height 15
type input "2"
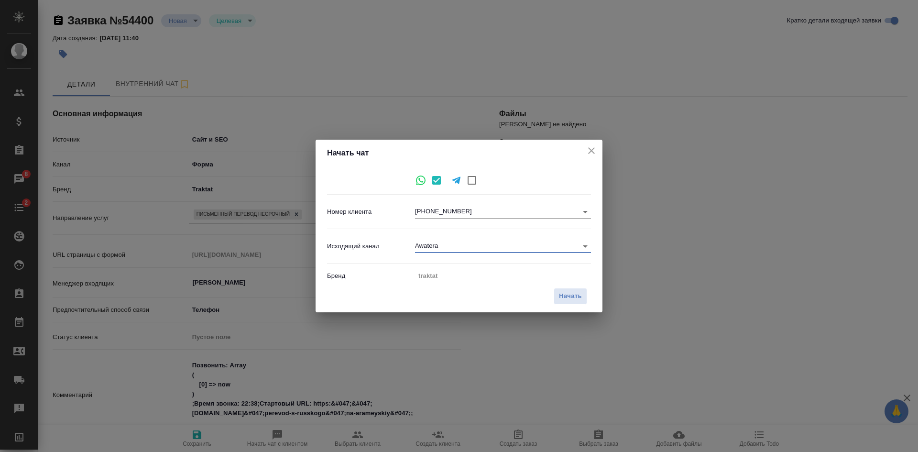
click at [567, 293] on span "Начать" at bounding box center [570, 296] width 23 height 11
type input "inProcess"
type textarea "x"
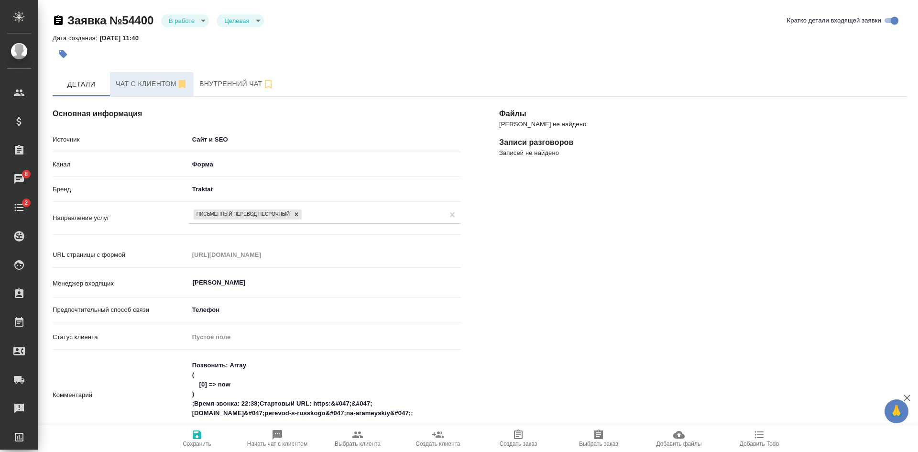
click at [151, 87] on span "Чат с клиентом" at bounding box center [152, 84] width 72 height 12
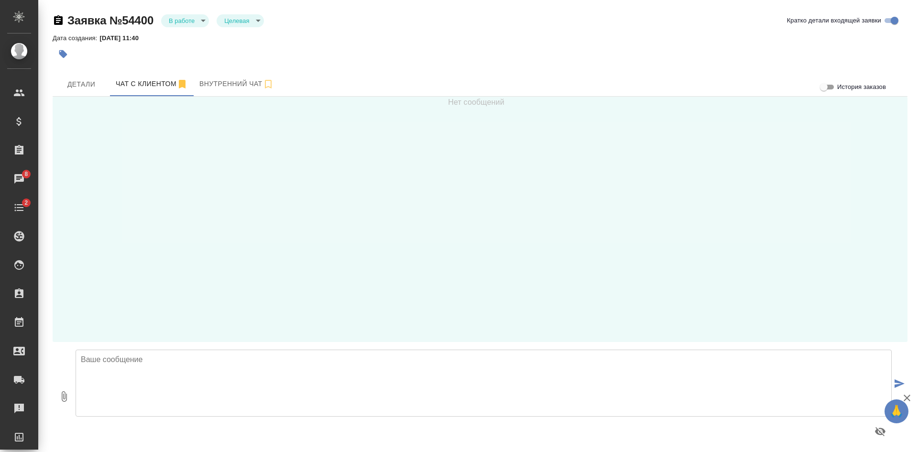
click at [280, 388] on textarea at bounding box center [484, 383] width 816 height 67
drag, startPoint x: 235, startPoint y: 393, endPoint x: 71, endPoint y: 391, distance: 164.5
click at [71, 391] on div "0 Алексей, здравствуйте! Направьте, пожалуйста, текст в этот чат. С ответом смо…" at bounding box center [480, 396] width 855 height 109
click at [261, 377] on textarea "Алексей, здравствуйте! Направьте, пожалуйста, текст в этот чат." at bounding box center [484, 383] width 816 height 67
type textarea "Алексей, здравствуйте! Направьте, пожалуйста, текст в этот чат."
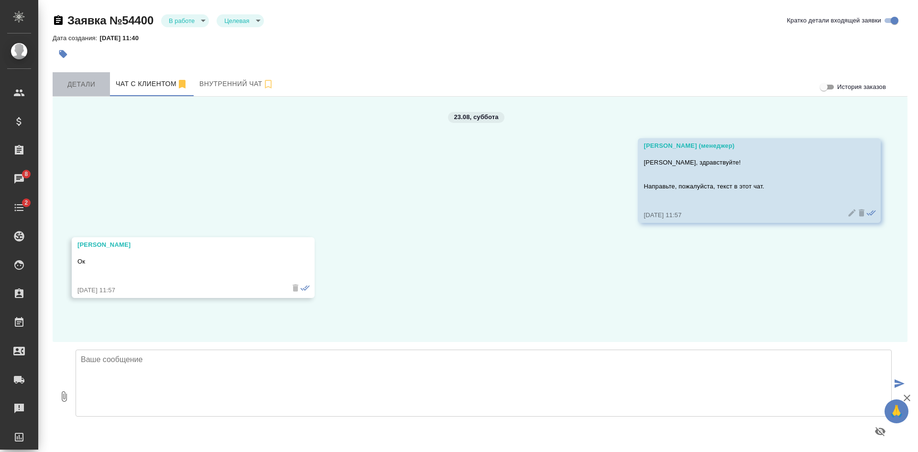
click at [79, 85] on span "Детали" at bounding box center [81, 84] width 46 height 12
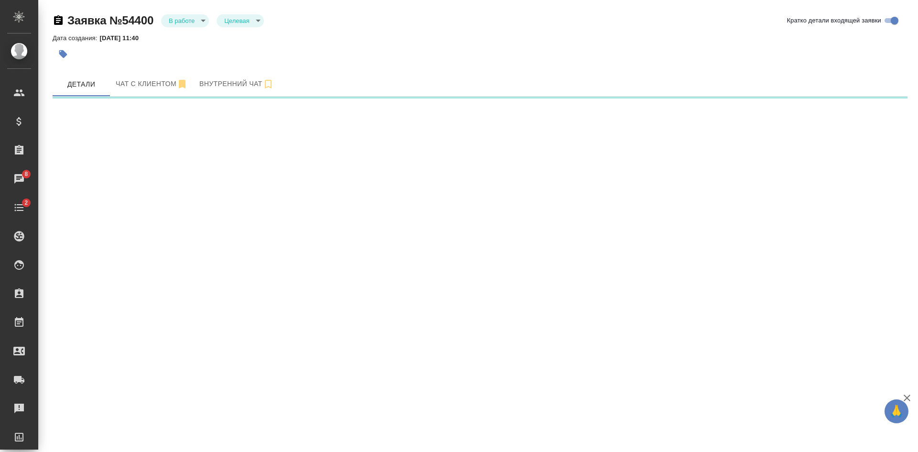
select select "RU"
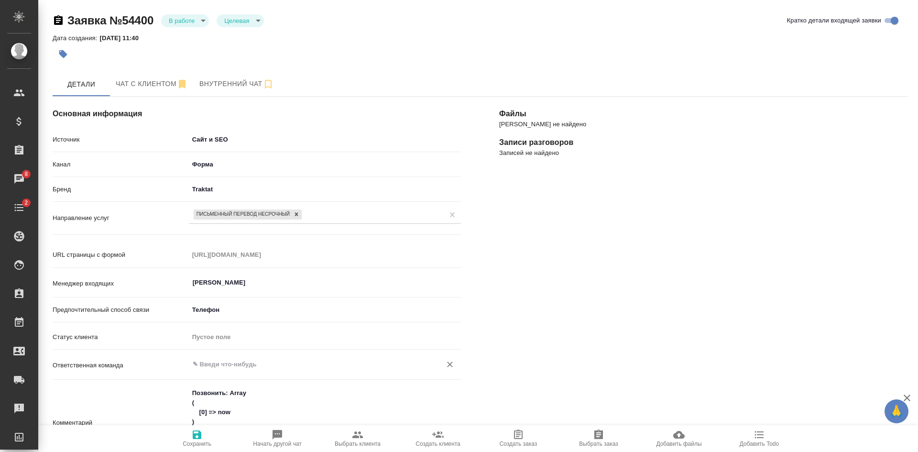
scroll to position [96, 0]
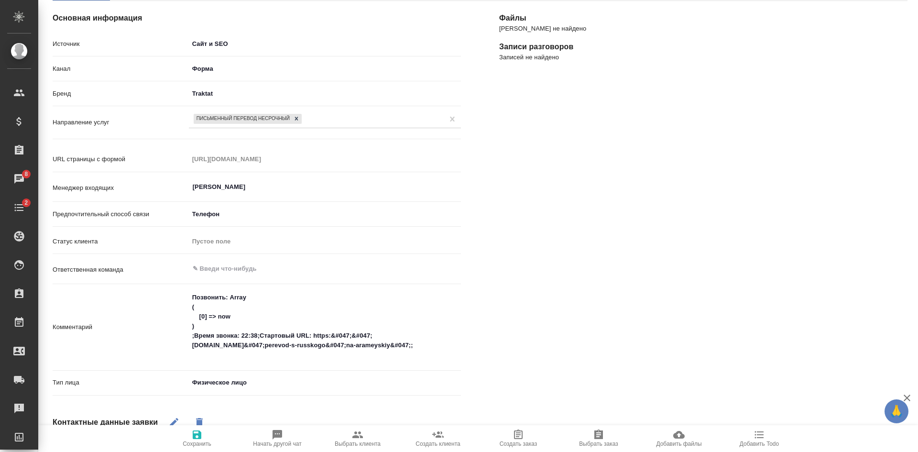
type textarea "x"
click at [271, 360] on textarea "Позвонить: Array ( [0] => now ) ;Время звонка: 22:38;Стартовый URL: https:&#047…" at bounding box center [325, 326] width 272 height 74
type textarea "Позвонить: Array ( [0] => now ) ;Время звонка: 22:38;Стартовый URL: https:&#047…"
type textarea "x"
type textarea "Позвонить: Array ( [0] => now ) ;Время звонка: 22:38;Стартовый URL: https:&#047…"
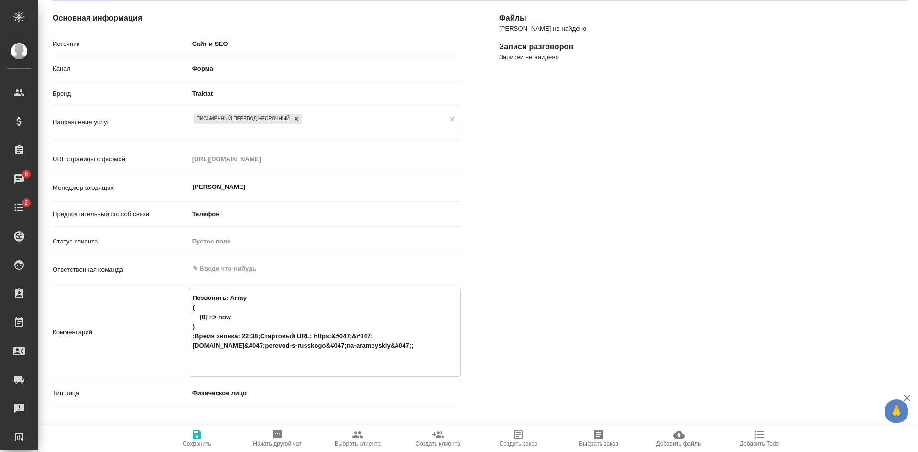
type textarea "x"
type textarea "Позвонить: Array ( [0] => now ) ;Время звонка: 22:38;Стартовый URL: https:&#047…"
type textarea "x"
type textarea "Позвонить: Array ( [0] => now ) ;Время звонка: 22:38;Стартовый URL: https:&#047…"
type textarea "x"
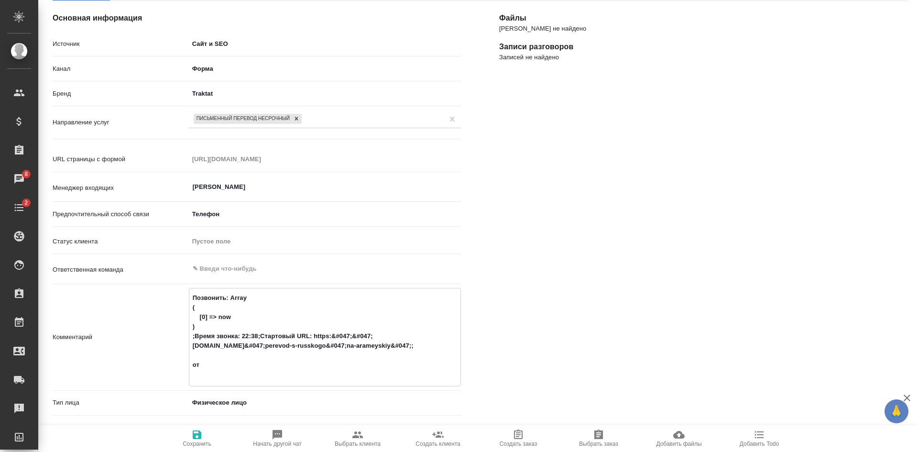
type textarea "Позвонить: Array ( [0] => now ) ;Время звонка: 22:38;Стартовый URL: https:&#047…"
type textarea "x"
type textarea "Позвонить: Array ( [0] => now ) ;Время звонка: 22:38;Стартовый URL: https:&#047…"
type textarea "x"
type textarea "Позвонить: Array ( [0] => now ) ;Время звонка: 22:38;Стартовый URL: https:&#047…"
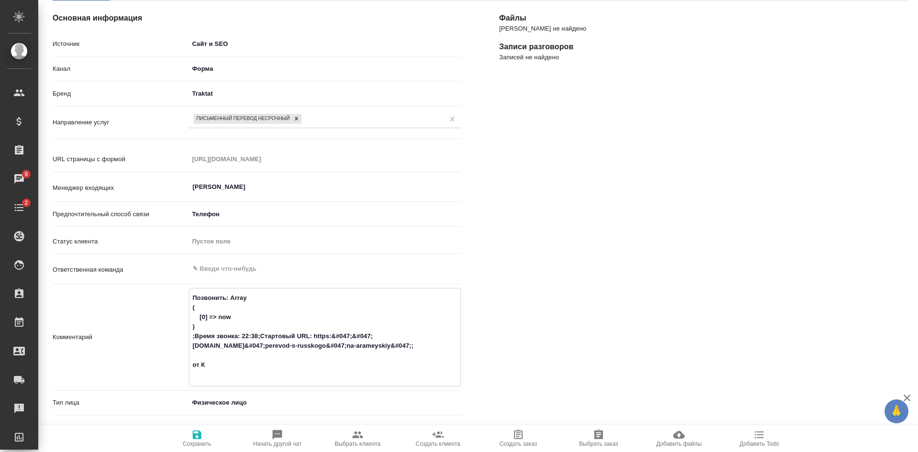
type textarea "x"
type textarea "Позвонить: Array ( [0] => now ) ;Время звонка: 22:38;Стартовый URL: https:&#047…"
type textarea "x"
type textarea "Позвонить: Array ( [0] => now ) ;Время звонка: 22:38;Стартовый URL: https:&#047…"
type textarea "x"
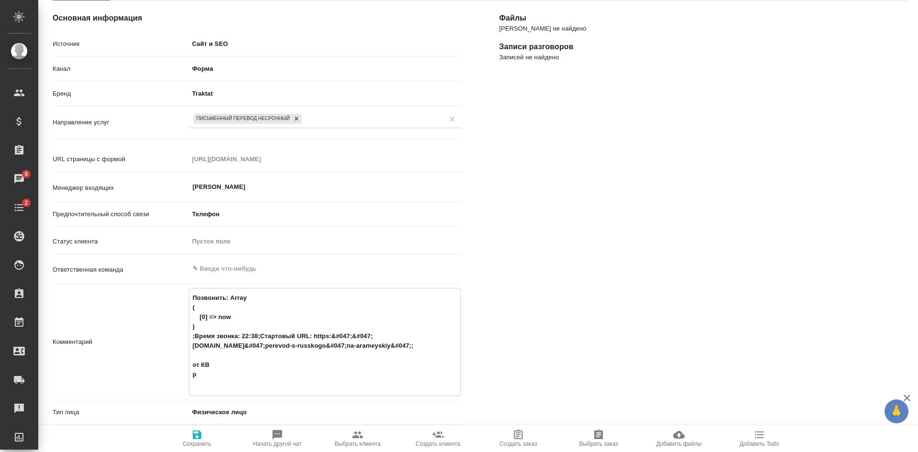
type textarea "Позвонить: Array ( [0] => now ) ;Время звонка: 22:38;Стартовый URL: https:&#047…"
type textarea "x"
type textarea "Позвонить: Array ( [0] => now ) ;Время звонка: 22:38;Стартовый URL: https:&#047…"
type textarea "x"
type textarea "Позвонить: Array ( [0] => now ) ;Время звонка: 22:38;Стартовый URL: https:&#047…"
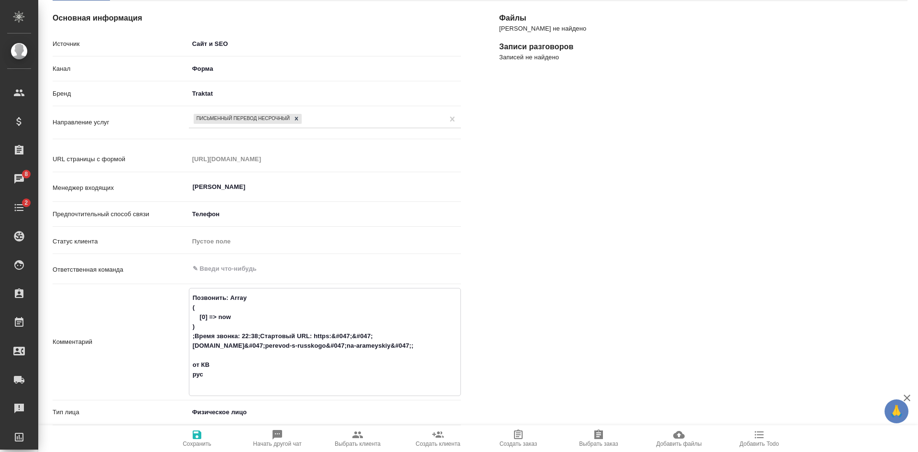
type textarea "x"
type textarea "Позвонить: Array ( [0] => now ) ;Время звонка: 22:38;Стартовый URL: https:&#047…"
type textarea "x"
type textarea "Позвонить: Array ( [0] => now ) ;Время звонка: 22:38;Стартовый URL: https:&#047…"
type textarea "x"
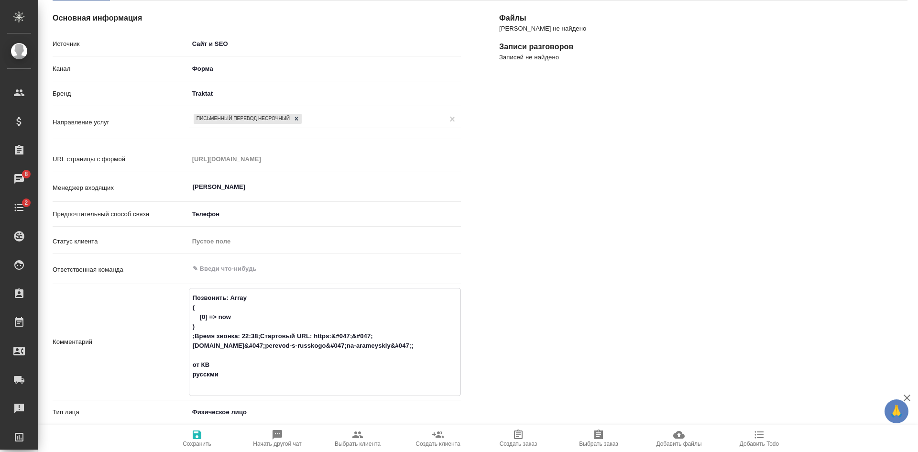
type textarea "Позвонить: Array ( [0] => now ) ;Время звонка: 22:38;Стартовый URL: https:&#047…"
type textarea "x"
type textarea "Позвонить: Array ( [0] => now ) ;Время звонка: 22:38;Стартовый URL: https:&#047…"
type textarea "x"
type textarea "Позвонить: Array ( [0] => now ) ;Время звонка: 22:38;Стартовый URL: https:&#047…"
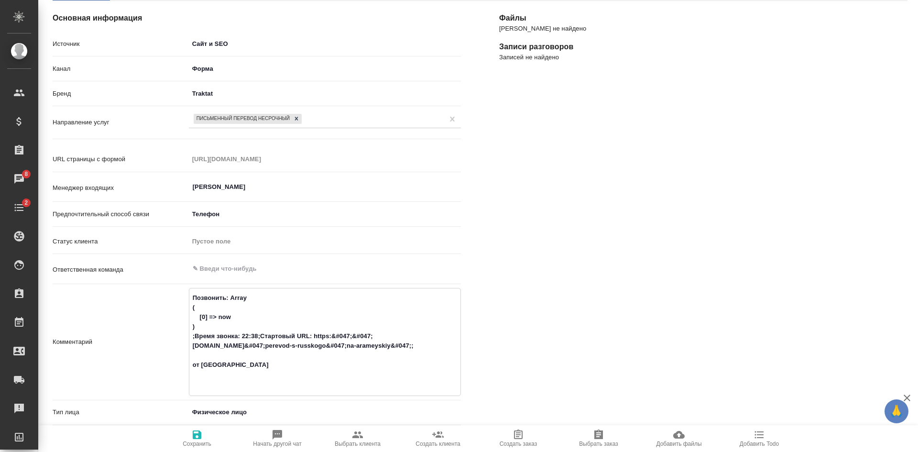
type textarea "x"
type textarea "Позвонить: Array ( [0] => now ) ;Время звонка: 22:38;Стартовый URL: https:&#047…"
type textarea "x"
type textarea "Позвонить: Array ( [0] => now ) ;Время звонка: 22:38;Стартовый URL: https:&#047…"
type textarea "x"
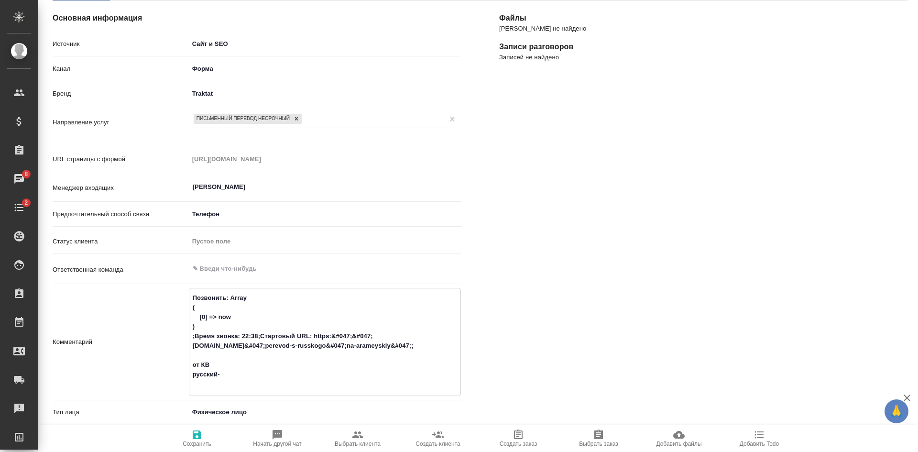
type textarea "Позвонить: Array ( [0] => now ) ;Время звонка: 22:38;Стартовый URL: https:&#047…"
type textarea "x"
type textarea "Позвонить: Array ( [0] => now ) ;Время звонка: 22:38;Стартовый URL: https:&#047…"
type textarea "x"
type textarea "Позвонить: Array ( [0] => now ) ;Время звонка: 22:38;Стартовый URL: https:&#047…"
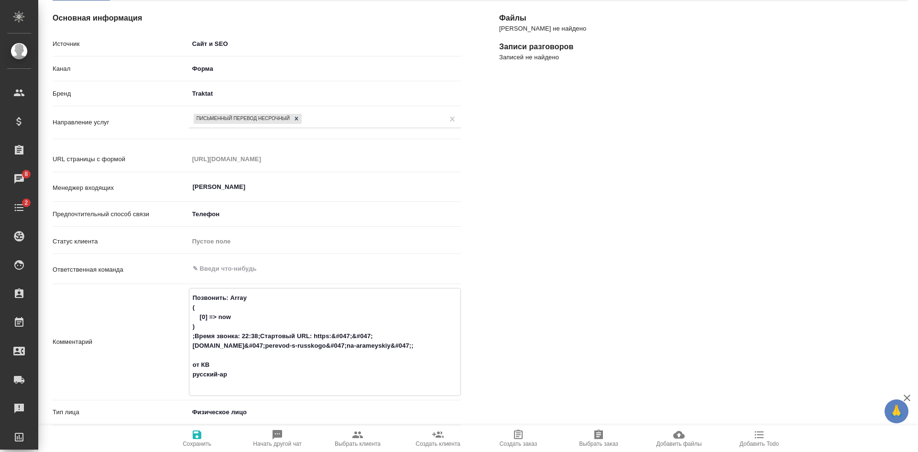
type textarea "x"
type textarea "Позвонить: Array ( [0] => now ) ;Время звонка: 22:38;Стартовый URL: https:&#047…"
type textarea "x"
type textarea "Позвонить: Array ( [0] => now ) ;Время звонка: 22:38;Стартовый URL: https:&#047…"
type textarea "x"
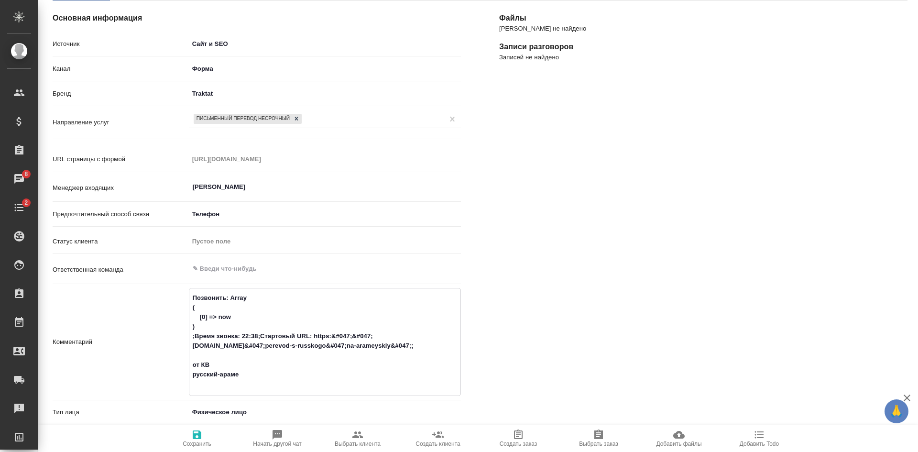
type textarea "Позвонить: Array ( [0] => now ) ;Время звонка: 22:38;Стартовый URL: https:&#047…"
type textarea "x"
type textarea "Позвонить: Array ( [0] => now ) ;Время звонка: 22:38;Стартовый URL: https:&#047…"
type textarea "x"
type textarea "Позвонить: Array ( [0] => now ) ;Время звонка: 22:38;Стартовый URL: https:&#047…"
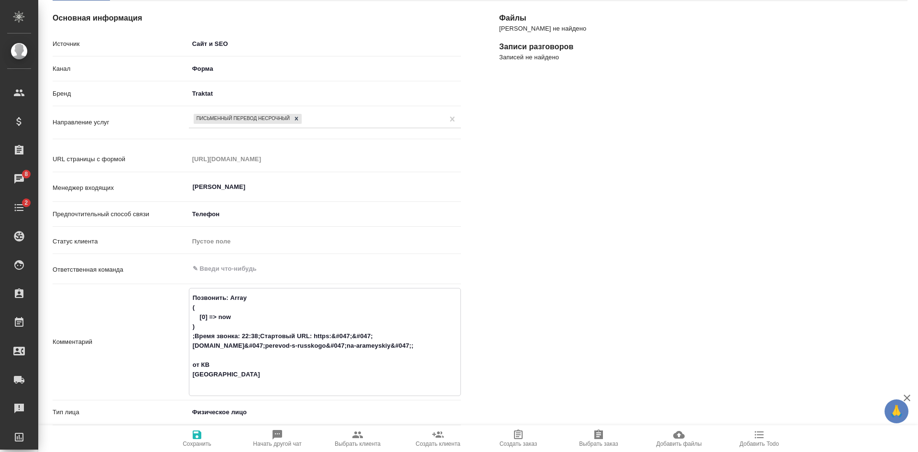
type textarea "x"
type textarea "Позвонить: Array ( [0] => now ) ;Время звонка: 22:38;Стартовый URL: https:&#047…"
type textarea "x"
type textarea "Позвонить: Array ( [0] => now ) ;Время звонка: 22:38;Стартовый URL: https:&#047…"
type textarea "x"
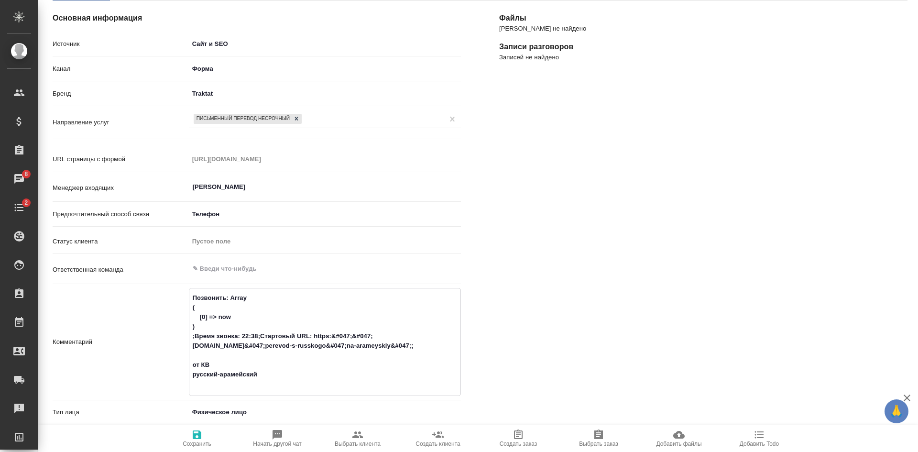
type textarea "Позвонить: Array ( [0] => now ) ;Время звонка: 22:38;Стартовый URL: https:&#047…"
type textarea "x"
type textarea "Позвонить: Array ( [0] => now ) ;Время звонка: 22:38;Стартовый URL: https:&#047…"
type textarea "x"
type textarea "Позвонить: Array ( [0] => now ) ;Время звонка: 22:38;Стартовый URL: https:&#047…"
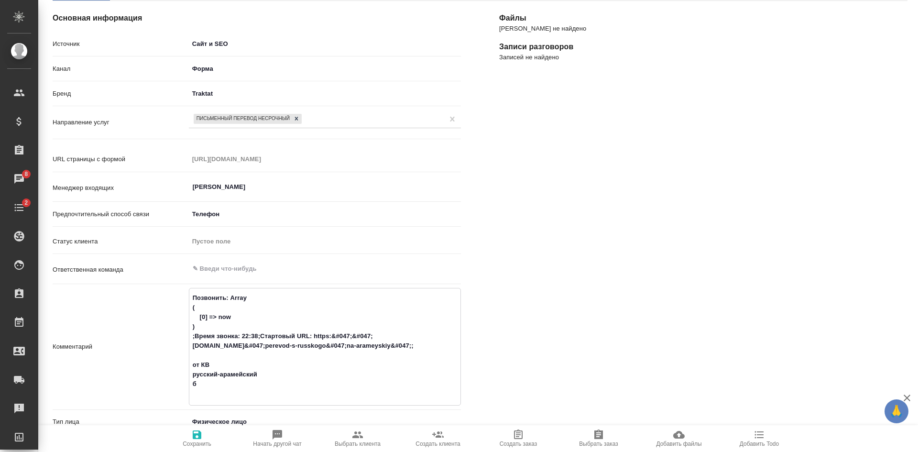
type textarea "x"
type textarea "Позвонить: Array ( [0] => now ) ;Время звонка: 22:38;Стартовый URL: https:&#047…"
type textarea "x"
type textarea "Позвонить: Array ( [0] => now ) ;Время звонка: 22:38;Стартовый URL: https:&#047…"
type textarea "x"
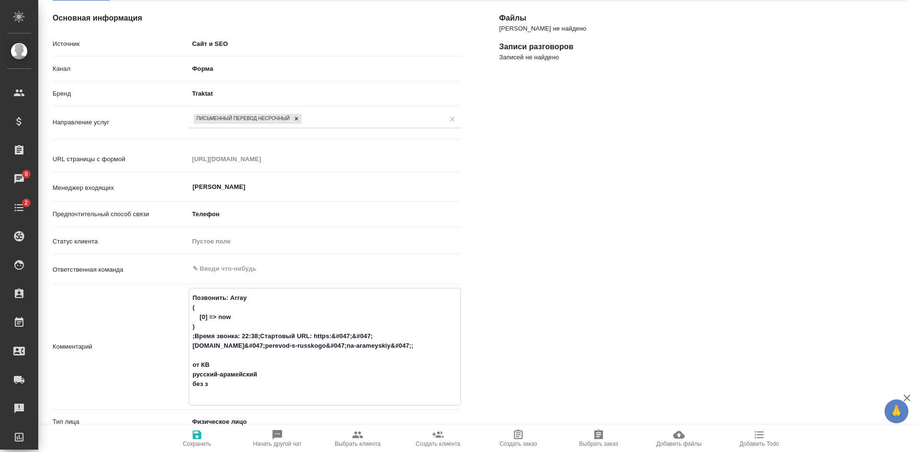
type textarea "Позвонить: Array ( [0] => now ) ;Время звонка: 22:38;Стартовый URL: https:&#047…"
type textarea "x"
type textarea "Позвонить: Array ( [0] => now ) ;Время звонка: 22:38;Стартовый URL: https:&#047…"
type textarea "x"
type textarea "Позвонить: Array ( [0] => now ) ;Время звонка: 22:38;Стартовый URL: https:&#047…"
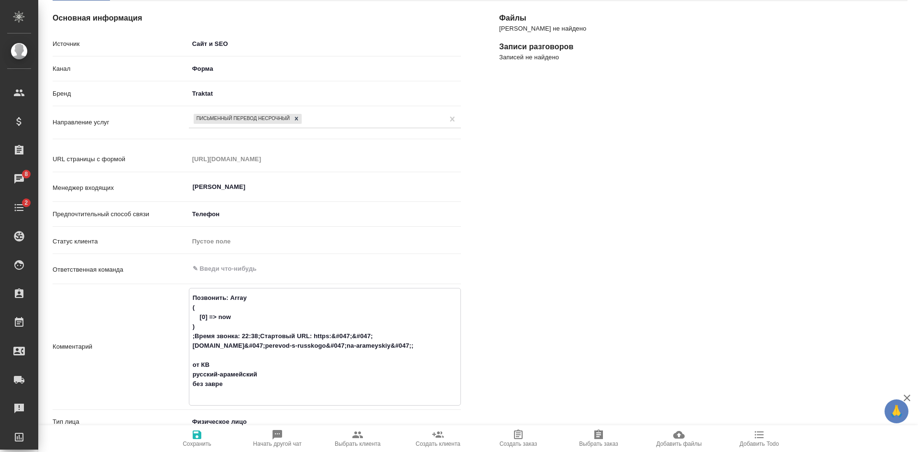
type textarea "x"
type textarea "Позвонить: Array ( [0] => now ) ;Время звонка: 22:38;Стартовый URL: https:&#047…"
type textarea "x"
type textarea "Позвонить: Array ( [0] => now ) ;Время звонка: 22:38;Стартовый URL: https:&#047…"
type textarea "x"
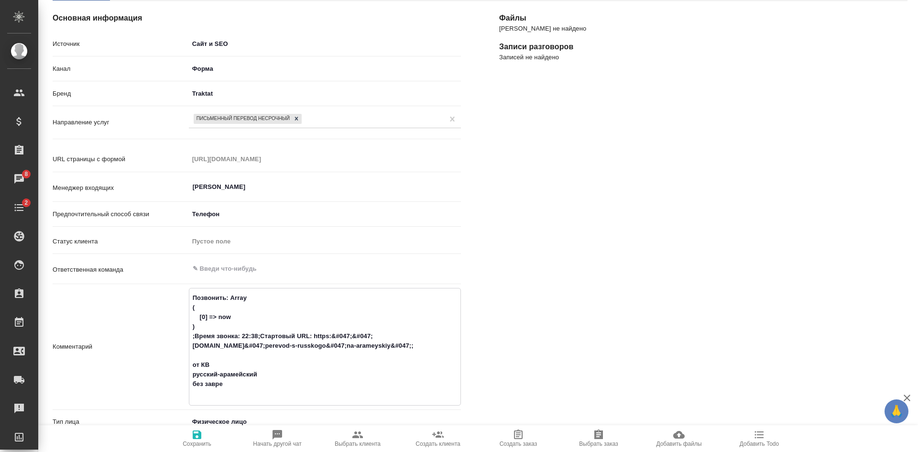
type textarea "Позвонить: Array ( [0] => now ) ;Время звонка: 22:38;Стартовый URL: https:&#047…"
type textarea "x"
type textarea "Позвонить: Array ( [0] => now ) ;Время звонка: 22:38;Стартовый URL: https:&#047…"
type textarea "x"
type textarea "Позвонить: Array ( [0] => now ) ;Время звонка: 22:38;Стартовый URL: https:&#047…"
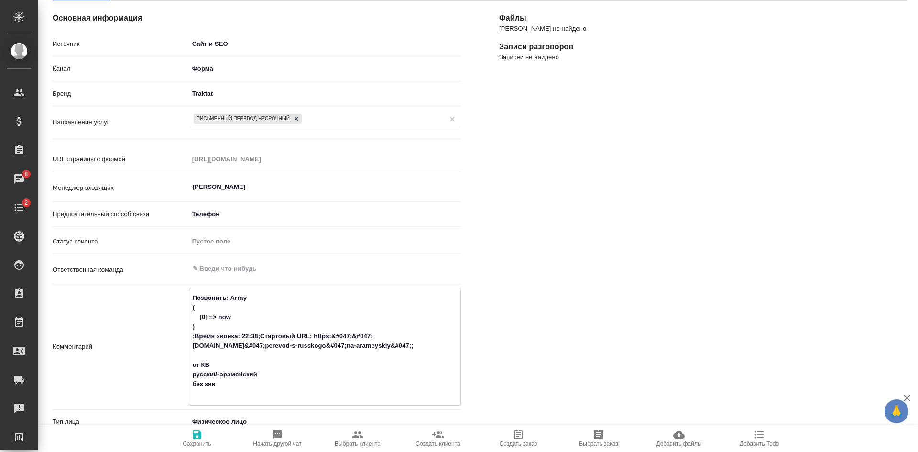
type textarea "x"
type textarea "Позвонить: Array ( [0] => now ) ;Время звонка: 22:38;Стартовый URL: https:&#047…"
type textarea "x"
type textarea "Позвонить: Array ( [0] => now ) ;Время звонка: 22:38;Стартовый URL: https:&#047…"
type textarea "x"
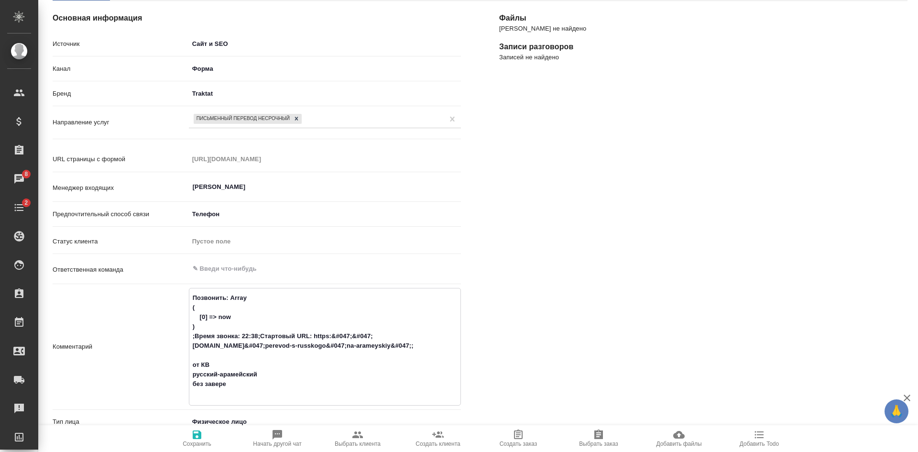
type textarea "Позвонить: Array ( [0] => now ) ;Время звонка: 22:38;Стартовый URL: https:&#047…"
type textarea "x"
type textarea "Позвонить: Array ( [0] => now ) ;Время звонка: 22:38;Стартовый URL: https:&#047…"
type textarea "x"
type textarea "Позвонить: Array ( [0] => now ) ;Время звонка: 22:38;Стартовый URL: https:&#047…"
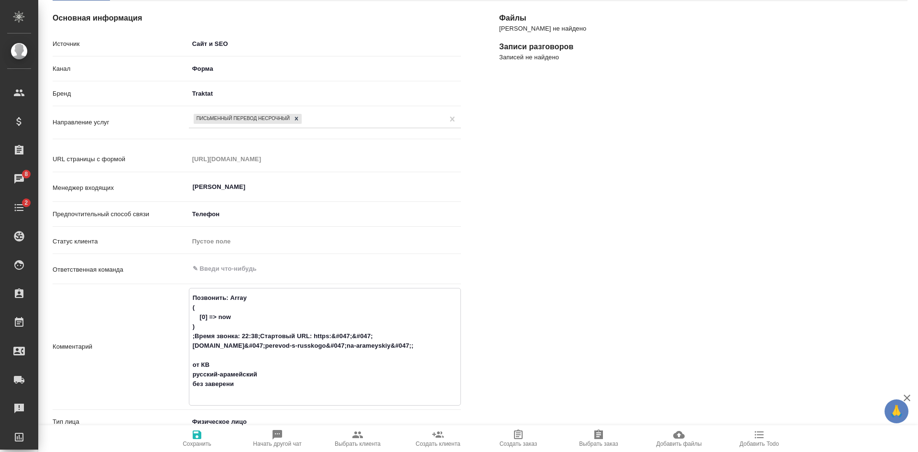
type textarea "x"
type textarea "Позвонить: Array ( [0] => now ) ;Время звонка: 22:38;Стартовый URL: https:&#047…"
type textarea "x"
click at [213, 444] on span "Сохранить" at bounding box center [197, 438] width 69 height 18
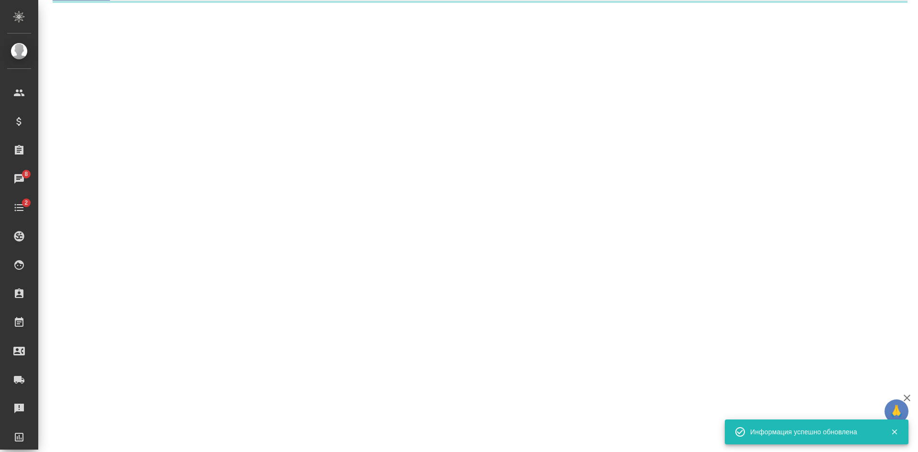
select select "RU"
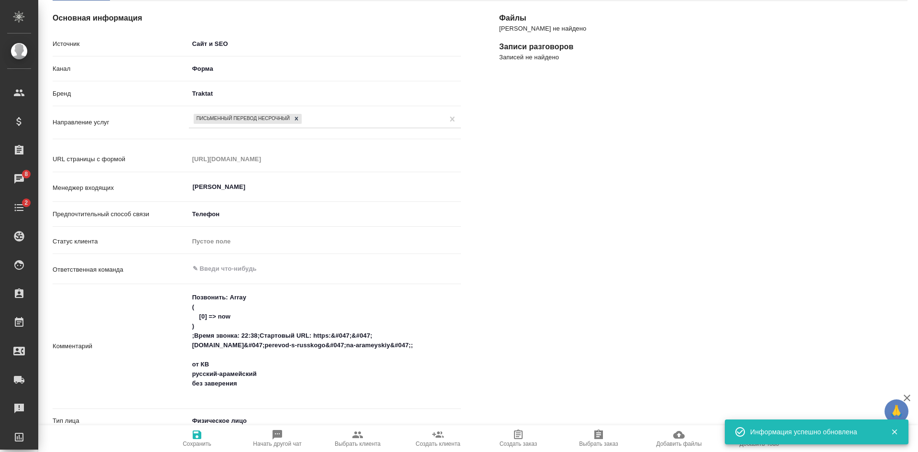
type textarea "x"
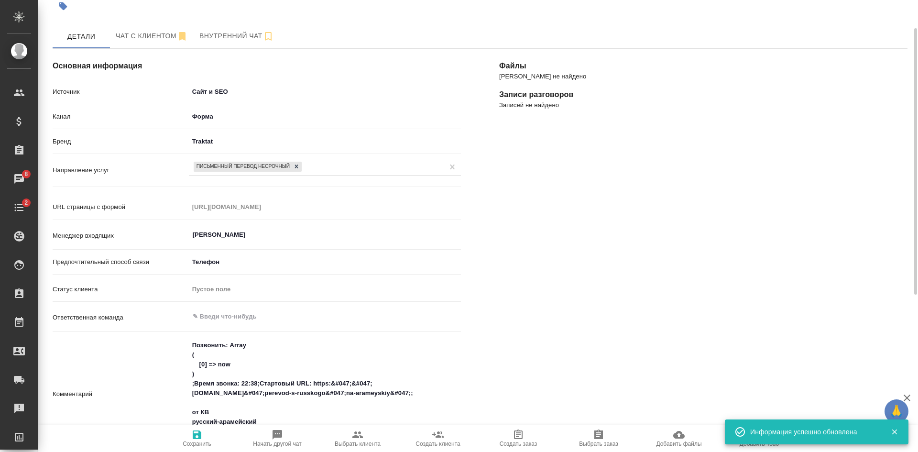
scroll to position [0, 0]
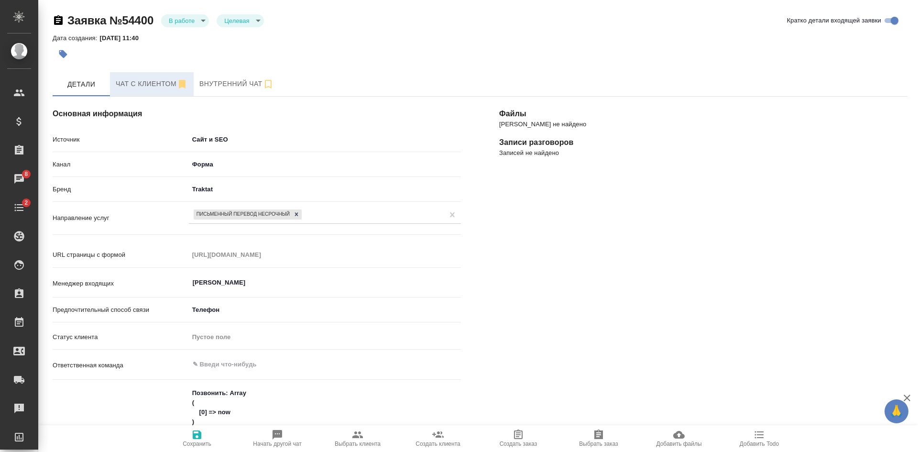
click at [155, 84] on span "Чат с клиентом" at bounding box center [152, 84] width 72 height 12
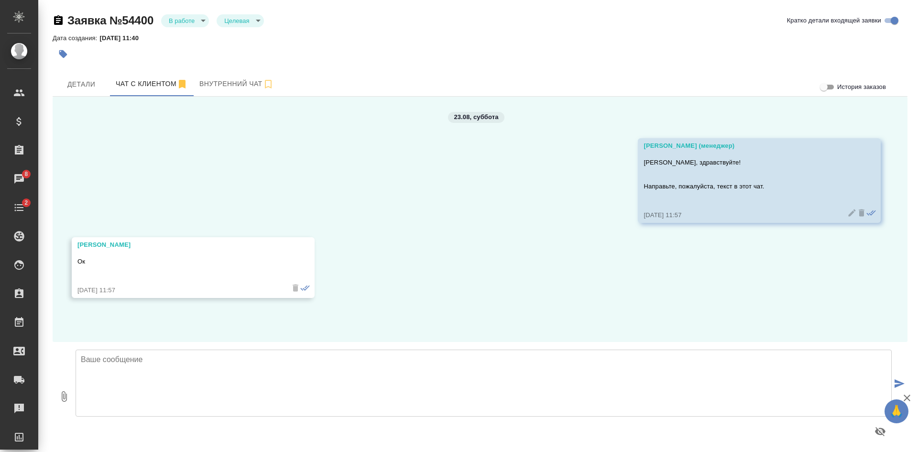
click at [156, 378] on textarea at bounding box center [484, 383] width 816 height 67
click at [84, 356] on textarea "В понедельник сможем" at bounding box center [484, 383] width 816 height 67
click at [175, 361] on textarea "В понедельник сможем" at bounding box center [484, 383] width 816 height 67
click at [166, 359] on textarea "В понедельник сможем направить Вам ответ." at bounding box center [484, 383] width 816 height 67
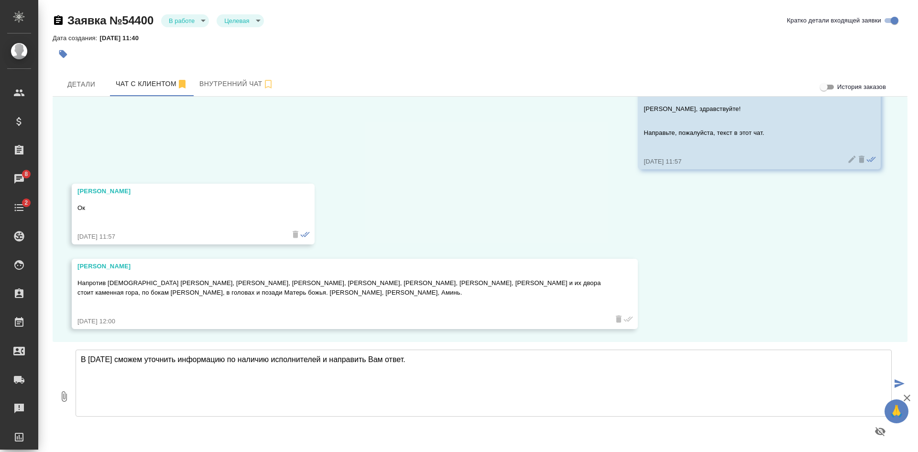
scroll to position [55, 0]
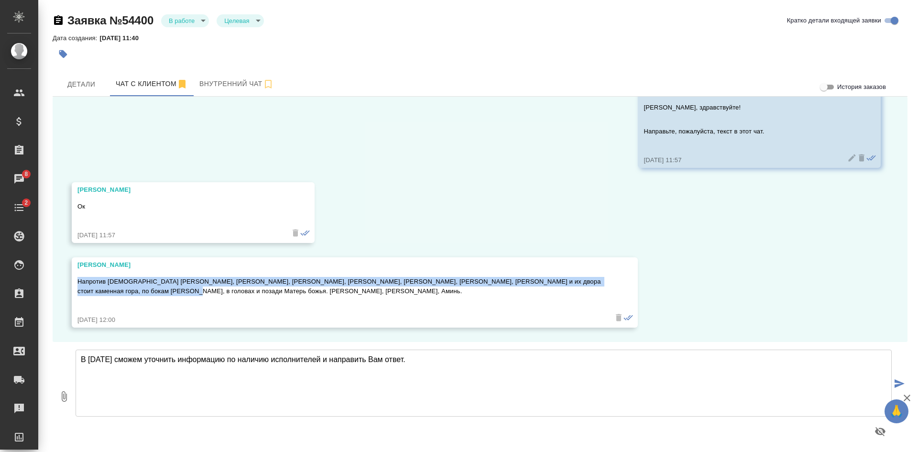
drag, startPoint x: 79, startPoint y: 281, endPoint x: 142, endPoint y: 289, distance: 62.7
click at [142, 289] on p "Напротив раба божьего Алексея, Ирины, Софьи, Киры, Анны, Николая, Галины и их д…" at bounding box center [340, 286] width 527 height 19
copy p "Напротив раба божьего Алексея, Ирины, Софьи, Киры, Анны, Николая, Галины и их д…"
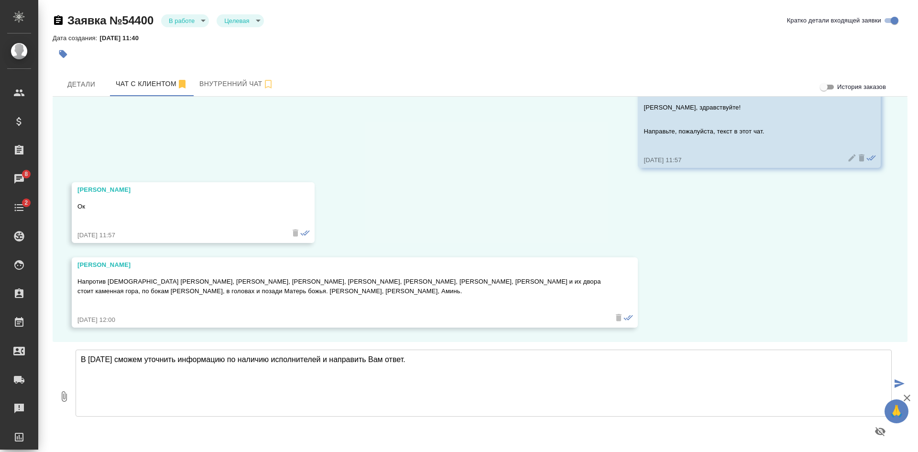
click at [385, 360] on textarea "В понедельник сможем уточнить информацию по наличию исполнителей и направить Ва…" at bounding box center [484, 383] width 816 height 67
click at [82, 357] on textarea "В понедельник сможем уточнить информацию по наличию исполнителей и направим Вам…" at bounding box center [484, 383] width 816 height 67
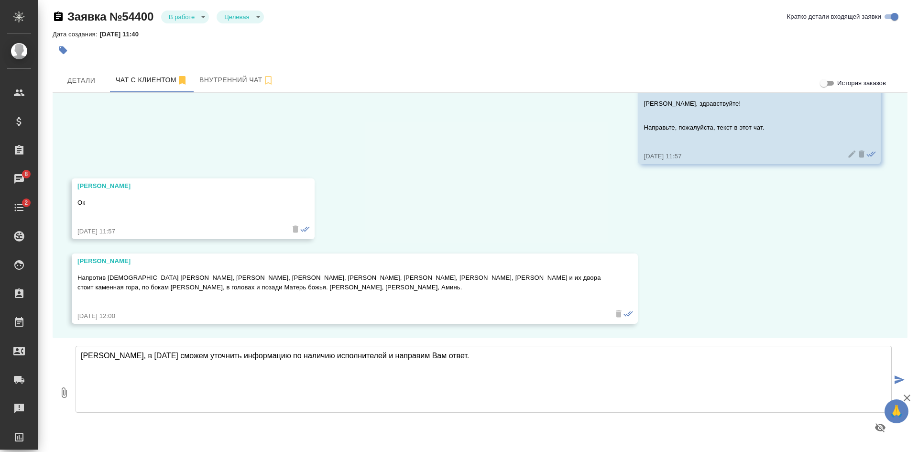
click at [466, 358] on textarea "Алексей, в понедельник сможем уточнить информацию по наличию исполнителей и нап…" at bounding box center [484, 379] width 816 height 67
type textarea "Алексей, в понедельник сможем уточнить информацию по наличию исполнителей и нап…"
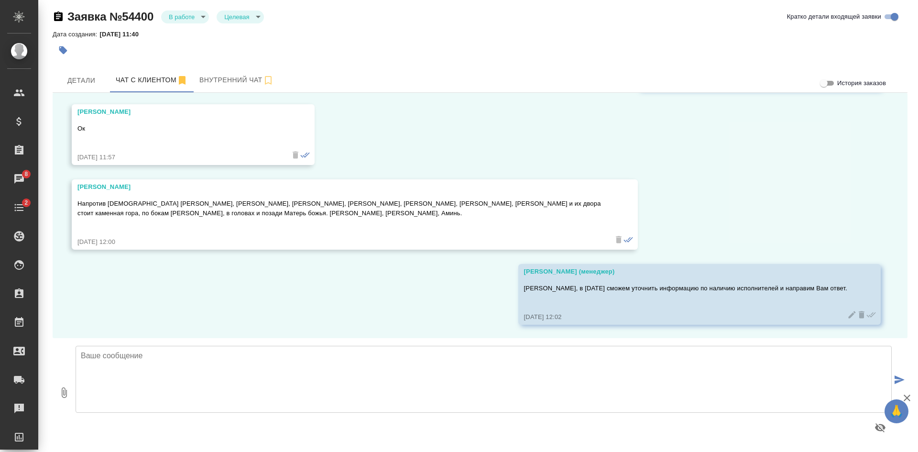
scroll to position [130, 0]
drag, startPoint x: 84, startPoint y: 84, endPoint x: 96, endPoint y: 85, distance: 12.0
click at [84, 84] on span "Детали" at bounding box center [81, 81] width 46 height 12
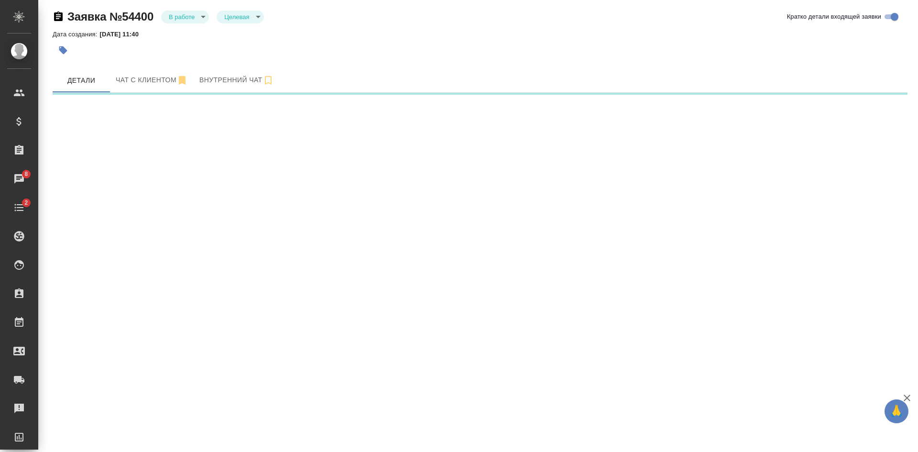
select select "RU"
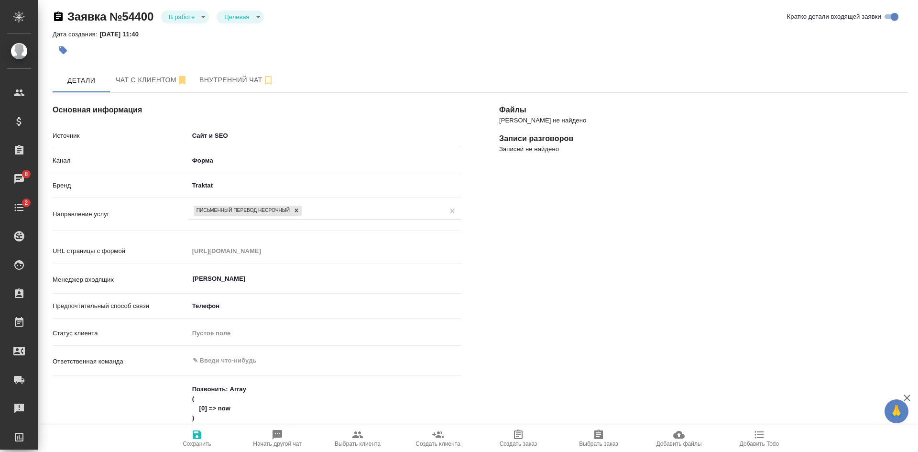
click at [347, 443] on span "Выбрать клиента" at bounding box center [358, 443] width 46 height 7
type textarea "x"
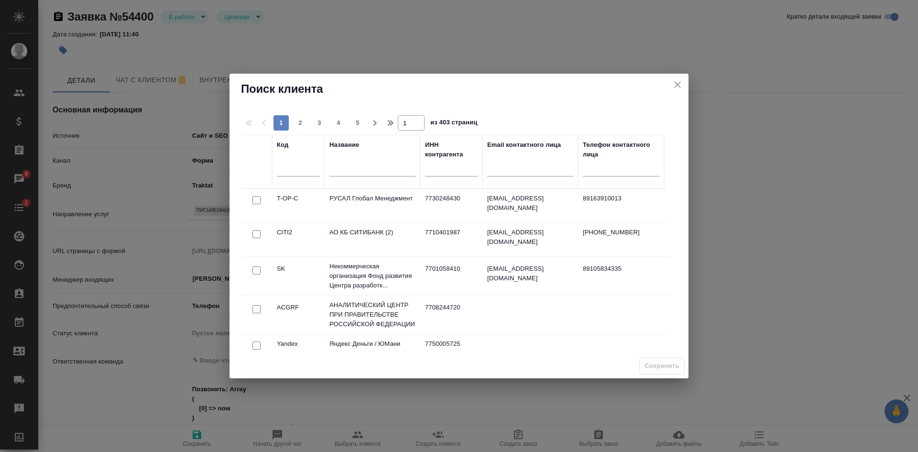
click at [347, 168] on input "text" at bounding box center [373, 170] width 86 height 12
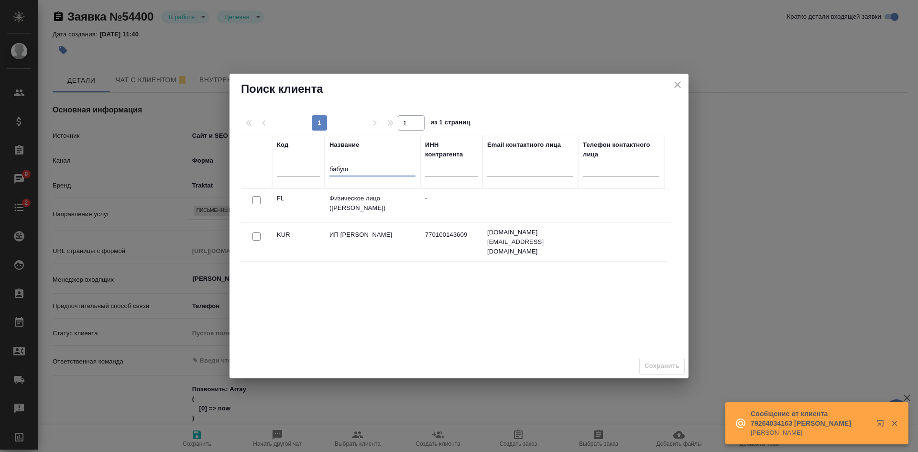
type input "бабуш"
type textarea "x"
click at [256, 200] on input "checkbox" at bounding box center [257, 200] width 8 height 8
checkbox input "true"
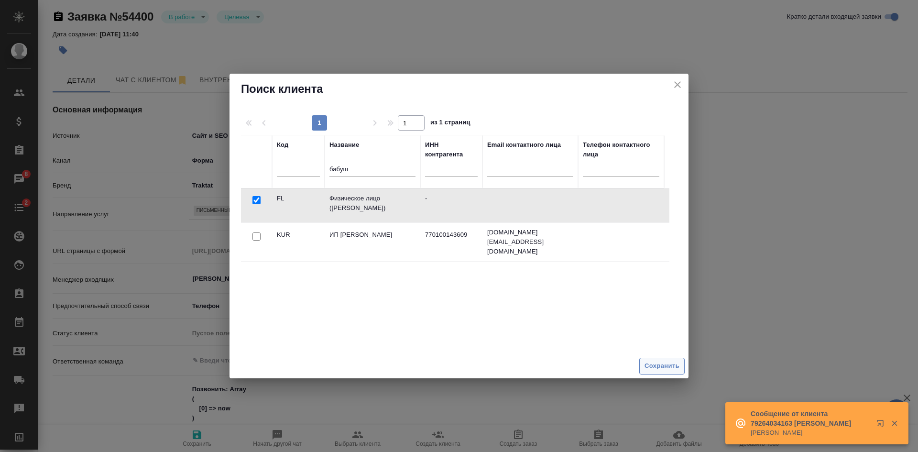
click at [650, 364] on span "Сохранить" at bounding box center [662, 366] width 35 height 11
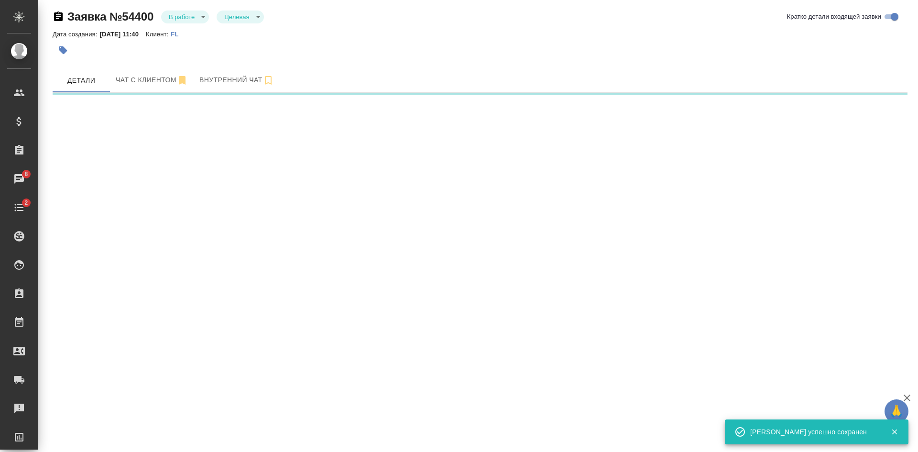
select select "RU"
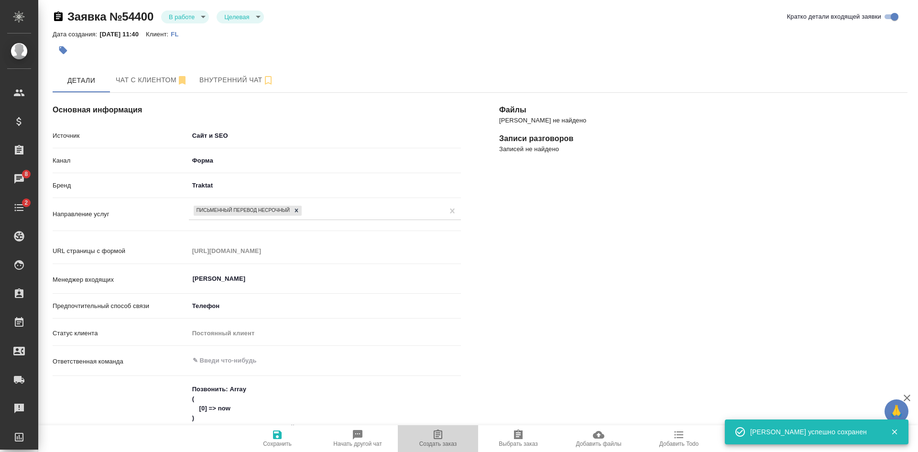
click at [451, 437] on span "Создать заказ" at bounding box center [438, 438] width 69 height 18
type textarea "x"
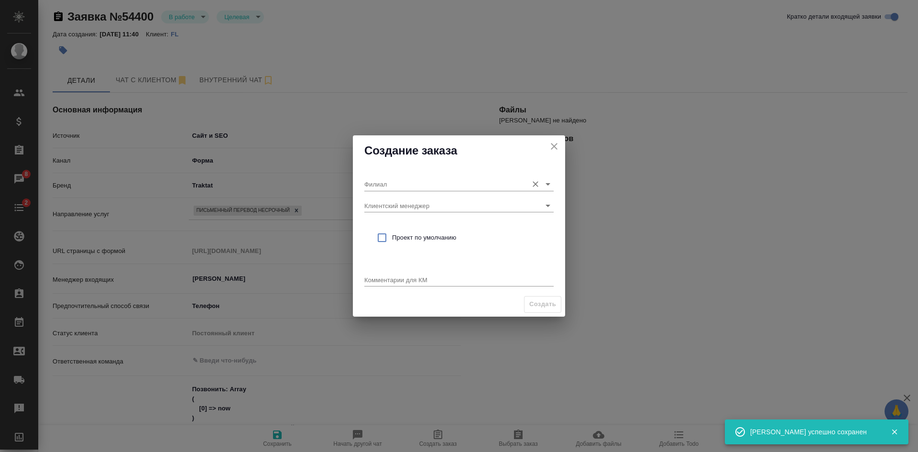
click at [398, 182] on input "Филиал" at bounding box center [443, 183] width 159 height 13
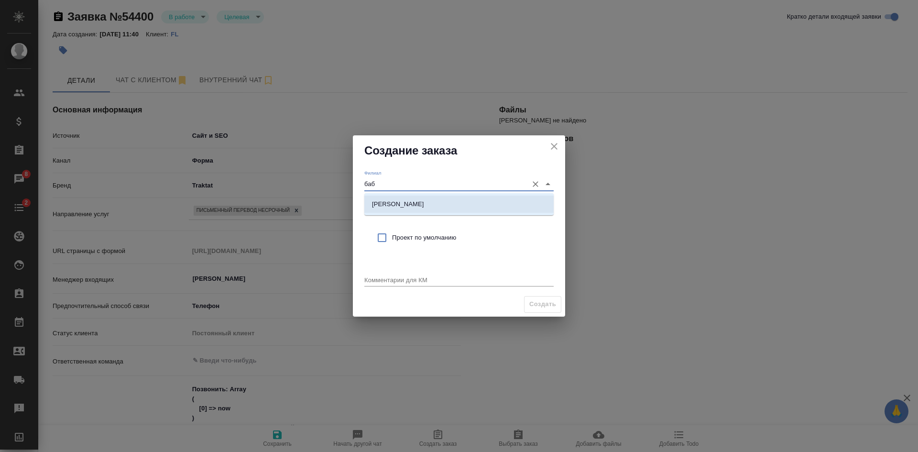
click at [413, 208] on p "[PERSON_NAME]" at bounding box center [398, 204] width 52 height 10
type input "[PERSON_NAME]"
click at [401, 242] on span "Проект по умолчанию" at bounding box center [469, 238] width 154 height 10
checkbox input "true"
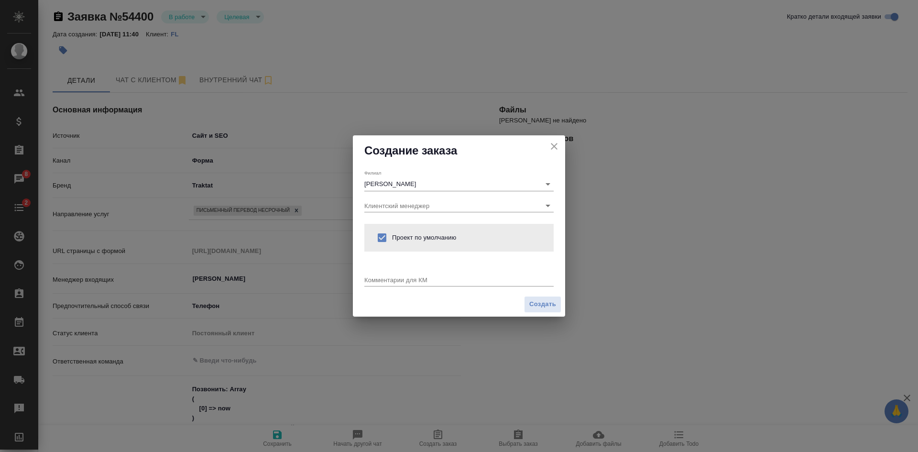
click at [401, 275] on div "x" at bounding box center [458, 281] width 189 height 12
type textarea "от КВ:"
type textarea "x"
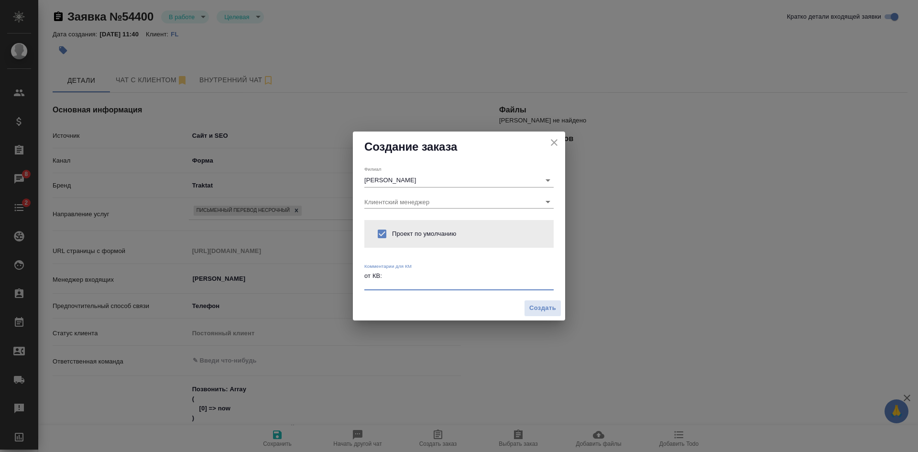
paste textarea "от КВ русский-арамейский без заверения"
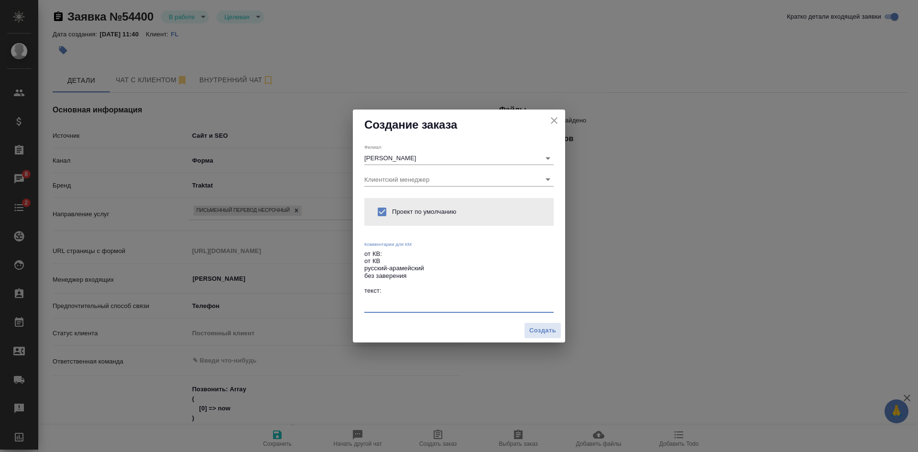
type textarea "от КВ: от КВ русский-арамейский без заверения текст:"
type textarea "x"
paste textarea "Напротив раба божьего Алексея, Ирины, Софьи, Киры, Анны, Николая, Галины и их д…"
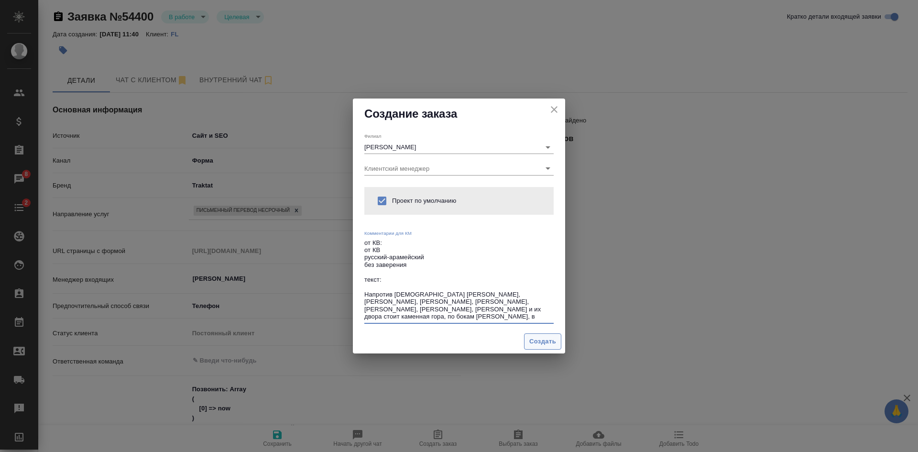
type textarea "от КВ: от КВ русский-арамейский без заверения текст: Напротив раба божьего Алек…"
click at [551, 342] on span "Создать" at bounding box center [542, 341] width 27 height 11
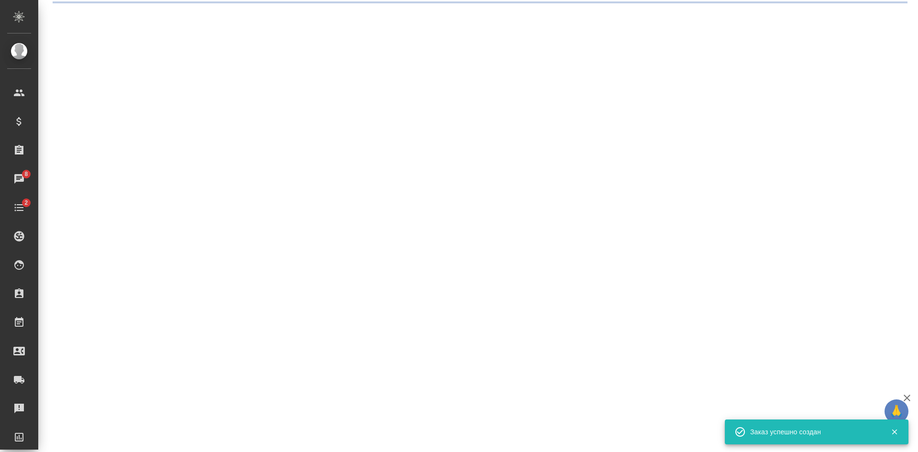
select select "RU"
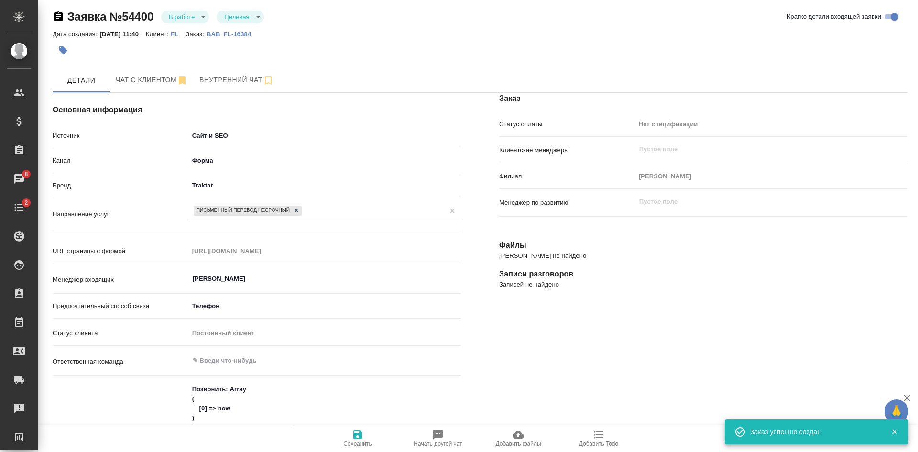
type textarea "x"
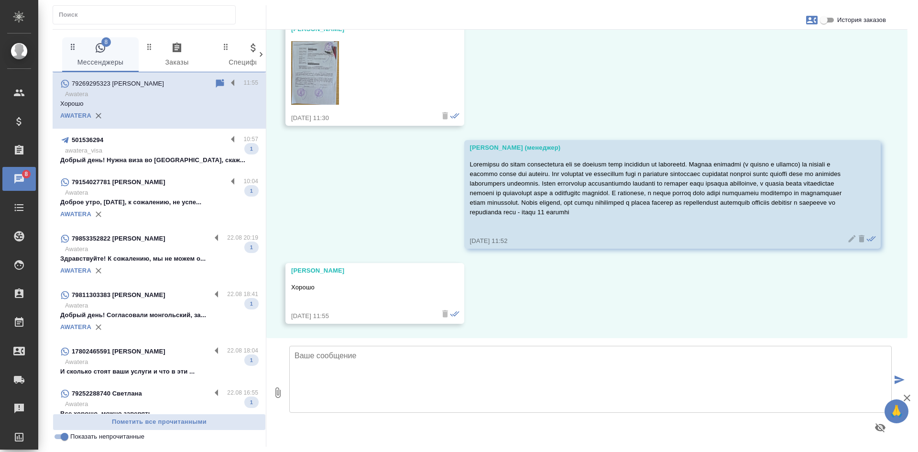
scroll to position [2100, 0]
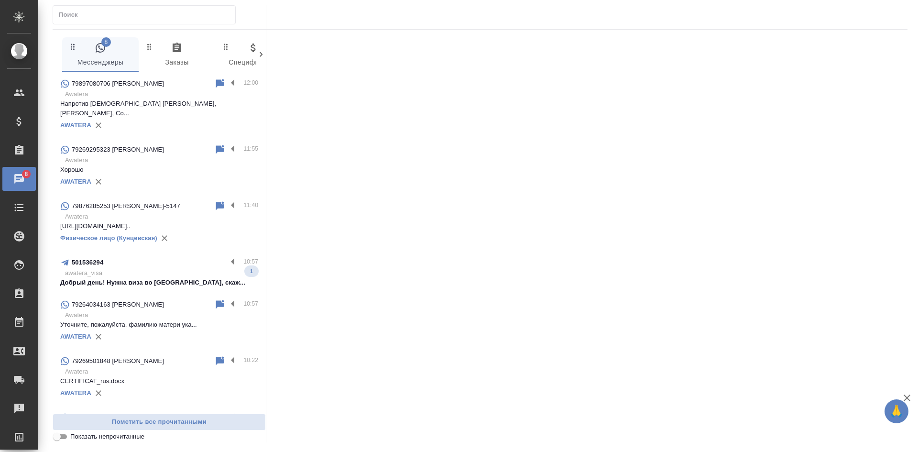
click at [137, 118] on div "AWATERA" at bounding box center [159, 125] width 198 height 14
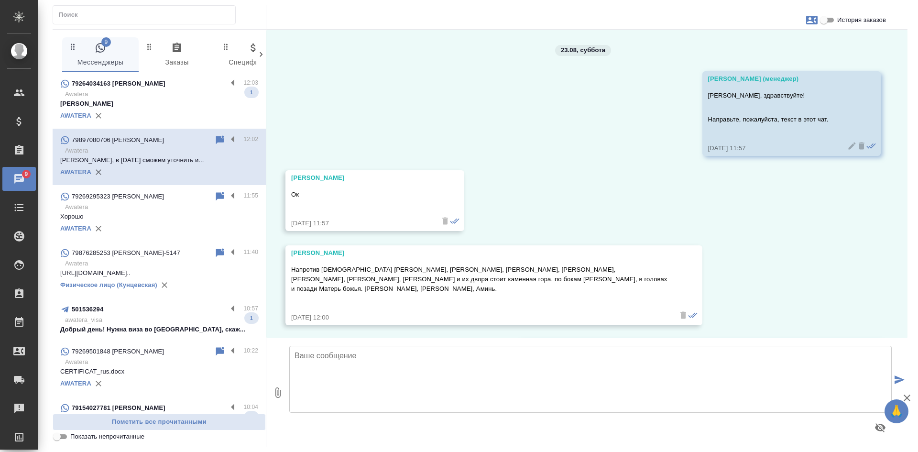
click at [130, 94] on p "Awatera" at bounding box center [161, 94] width 193 height 10
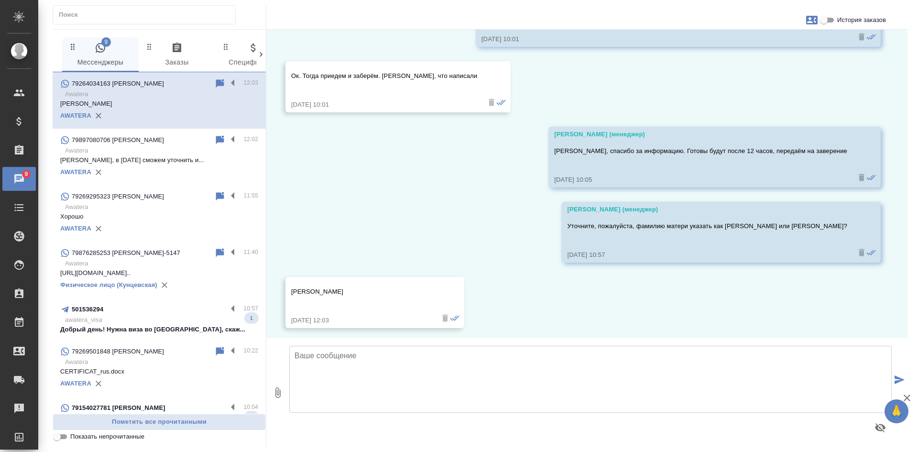
scroll to position [3080, 0]
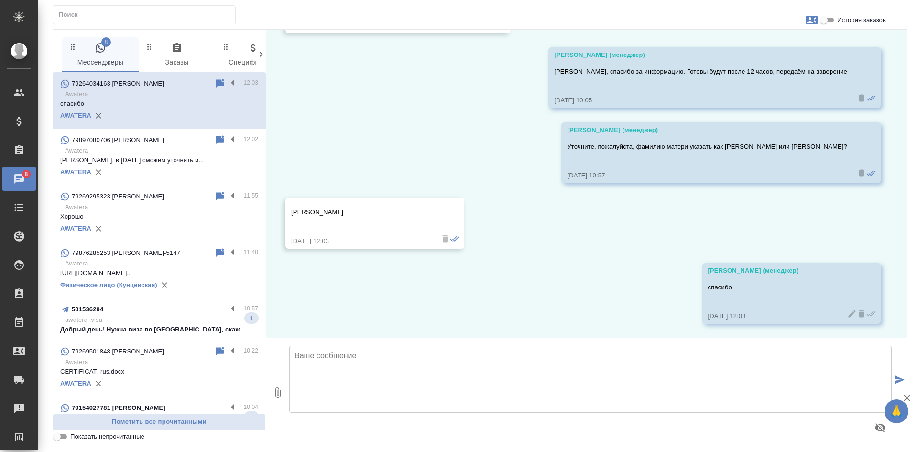
click at [121, 150] on p "Awatera" at bounding box center [161, 151] width 193 height 10
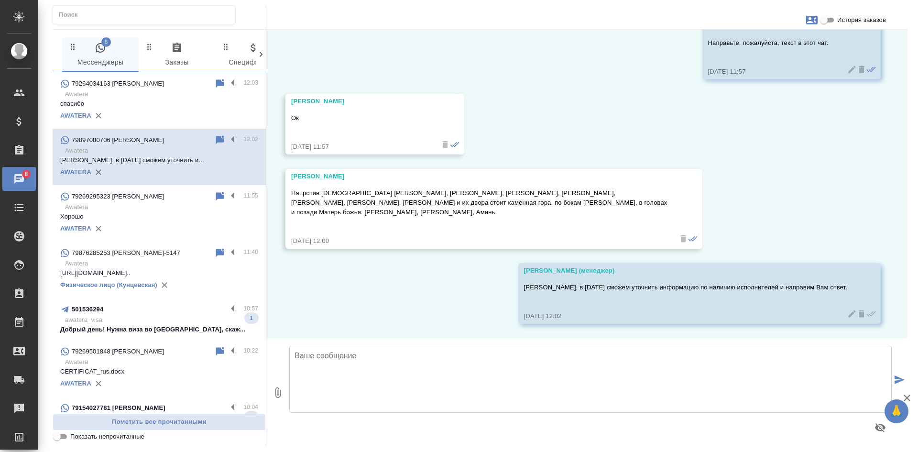
scroll to position [67, 0]
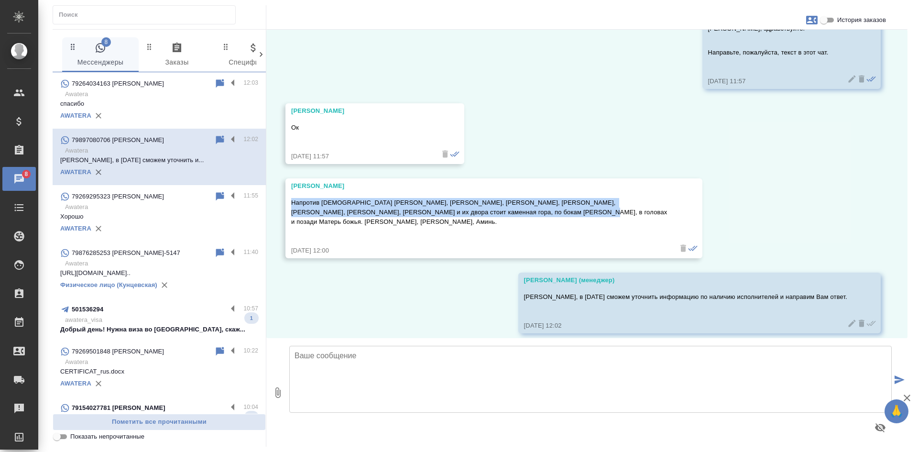
drag, startPoint x: 293, startPoint y: 199, endPoint x: 512, endPoint y: 208, distance: 219.2
click at [512, 208] on p "Напротив раба божьего Алексея, Ирины, Софьи, Киры, Анны, Николая, Галины и их д…" at bounding box center [480, 212] width 378 height 29
copy p "Напротив раба божьего Алексея, Ирины, Софьи, Киры, Анны, Николая, Галины и их д…"
click at [66, 435] on input "Показать непрочитанные" at bounding box center [57, 436] width 34 height 11
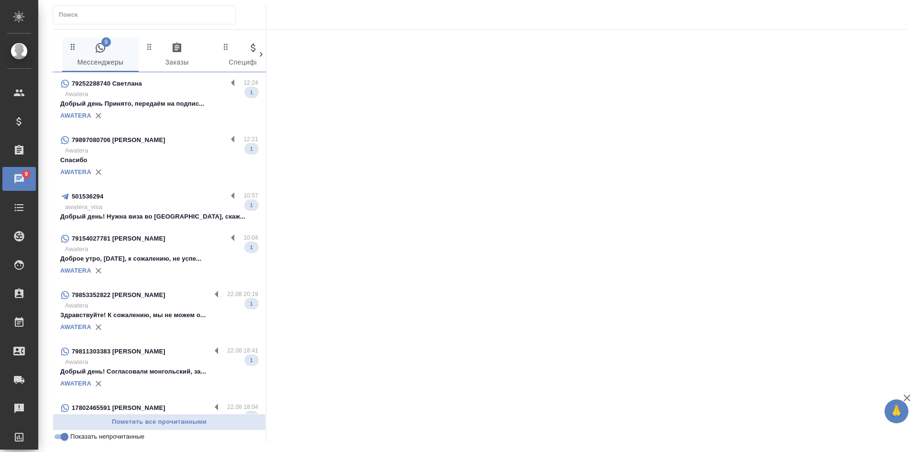
click at [165, 108] on p "Добрый день Принято, передаём на подпис..." at bounding box center [159, 104] width 198 height 10
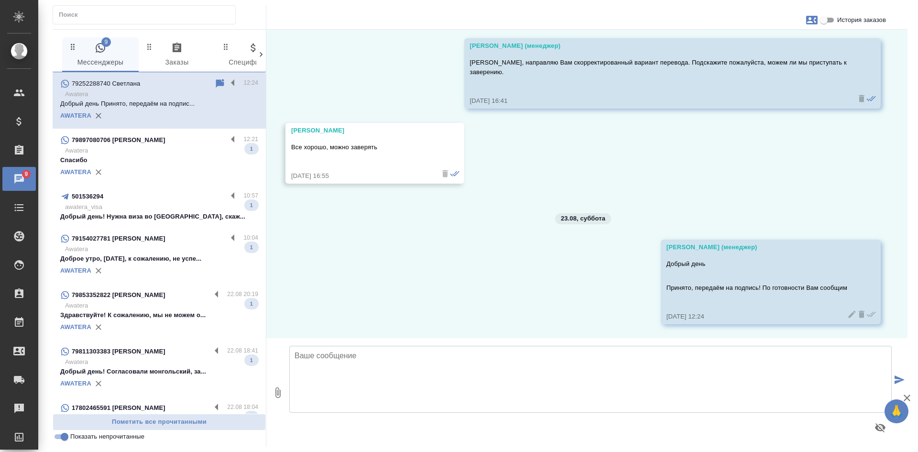
scroll to position [723, 0]
click at [197, 143] on div "79897080706 [PERSON_NAME]" at bounding box center [143, 139] width 167 height 11
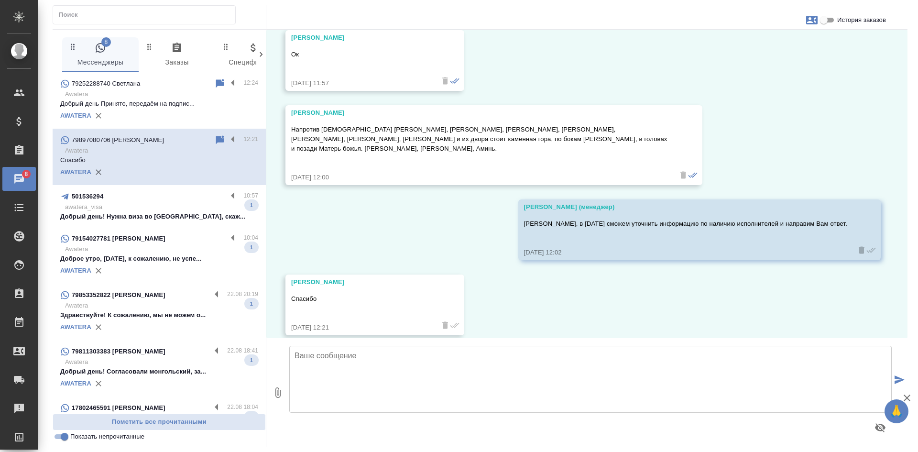
scroll to position [142, 0]
click at [66, 440] on input "Показать непрочитанные" at bounding box center [64, 436] width 34 height 11
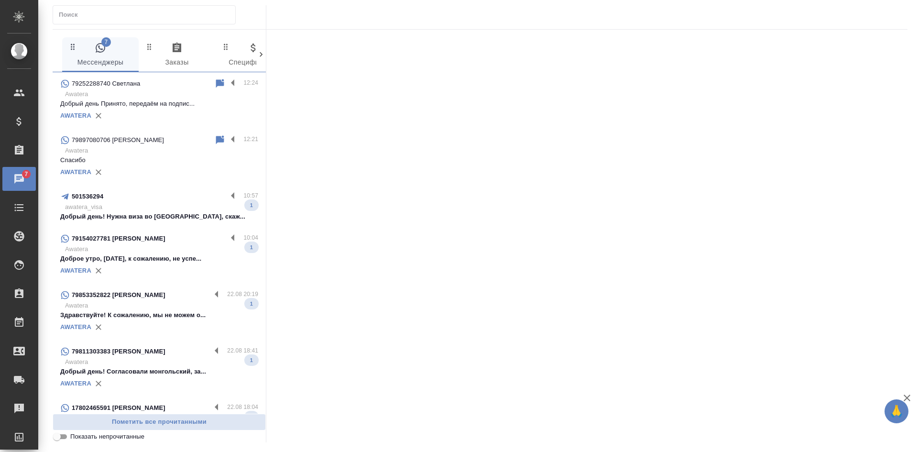
click at [64, 440] on input "Показать непрочитанные" at bounding box center [57, 436] width 34 height 11
checkbox input "true"
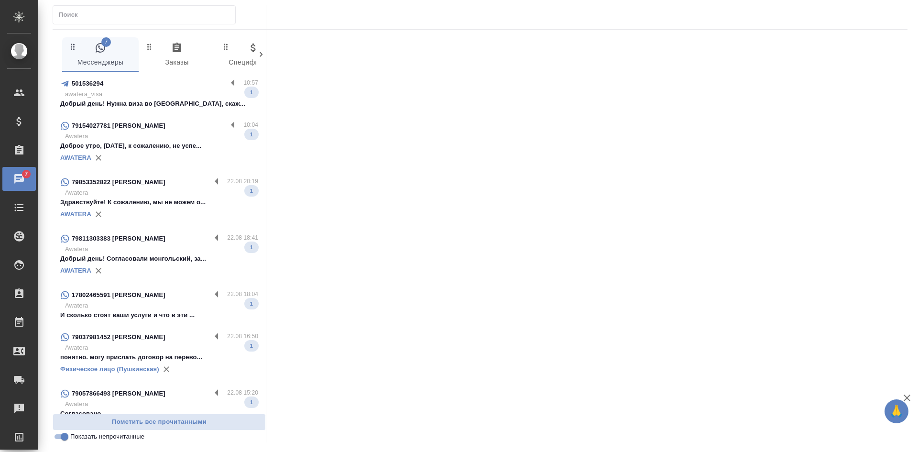
scroll to position [25, 0]
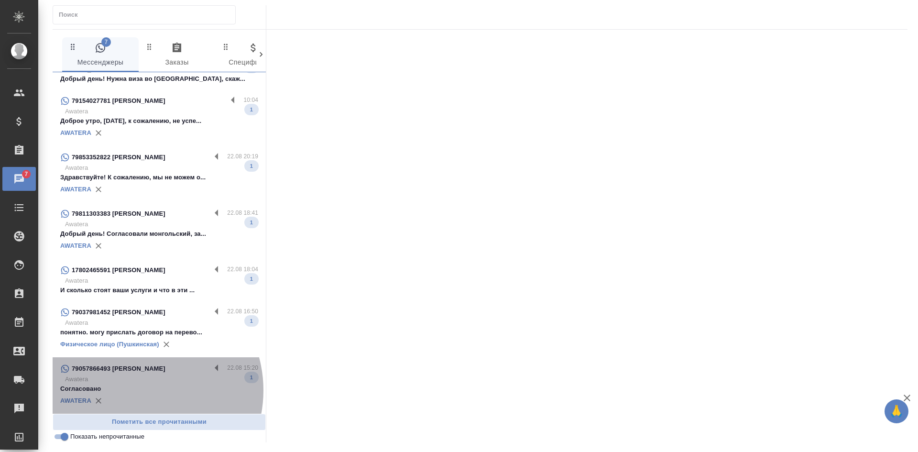
click at [136, 390] on p "Согласовано" at bounding box center [159, 389] width 198 height 10
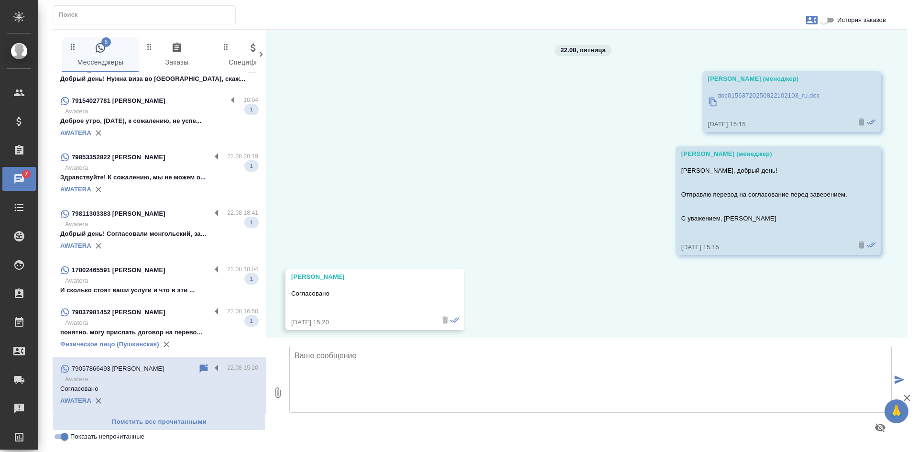
scroll to position [6, 0]
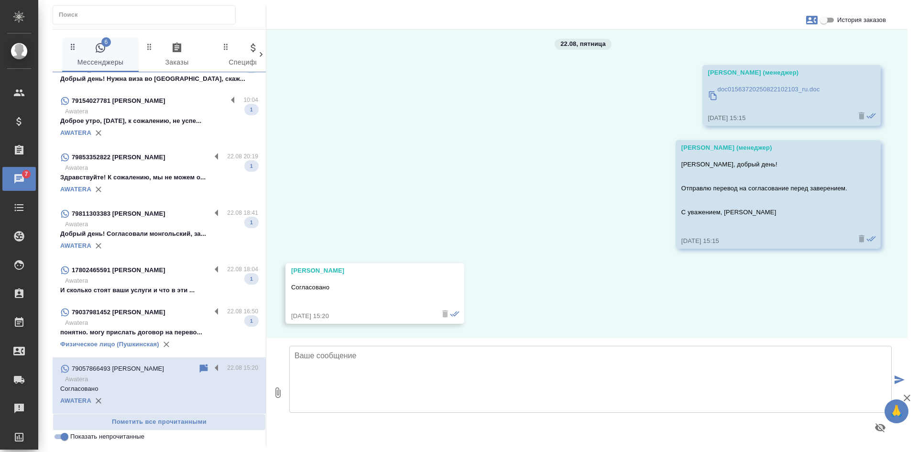
click at [200, 367] on icon at bounding box center [204, 368] width 8 height 9
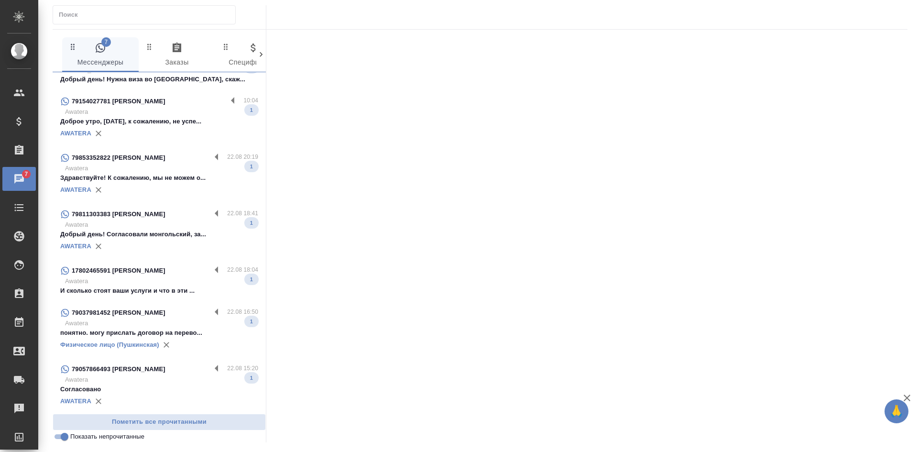
scroll to position [25, 0]
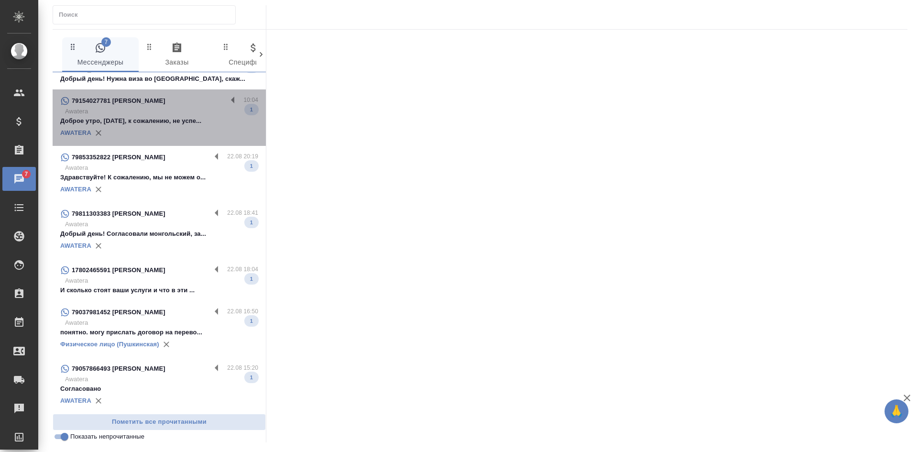
click at [174, 117] on p "Доброе утро, [DATE], к сожалению, не успе..." at bounding box center [159, 121] width 198 height 10
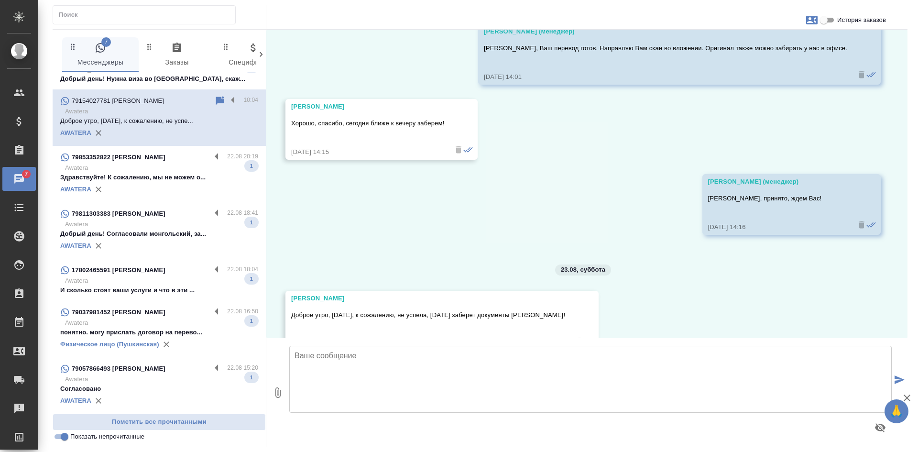
scroll to position [451, 0]
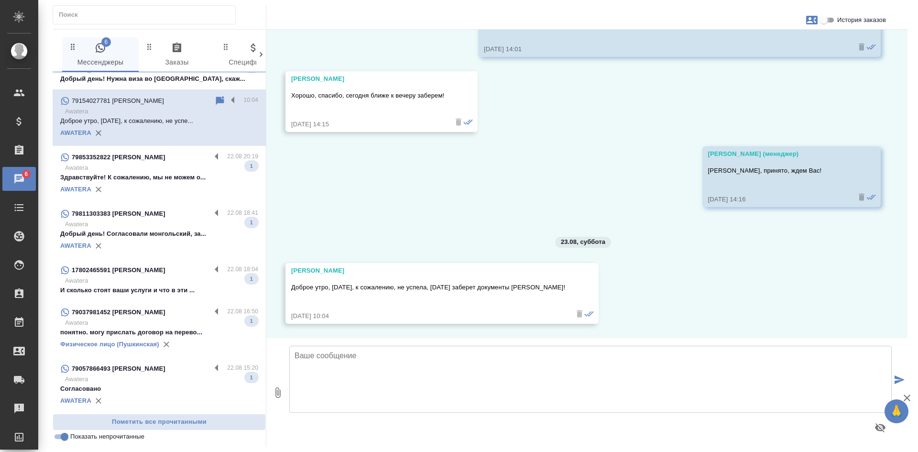
click at [827, 19] on input "История заказов" at bounding box center [824, 19] width 34 height 11
checkbox input "true"
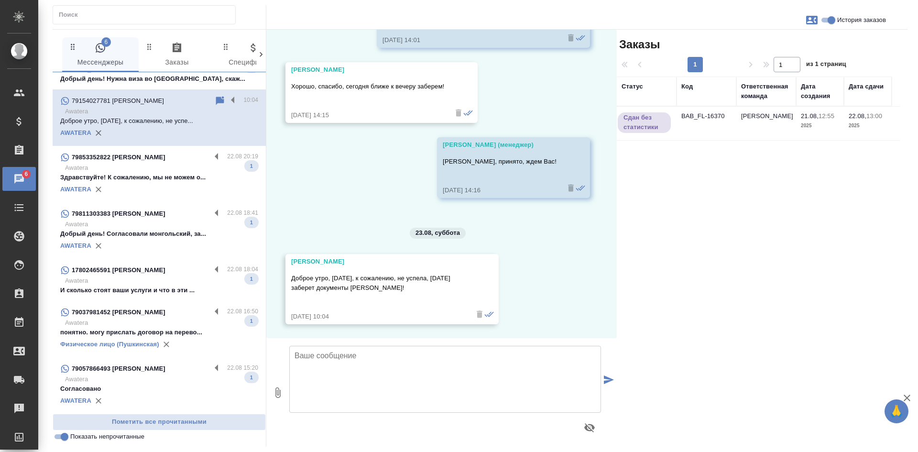
scroll to position [498, 0]
click at [801, 218] on div "Заказы 1 1 из 1 страниц Статус Код Ответственная команда Дата создания Дата сда…" at bounding box center [762, 238] width 291 height 417
click at [698, 132] on td "BAB_FL-16370" at bounding box center [707, 123] width 60 height 33
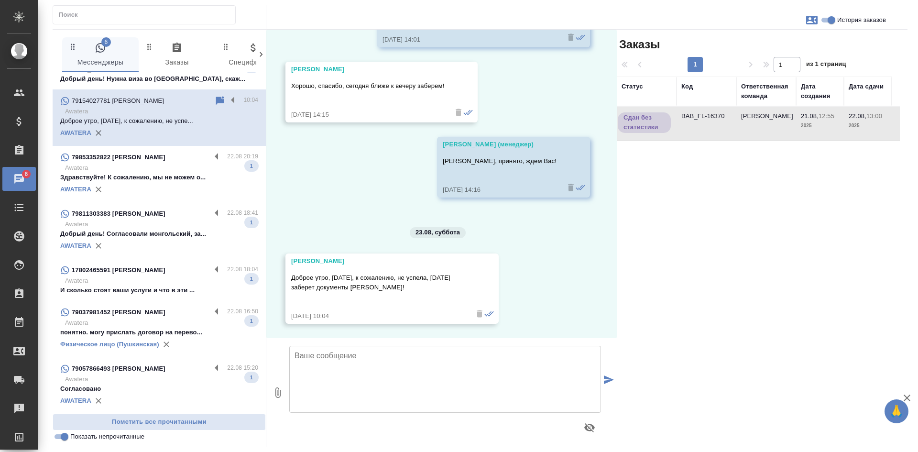
click at [694, 132] on td "BAB_FL-16370" at bounding box center [707, 123] width 60 height 33
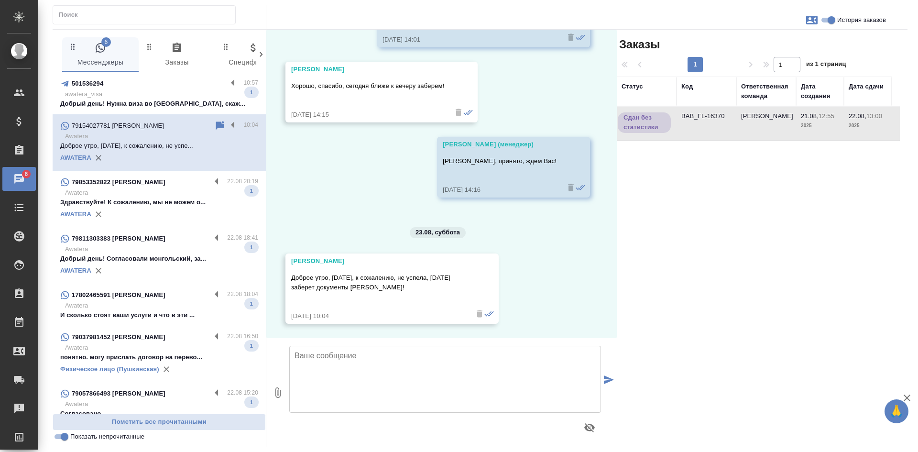
click at [66, 440] on input "Показать непрочитанные" at bounding box center [64, 436] width 34 height 11
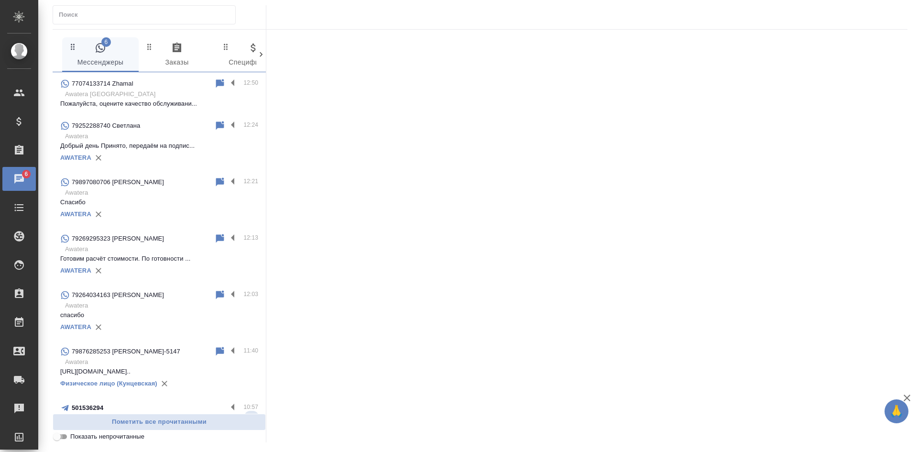
click at [66, 440] on input "Показать непрочитанные" at bounding box center [57, 436] width 34 height 11
checkbox input "true"
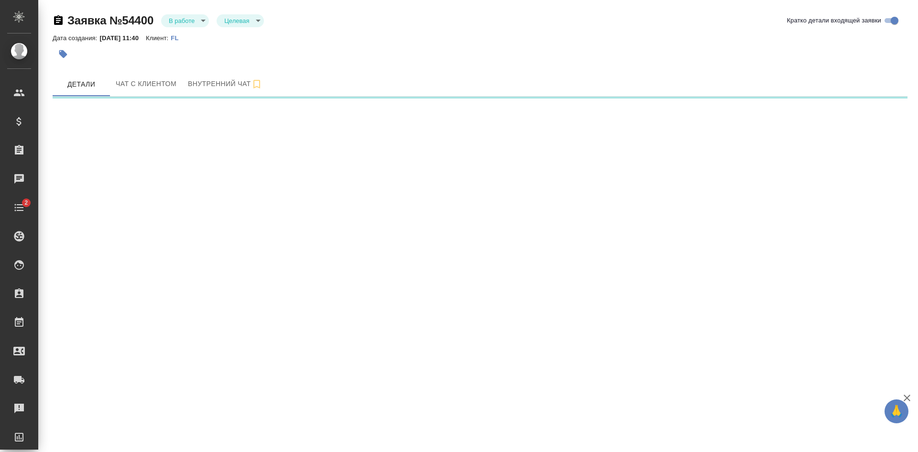
select select "RU"
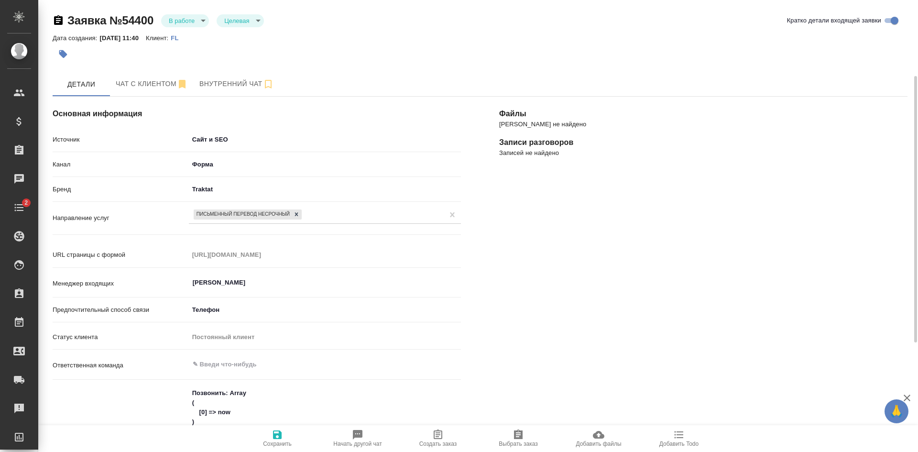
scroll to position [191, 0]
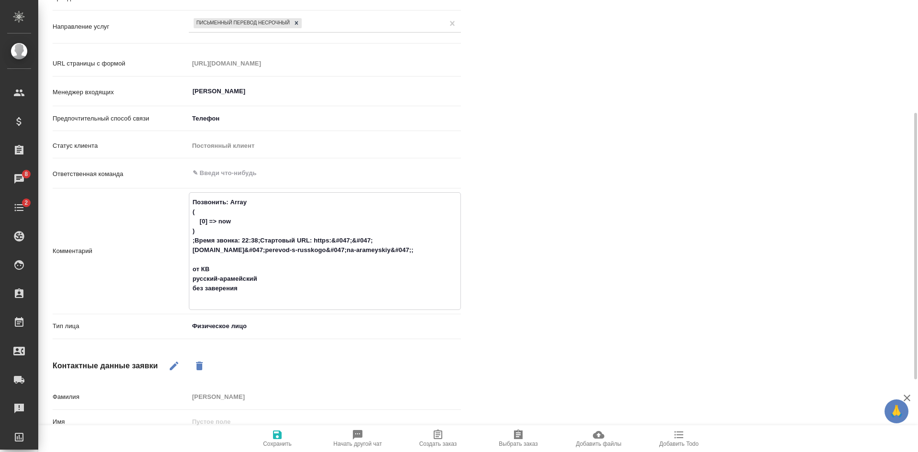
drag, startPoint x: 246, startPoint y: 301, endPoint x: 185, endPoint y: 279, distance: 65.0
click at [185, 279] on div "Комментарий Позвонить: Array ( [0] => now ) ;Время звонка: 22:38;Стартовый URL:…" at bounding box center [257, 251] width 408 height 118
type textarea "x"
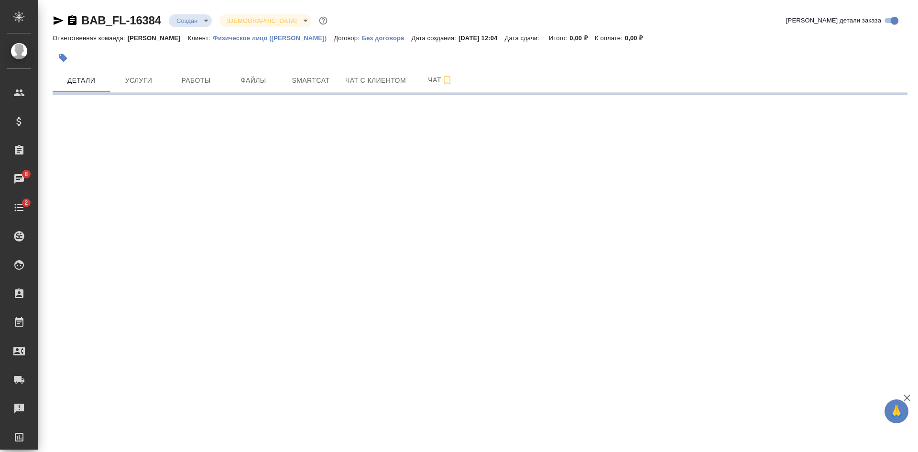
select select "RU"
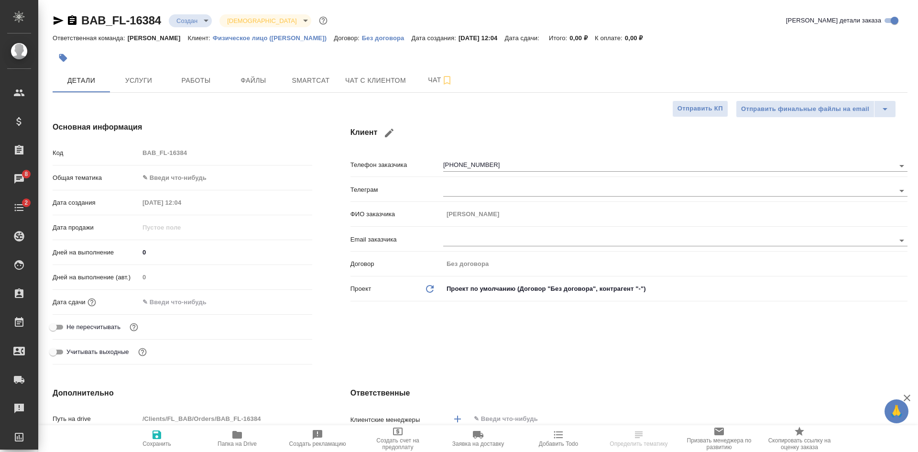
type textarea "x"
click at [74, 21] on icon "button" at bounding box center [71, 20] width 11 height 11
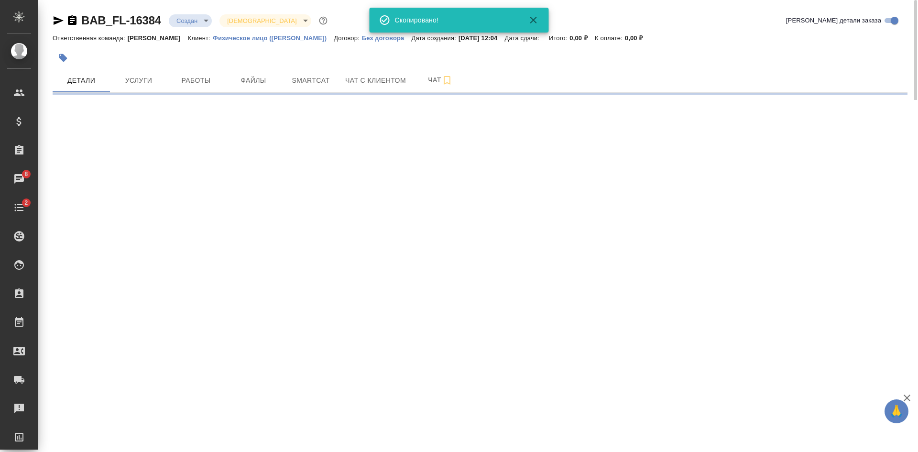
select select "RU"
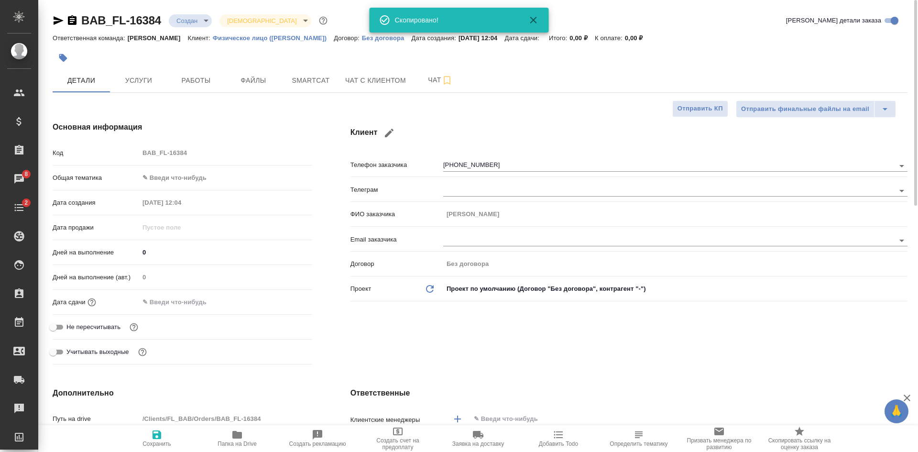
type textarea "x"
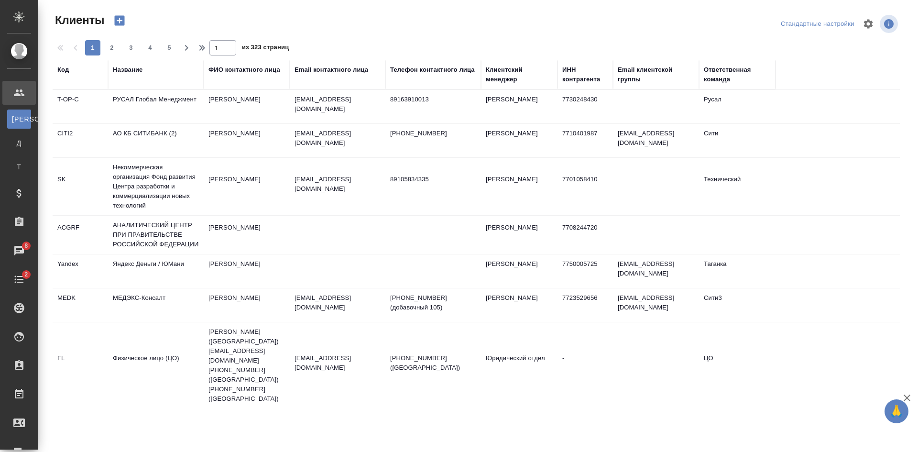
select select "RU"
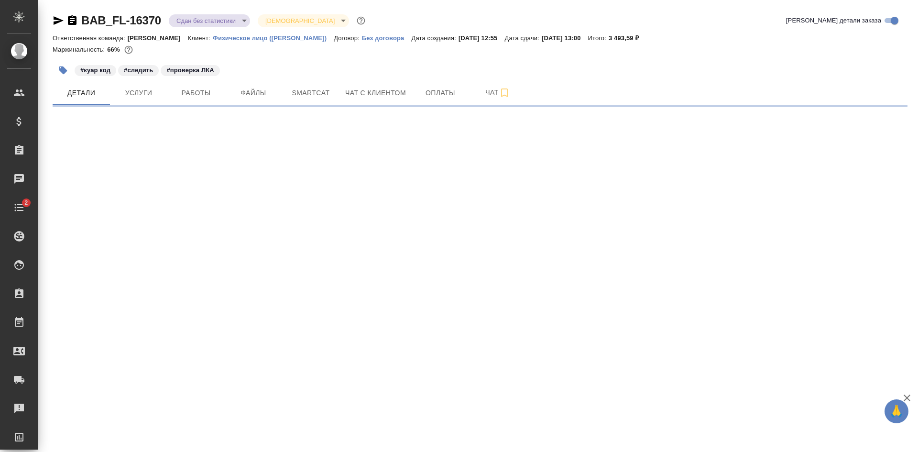
select select "RU"
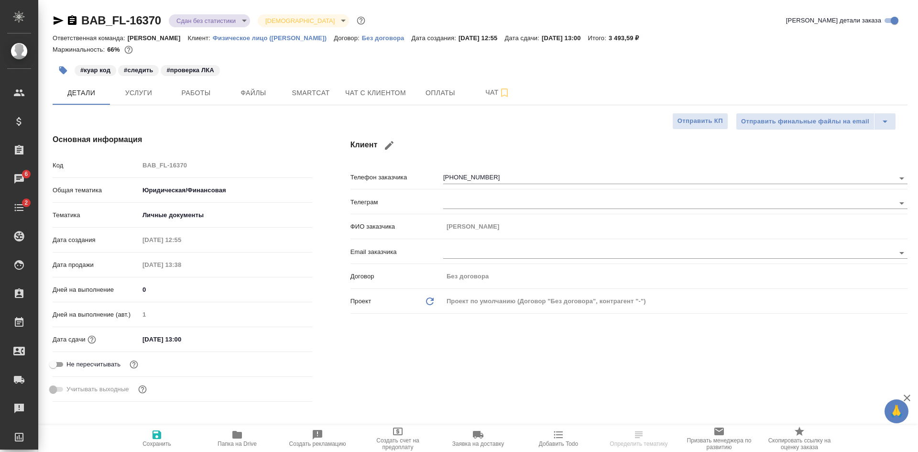
type textarea "x"
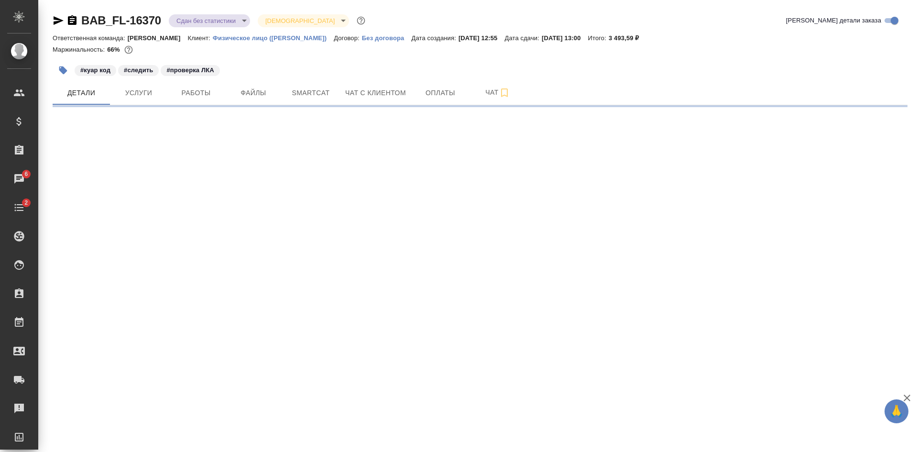
select select "RU"
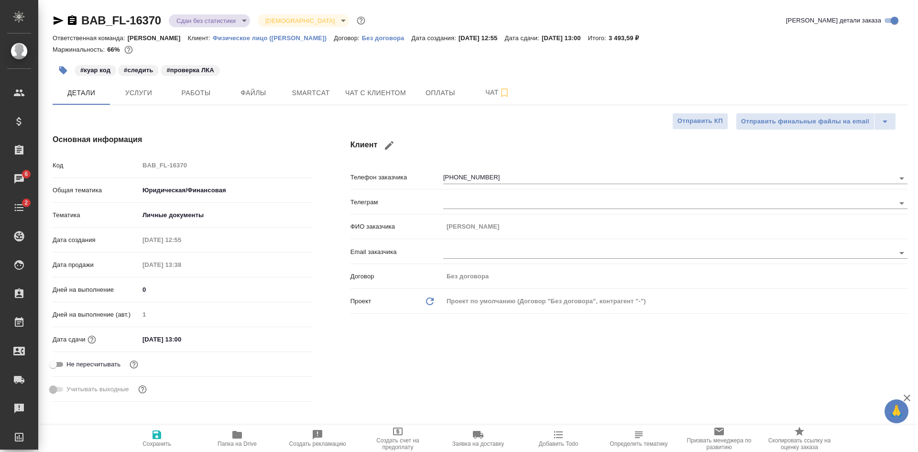
type textarea "x"
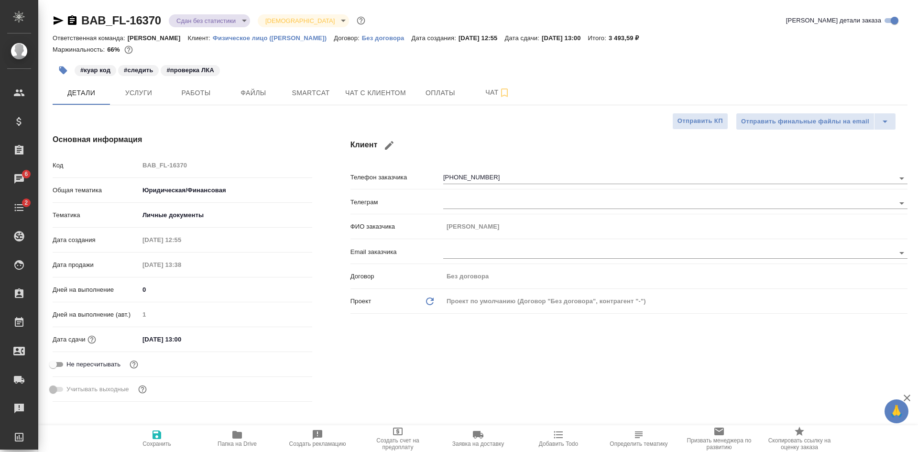
type textarea "x"
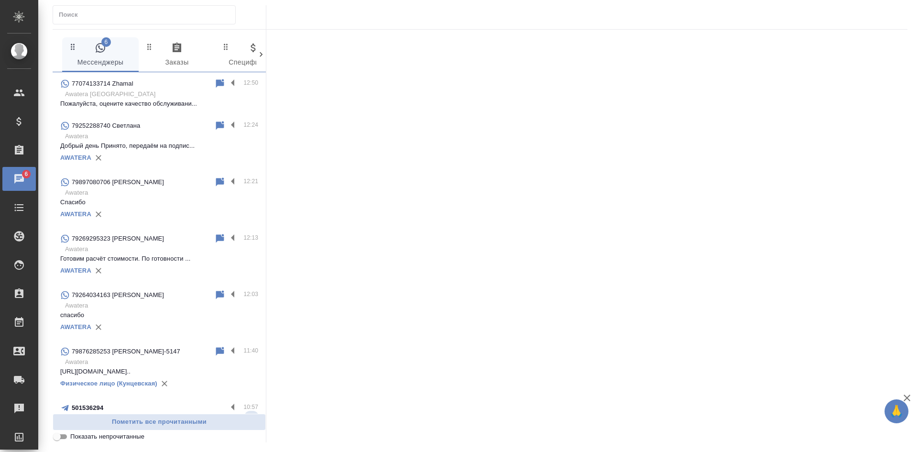
click at [58, 436] on input "Показать непрочитанные" at bounding box center [57, 436] width 34 height 11
checkbox input "true"
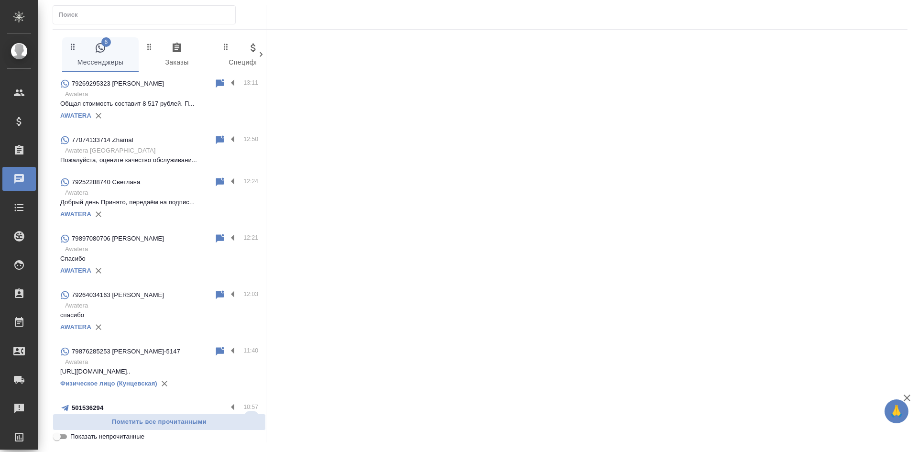
click at [65, 434] on input "Показать непрочитанные" at bounding box center [57, 436] width 34 height 11
checkbox input "true"
click at [60, 439] on input "Показать непрочитанные" at bounding box center [57, 436] width 34 height 11
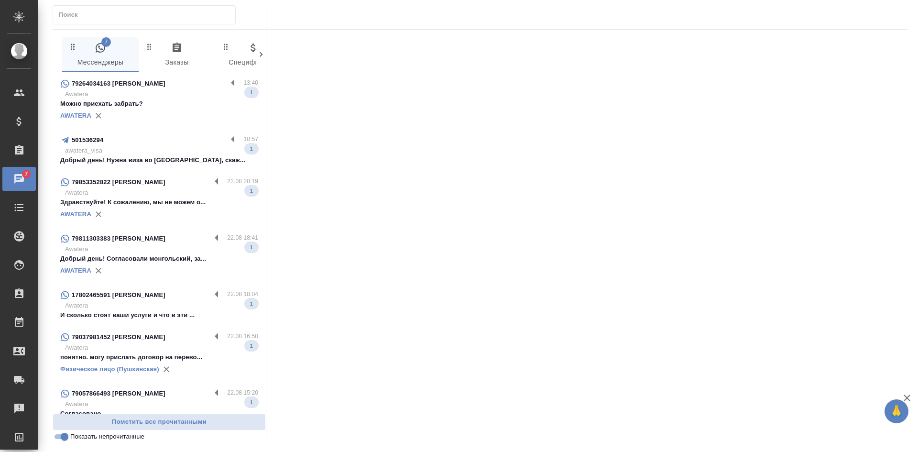
click at [191, 97] on p "Awatera" at bounding box center [161, 94] width 193 height 10
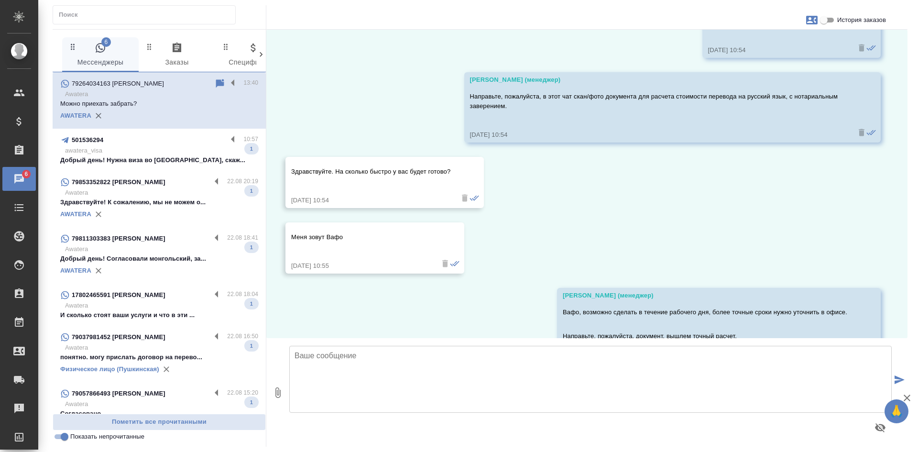
scroll to position [64, 0]
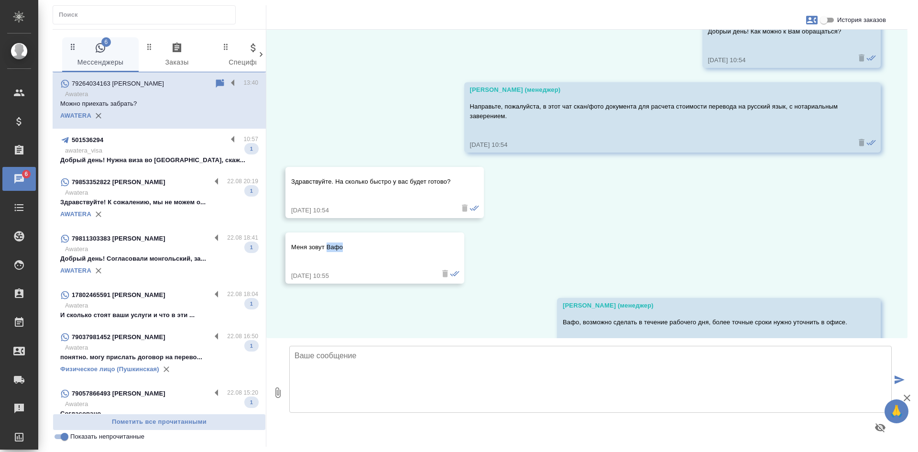
drag, startPoint x: 349, startPoint y: 246, endPoint x: 329, endPoint y: 246, distance: 20.1
click at [329, 246] on p "Меня зовут Вафо" at bounding box center [361, 247] width 140 height 10
copy p "Вафо"
drag, startPoint x: 728, startPoint y: 224, endPoint x: 681, endPoint y: 222, distance: 47.9
click at [728, 224] on div "22.08, пятница Касаткина Александра (менеджер) Добрый день! Как можно к Вам обр…" at bounding box center [586, 184] width 641 height 308
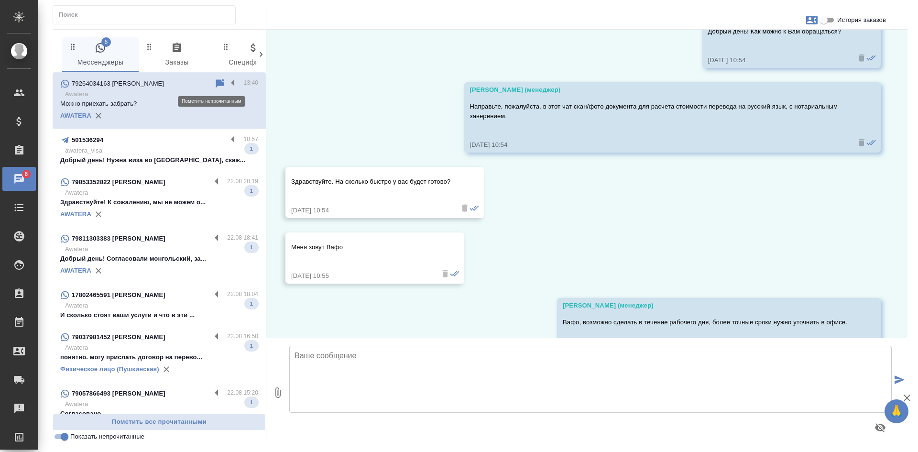
click at [216, 84] on icon at bounding box center [220, 83] width 8 height 9
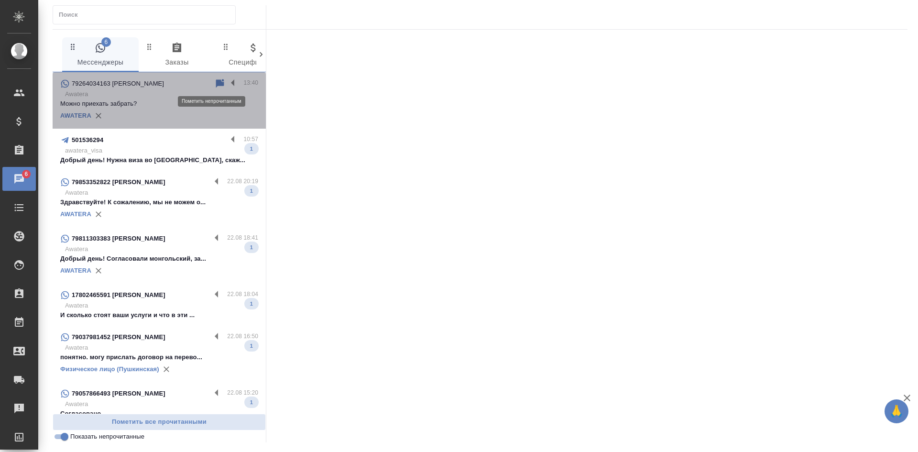
click at [216, 86] on icon at bounding box center [220, 83] width 8 height 9
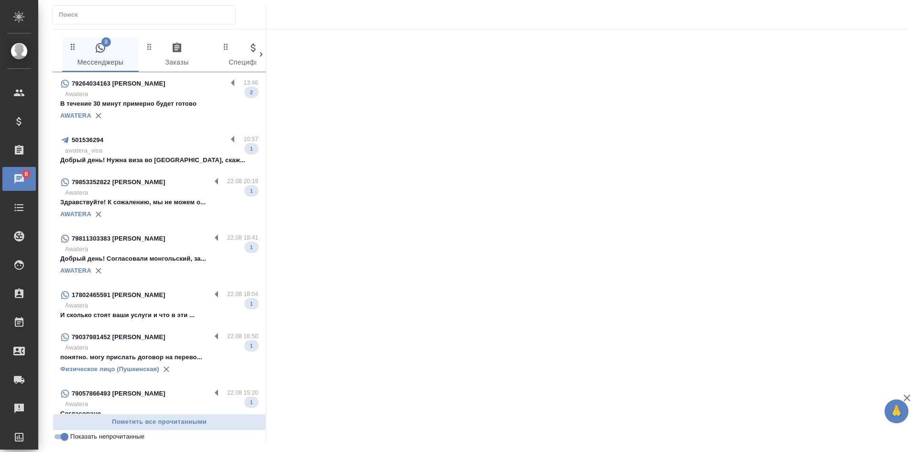
click at [182, 120] on div "AWATERA" at bounding box center [159, 116] width 198 height 14
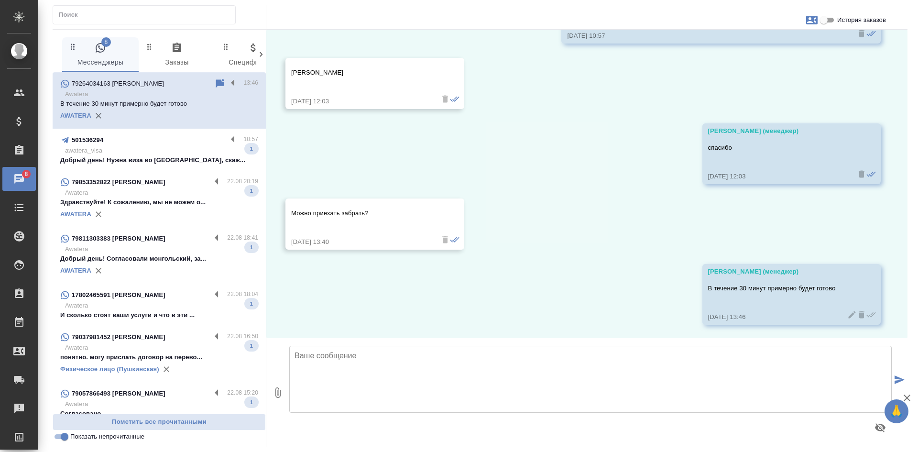
scroll to position [3296, 0]
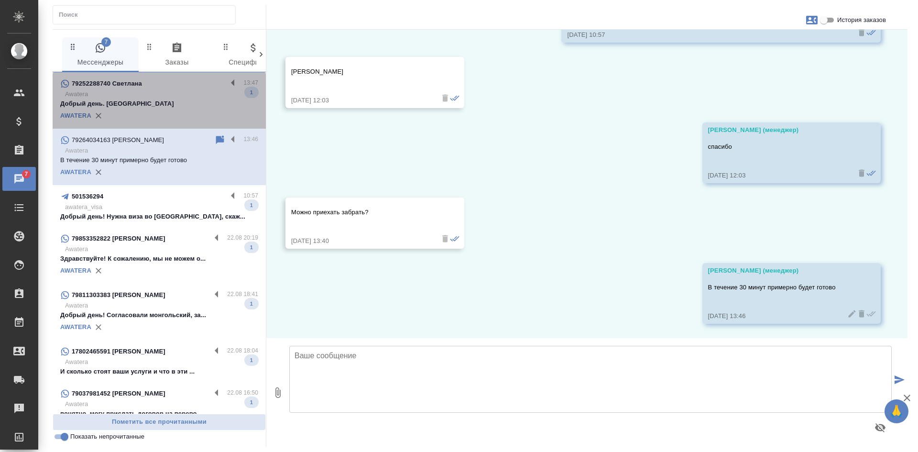
click at [174, 93] on p "Awatera" at bounding box center [161, 94] width 193 height 10
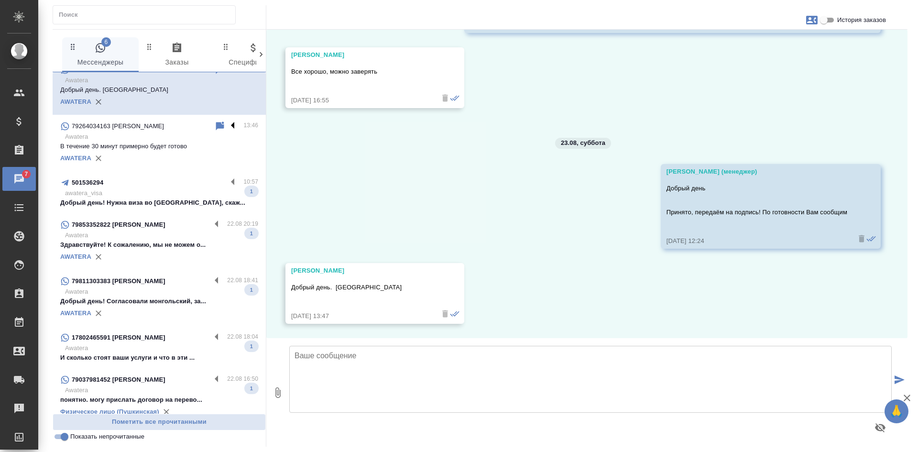
scroll to position [0, 0]
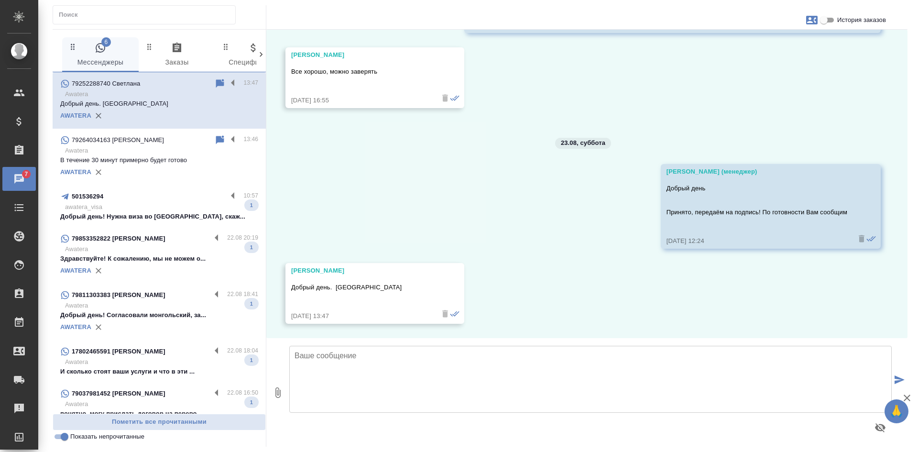
click at [65, 438] on input "Показать непрочитанные" at bounding box center [64, 436] width 34 height 11
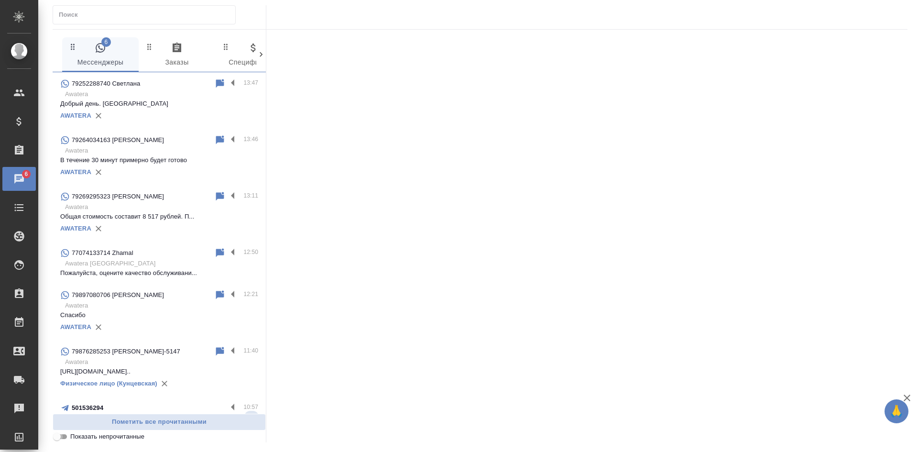
click at [65, 438] on input "Показать непрочитанные" at bounding box center [57, 436] width 34 height 11
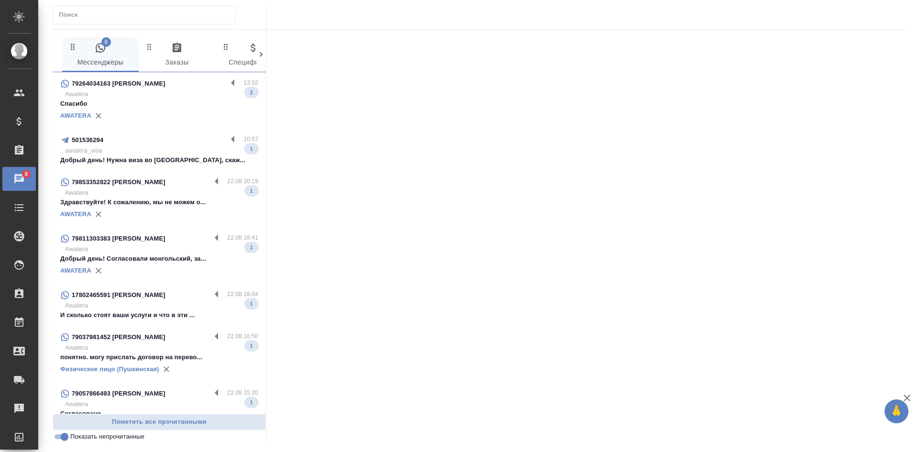
click at [141, 88] on div "79264034163 В" at bounding box center [143, 83] width 167 height 11
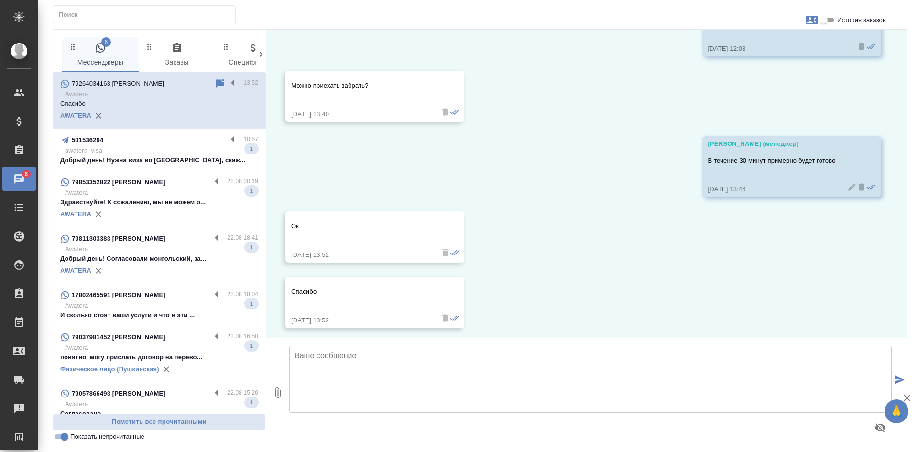
scroll to position [3427, 0]
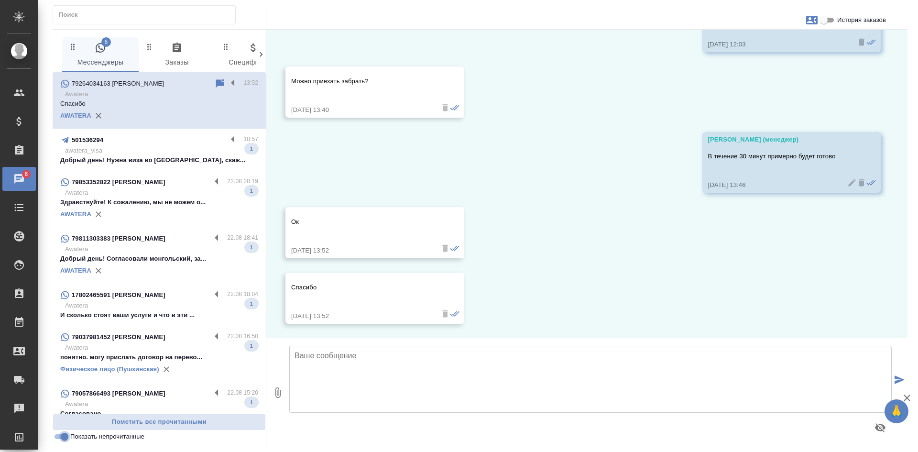
click at [65, 438] on input "Показать непрочитанные" at bounding box center [64, 436] width 34 height 11
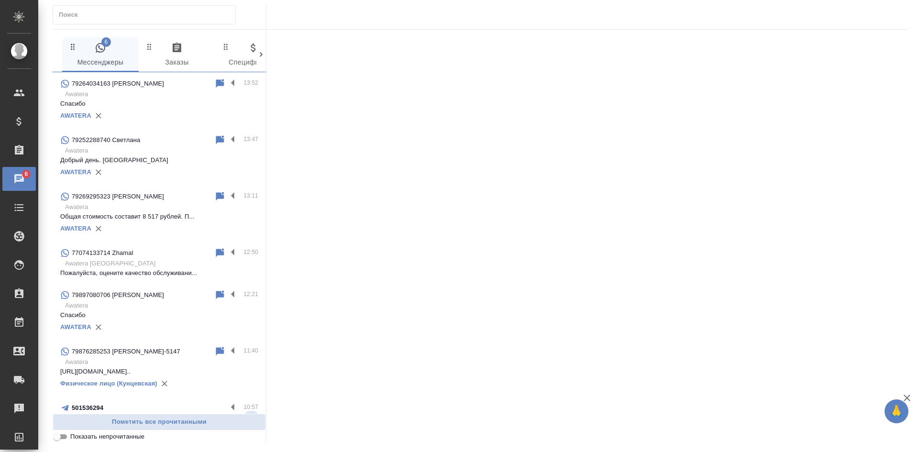
click at [60, 440] on input "Показать непрочитанные" at bounding box center [57, 436] width 34 height 11
checkbox input "true"
click at [65, 437] on input "Показать непрочитанные" at bounding box center [57, 436] width 34 height 11
checkbox input "true"
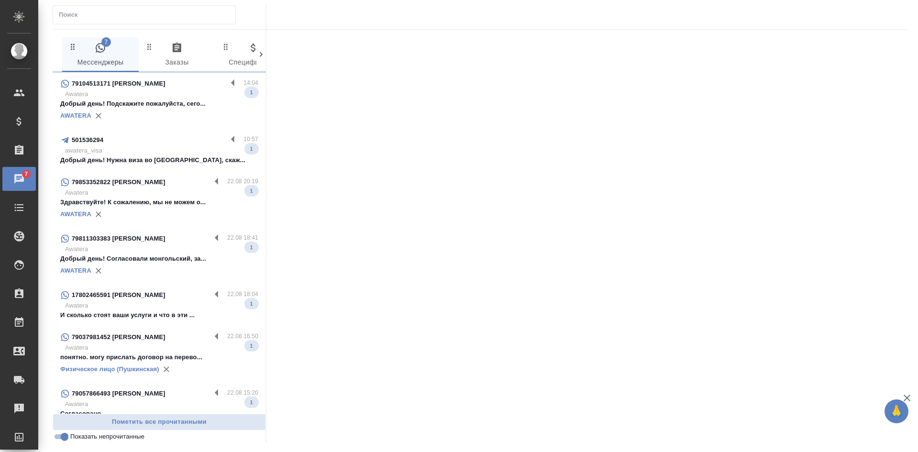
click at [156, 117] on div "AWATERA" at bounding box center [159, 116] width 198 height 14
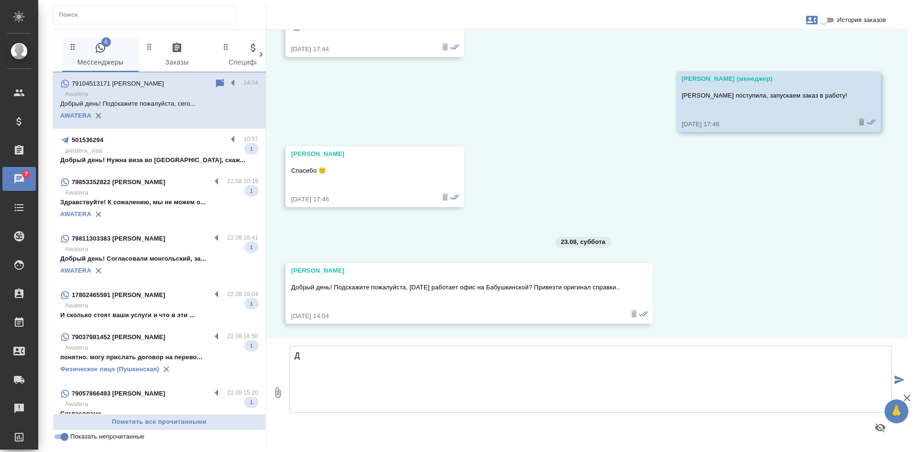
scroll to position [1636, 0]
click at [829, 21] on input "История заказов" at bounding box center [824, 19] width 34 height 11
checkbox input "true"
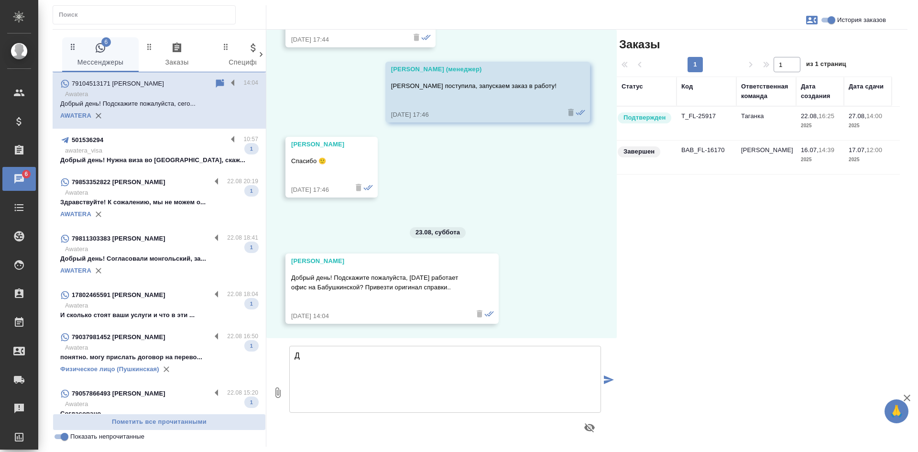
scroll to position [1674, 0]
click at [731, 123] on td "T_FL-25917" at bounding box center [707, 123] width 60 height 33
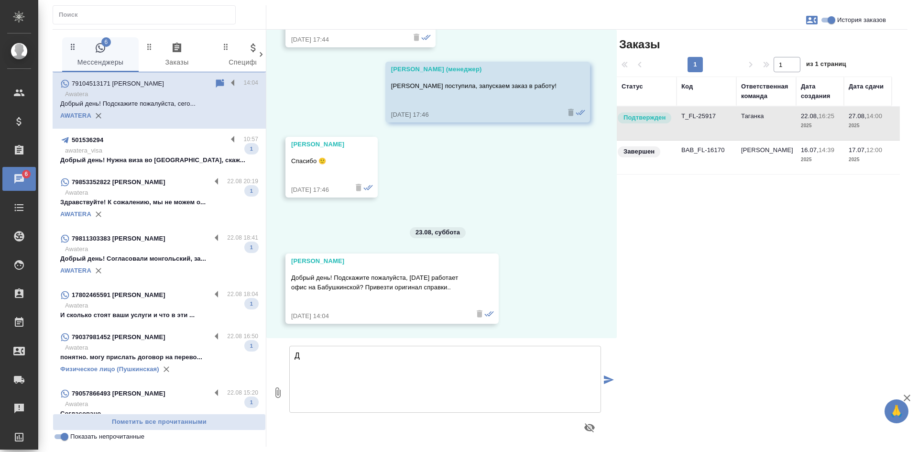
click at [731, 123] on td "T_FL-25917" at bounding box center [707, 123] width 60 height 33
click at [214, 86] on icon at bounding box center [219, 83] width 11 height 11
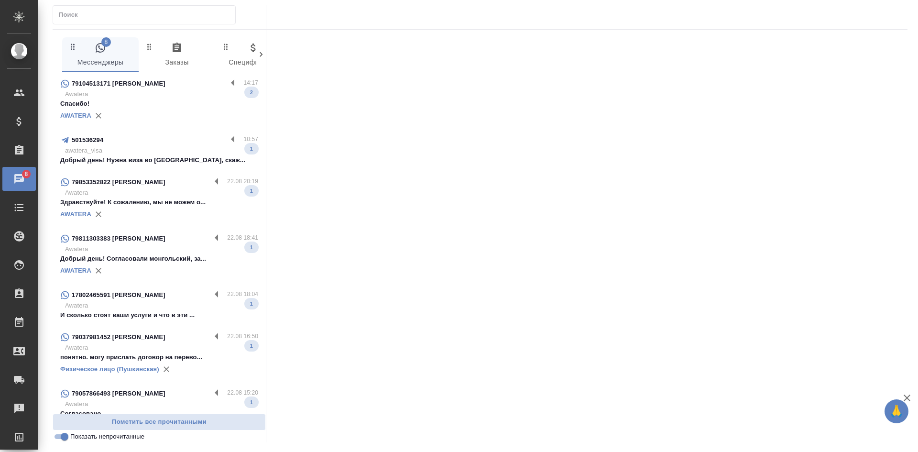
click at [149, 108] on p "Спасибо!" at bounding box center [159, 104] width 198 height 10
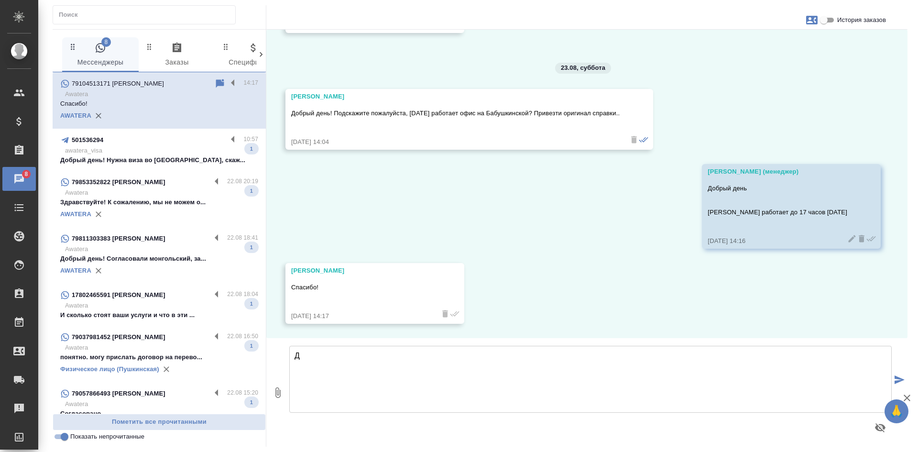
scroll to position [1810, 0]
click at [345, 369] on textarea "Д" at bounding box center [590, 379] width 603 height 67
click at [64, 442] on div "6 Мессенджеры 0 Заказы 0 Спецификации 0 Клиенты 0 Входящие 0 Тендеры 0 Исполнит…" at bounding box center [160, 238] width 214 height 417
click at [63, 438] on input "Показать непрочитанные" at bounding box center [64, 436] width 34 height 11
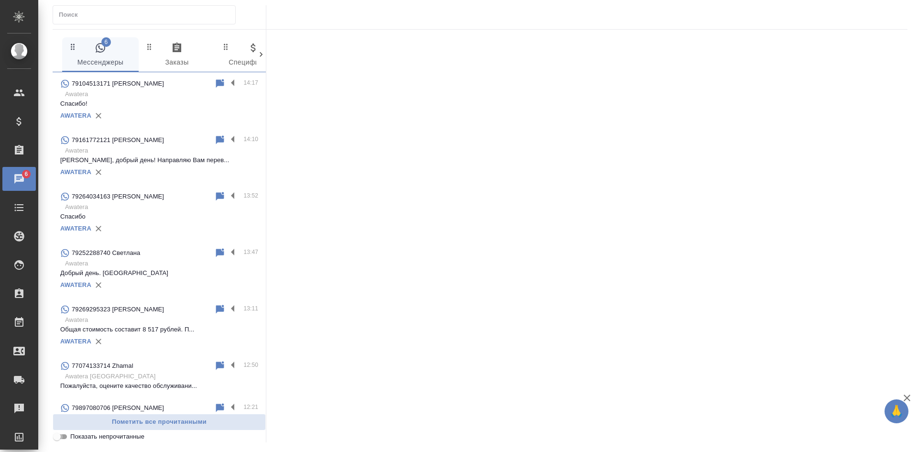
click at [63, 438] on input "Показать непрочитанные" at bounding box center [57, 436] width 34 height 11
checkbox input "true"
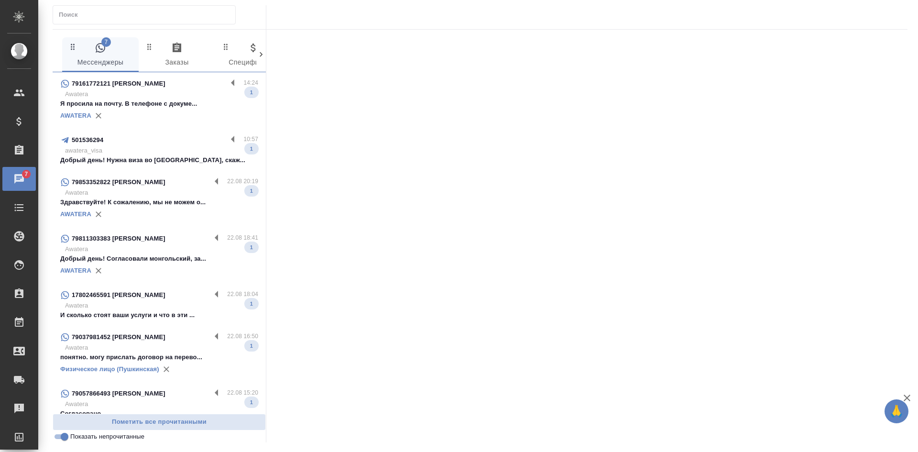
click at [160, 109] on div "AWATERA" at bounding box center [159, 116] width 198 height 14
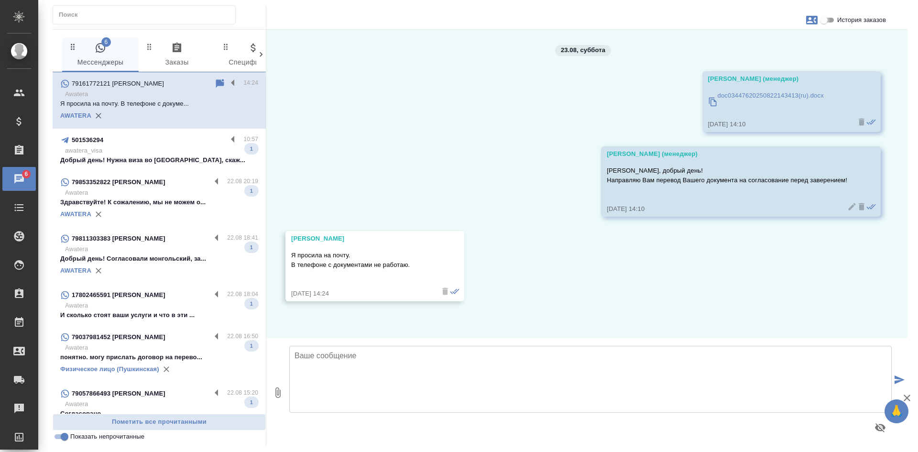
click at [828, 23] on input "История заказов" at bounding box center [824, 19] width 34 height 11
checkbox input "true"
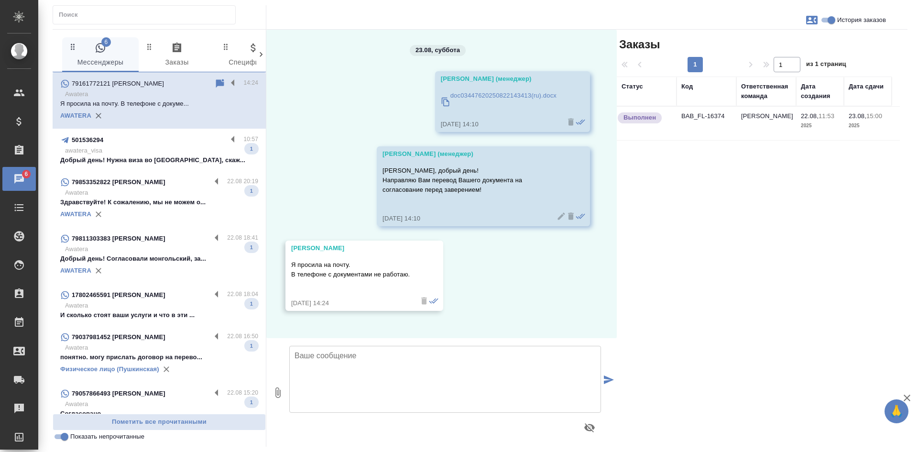
click at [775, 123] on td "Бабушкинская" at bounding box center [766, 123] width 60 height 33
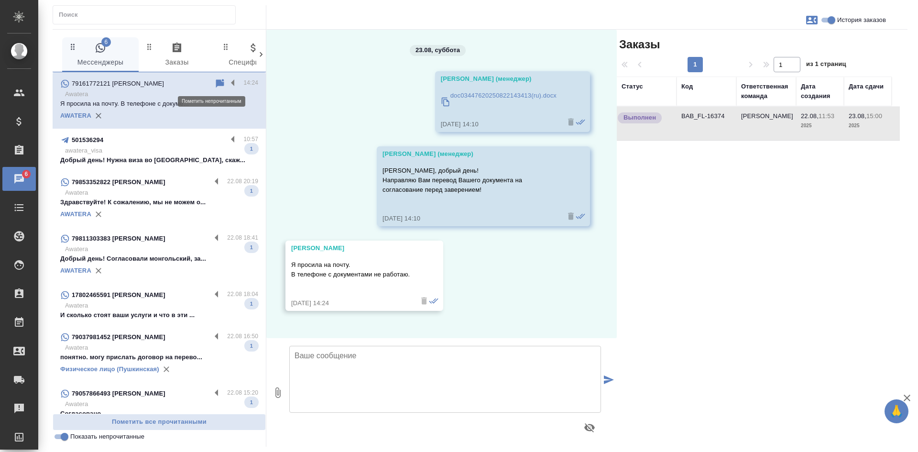
click at [216, 82] on icon at bounding box center [220, 83] width 8 height 9
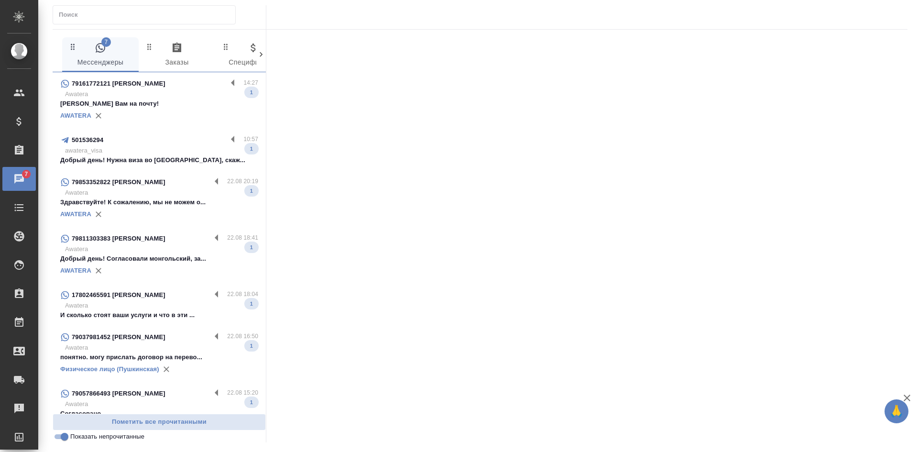
click at [167, 101] on p "Направили Вам на почту!" at bounding box center [159, 104] width 198 height 10
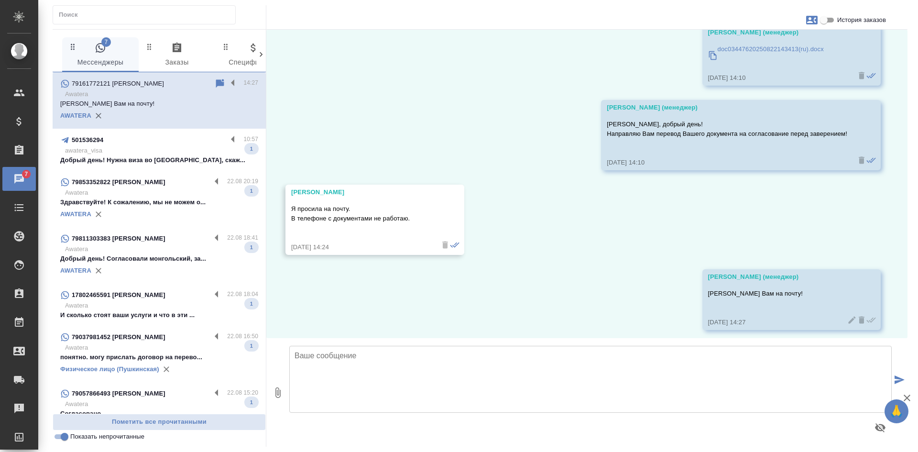
scroll to position [53, 0]
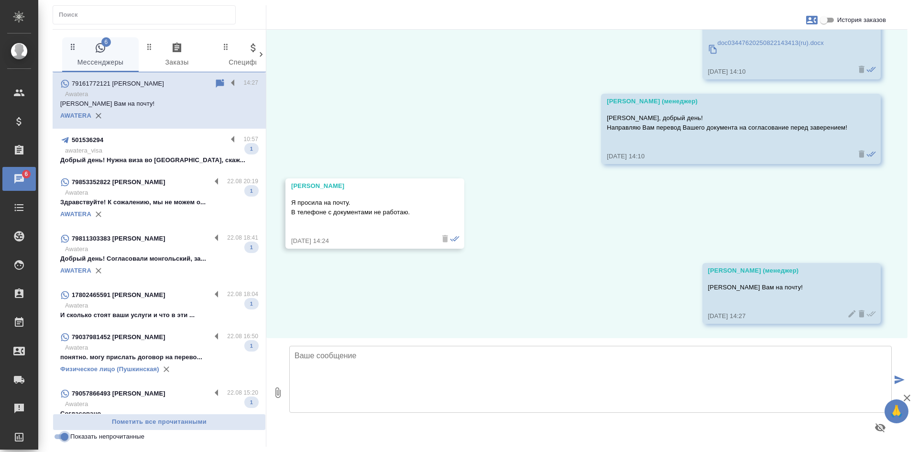
click at [66, 438] on input "Показать непрочитанные" at bounding box center [64, 436] width 34 height 11
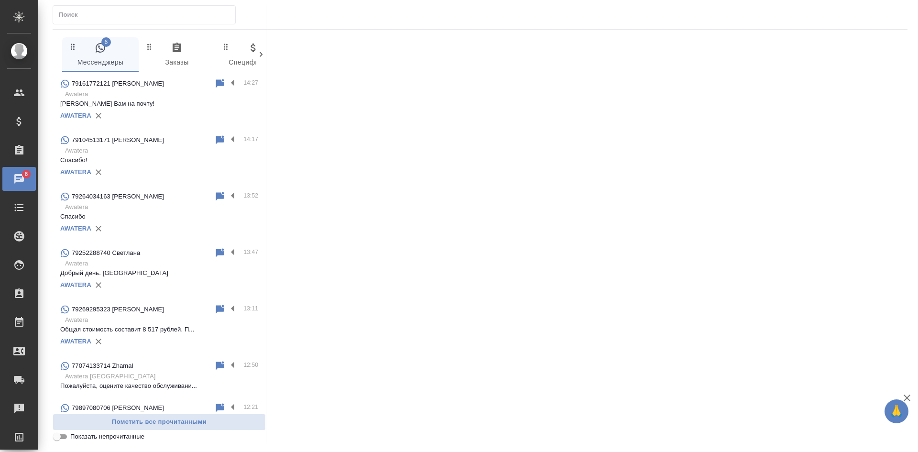
click at [66, 438] on input "Показать непрочитанные" at bounding box center [57, 436] width 34 height 11
checkbox input "true"
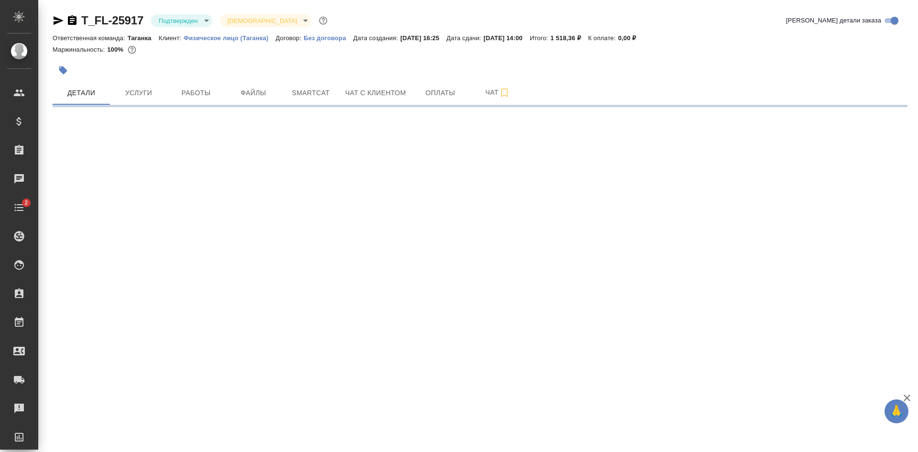
select select "RU"
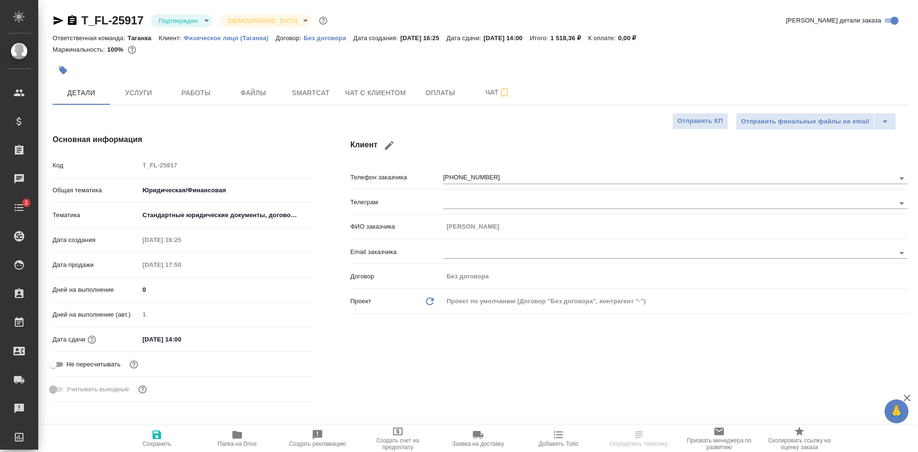
type textarea "x"
click at [57, 18] on icon "button" at bounding box center [58, 20] width 11 height 11
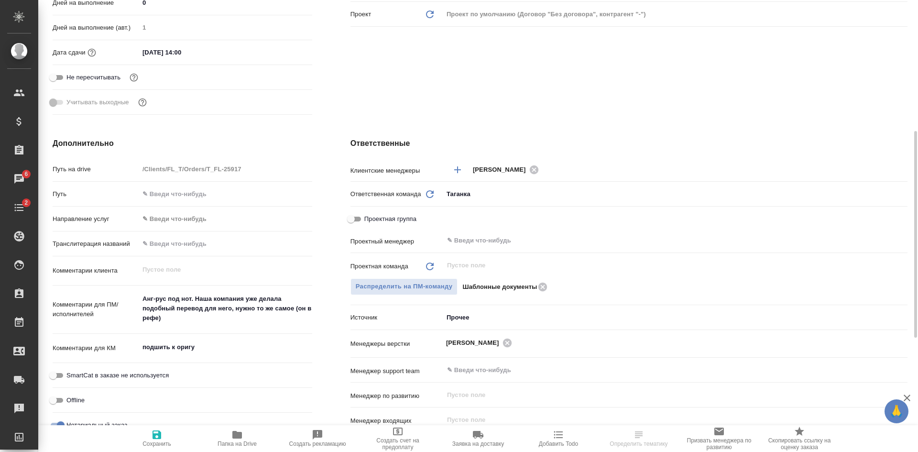
scroll to position [383, 0]
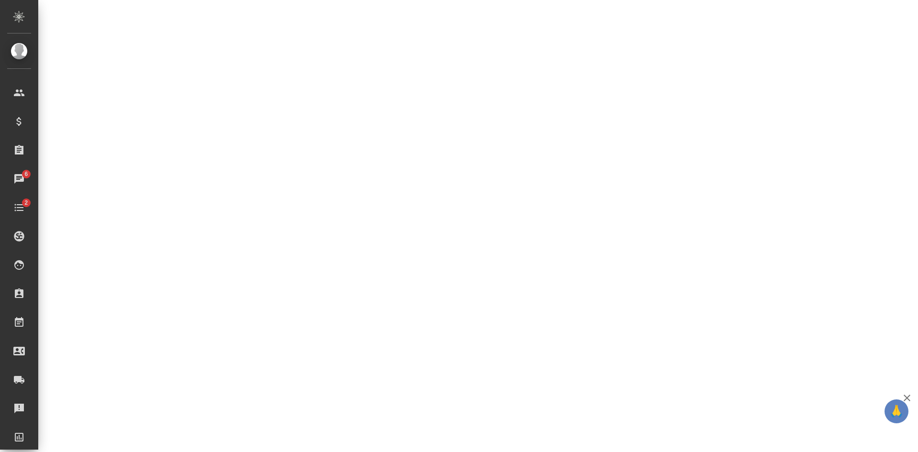
select select "RU"
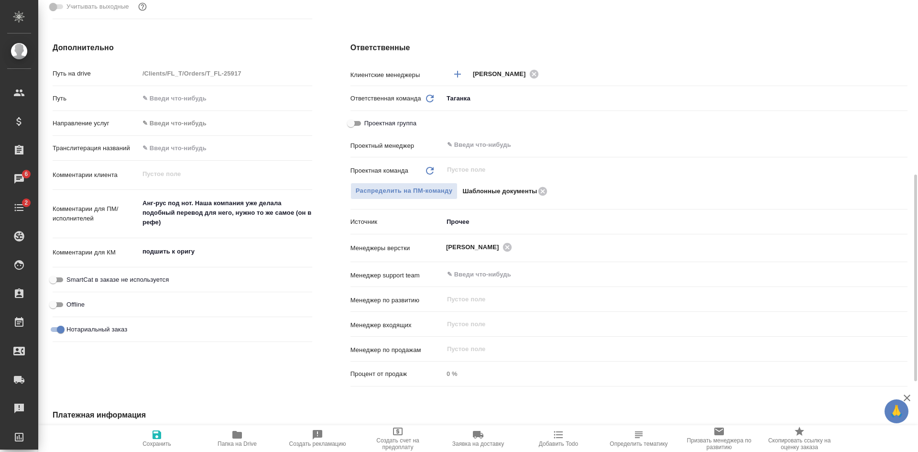
type textarea "x"
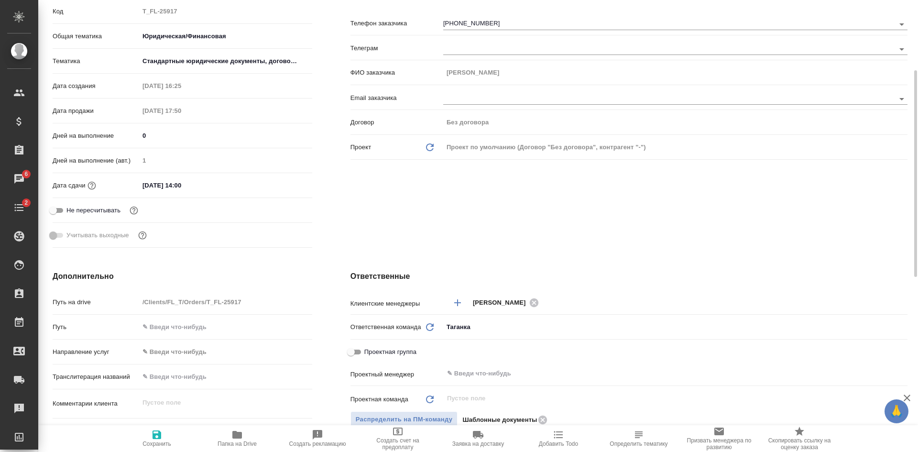
scroll to position [0, 0]
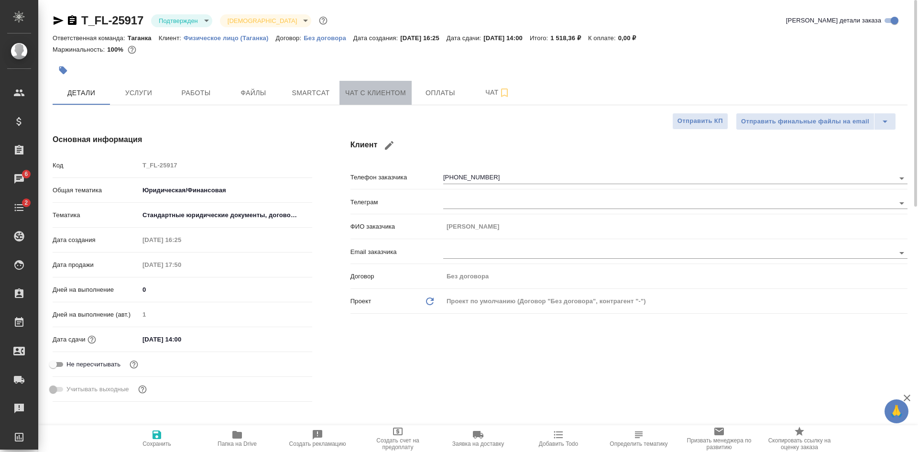
click at [403, 88] on span "Чат с клиентом" at bounding box center [375, 93] width 61 height 12
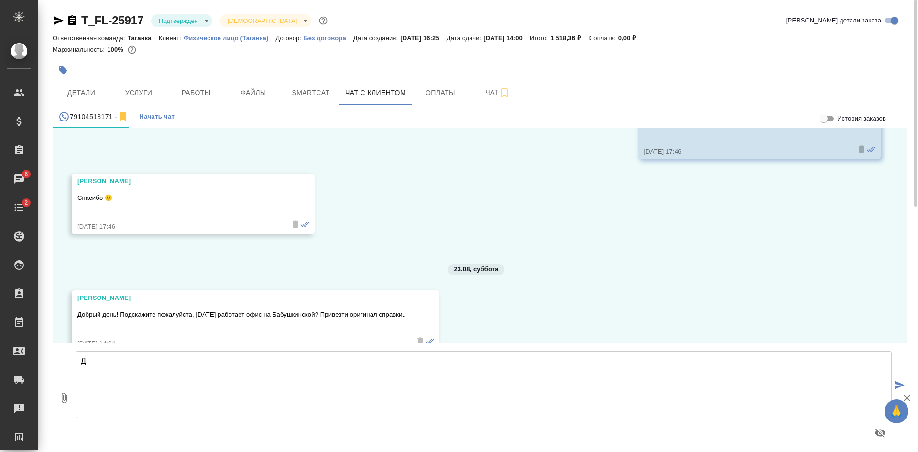
scroll to position [1720, 0]
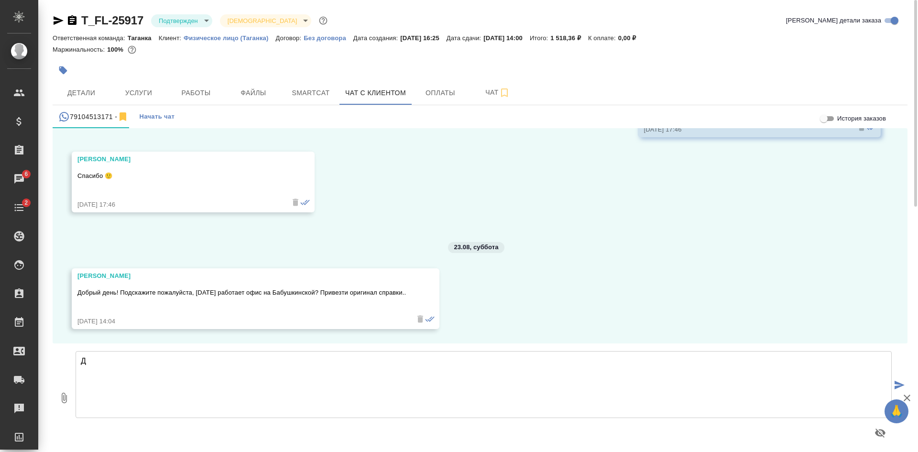
click at [224, 376] on textarea "Д" at bounding box center [484, 384] width 816 height 67
click at [74, 96] on span "Детали" at bounding box center [81, 93] width 46 height 12
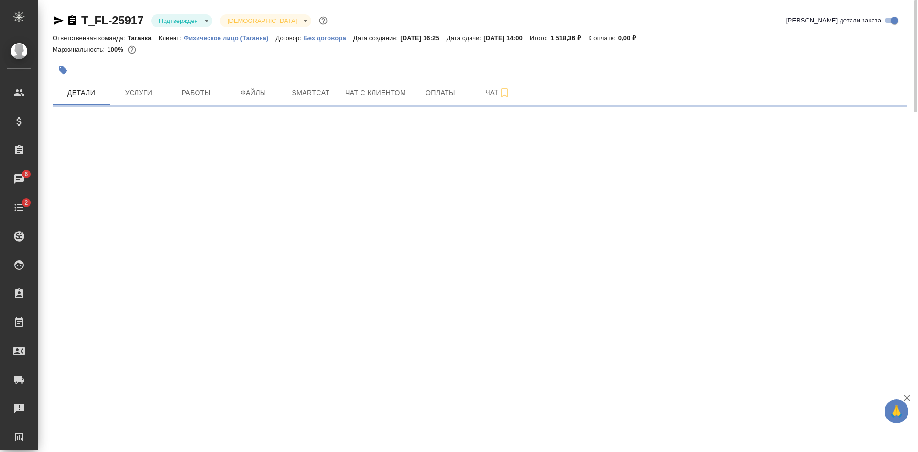
select select "RU"
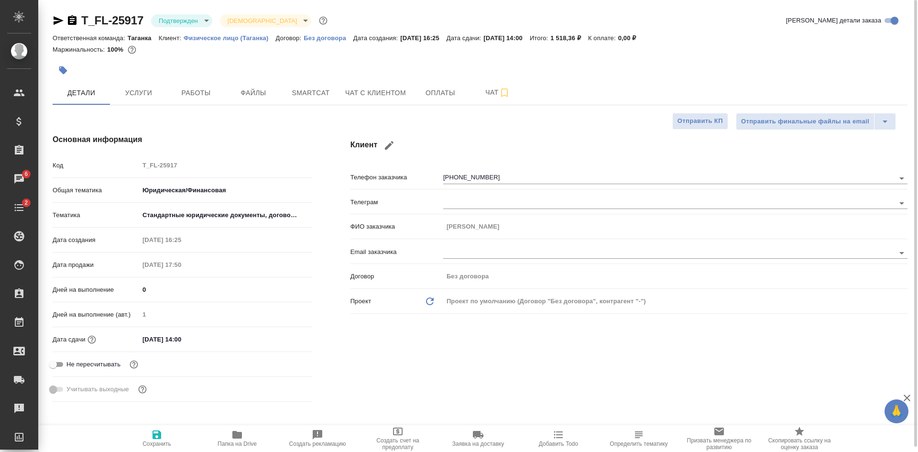
type textarea "x"
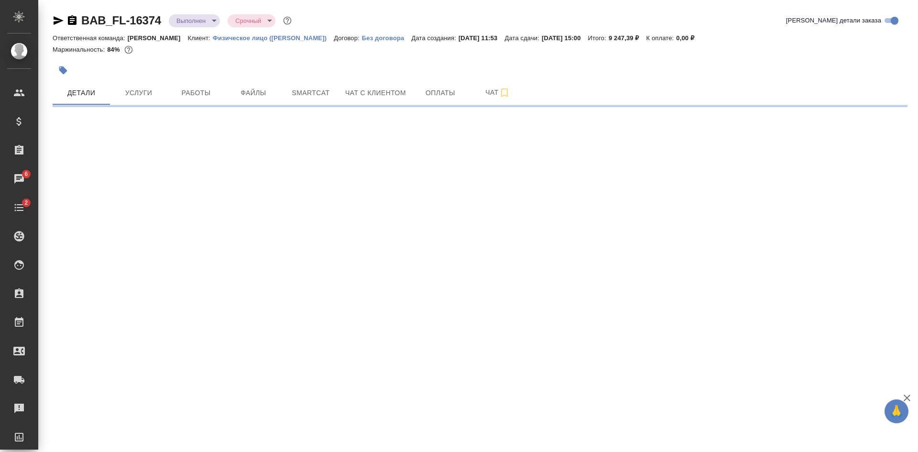
select select "RU"
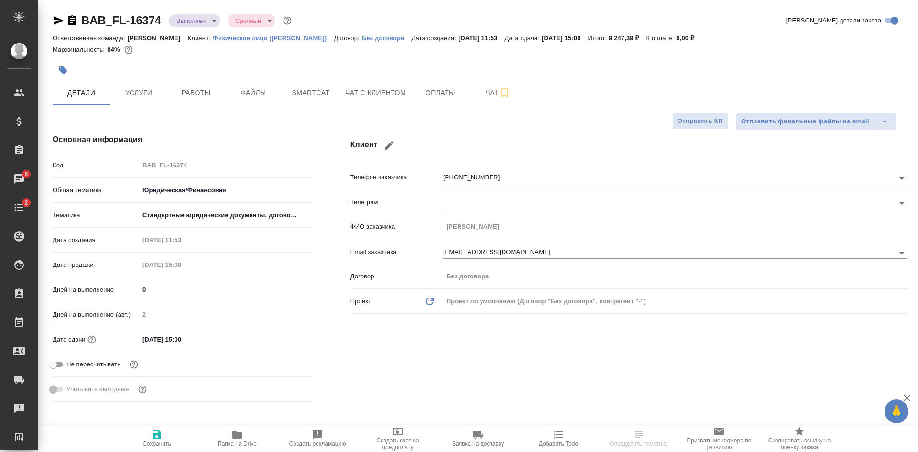
type textarea "x"
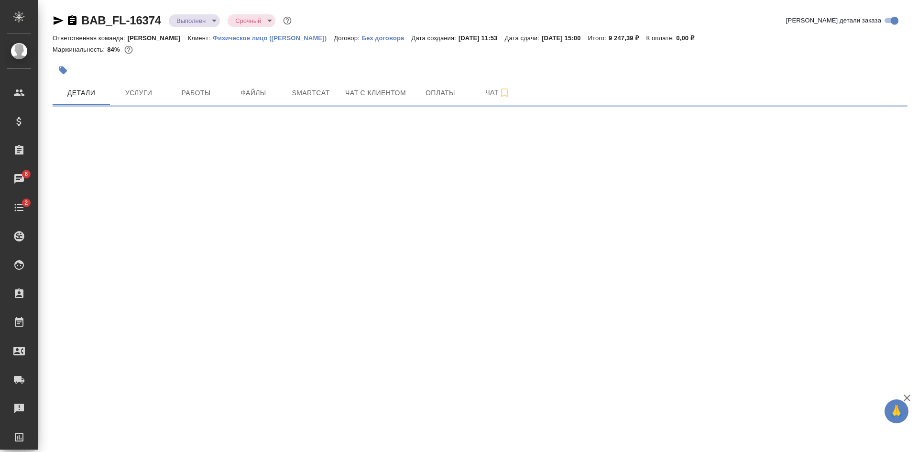
select select "RU"
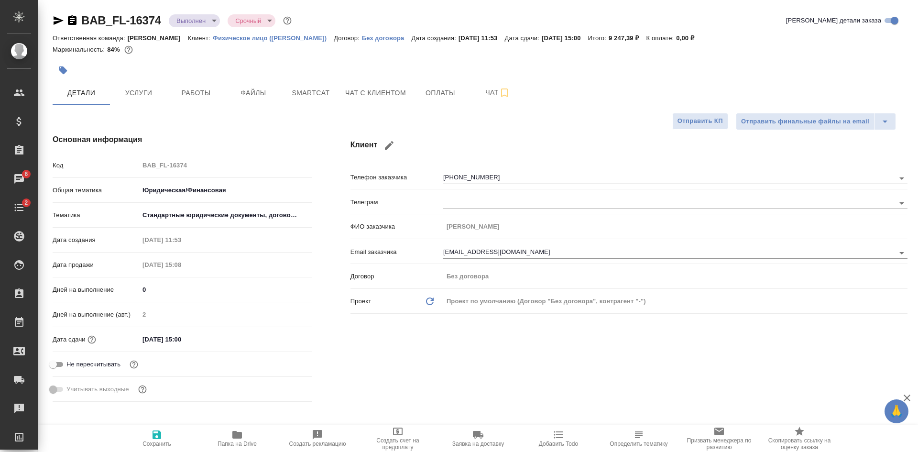
type textarea "x"
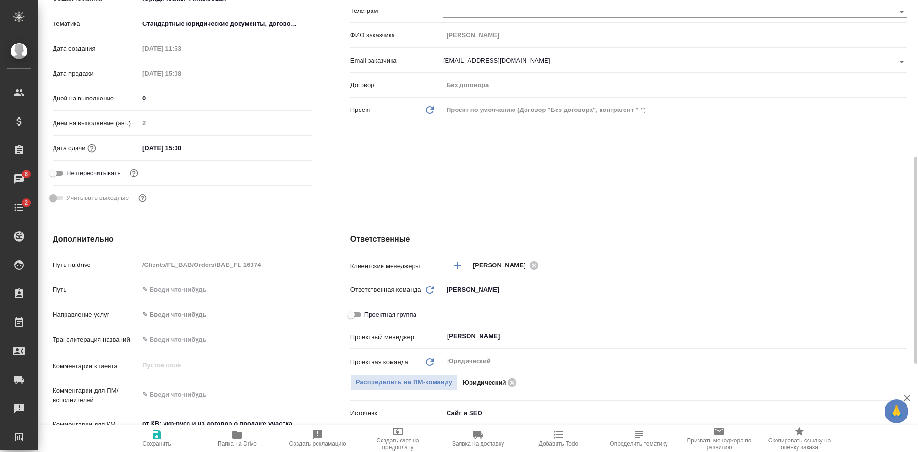
scroll to position [383, 0]
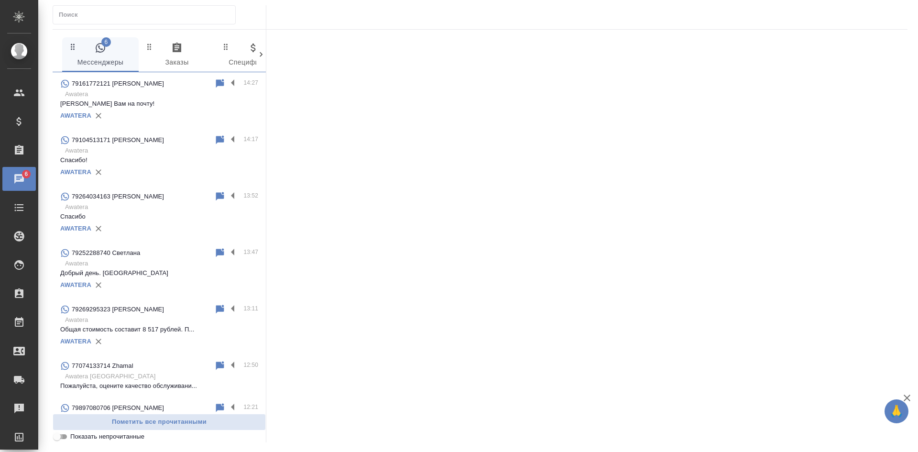
click at [66, 440] on input "Показать непрочитанные" at bounding box center [57, 436] width 34 height 11
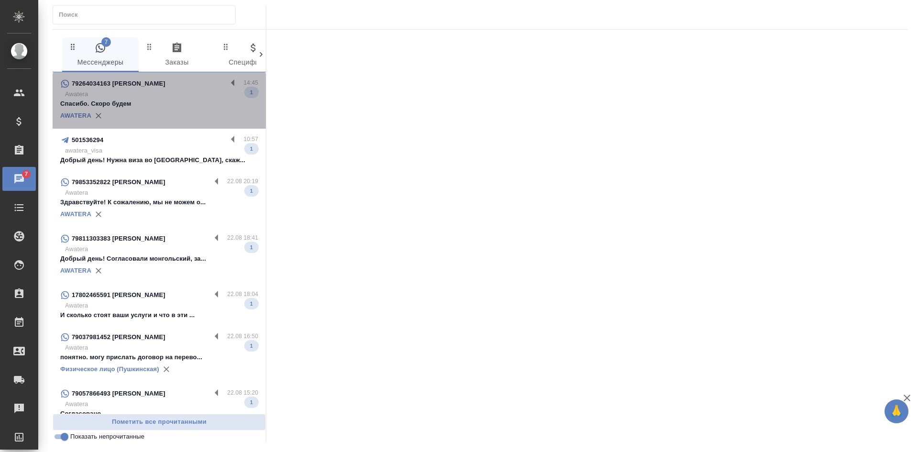
click at [182, 120] on div "AWATERA" at bounding box center [159, 116] width 198 height 14
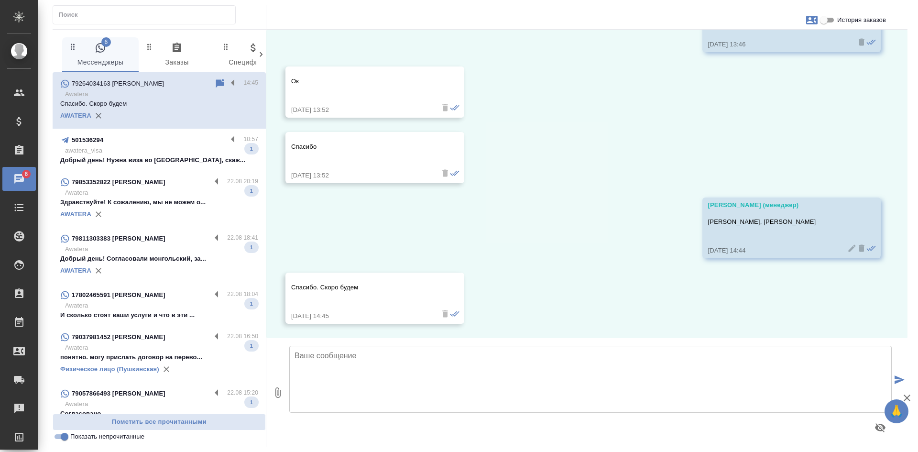
scroll to position [3567, 0]
click at [63, 436] on input "Показать непрочитанные" at bounding box center [64, 436] width 34 height 11
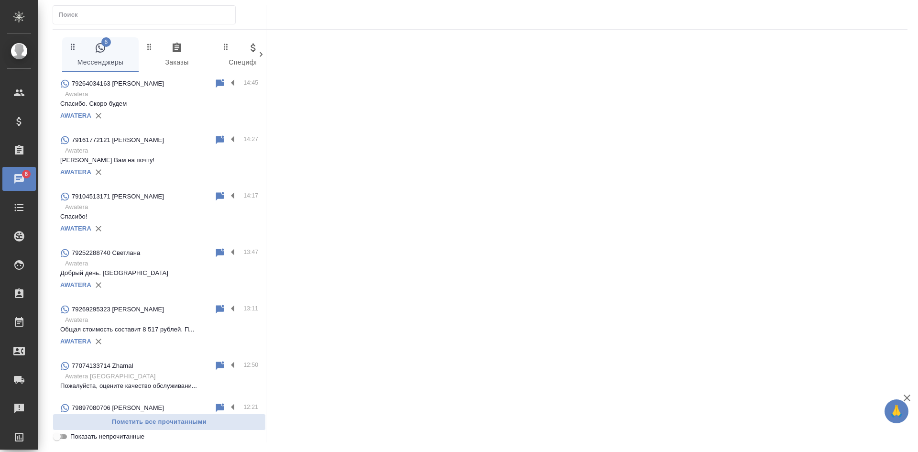
click at [63, 436] on input "Показать непрочитанные" at bounding box center [57, 436] width 34 height 11
checkbox input "true"
click at [64, 440] on input "Показать непрочитанные" at bounding box center [57, 436] width 34 height 11
checkbox input "true"
click at [59, 437] on input "Показать непрочитанные" at bounding box center [57, 436] width 34 height 11
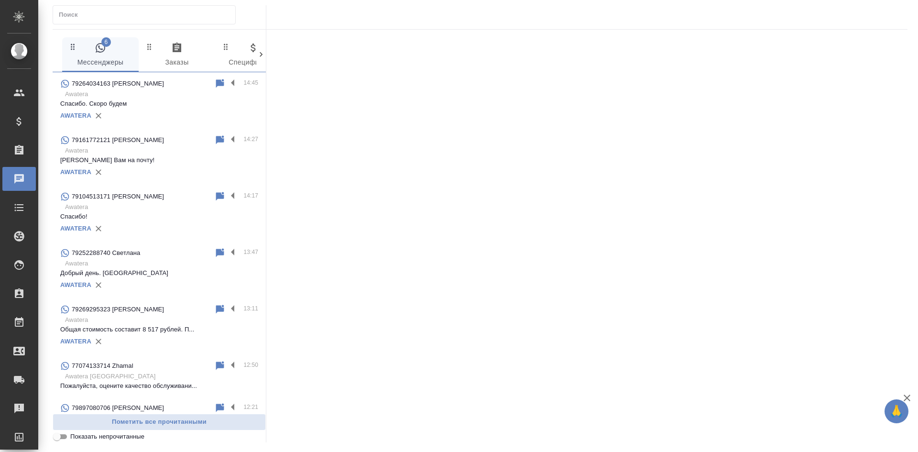
checkbox input "true"
click at [57, 436] on input "Показать непрочитанные" at bounding box center [57, 436] width 34 height 11
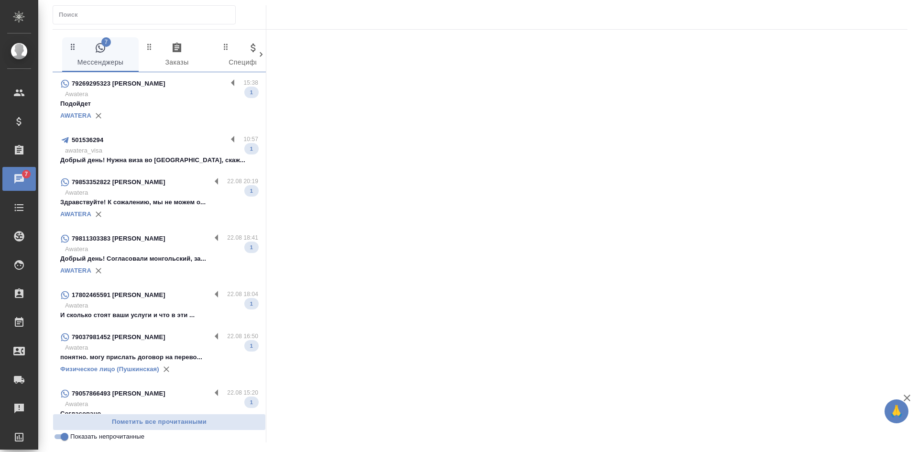
click at [169, 103] on p "Подойдет" at bounding box center [159, 104] width 198 height 10
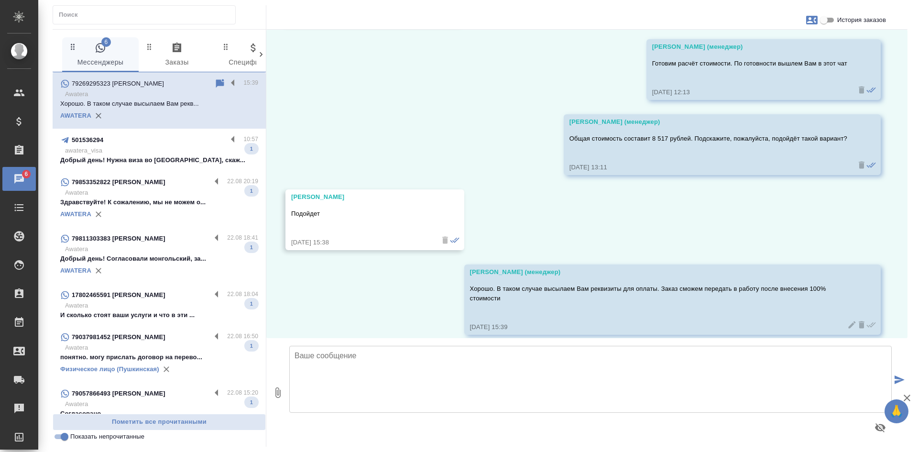
scroll to position [2410, 0]
click at [58, 438] on input "Показать непрочитанные" at bounding box center [64, 436] width 34 height 11
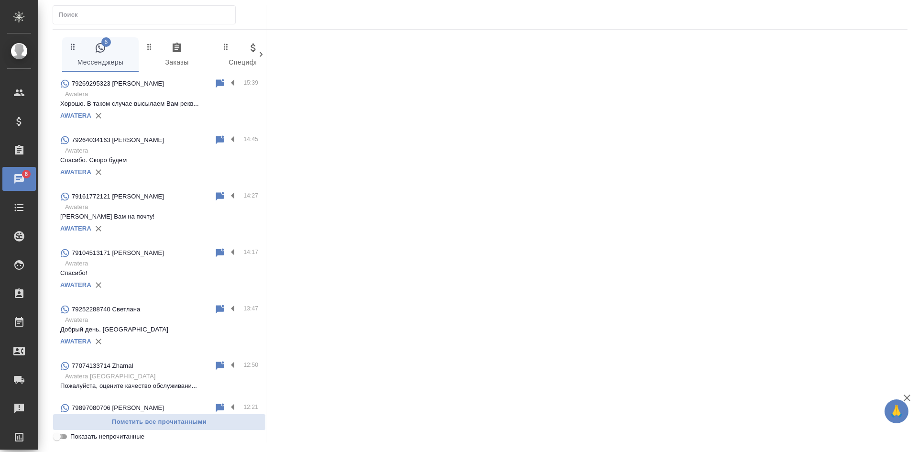
click at [59, 438] on input "Показать непрочитанные" at bounding box center [57, 436] width 34 height 11
checkbox input "true"
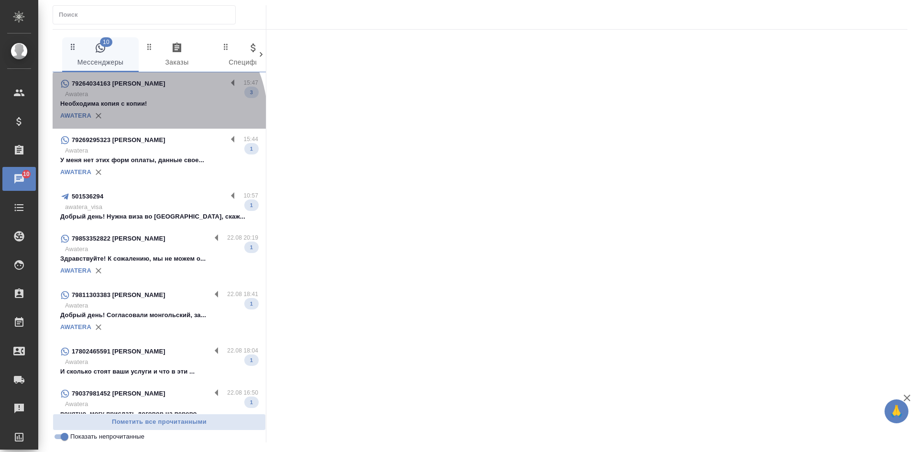
click at [152, 114] on div "AWATERA" at bounding box center [159, 116] width 198 height 14
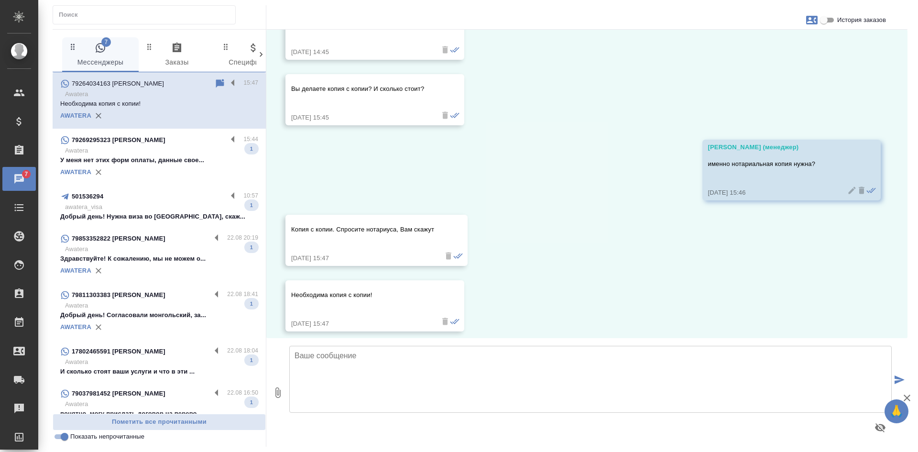
scroll to position [3839, 0]
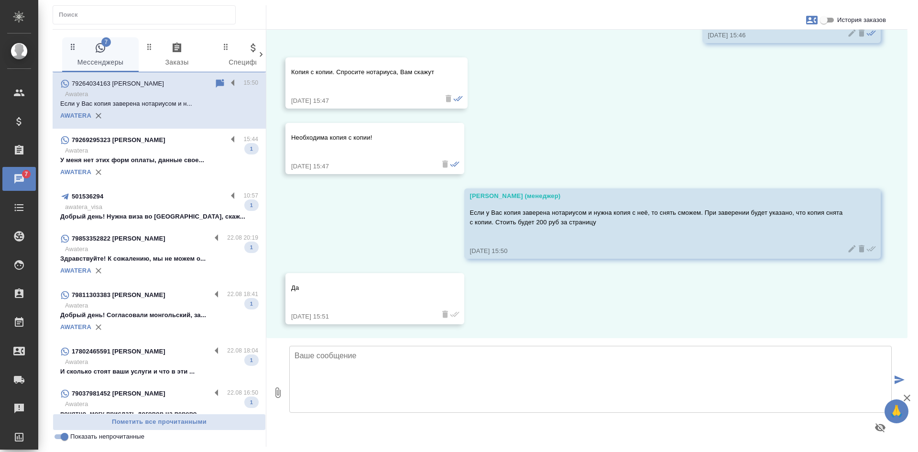
scroll to position [3989, 0]
click at [143, 157] on p "У меня нет этих форм оплаты, данные свое..." at bounding box center [159, 160] width 198 height 10
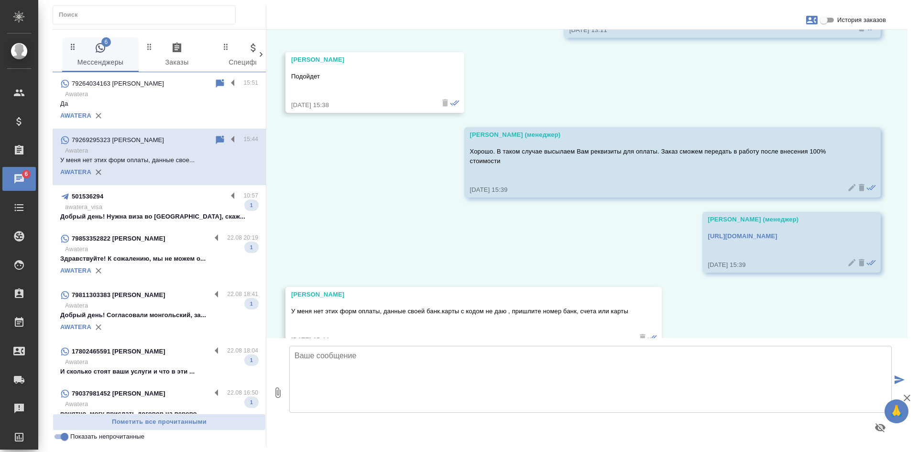
scroll to position [2560, 0]
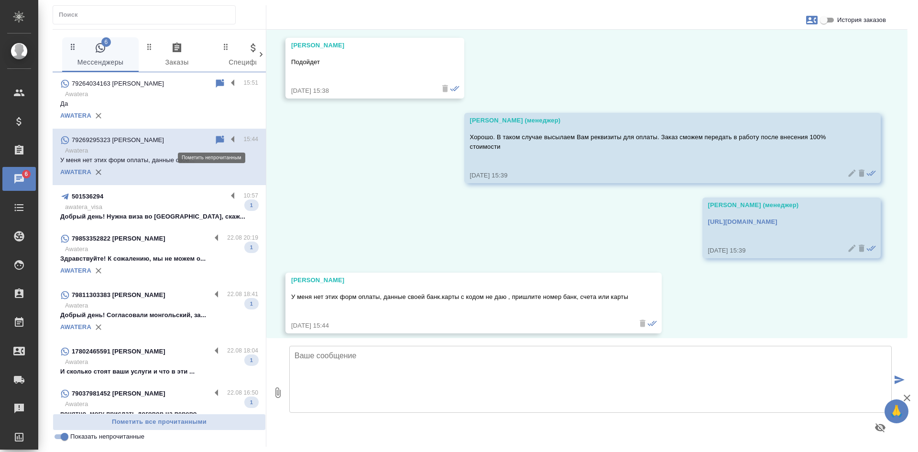
click at [216, 140] on icon at bounding box center [220, 139] width 8 height 9
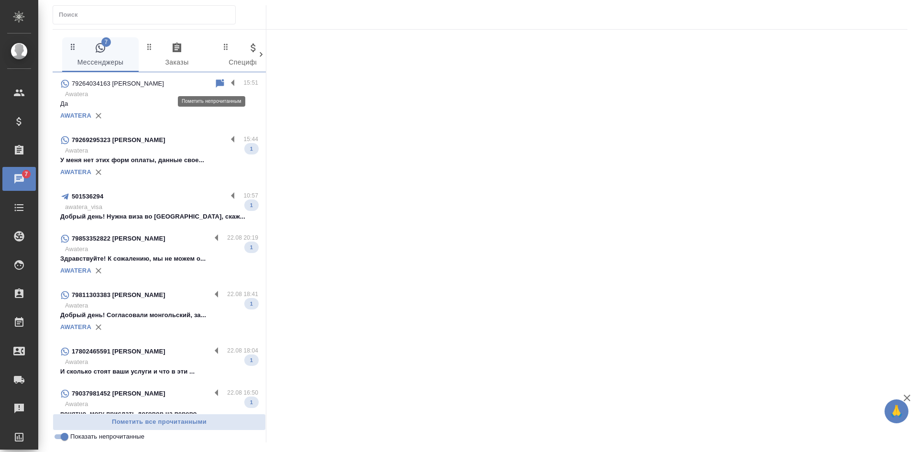
click at [214, 79] on icon at bounding box center [219, 83] width 11 height 11
click at [183, 108] on p "куар код в приложенном скане" at bounding box center [159, 104] width 198 height 10
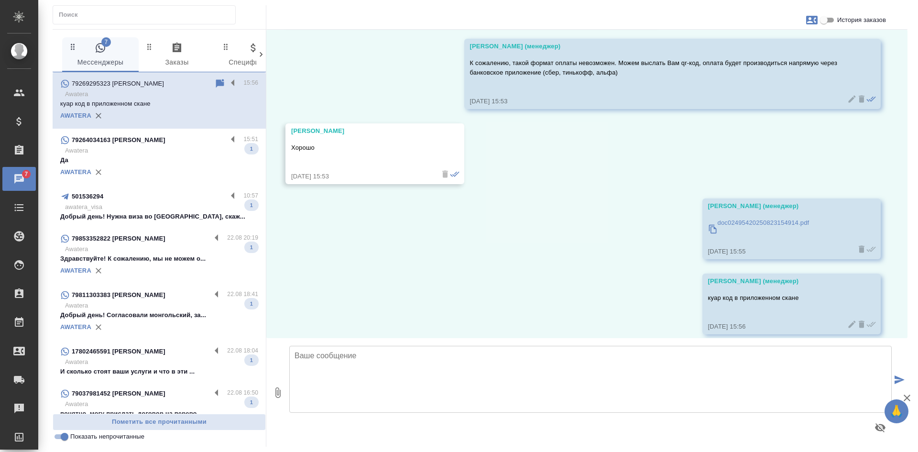
scroll to position [2870, 0]
click at [777, 217] on p "doc02495420250823154914.pdf" at bounding box center [764, 222] width 92 height 10
click at [67, 438] on input "Показать непрочитанные" at bounding box center [64, 436] width 34 height 11
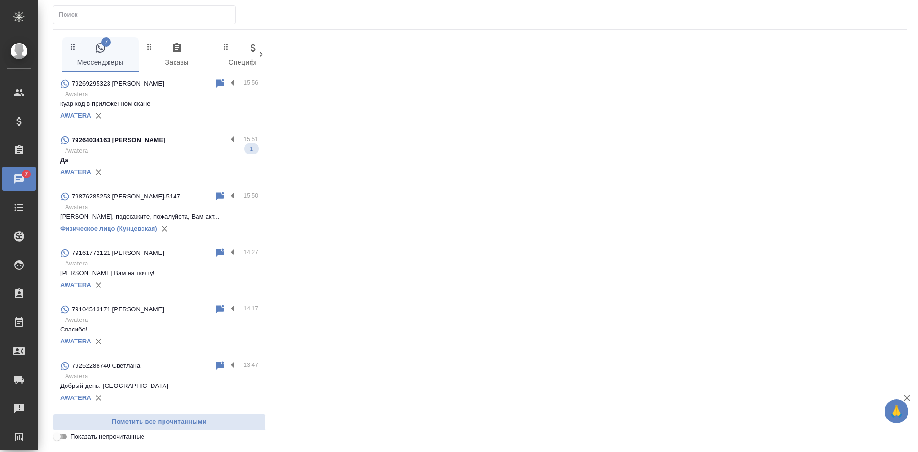
click at [64, 439] on input "Показать непрочитанные" at bounding box center [57, 436] width 34 height 11
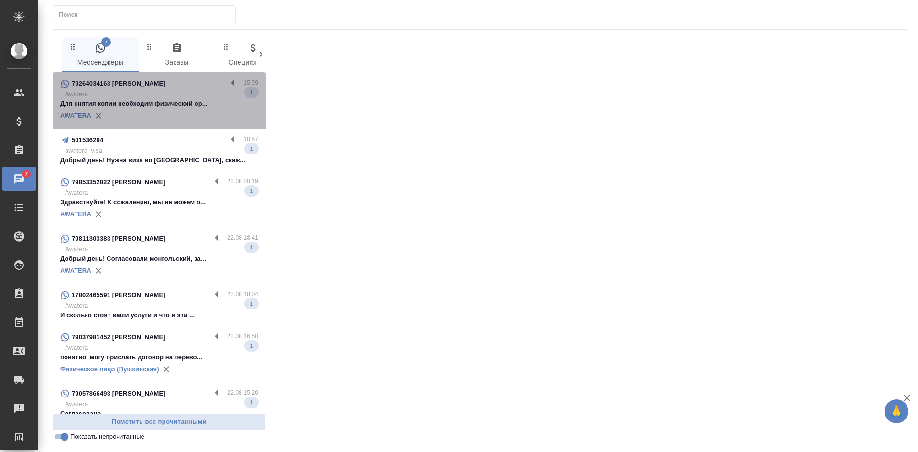
click at [180, 105] on p "Для снятия копии необходим физический ор..." at bounding box center [159, 104] width 198 height 10
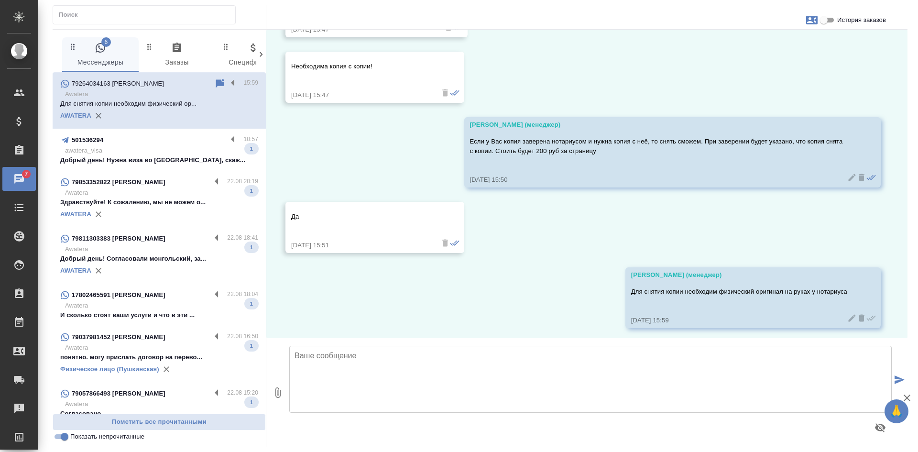
scroll to position [4064, 0]
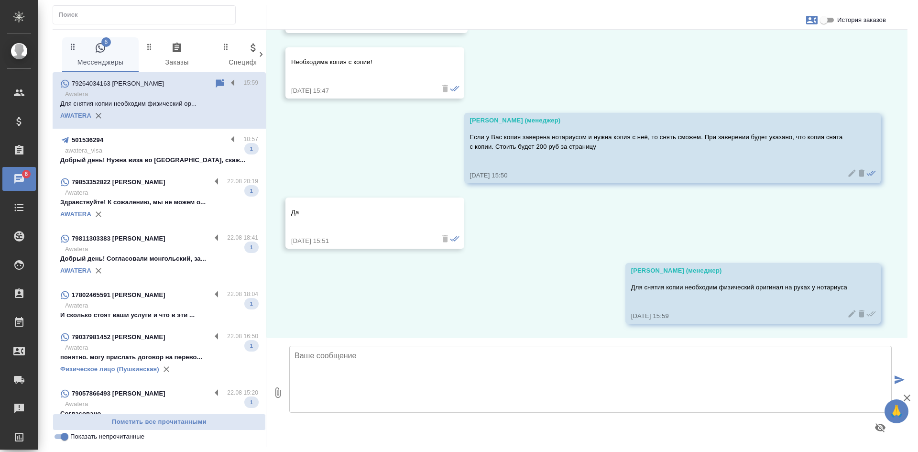
click at [63, 438] on input "Показать непрочитанные" at bounding box center [64, 436] width 34 height 11
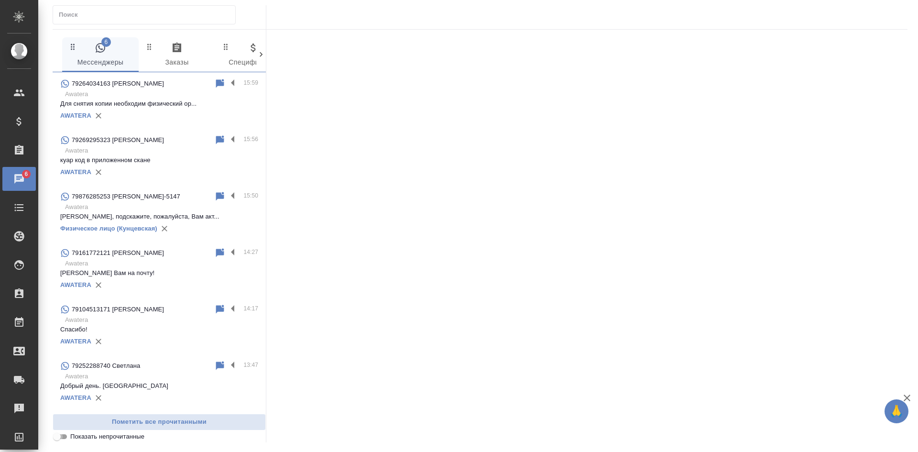
click at [63, 438] on input "Показать непрочитанные" at bounding box center [57, 436] width 34 height 11
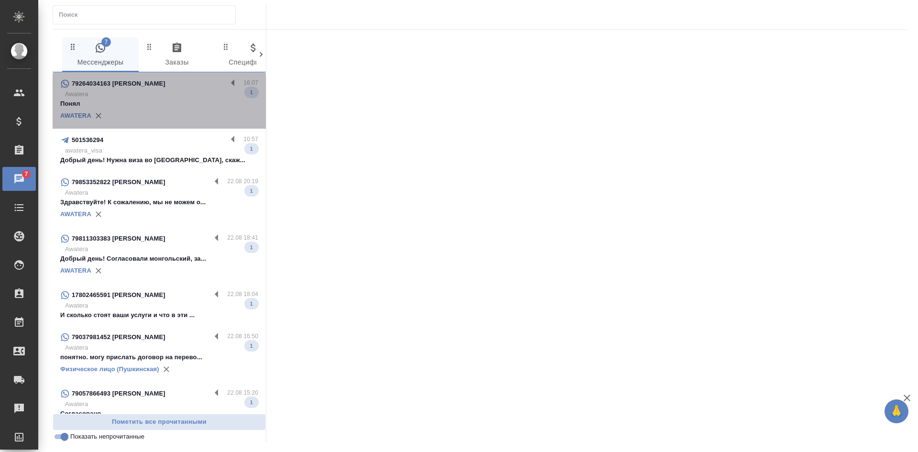
click at [170, 112] on div "AWATERA" at bounding box center [159, 116] width 198 height 14
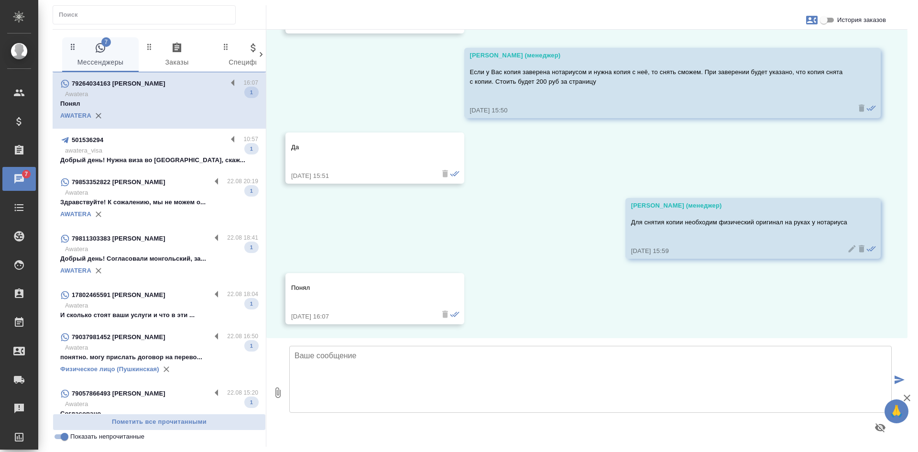
scroll to position [4130, 0]
click at [66, 439] on input "Показать непрочитанные" at bounding box center [64, 436] width 34 height 11
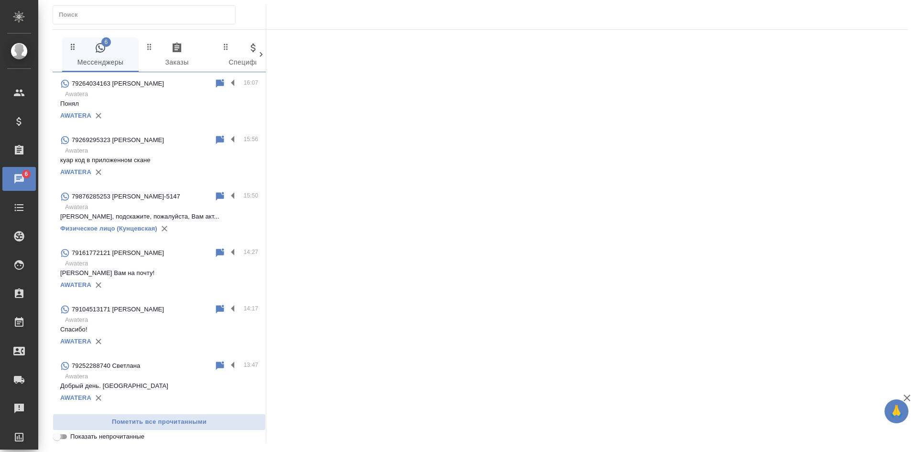
click at [66, 439] on input "Показать непрочитанные" at bounding box center [57, 436] width 34 height 11
checkbox input "true"
click at [57, 437] on input "Показать непрочитанные" at bounding box center [57, 436] width 34 height 11
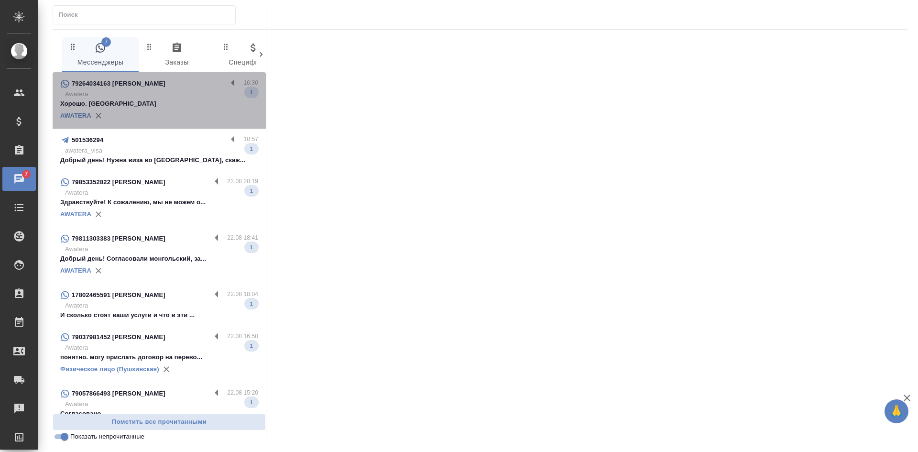
click at [193, 91] on p "Awatera" at bounding box center [161, 94] width 193 height 10
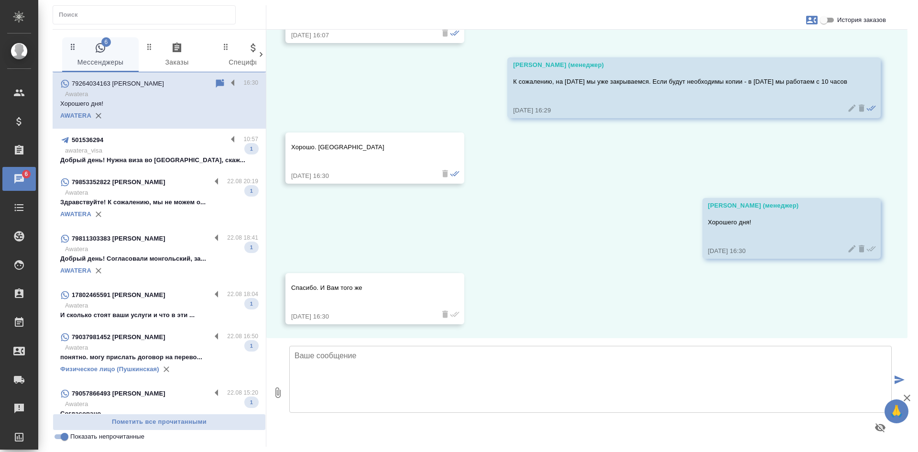
scroll to position [4411, 0]
click at [717, 292] on div "22.08, [DATE] [PERSON_NAME] (менеджер) Добрый день! Как можно к Вам обращаться?…" at bounding box center [586, 184] width 641 height 308
click at [59, 437] on input "Показать непрочитанные" at bounding box center [64, 436] width 34 height 11
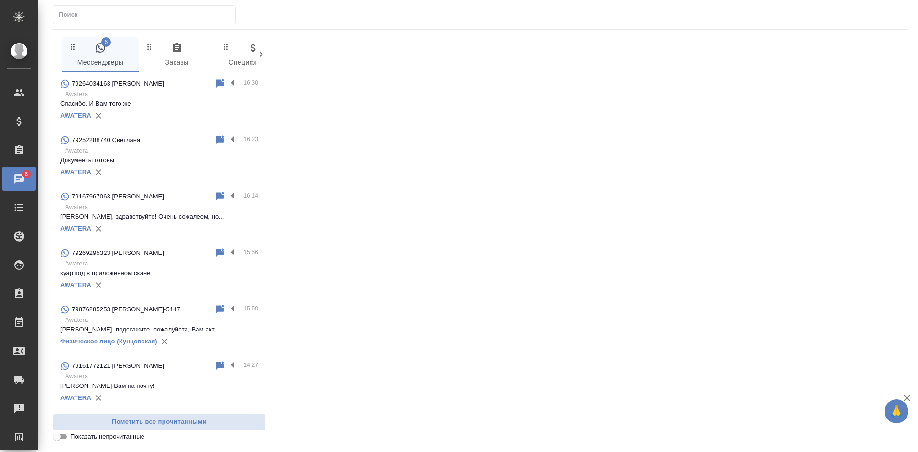
click at [59, 437] on input "Показать непрочитанные" at bounding box center [57, 436] width 34 height 11
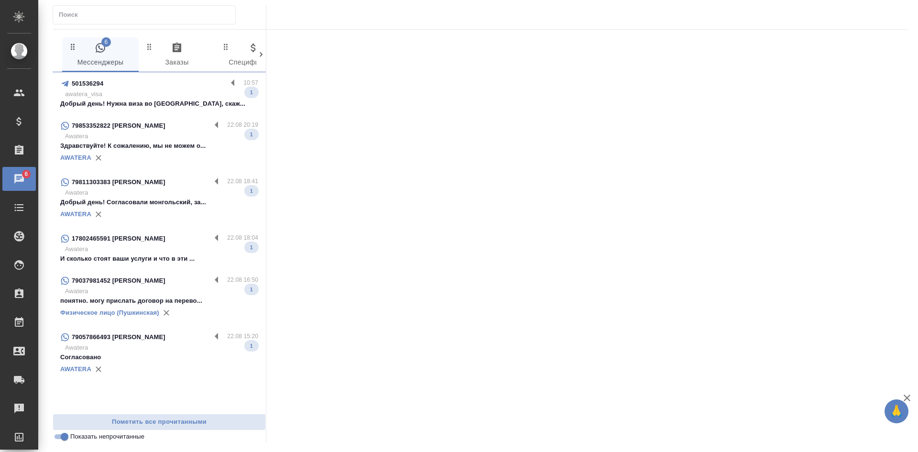
click at [59, 437] on input "Показать непрочитанные" at bounding box center [64, 436] width 34 height 11
checkbox input "false"
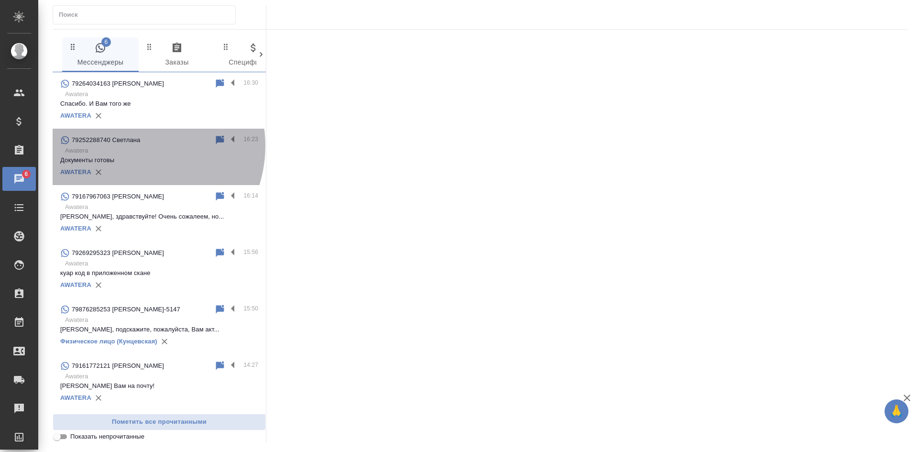
click at [134, 146] on p "Awatera" at bounding box center [161, 151] width 193 height 10
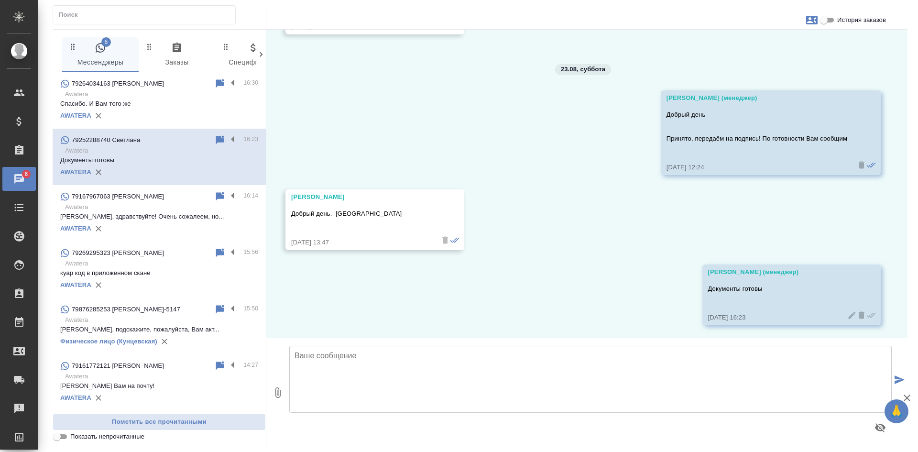
scroll to position [873, 0]
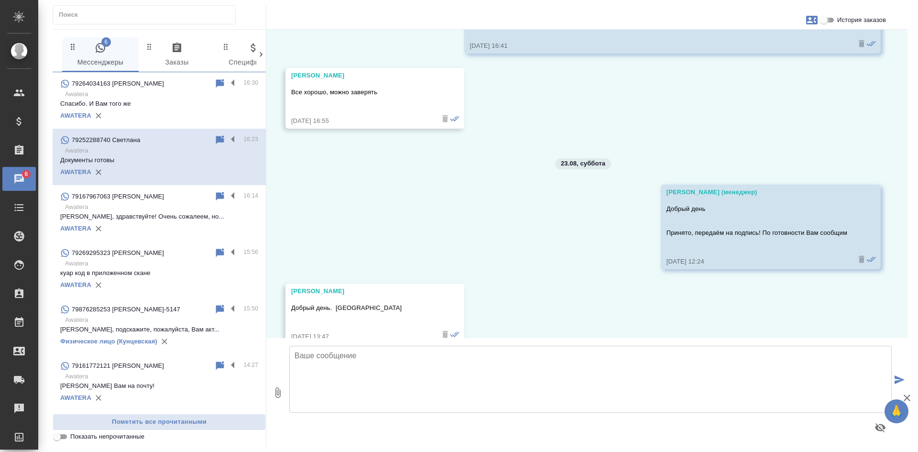
click at [825, 20] on input "История заказов" at bounding box center [824, 19] width 34 height 11
checkbox input "true"
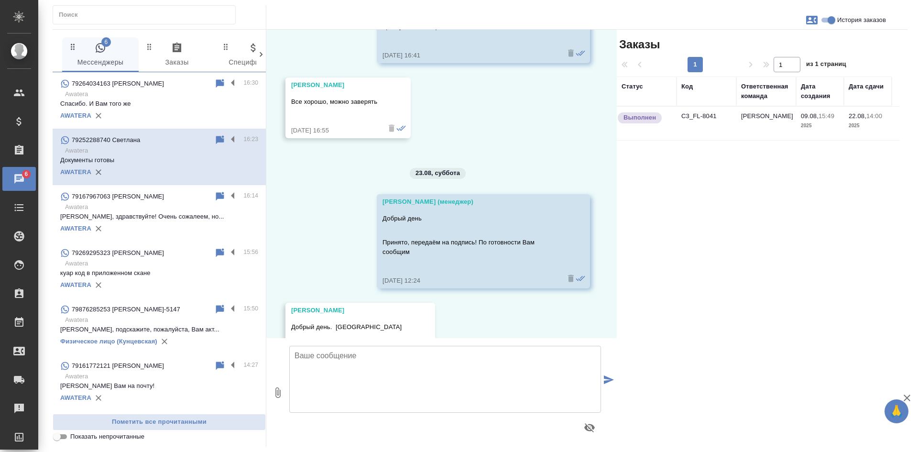
click at [764, 132] on td "[PERSON_NAME]" at bounding box center [766, 123] width 60 height 33
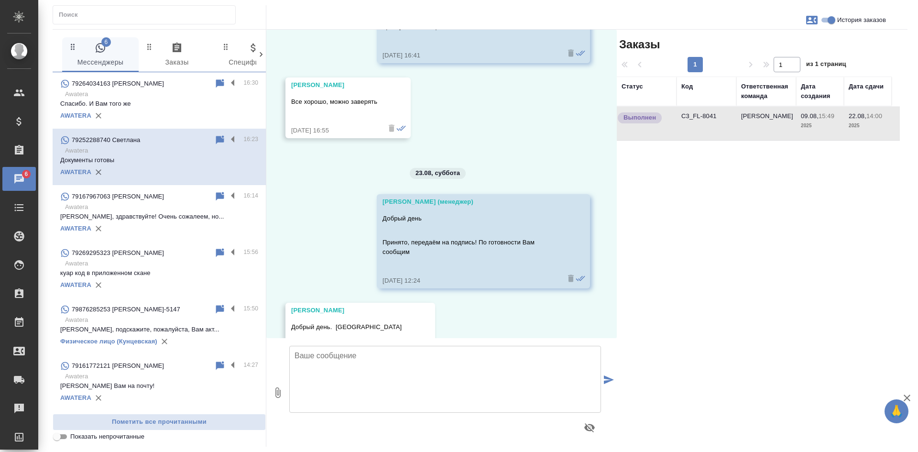
click at [764, 132] on td "[PERSON_NAME]" at bounding box center [766, 123] width 60 height 33
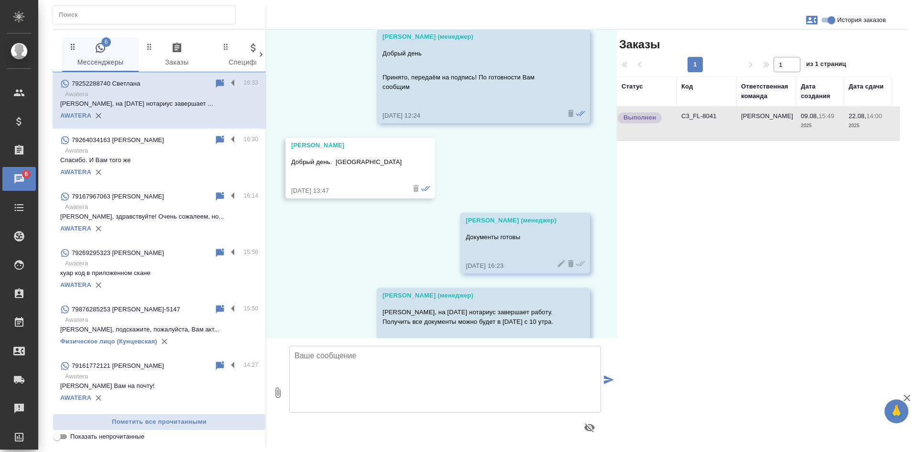
scroll to position [1024, 0]
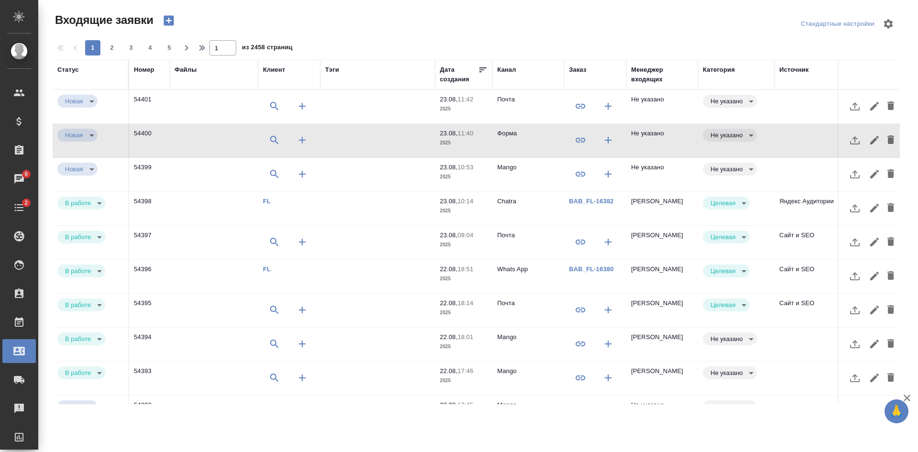
select select "RU"
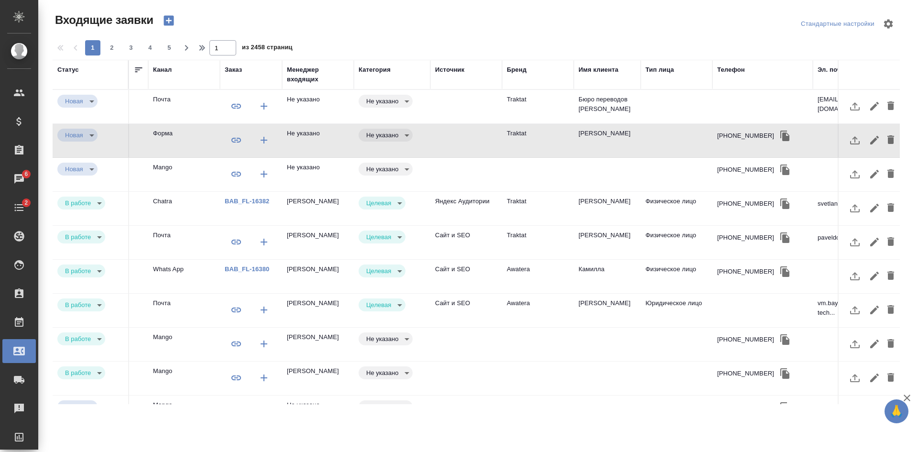
click at [433, 109] on td at bounding box center [466, 106] width 72 height 33
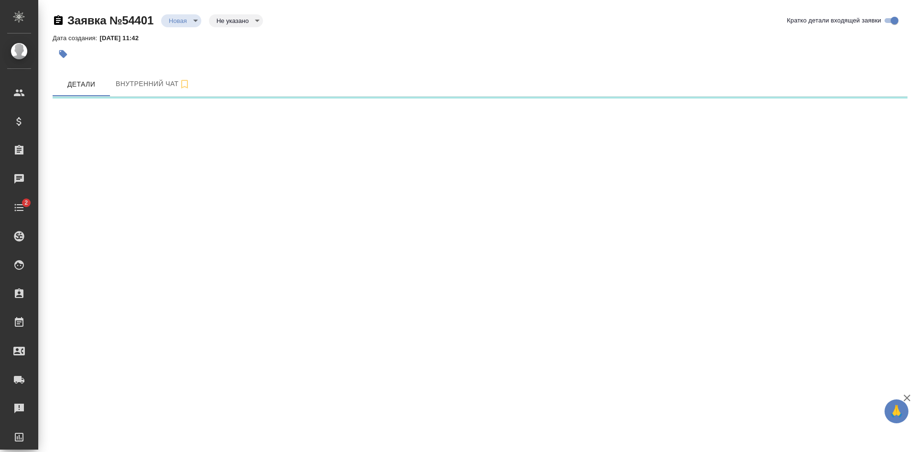
select select "RU"
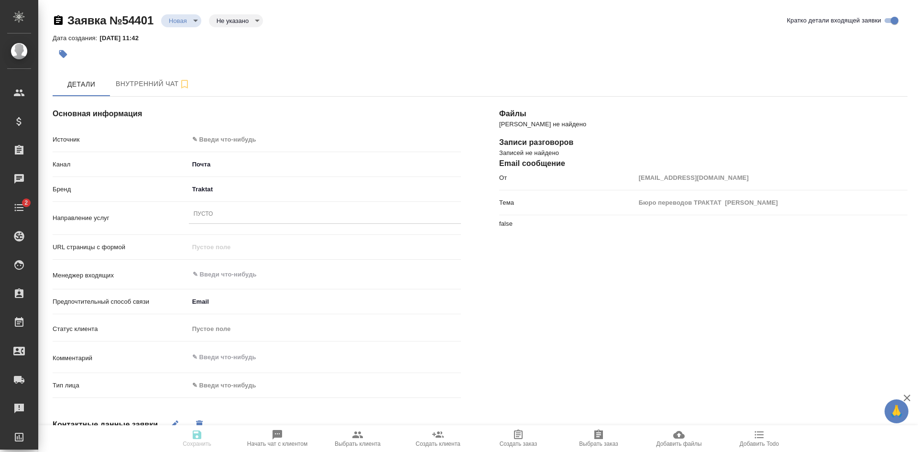
type textarea "x"
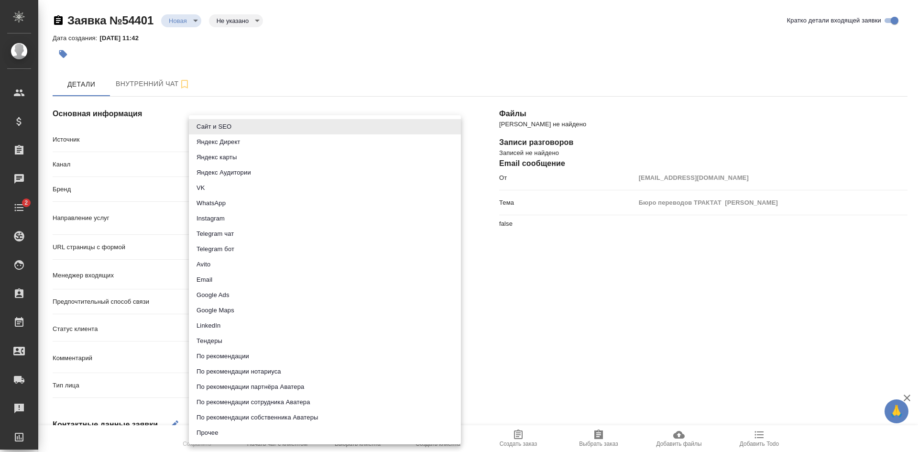
click at [213, 136] on body "🙏 .cls-1 fill:#fff; AWATERA Kasatkina Aleksandra Клиенты Спецификации Заказы Ча…" at bounding box center [459, 226] width 918 height 452
click at [212, 126] on li "Сайт и SEO" at bounding box center [325, 126] width 272 height 15
type input "seo"
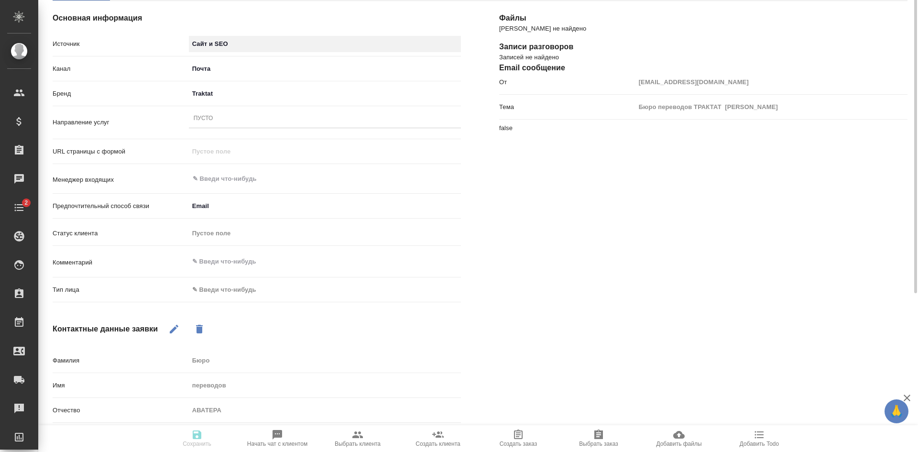
scroll to position [143, 0]
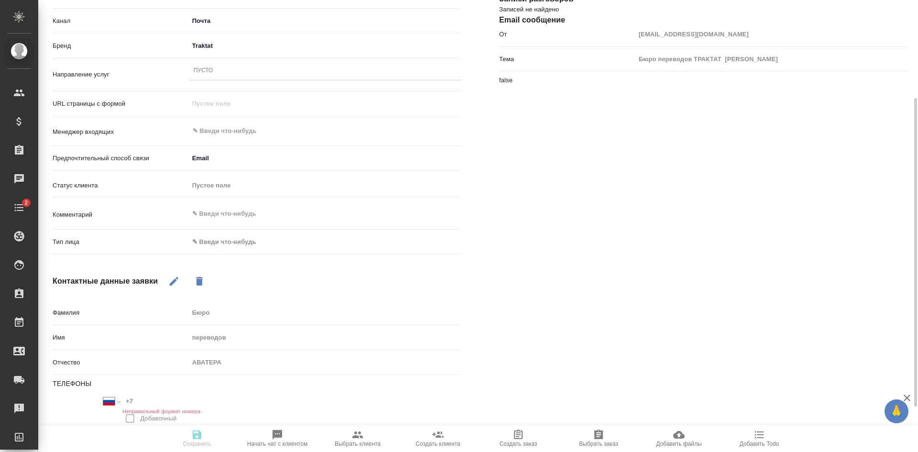
click at [214, 238] on body "🙏 .cls-1 fill:#fff; AWATERA Kasatkina Aleksandra Клиенты Спецификации Заказы Ча…" at bounding box center [459, 226] width 918 height 452
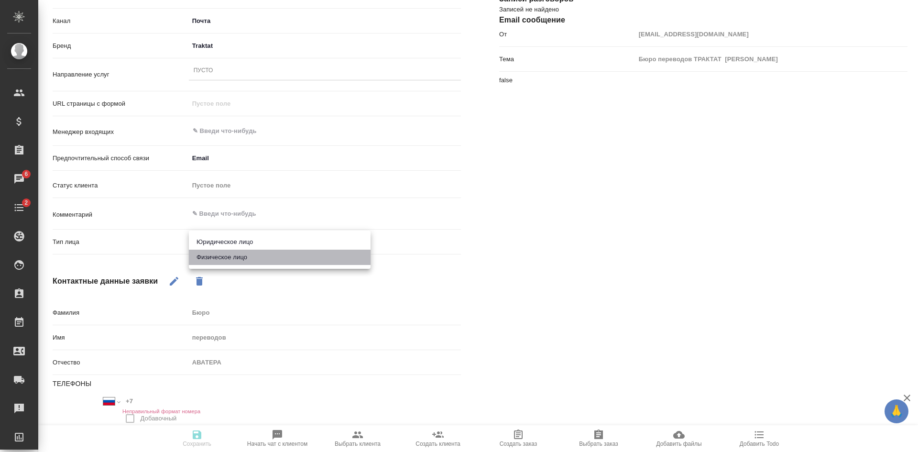
click at [208, 257] on li "Физическое лицо" at bounding box center [280, 257] width 182 height 15
type textarea "x"
type input "private"
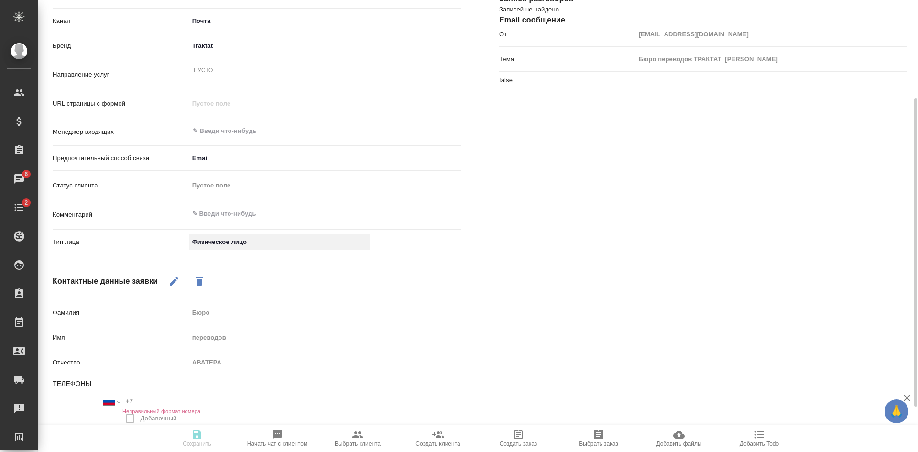
scroll to position [48, 0]
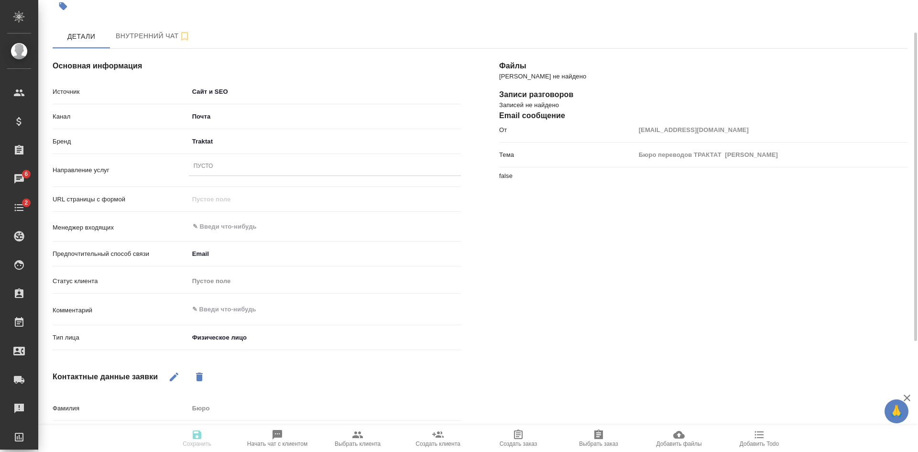
click at [212, 165] on div "Пусто" at bounding box center [204, 167] width 20 height 8
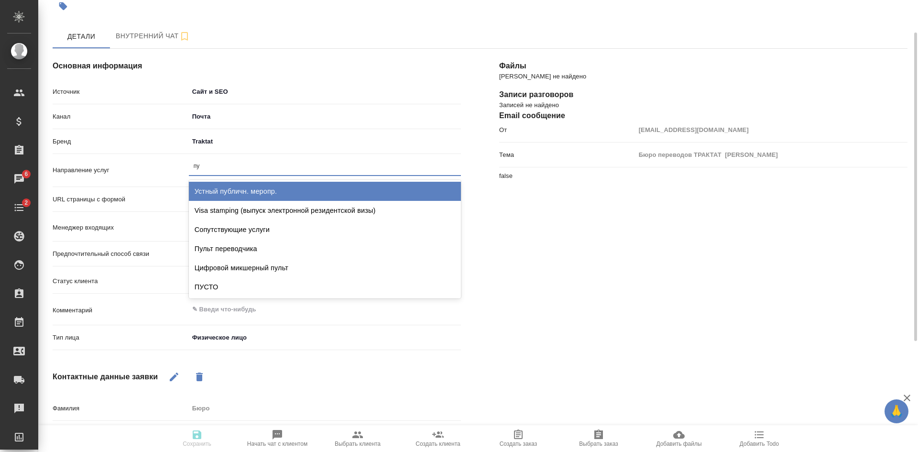
type input "пус"
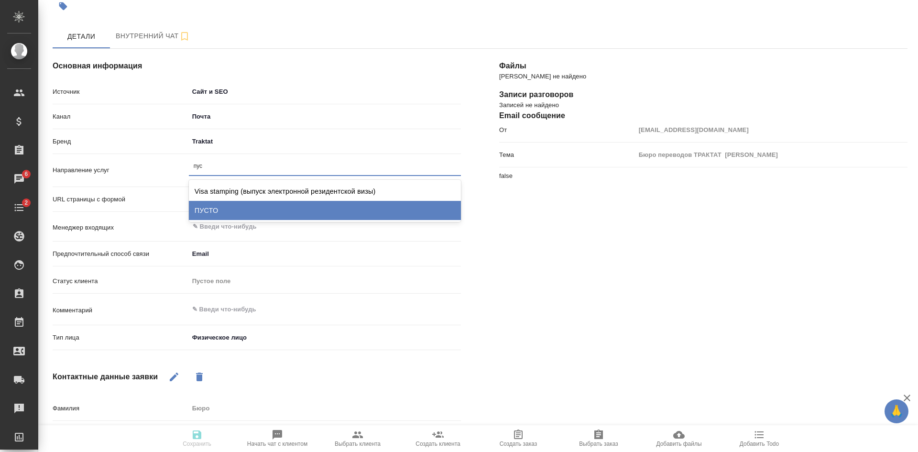
click at [215, 210] on div "ПУСТО" at bounding box center [325, 210] width 272 height 19
type textarea "x"
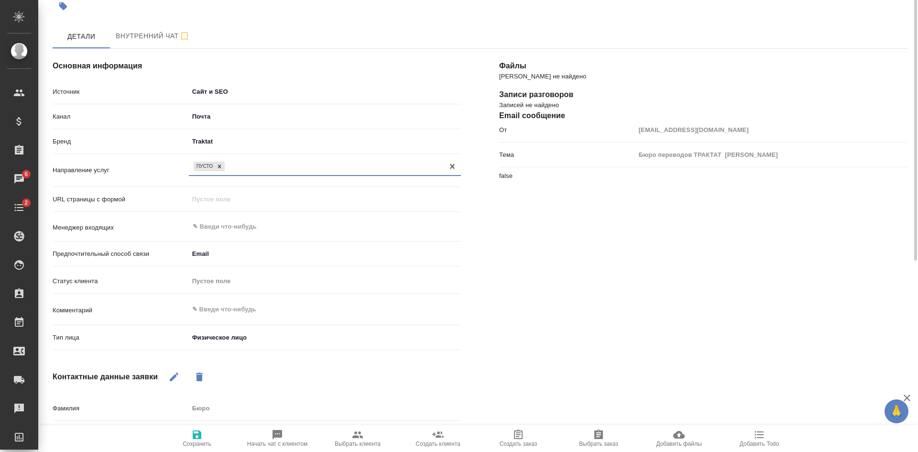
scroll to position [0, 0]
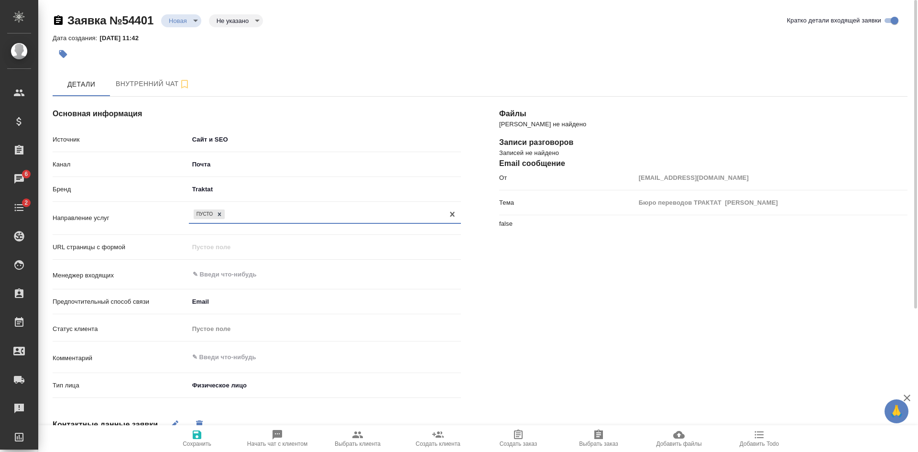
click at [201, 435] on icon "button" at bounding box center [197, 434] width 9 height 9
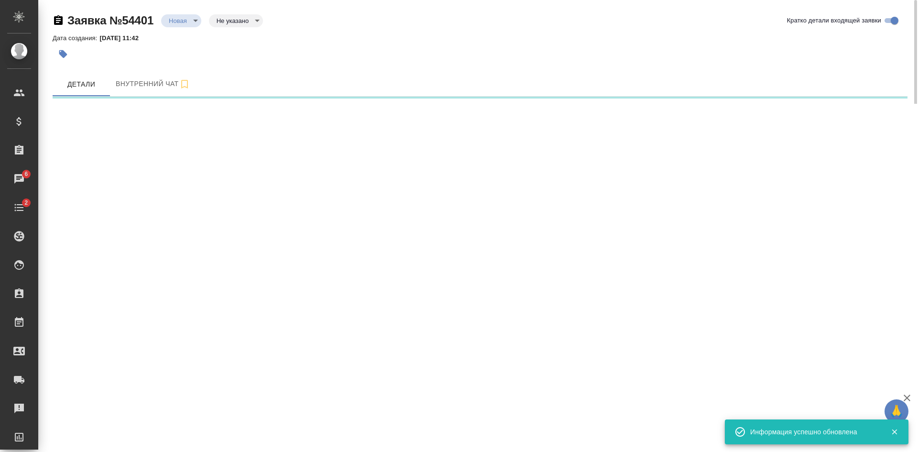
select select "RU"
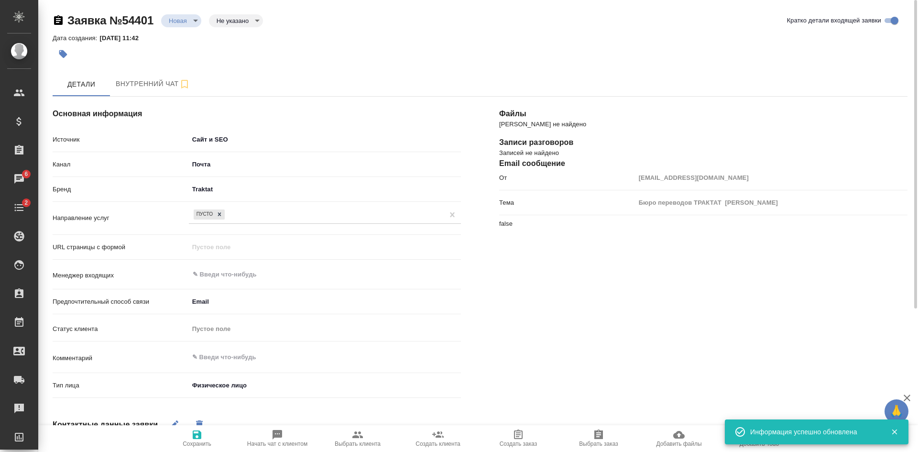
type textarea "x"
click at [182, 14] on body "🙏 .cls-1 fill:#fff; AWATERA Kasatkina Aleksandra Клиенты Спецификации Заказы 6 …" at bounding box center [459, 226] width 918 height 452
click at [186, 47] on ul "Новая Отказ" at bounding box center [181, 29] width 40 height 40
click at [185, 26] on button "Отказ" at bounding box center [181, 20] width 24 height 11
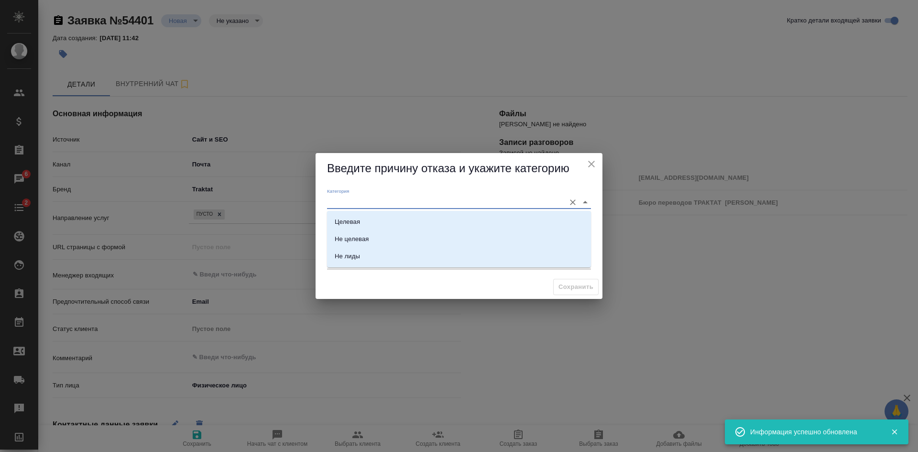
click at [359, 200] on input "Категория" at bounding box center [443, 202] width 233 height 13
click at [348, 255] on div "Не лиды" at bounding box center [347, 257] width 25 height 10
type input "Не лиды"
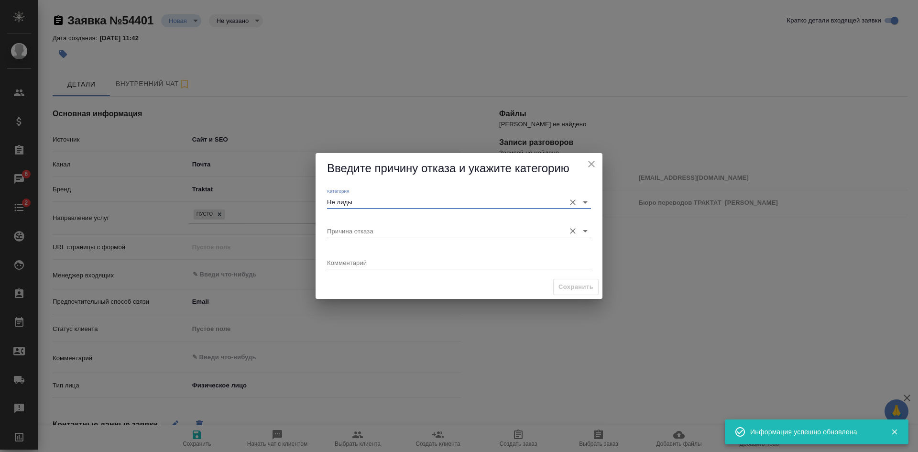
click at [358, 232] on input "Причина отказа" at bounding box center [443, 230] width 233 height 13
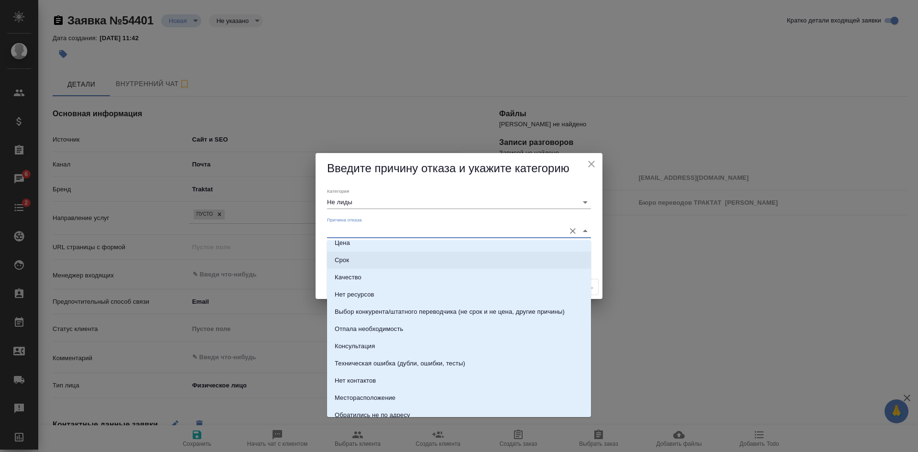
scroll to position [136, 0]
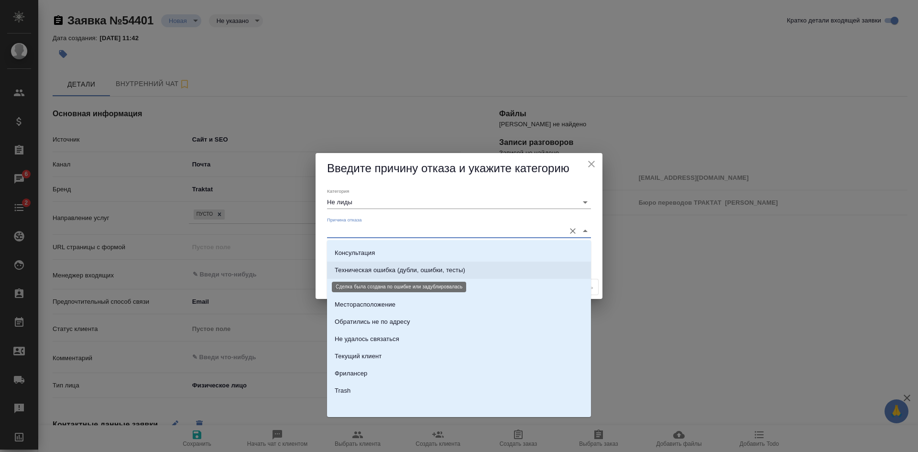
drag, startPoint x: 410, startPoint y: 267, endPoint x: 462, endPoint y: 267, distance: 52.6
click at [411, 267] on div "Техническая ошибка (дубли, ошибки, тесты)" at bounding box center [400, 270] width 131 height 10
type input "Техническая ошибка (дубли, ошибки, тесты)"
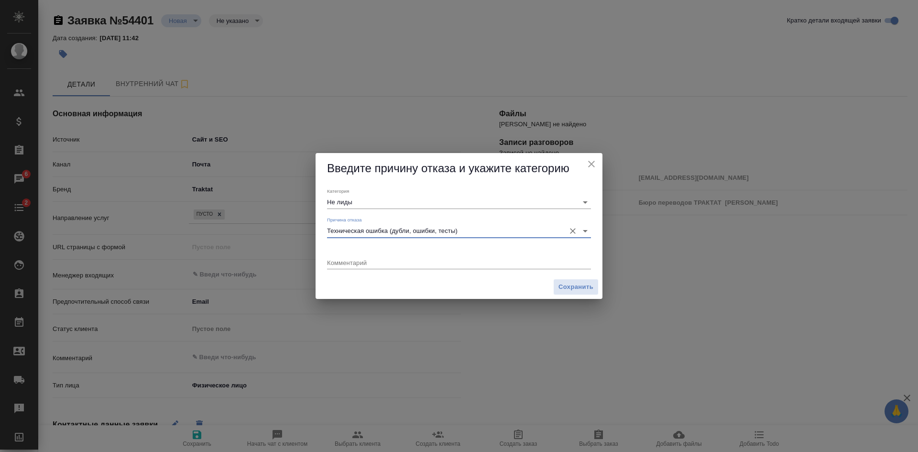
drag, startPoint x: 578, startPoint y: 281, endPoint x: 500, endPoint y: 239, distance: 88.2
click at [576, 280] on button "Сохранить" at bounding box center [575, 287] width 45 height 17
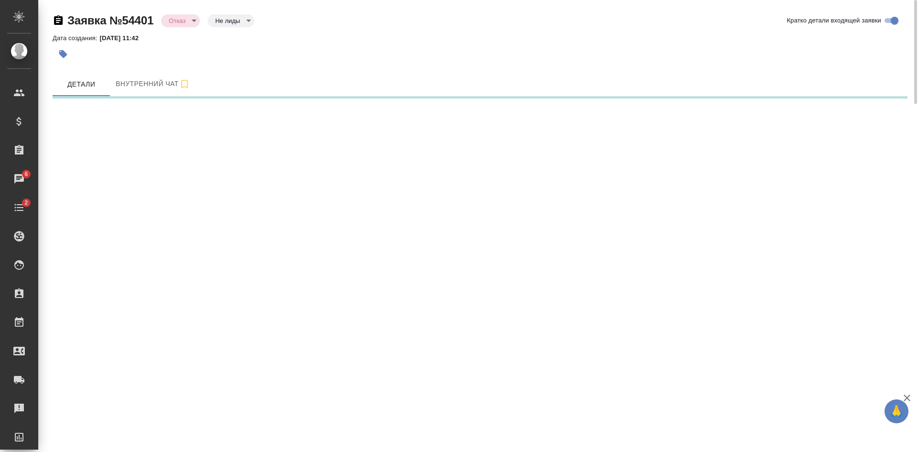
select select "RU"
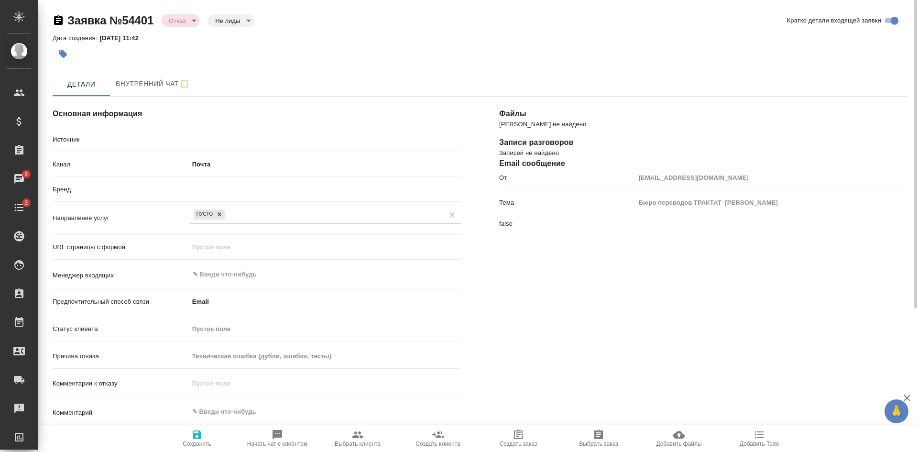
type textarea "x"
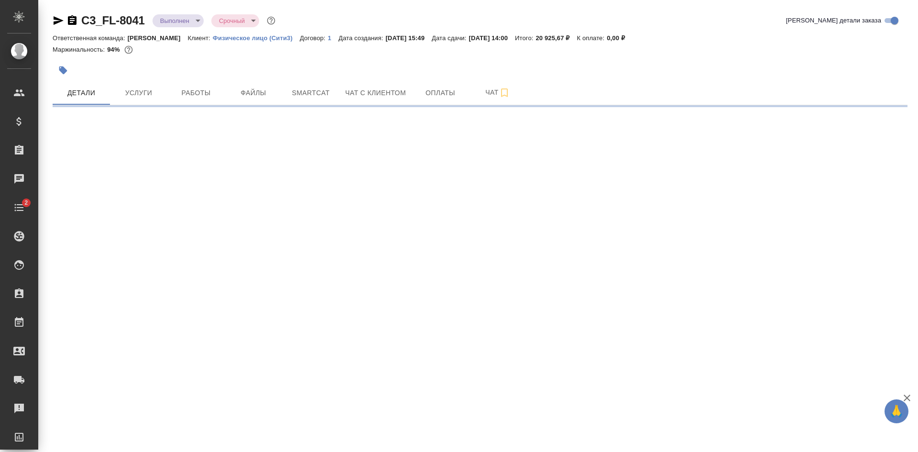
select select "RU"
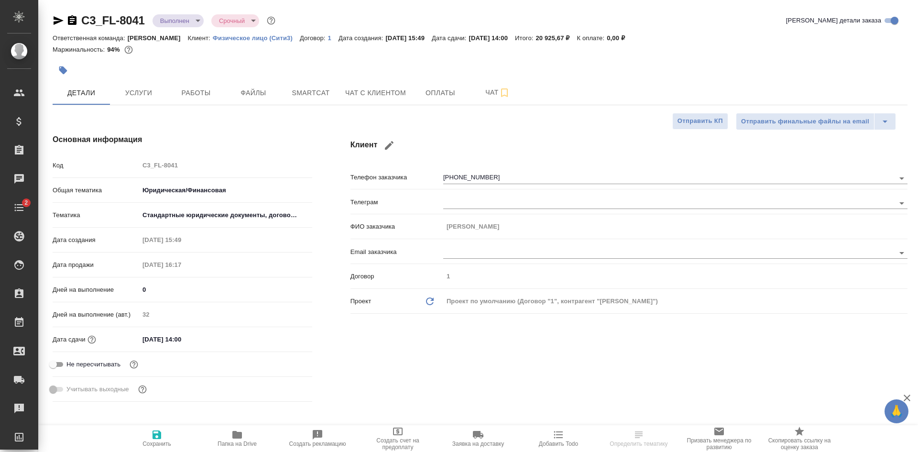
type textarea "x"
type input "[PERSON_NAME]"
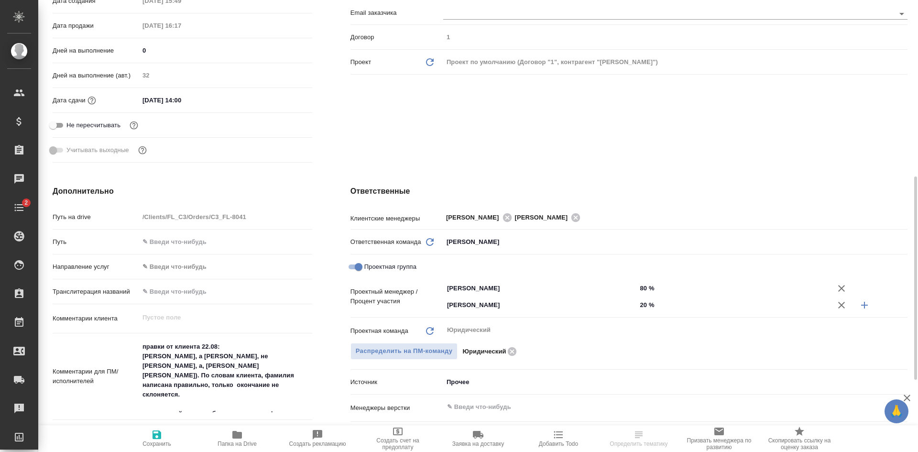
scroll to position [287, 0]
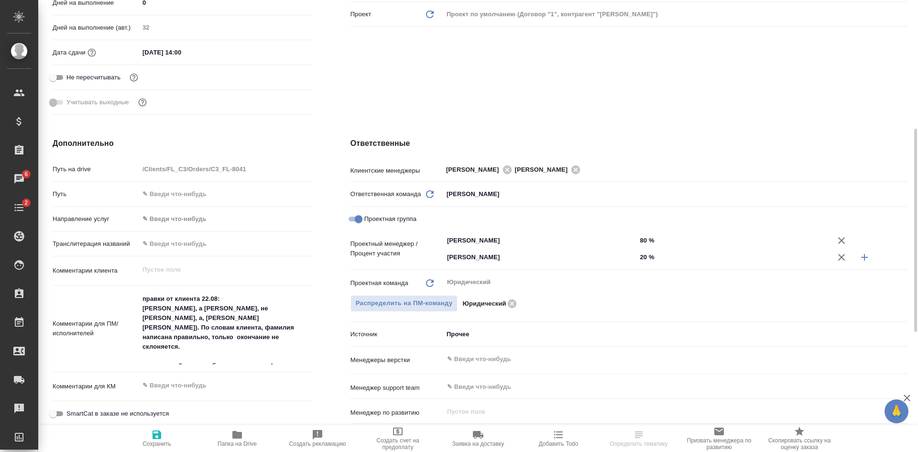
type textarea "x"
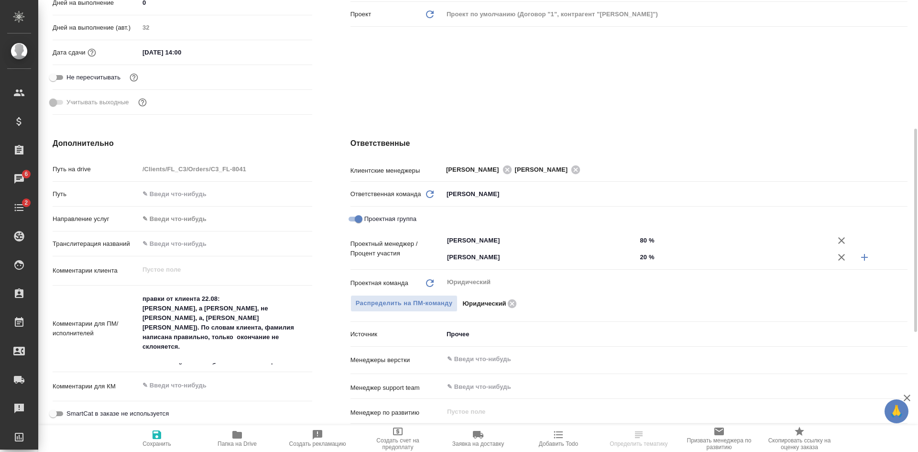
type textarea "x"
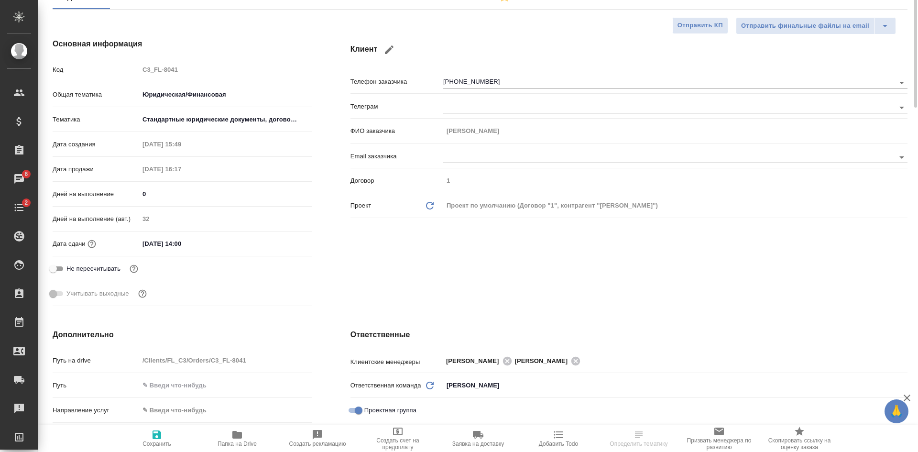
scroll to position [0, 0]
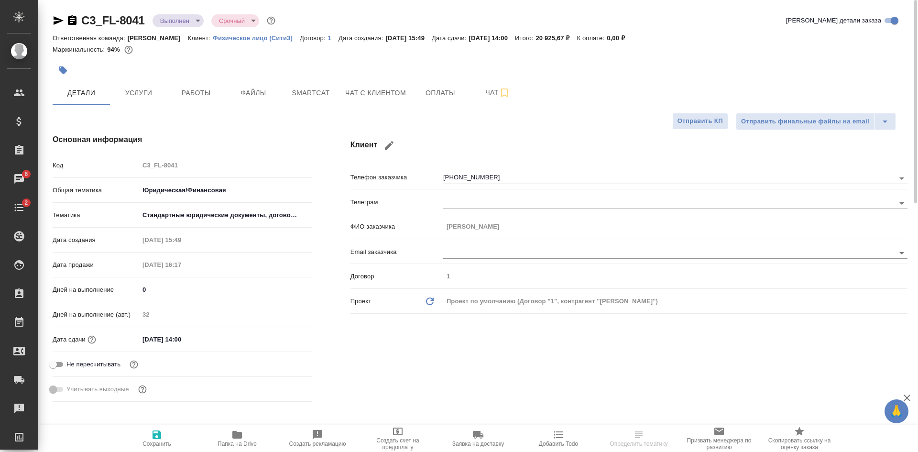
click at [59, 20] on icon "button" at bounding box center [59, 20] width 10 height 9
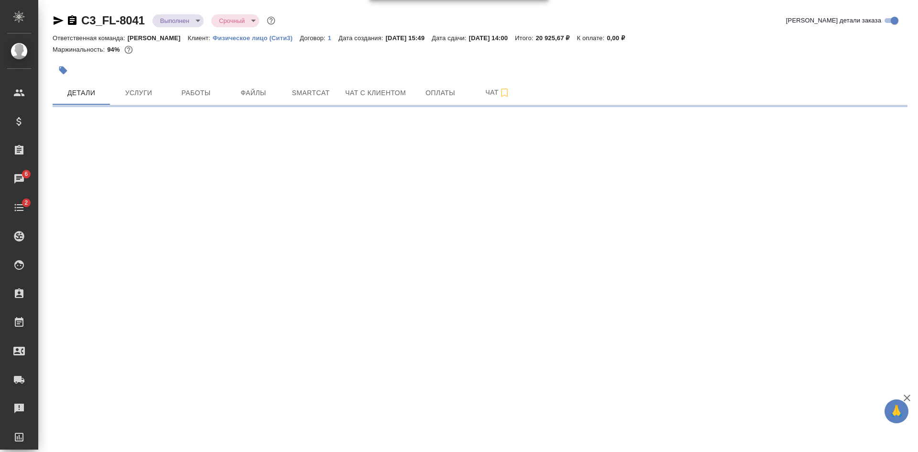
select select "RU"
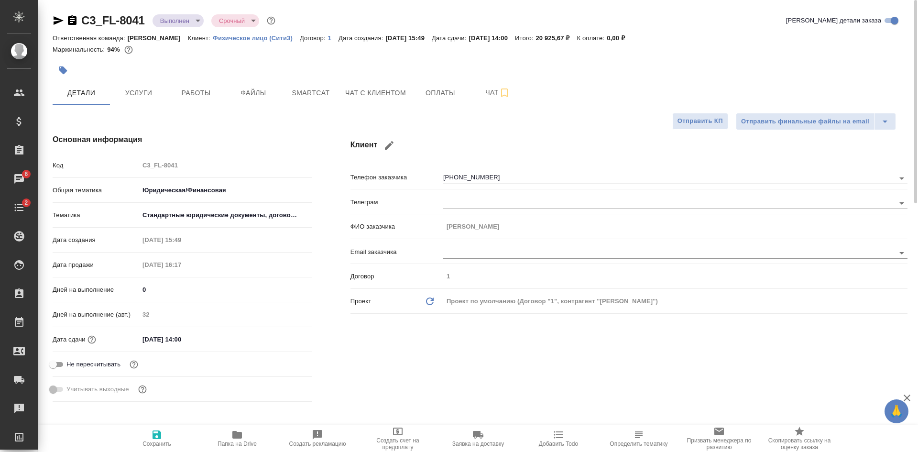
type textarea "x"
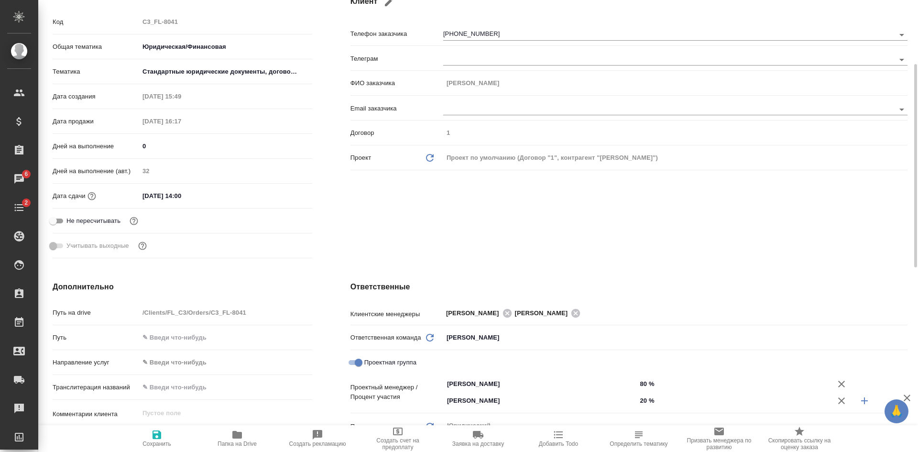
type textarea "x"
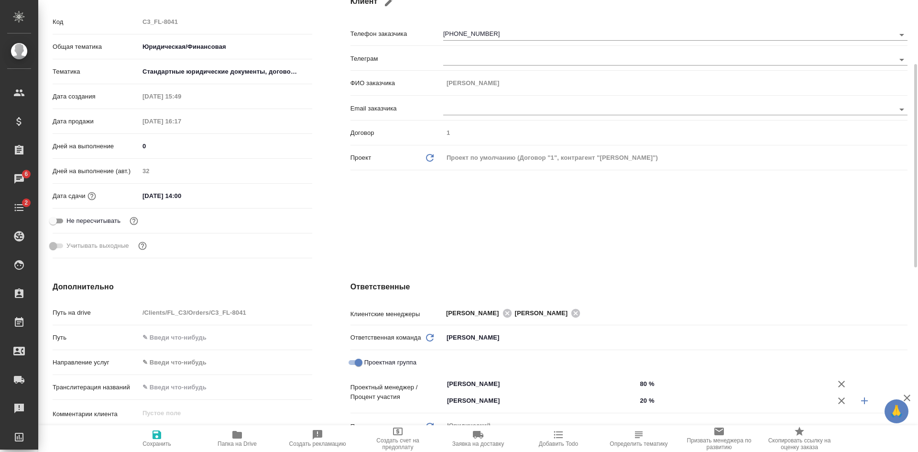
type textarea "x"
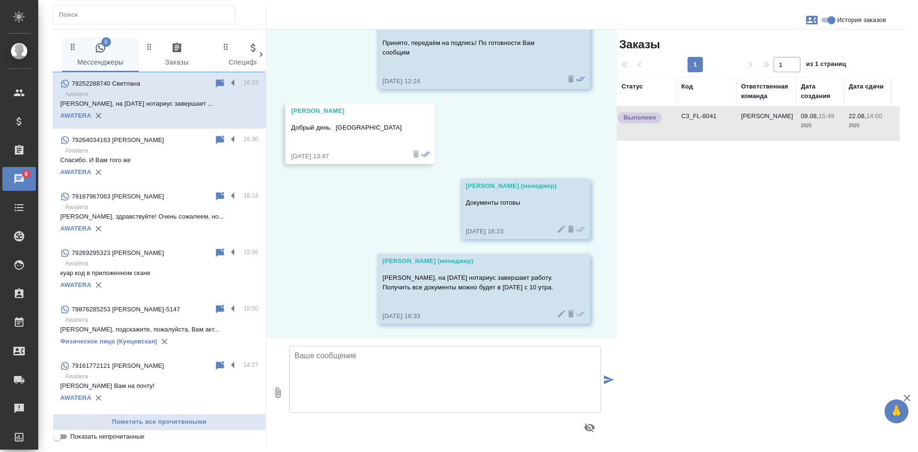
scroll to position [1024, 0]
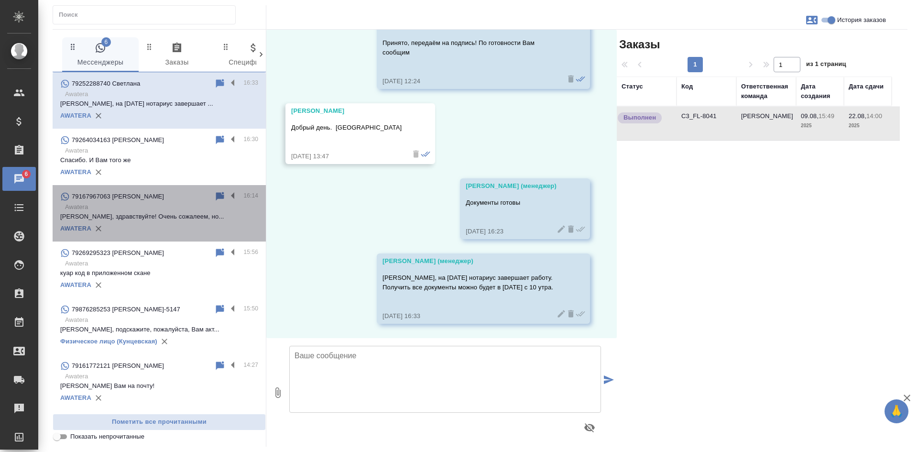
click at [178, 217] on p "[PERSON_NAME], здравствуйте! Очень сожалеем, но..." at bounding box center [159, 217] width 198 height 10
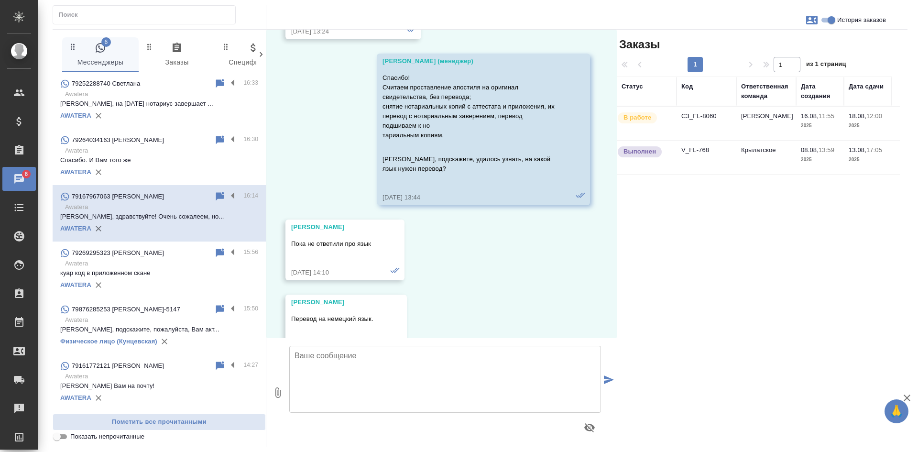
scroll to position [4589, 0]
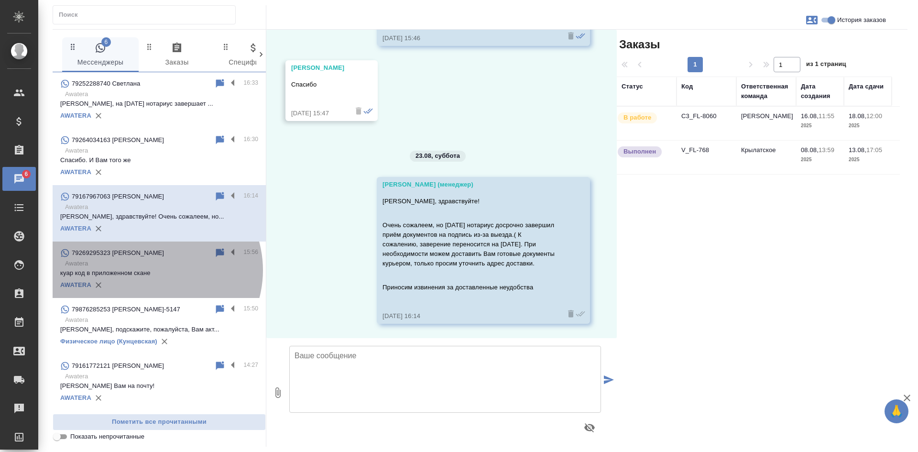
click at [154, 270] on p "куар код в приложенном скане" at bounding box center [159, 273] width 198 height 10
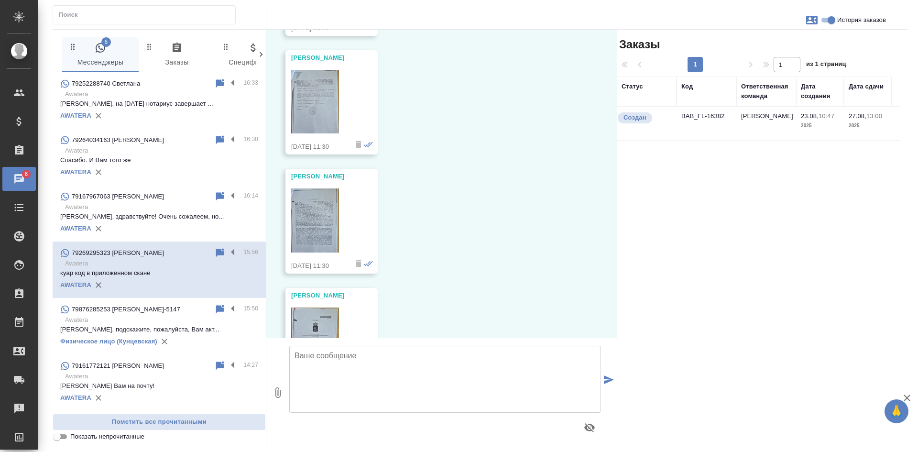
click at [143, 314] on p "79876285253 [PERSON_NAME]-5147" at bounding box center [126, 310] width 109 height 10
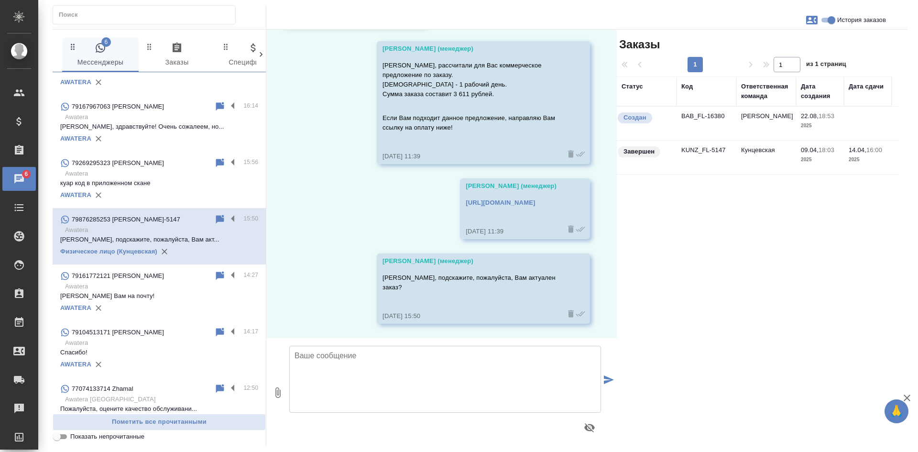
scroll to position [143, 0]
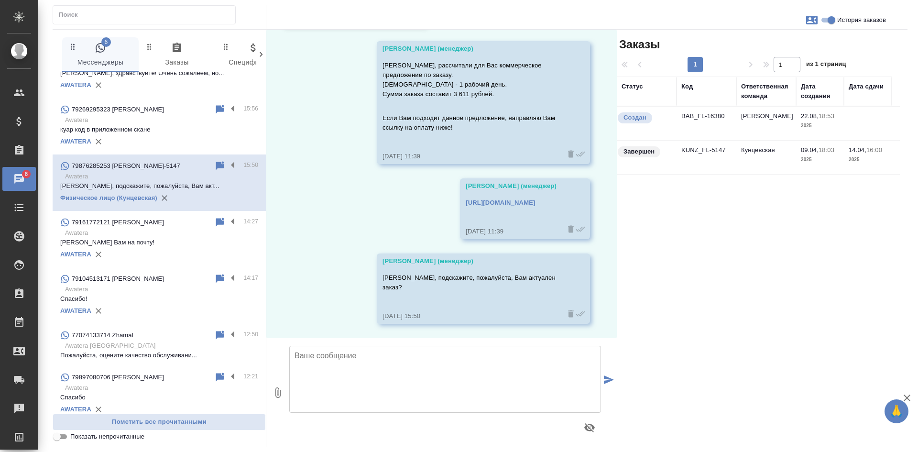
click at [174, 236] on p "Awatera" at bounding box center [161, 233] width 193 height 10
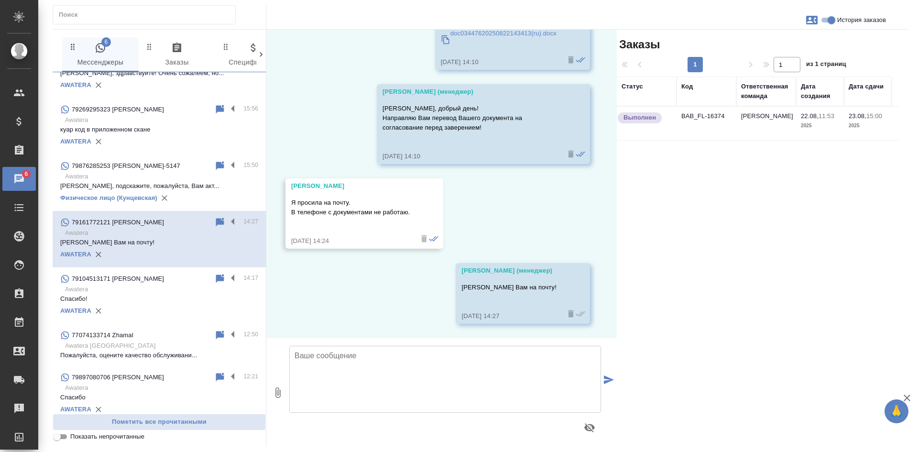
scroll to position [62, 0]
click at [166, 294] on p "Awatera" at bounding box center [161, 290] width 193 height 10
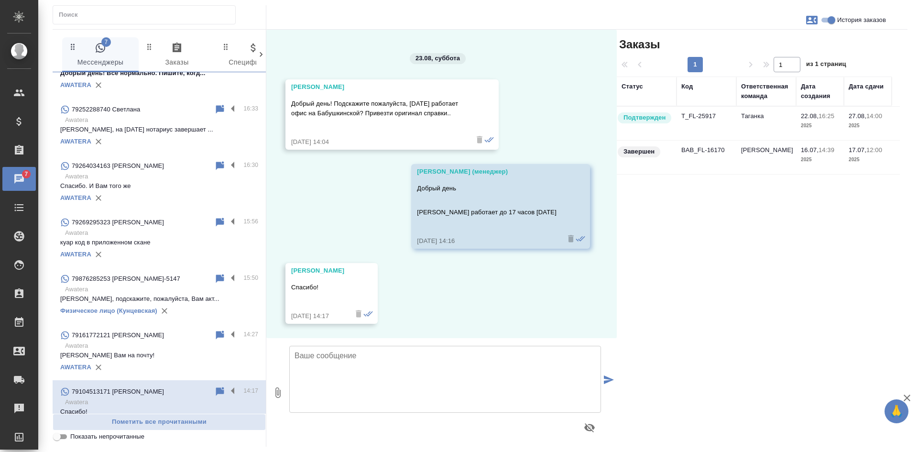
scroll to position [0, 0]
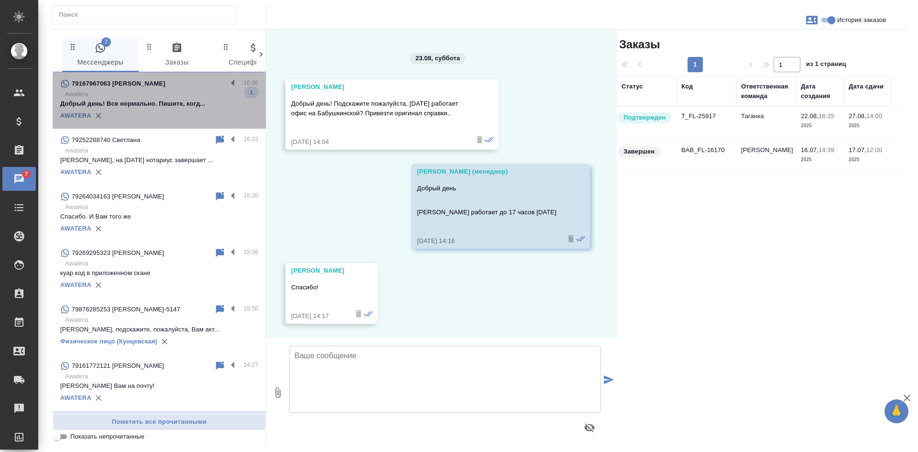
click at [169, 94] on p "Awatera" at bounding box center [161, 94] width 193 height 10
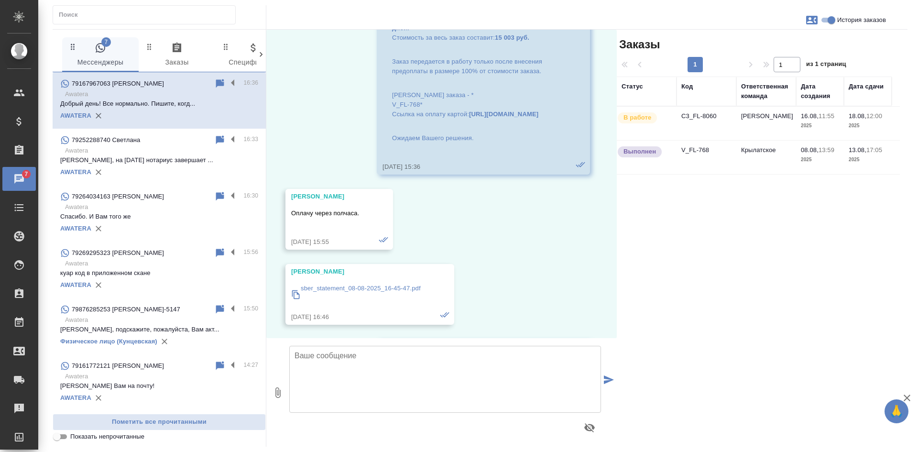
scroll to position [4673, 0]
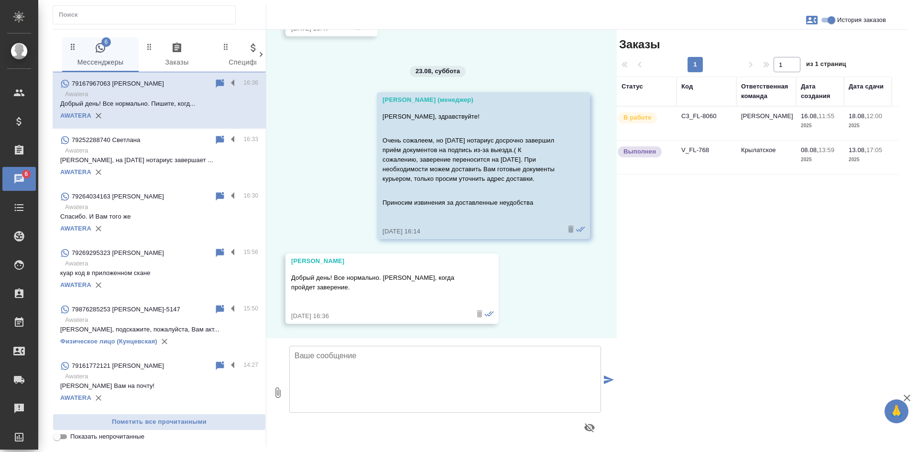
click at [216, 83] on icon at bounding box center [220, 83] width 8 height 9
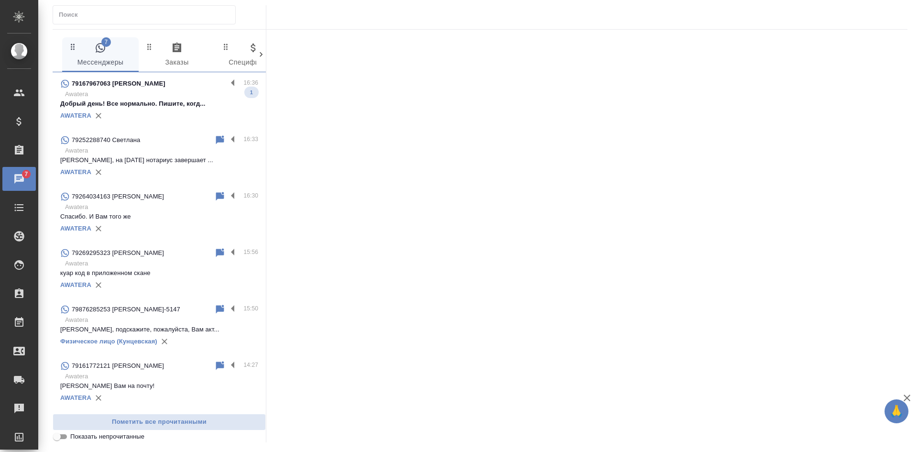
click at [60, 437] on input "Показать непрочитанные" at bounding box center [57, 436] width 34 height 11
checkbox input "true"
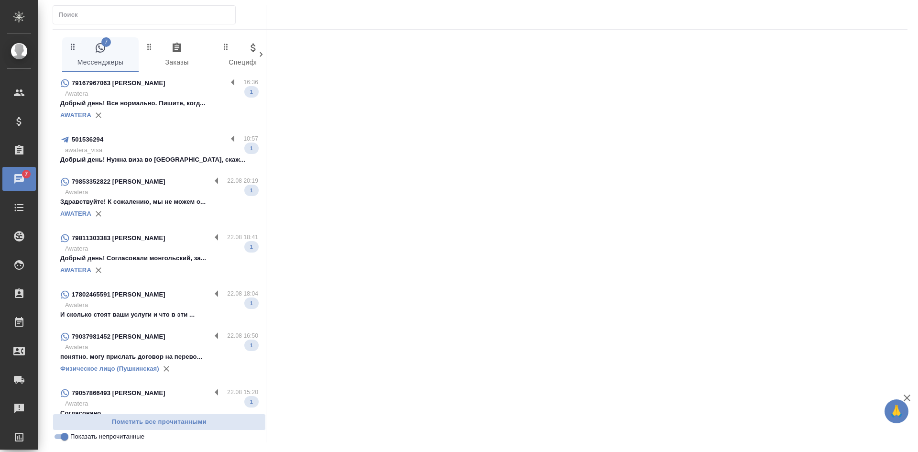
scroll to position [0, 0]
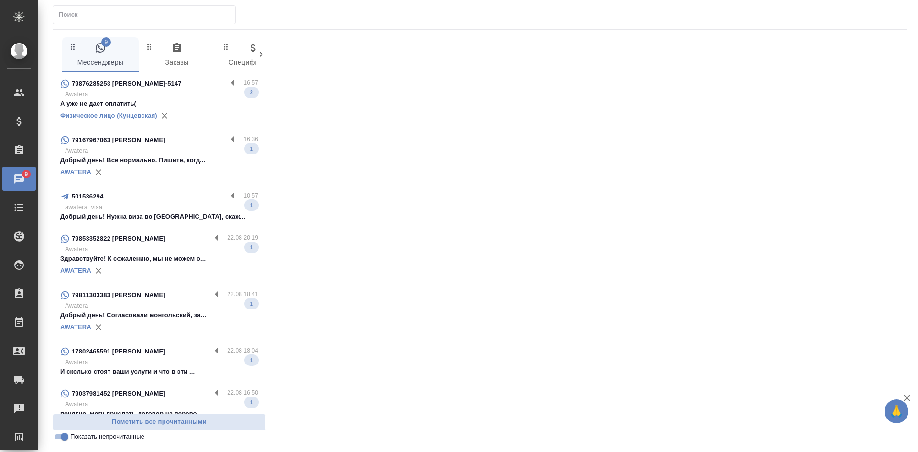
click at [395, 43] on div at bounding box center [586, 233] width 641 height 407
click at [180, 100] on p "А уже не дает оплатить(" at bounding box center [159, 104] width 198 height 10
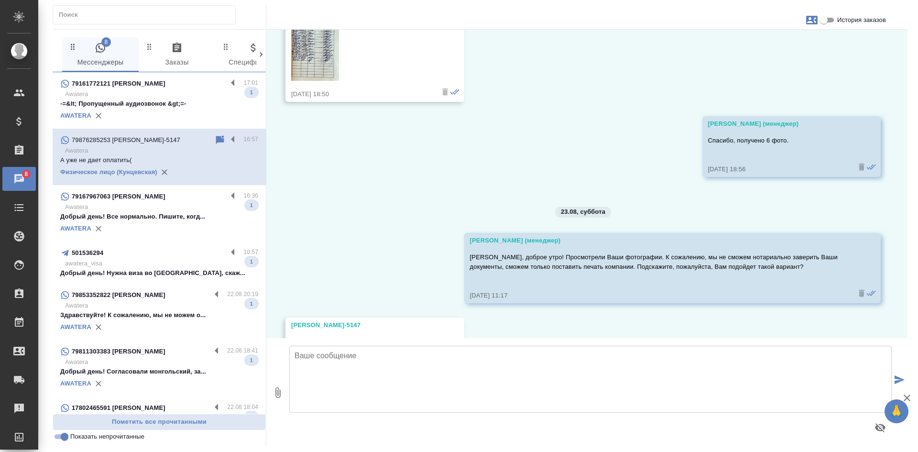
scroll to position [4928, 0]
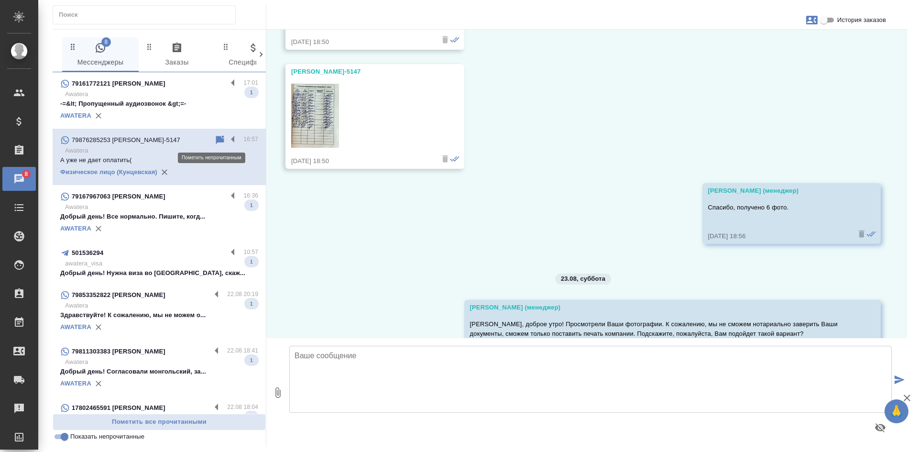
click at [216, 138] on icon at bounding box center [220, 139] width 8 height 9
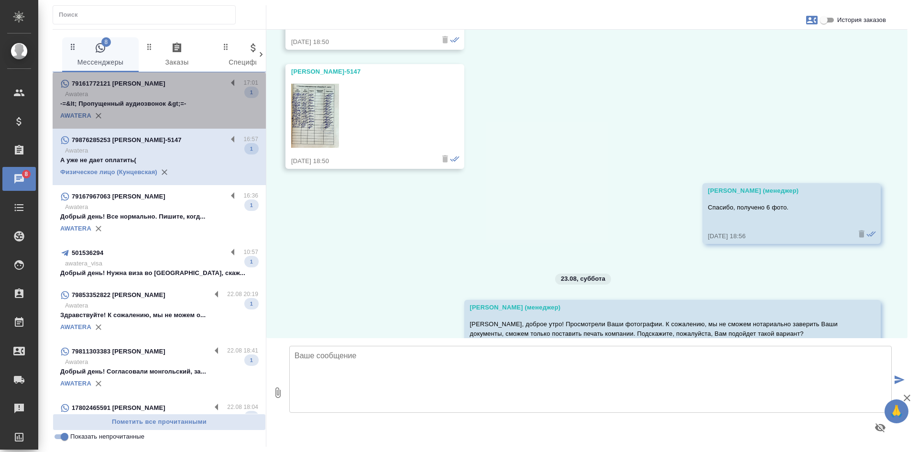
click at [180, 82] on div "79161772121 Елена" at bounding box center [143, 83] width 167 height 11
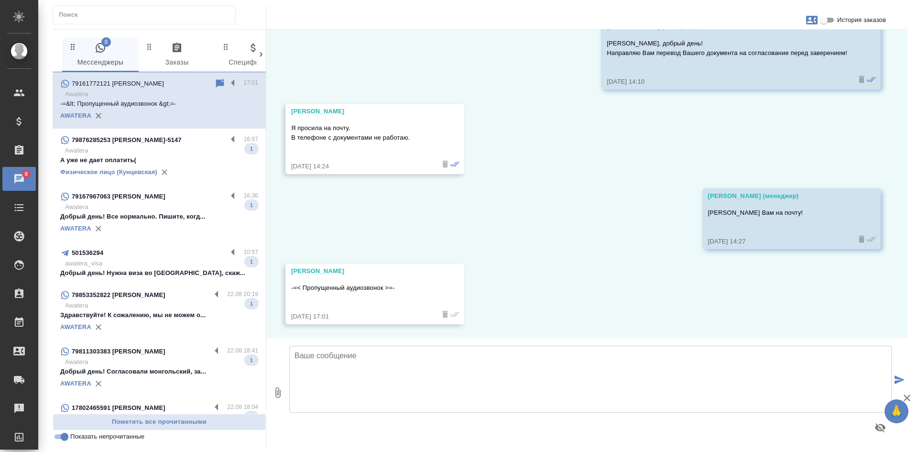
scroll to position [128, 0]
click at [216, 138] on icon at bounding box center [220, 139] width 8 height 9
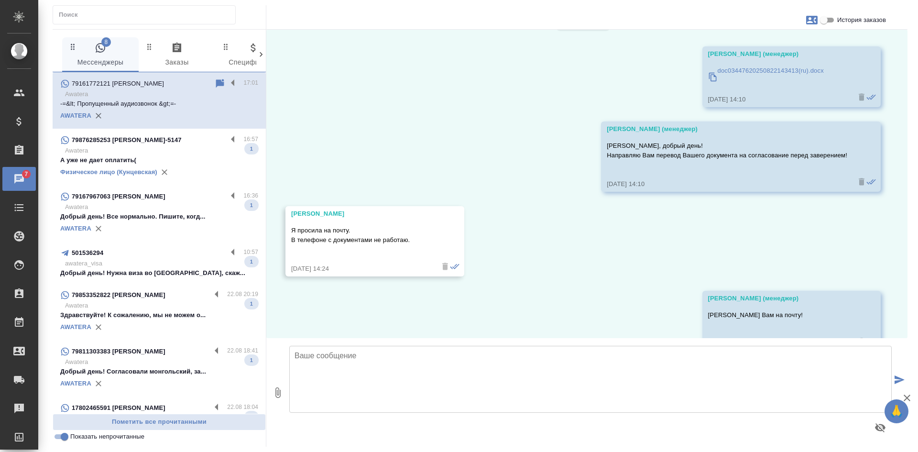
scroll to position [0, 0]
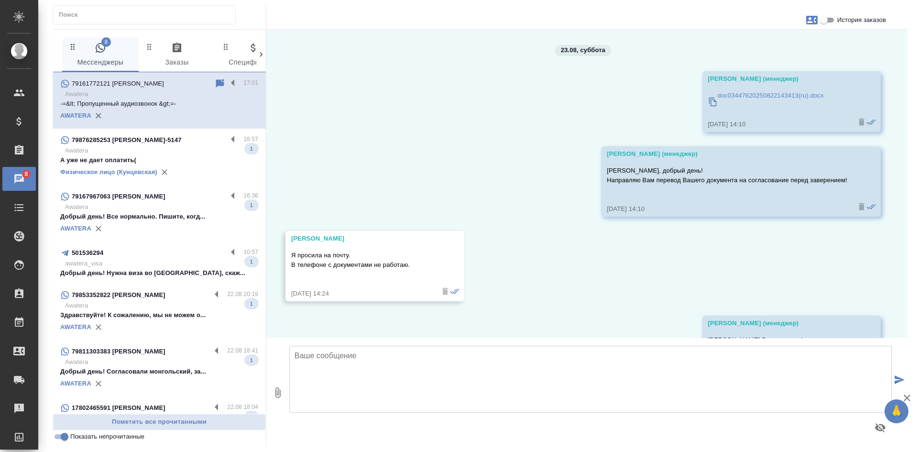
click at [826, 21] on input "История заказов" at bounding box center [824, 19] width 34 height 11
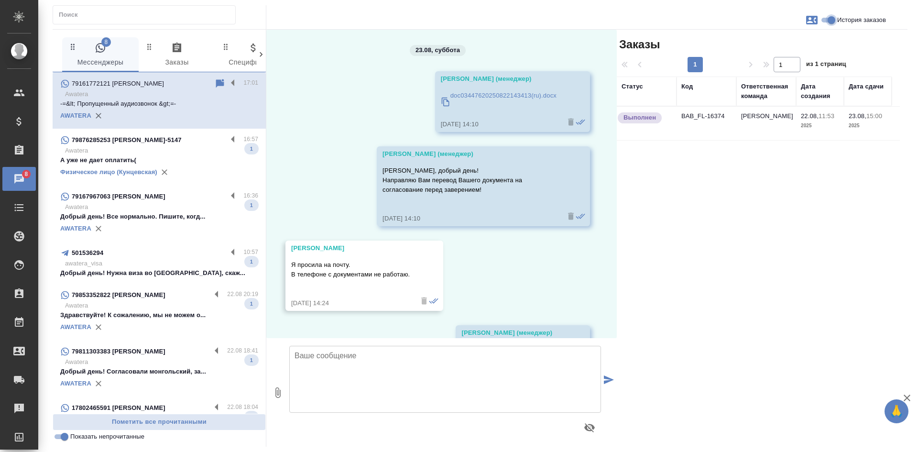
click at [826, 21] on input "История заказов" at bounding box center [831, 19] width 34 height 11
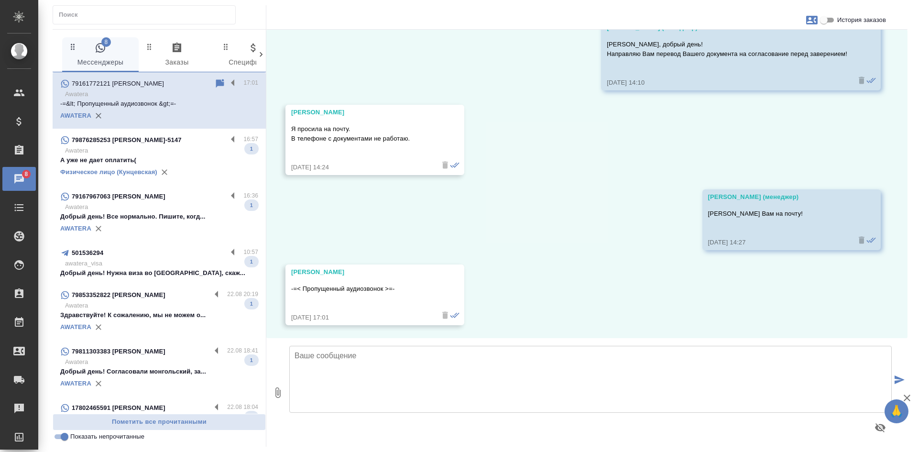
scroll to position [128, 0]
click at [459, 368] on textarea at bounding box center [590, 379] width 603 height 67
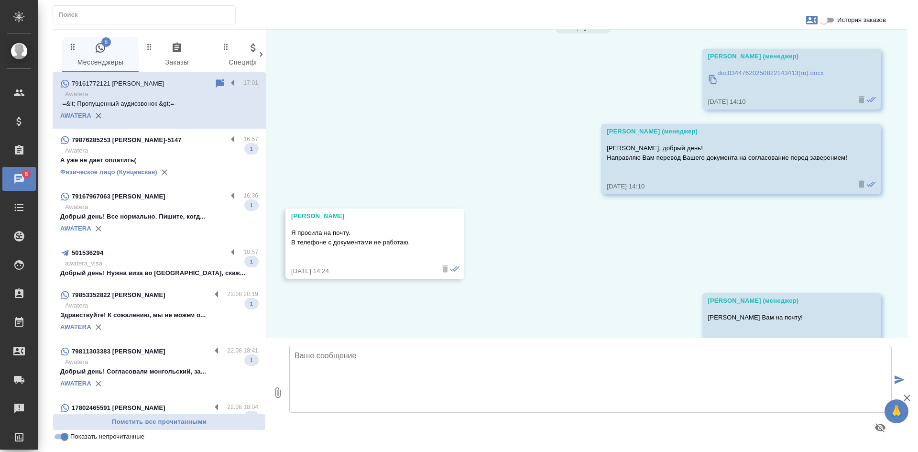
scroll to position [0, 0]
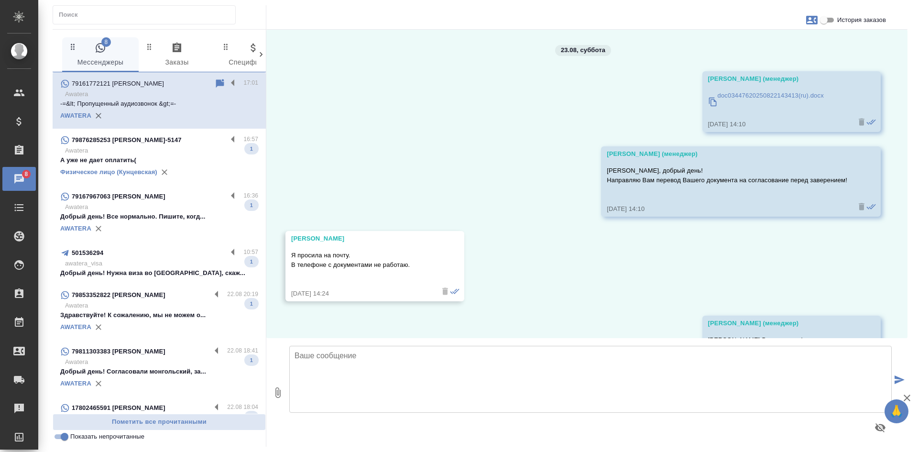
click at [829, 23] on input "История заказов" at bounding box center [824, 19] width 34 height 11
checkbox input "true"
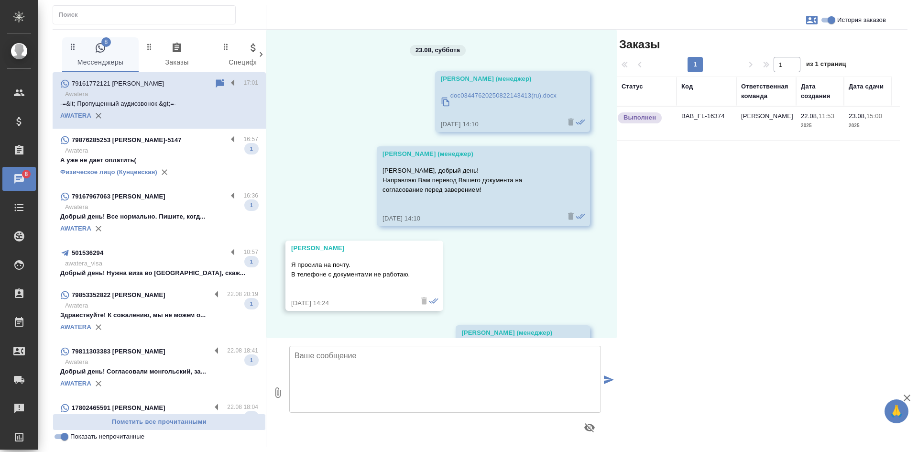
click at [745, 134] on td "[PERSON_NAME]" at bounding box center [766, 123] width 60 height 33
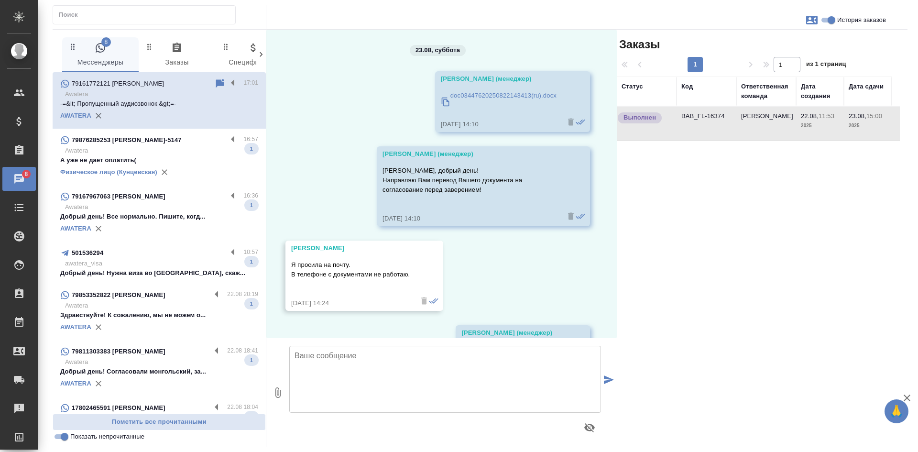
click at [745, 134] on td "Бабушкинская" at bounding box center [766, 123] width 60 height 33
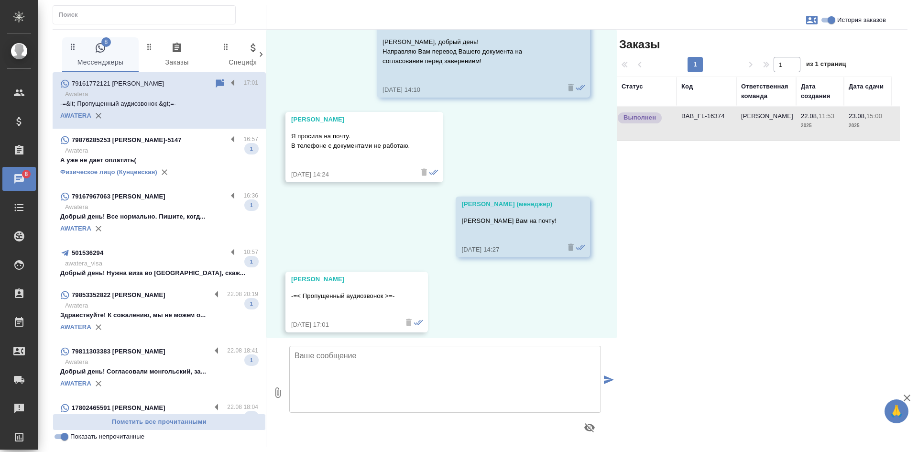
scroll to position [137, 0]
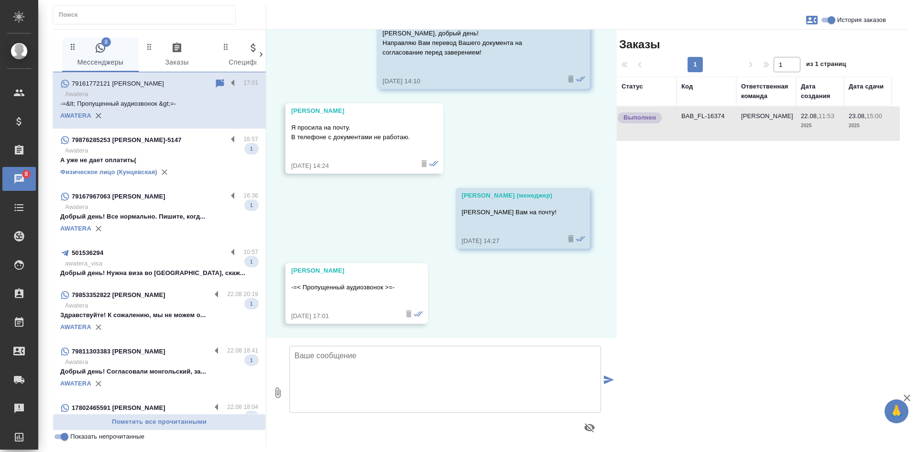
click at [392, 394] on textarea at bounding box center [445, 379] width 312 height 67
click at [306, 358] on textarea "Елеа, здравствуйте!" at bounding box center [445, 379] width 312 height 67
click at [309, 356] on textarea "Елеа, здравствуйте!" at bounding box center [445, 379] width 312 height 67
click at [392, 354] on textarea "Елена, здравствуйте!" at bounding box center [445, 379] width 312 height 67
paste textarea "В корпоративном мессенджере, к сожалению, нет возможности принять или осуществи…"
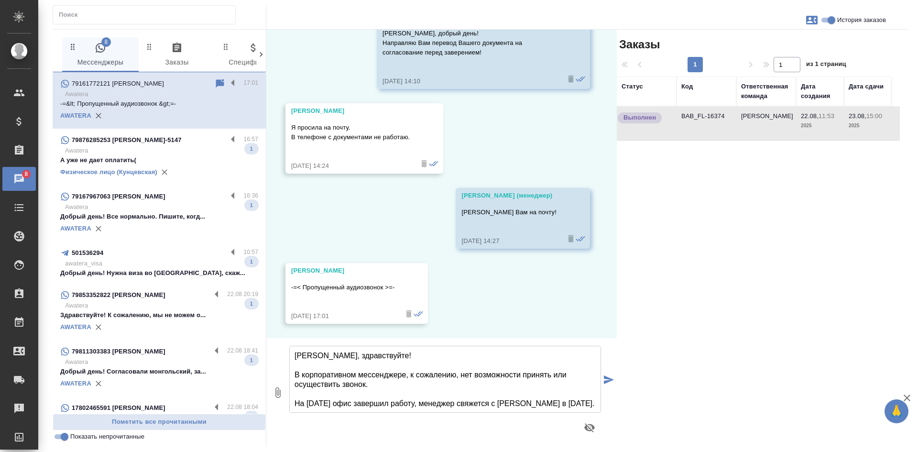
scroll to position [1, 0]
drag, startPoint x: 294, startPoint y: 355, endPoint x: 588, endPoint y: 406, distance: 298.5
click at [588, 406] on textarea "Елена, здравствуйте! В корпоративном мессенджере, к сожалению, нет возможности …" at bounding box center [445, 379] width 312 height 67
click at [675, 122] on td "Выполнен" at bounding box center [647, 123] width 60 height 33
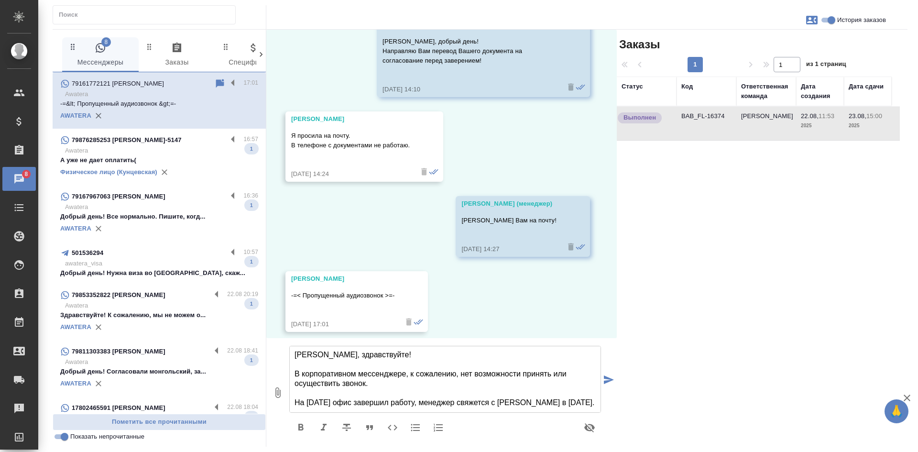
scroll to position [137, 0]
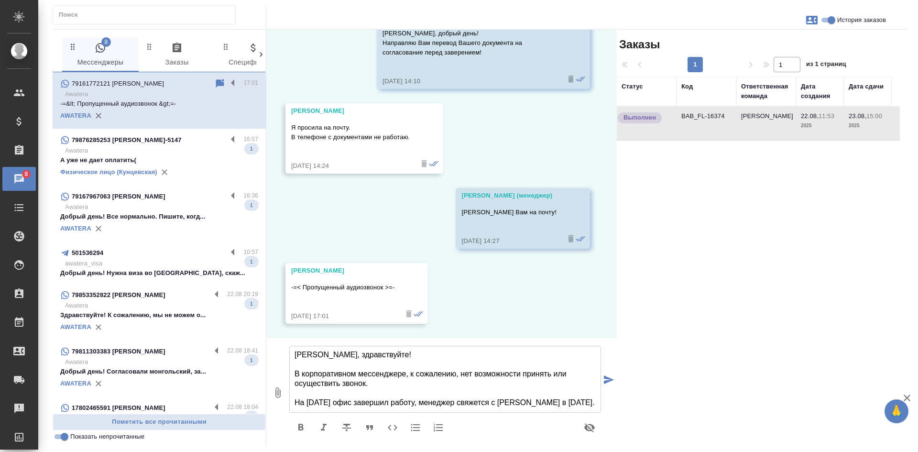
click at [298, 352] on textarea "Елена, здравствуйте! В корпоративном мессенджере, к сожалению, нет возможности …" at bounding box center [445, 379] width 312 height 67
click at [811, 20] on icon "button" at bounding box center [811, 20] width 11 height 9
click at [753, 179] on div at bounding box center [459, 226] width 918 height 452
click at [479, 402] on textarea "Елена, здравствуйте! В корпоративном мессенджере, к сожалению, нет возможности …" at bounding box center [445, 379] width 312 height 67
type textarea "Елена, здравствуйте! В корпоративном мессенджере, к сожалению, нет возможности …"
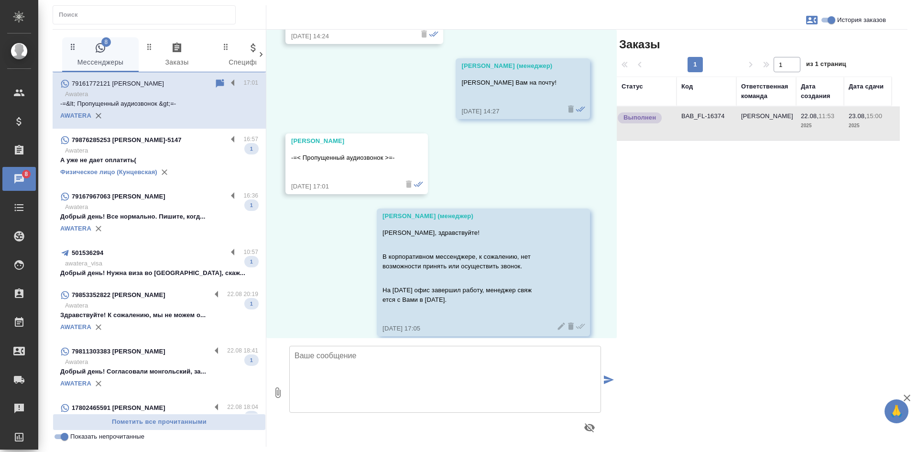
scroll to position [279, 0]
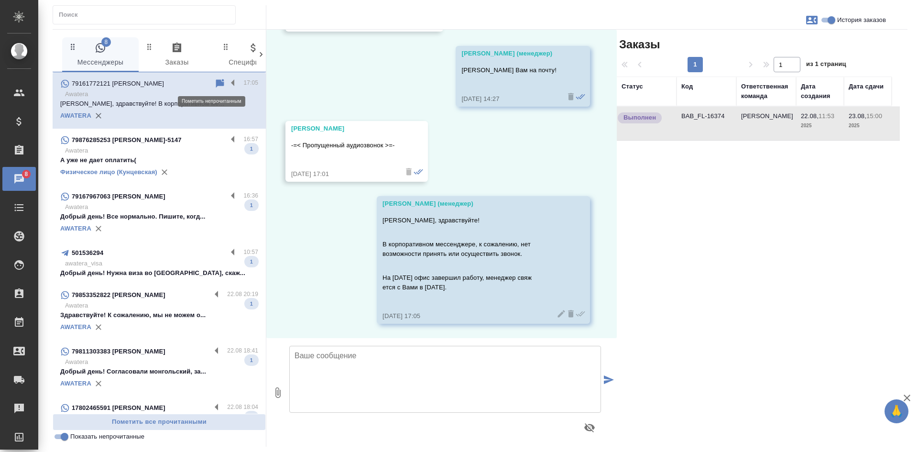
click at [216, 80] on icon at bounding box center [220, 83] width 8 height 9
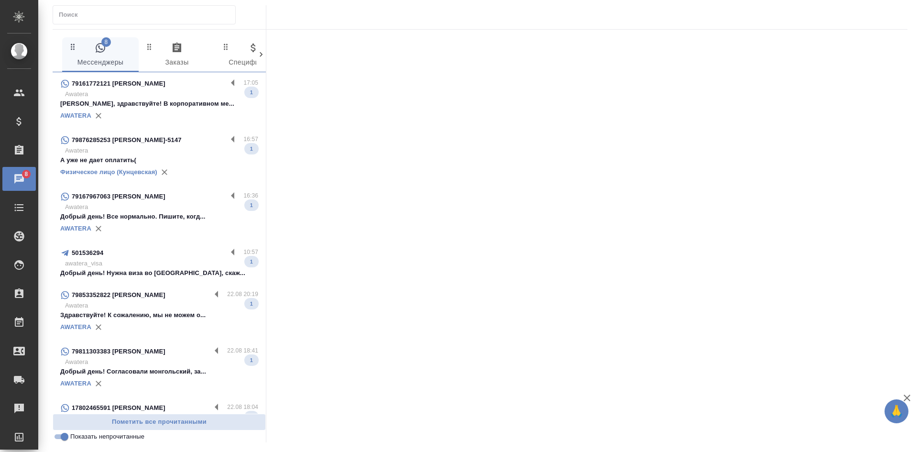
click at [186, 149] on p "Awatera" at bounding box center [161, 151] width 193 height 10
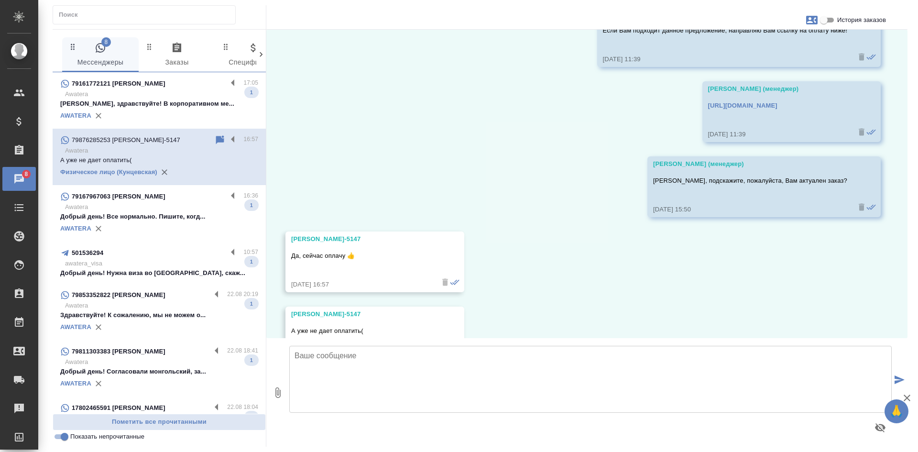
scroll to position [5449, 0]
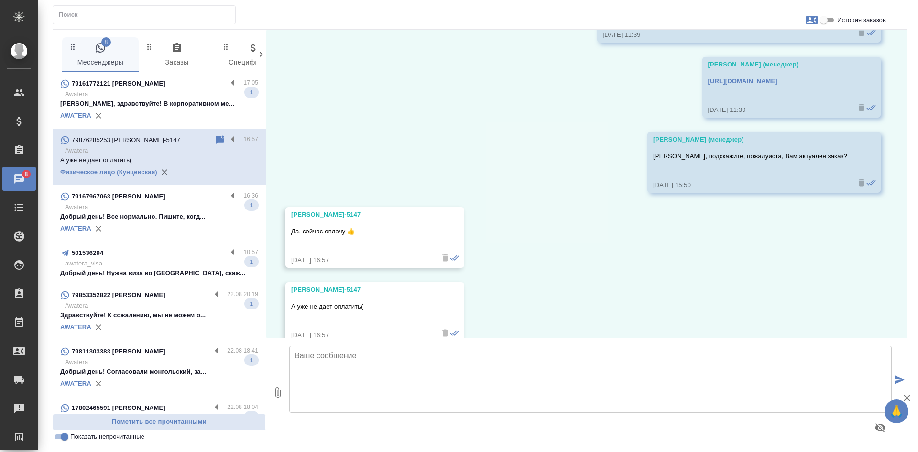
click at [354, 384] on textarea at bounding box center [590, 379] width 603 height 67
drag, startPoint x: 290, startPoint y: 193, endPoint x: 318, endPoint y: 194, distance: 27.8
click at [318, 207] on div "Камилла KUNZ_FL-5147 Да, сейчас оплачу 👍 23.08.25, 16:57" at bounding box center [375, 237] width 179 height 61
copy div "Камилла"
click at [318, 387] on textarea at bounding box center [590, 379] width 603 height 67
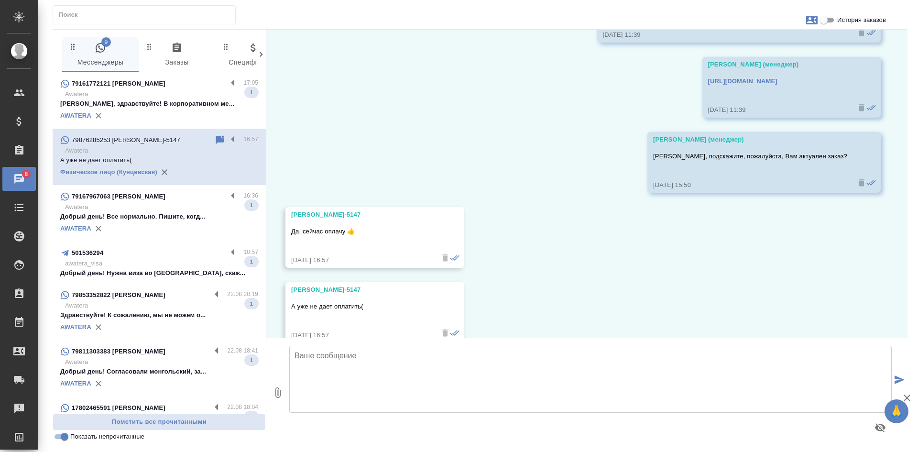
paste textarea "Камилла"
type textarea "Камилла"
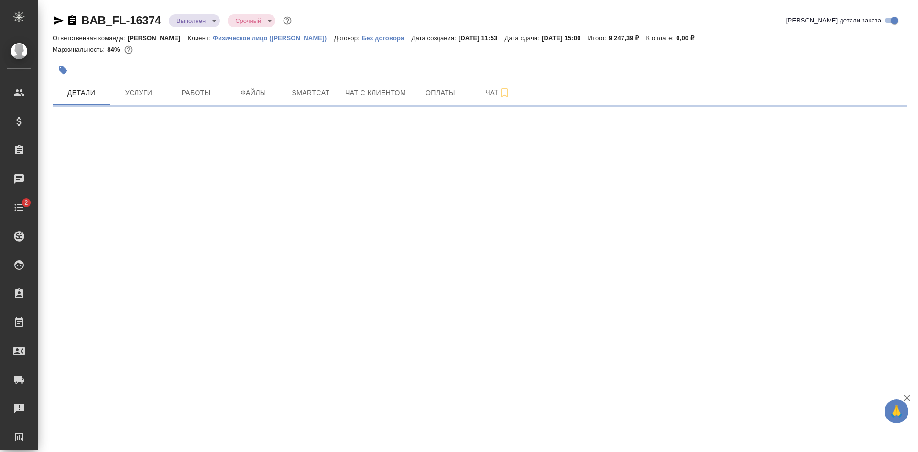
select select "RU"
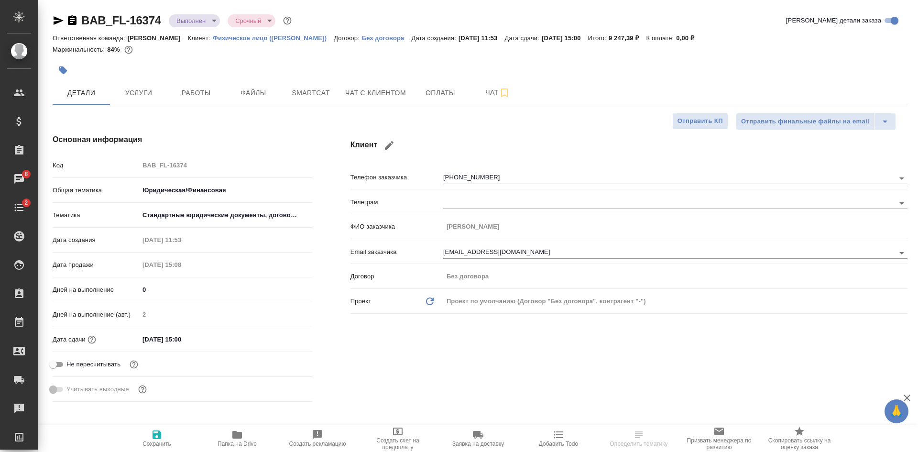
type textarea "x"
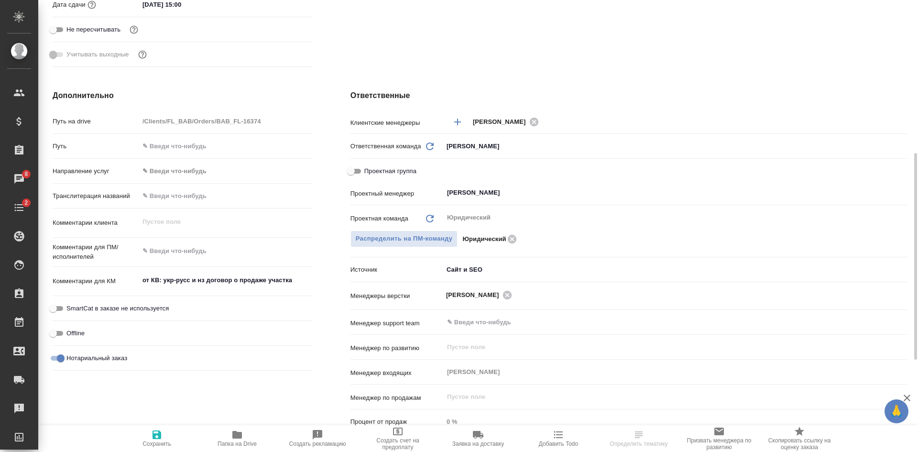
scroll to position [430, 0]
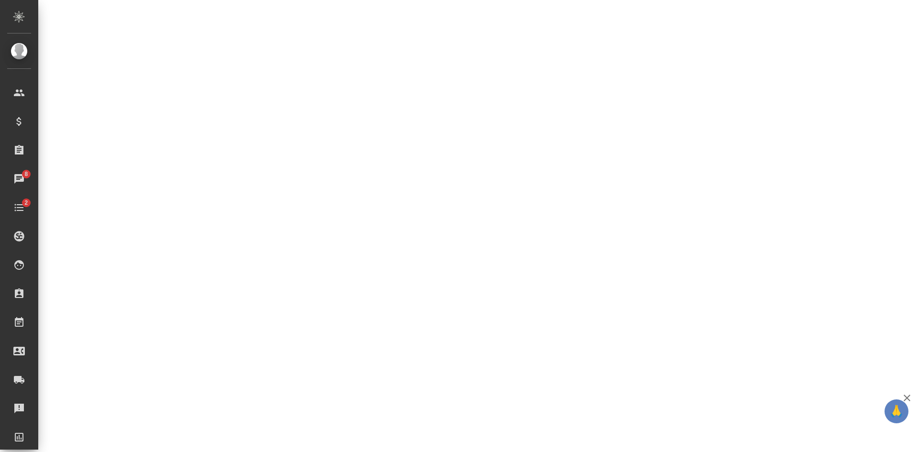
select select "RU"
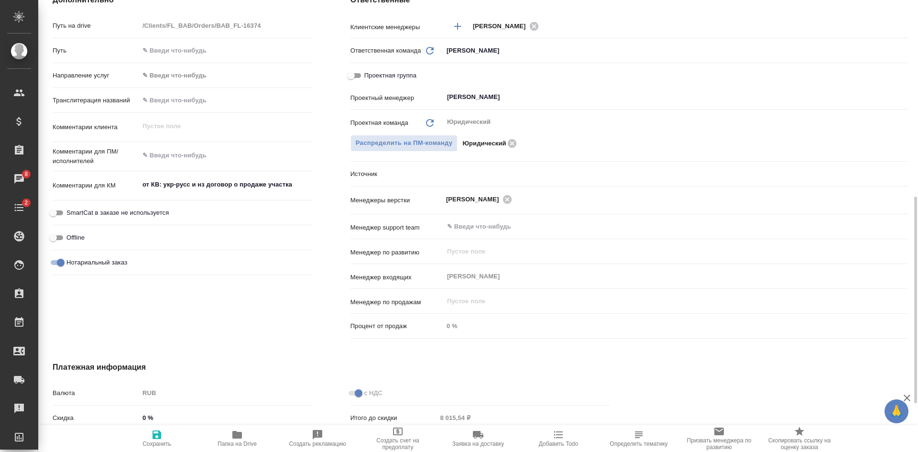
type textarea "x"
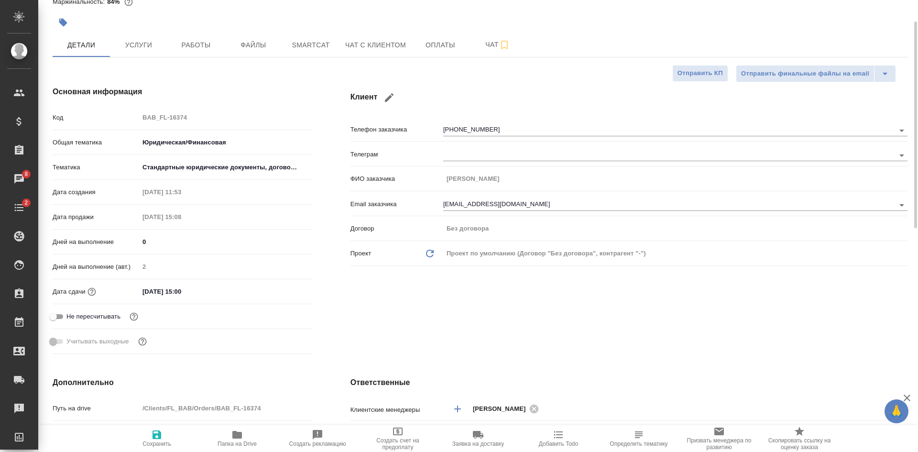
scroll to position [0, 0]
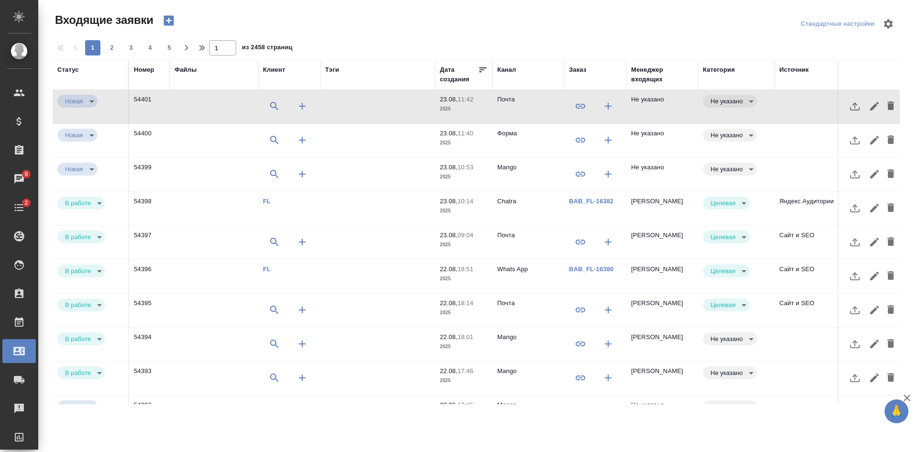
select select "RU"
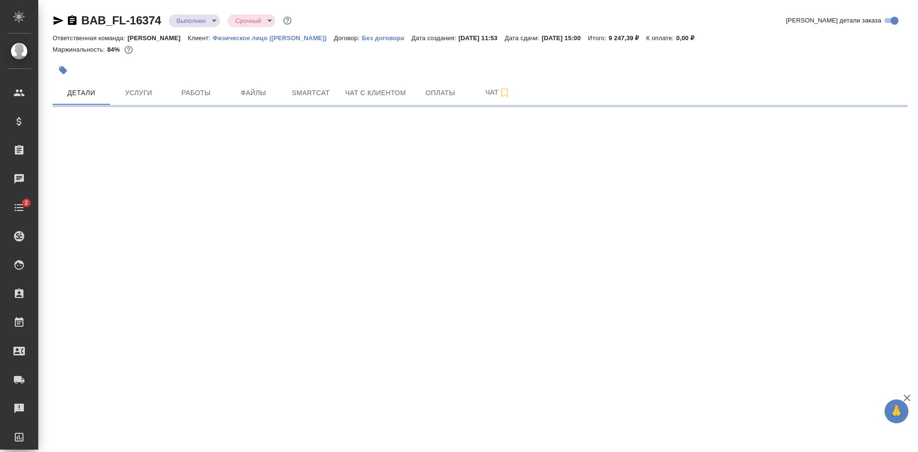
select select "RU"
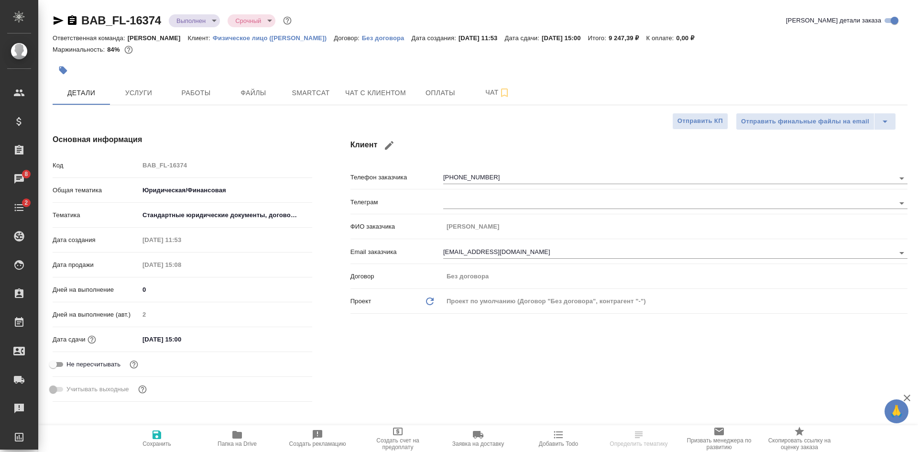
type textarea "x"
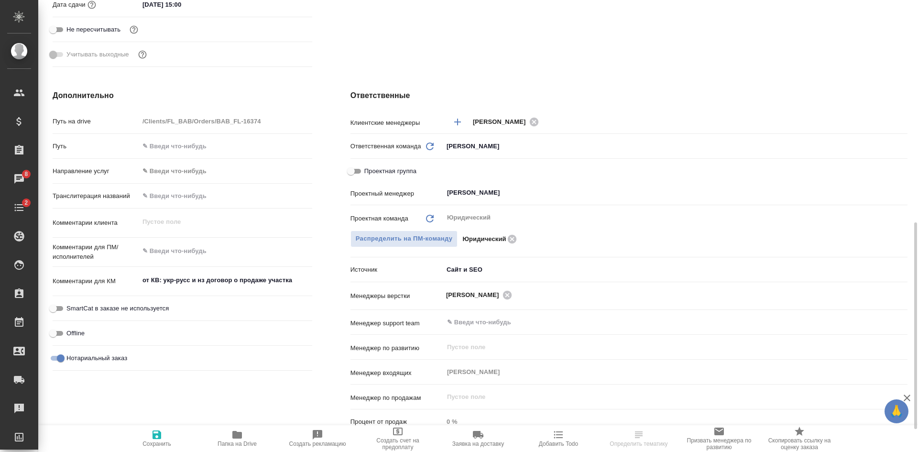
scroll to position [526, 0]
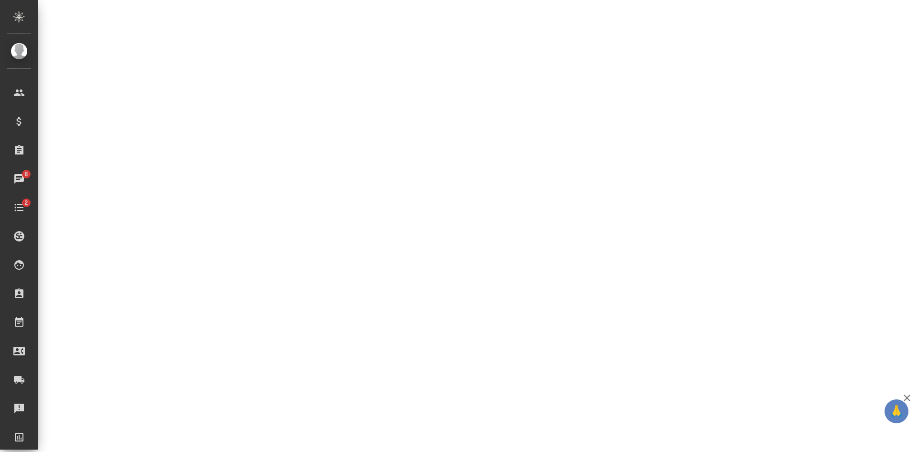
select select "RU"
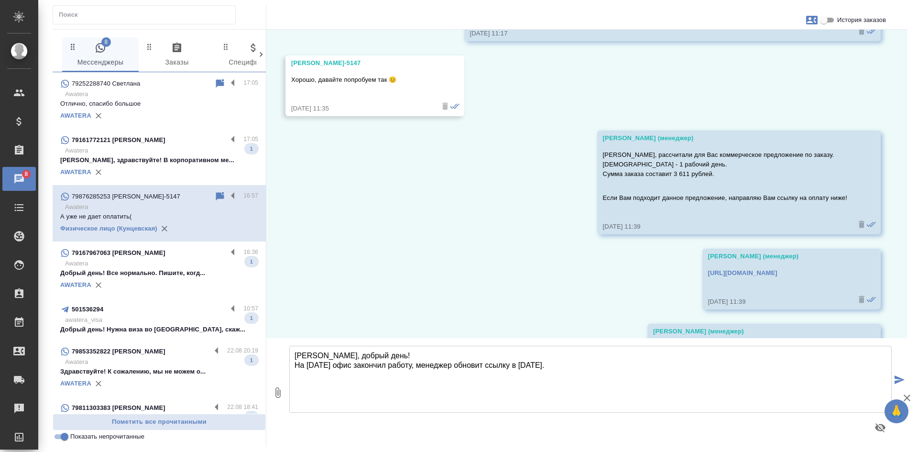
scroll to position [5449, 0]
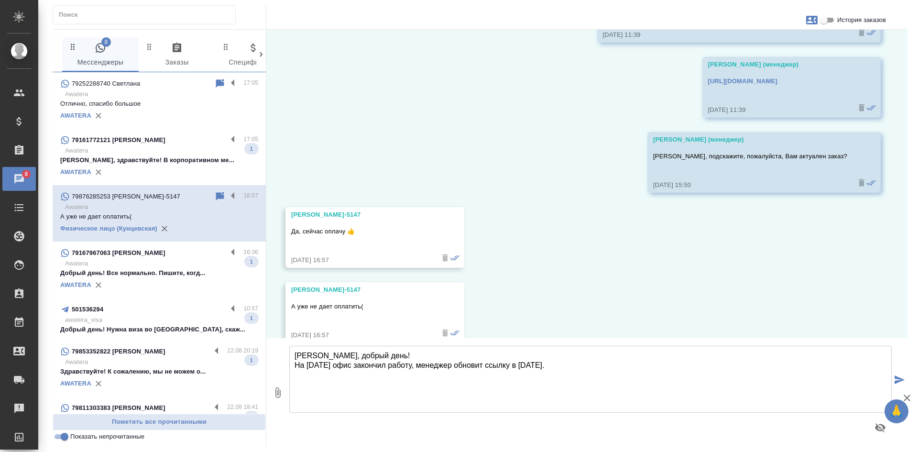
drag, startPoint x: 514, startPoint y: 363, endPoint x: 492, endPoint y: 363, distance: 21.5
click at [492, 363] on textarea "[PERSON_NAME], добрый день! На [DATE] офис закончил работу, менеджер обновит сс…" at bounding box center [590, 379] width 603 height 67
click at [297, 353] on textarea "[PERSON_NAME], добрый день! На [DATE] офис закончил работу, менеджер обновит да…" at bounding box center [590, 379] width 603 height 67
click at [653, 361] on textarea "[PERSON_NAME], добрый день! На [DATE] офис закончил работу, менеджер обновит да…" at bounding box center [590, 379] width 603 height 67
type textarea "[PERSON_NAME], добрый день! На [DATE] офис закончил работу, менеджер обновит да…"
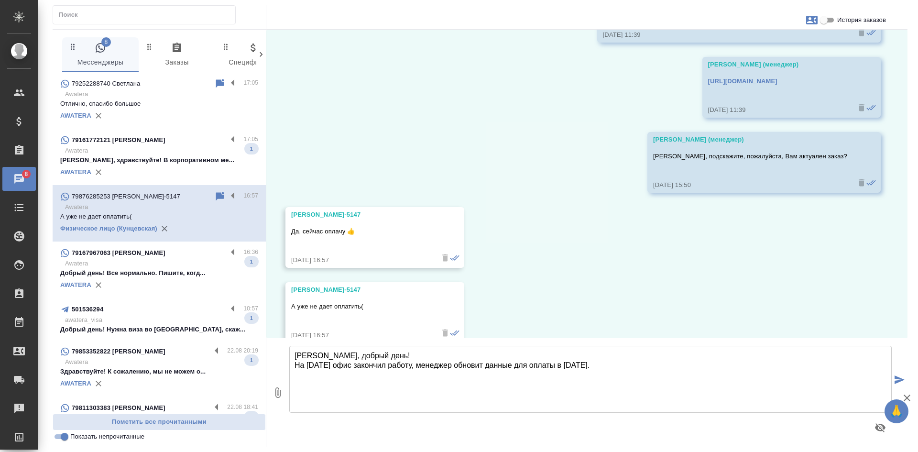
scroll to position [5534, 0]
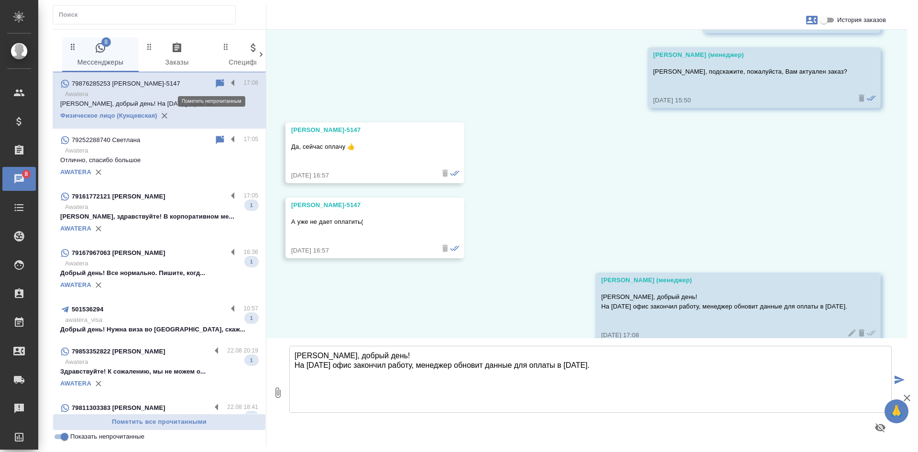
click at [216, 82] on icon at bounding box center [220, 83] width 8 height 9
click at [58, 439] on input "Показать непрочитанные" at bounding box center [64, 436] width 34 height 11
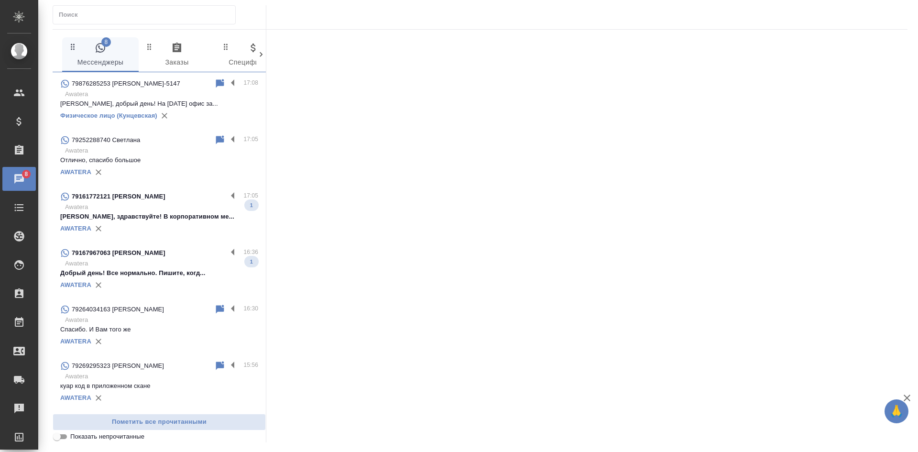
click at [60, 439] on input "Показать непрочитанные" at bounding box center [57, 436] width 34 height 11
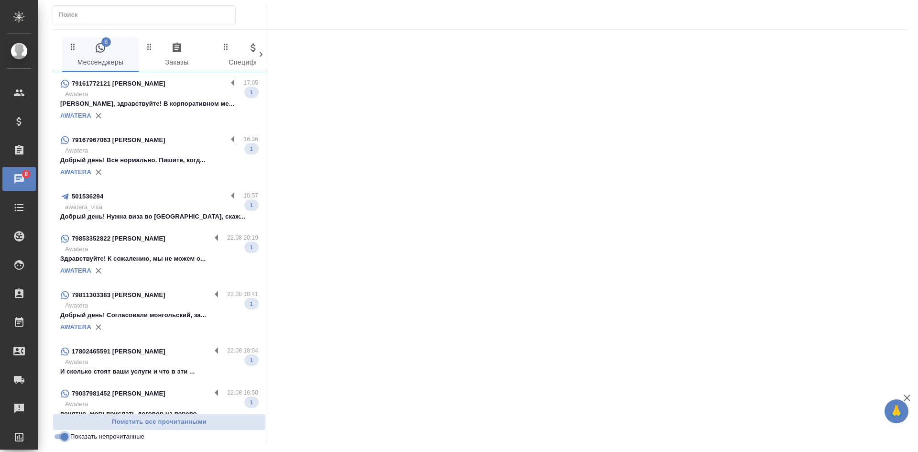
click at [64, 439] on input "Показать непрочитанные" at bounding box center [64, 436] width 34 height 11
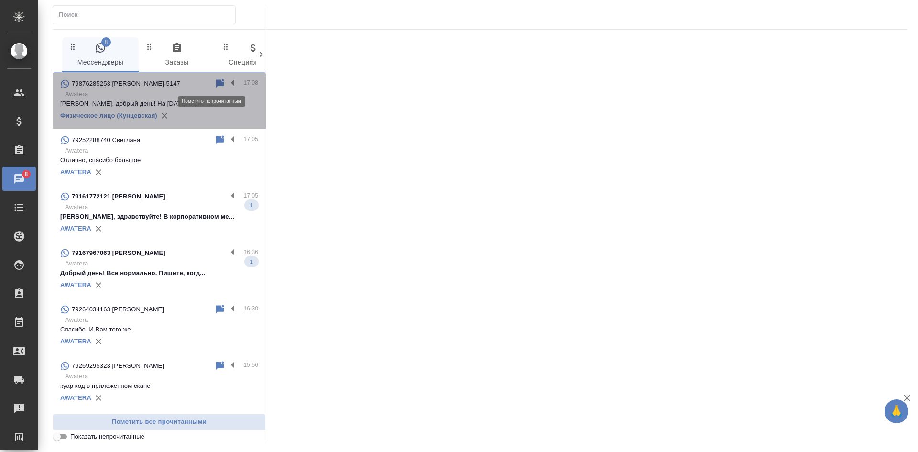
click at [216, 84] on icon at bounding box center [220, 83] width 8 height 9
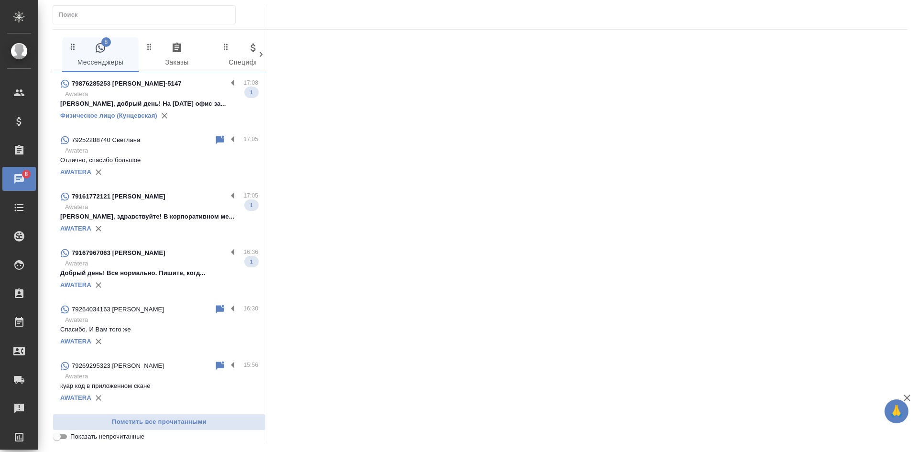
click at [56, 441] on input "Показать непрочитанные" at bounding box center [57, 436] width 34 height 11
checkbox input "true"
